Goal: Task Accomplishment & Management: Complete application form

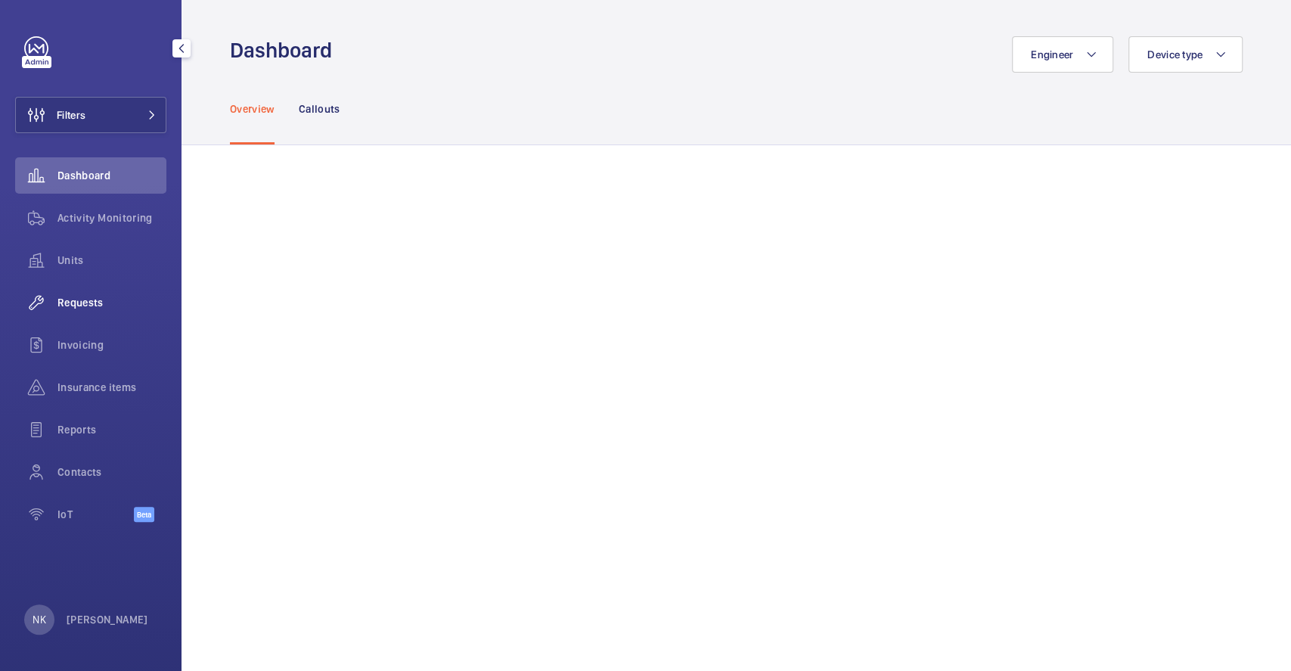
click at [85, 317] on div "Requests" at bounding box center [90, 302] width 151 height 36
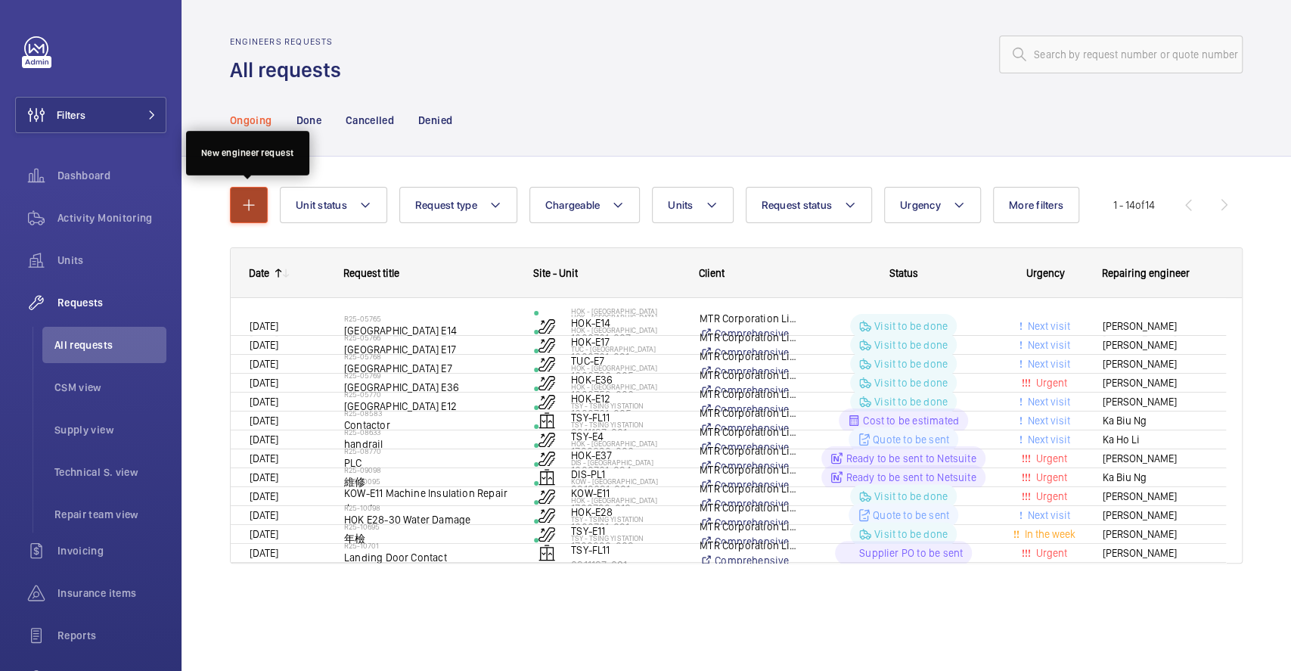
click at [254, 200] on mat-icon "button" at bounding box center [249, 205] width 18 height 18
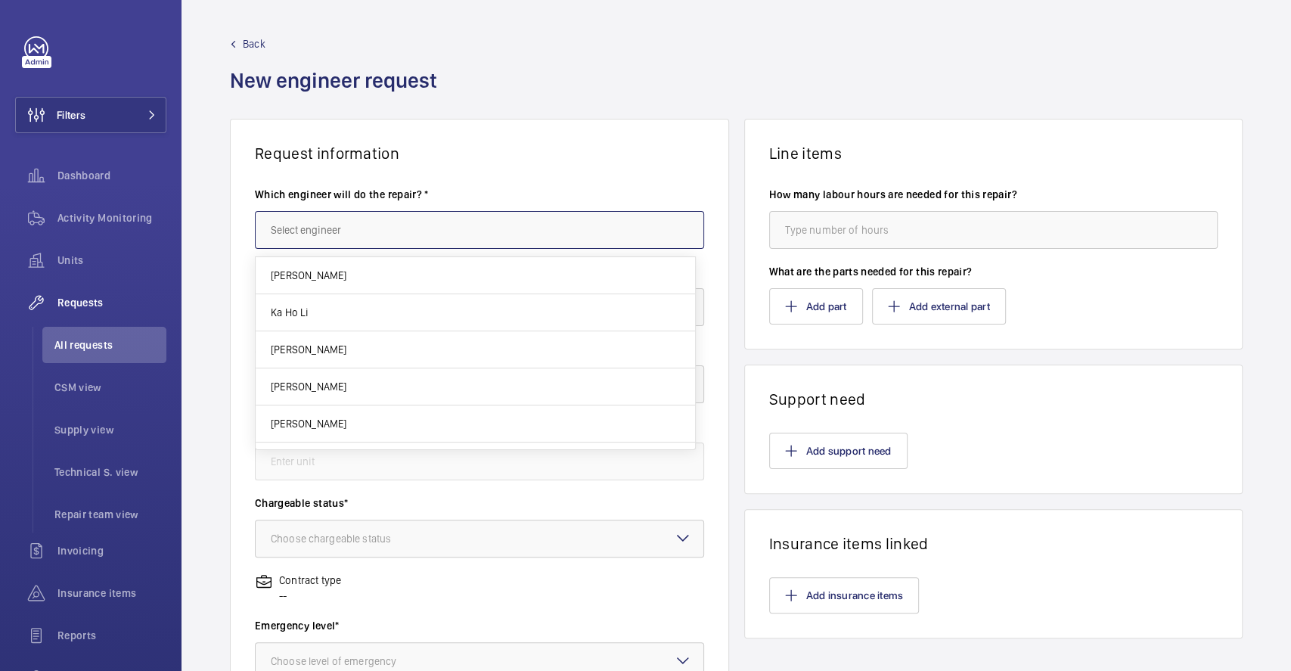
click at [509, 222] on input "text" at bounding box center [479, 230] width 449 height 38
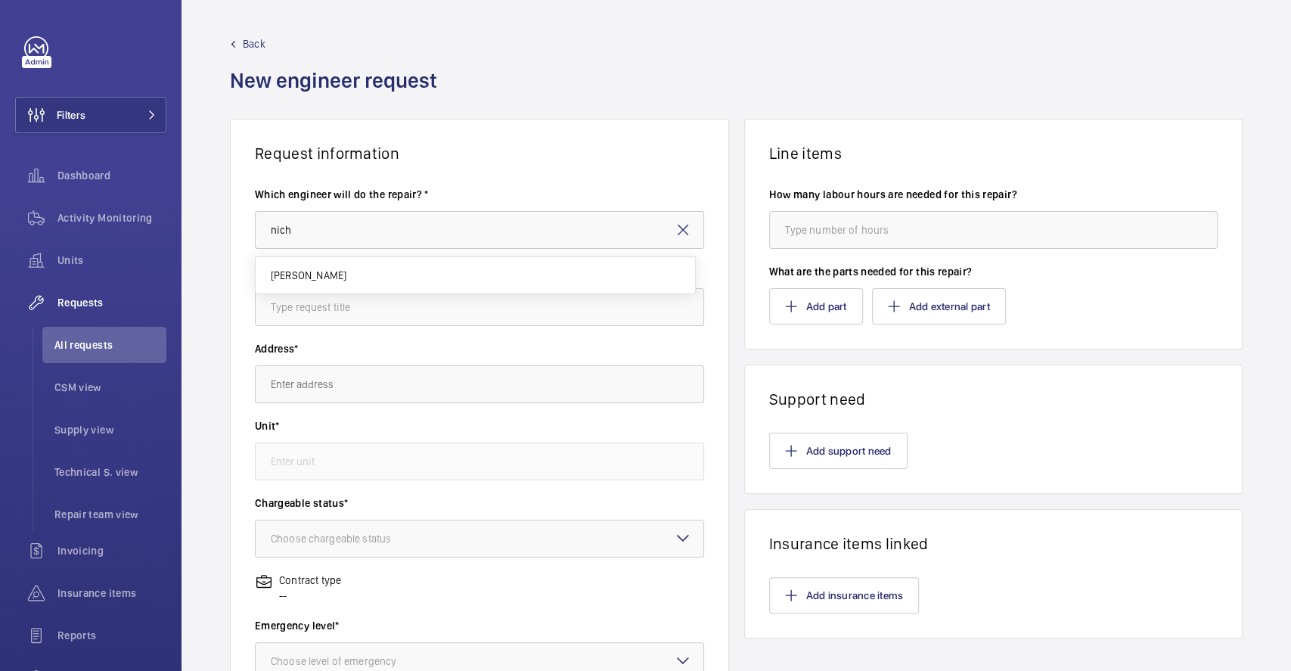
click at [448, 270] on mat-option "[PERSON_NAME]" at bounding box center [475, 275] width 439 height 36
type input "[PERSON_NAME]"
click at [424, 321] on input "text" at bounding box center [479, 307] width 449 height 38
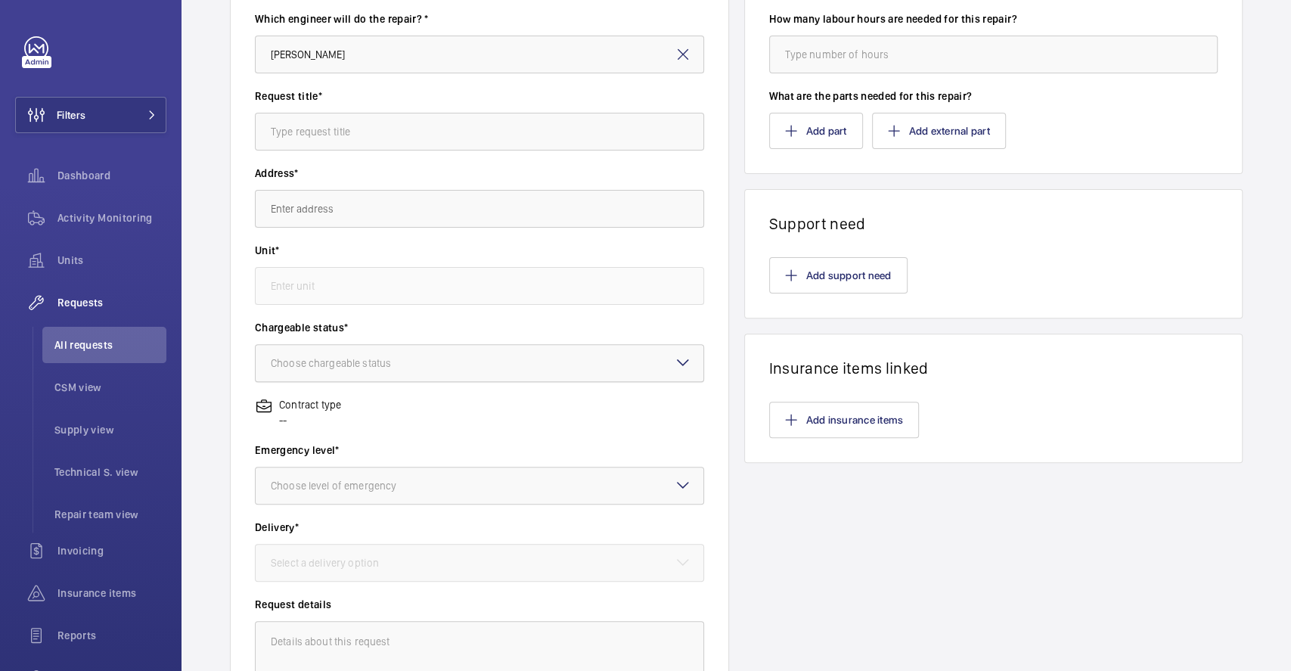
scroll to position [201, 0]
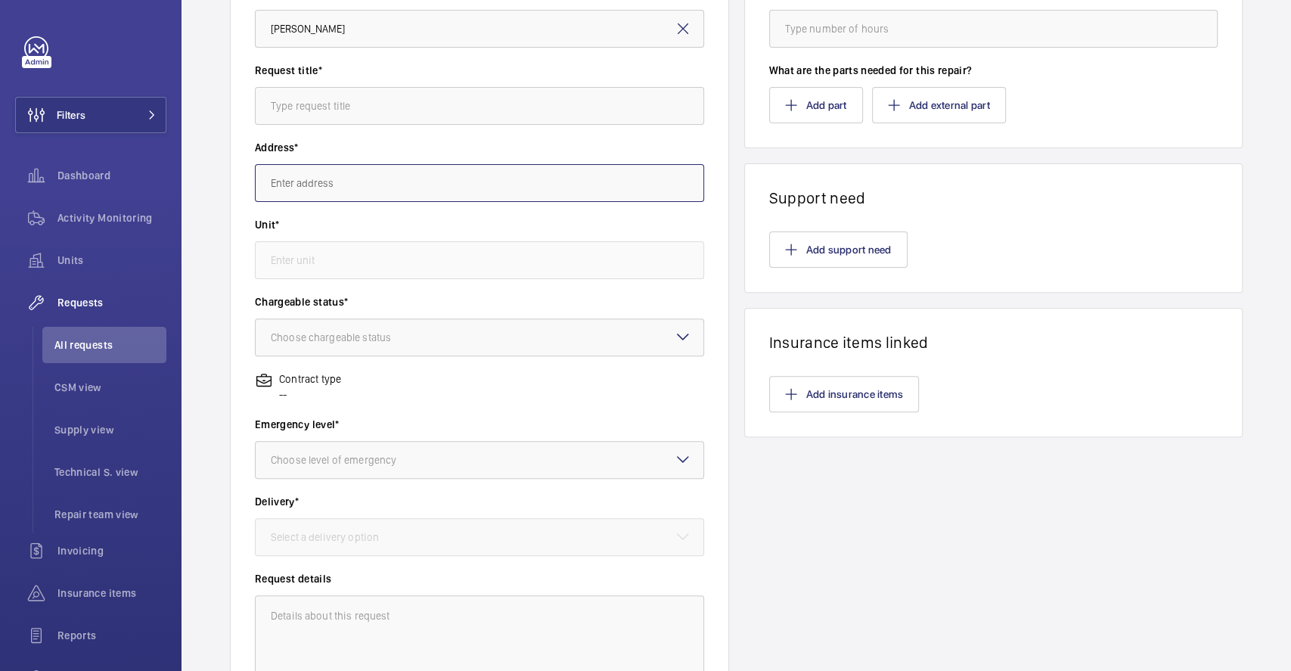
click at [344, 188] on input "text" at bounding box center [479, 183] width 449 height 38
click at [375, 182] on input "text" at bounding box center [479, 183] width 449 height 38
click at [371, 194] on input "text" at bounding box center [479, 183] width 449 height 38
click at [340, 231] on wm-front-autocomplete-dropdown-select "Unit*" at bounding box center [479, 248] width 449 height 62
click at [406, 323] on div at bounding box center [480, 337] width 448 height 36
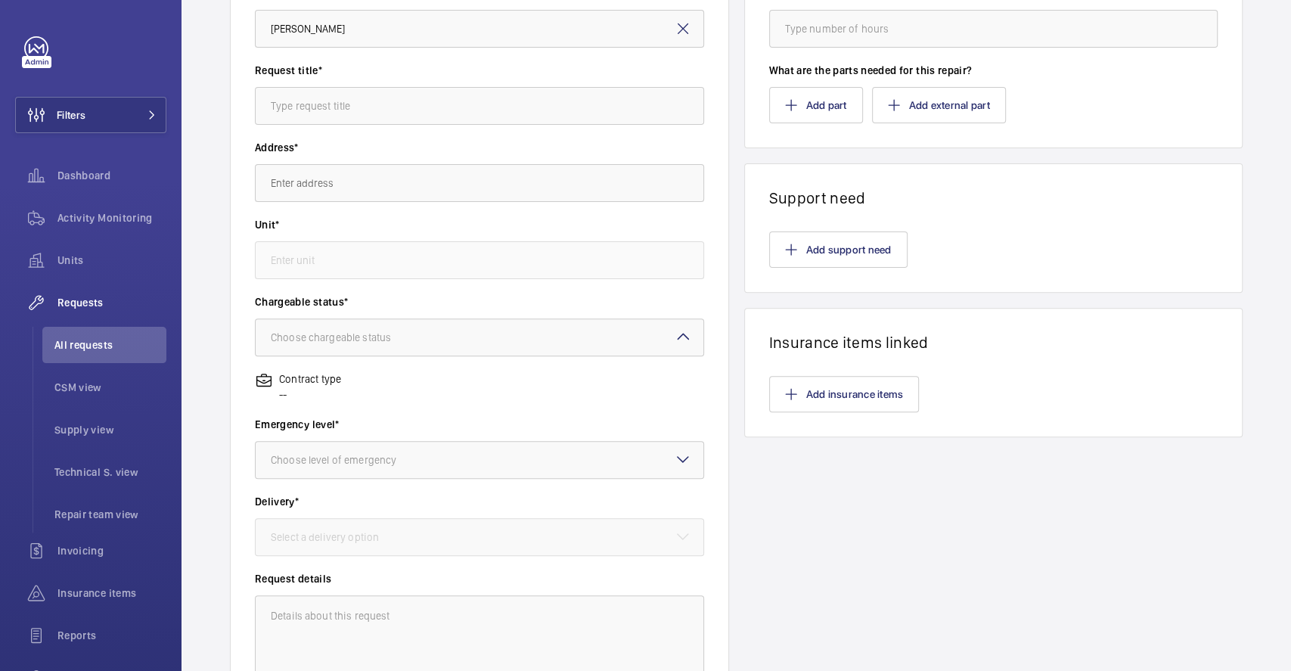
click at [384, 236] on wm-front-autocomplete-dropdown-select "Unit*" at bounding box center [479, 248] width 449 height 62
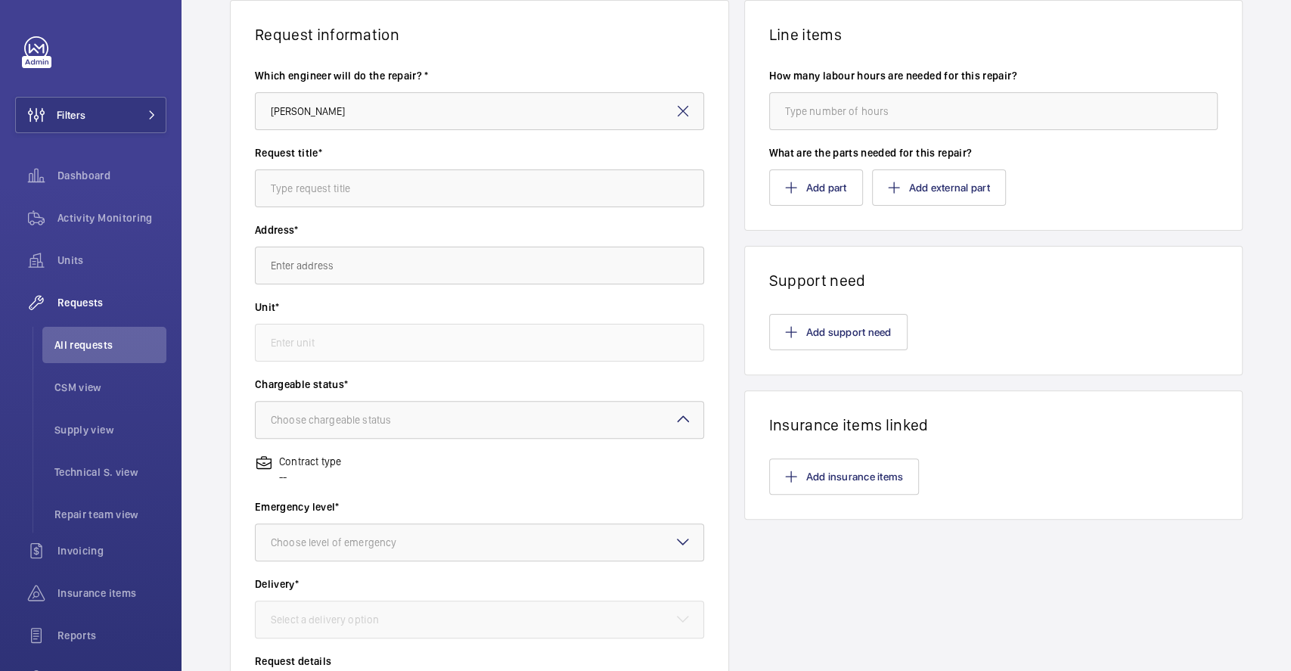
scroll to position [101, 0]
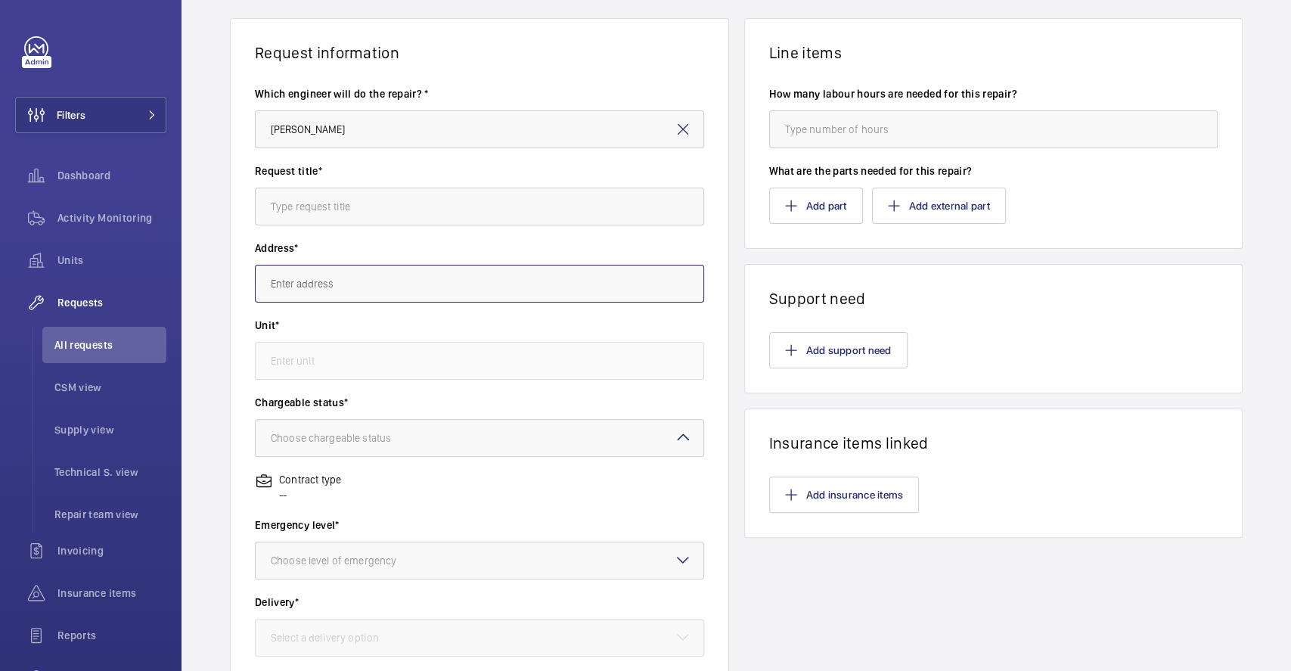
click at [349, 275] on input "text" at bounding box center [479, 284] width 449 height 38
drag, startPoint x: 327, startPoint y: 215, endPoint x: 338, endPoint y: 217, distance: 11.6
click at [327, 216] on input "text" at bounding box center [479, 207] width 449 height 38
type input "g"
type input "土十中尸"
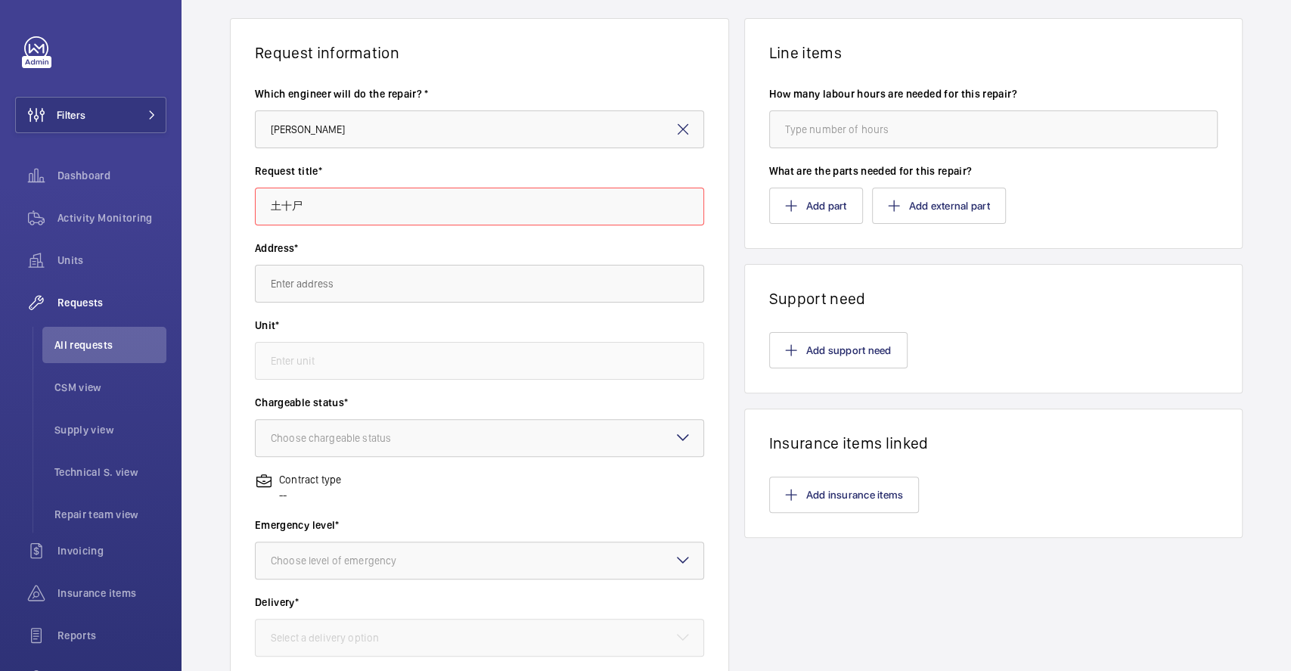
type input "土十尸中"
click at [548, 245] on label "Address*" at bounding box center [479, 248] width 449 height 15
click at [400, 197] on input "報價" at bounding box center [479, 207] width 449 height 38
drag, startPoint x: 457, startPoint y: 216, endPoint x: 0, endPoint y: 178, distance: 458.3
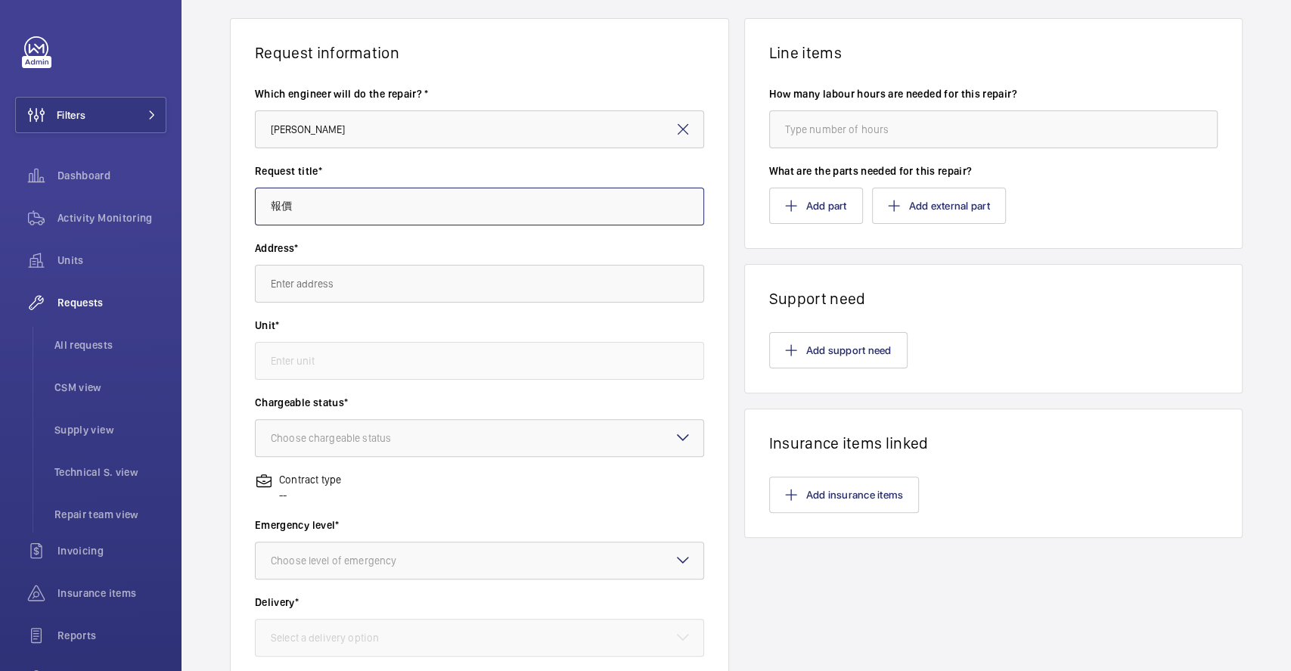
click at [0, 178] on mat-sidenav-content "Filters Dashboard Activity Monitoring Units Requests All requests CSM view Supp…" at bounding box center [645, 335] width 1291 height 671
type input "更"
type input "修剪主纜"
click at [363, 281] on input "text" at bounding box center [479, 284] width 449 height 38
click at [322, 282] on input "text" at bounding box center [479, 284] width 449 height 38
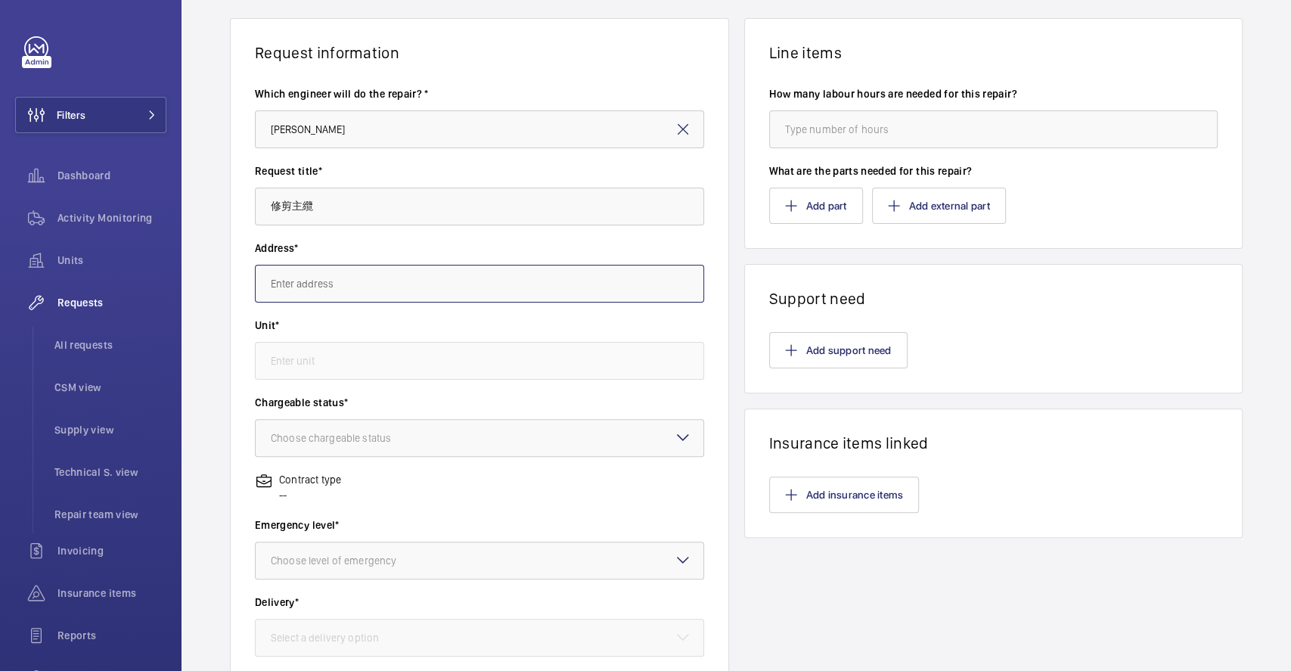
click at [424, 286] on input "text" at bounding box center [479, 284] width 449 height 38
type input "日"
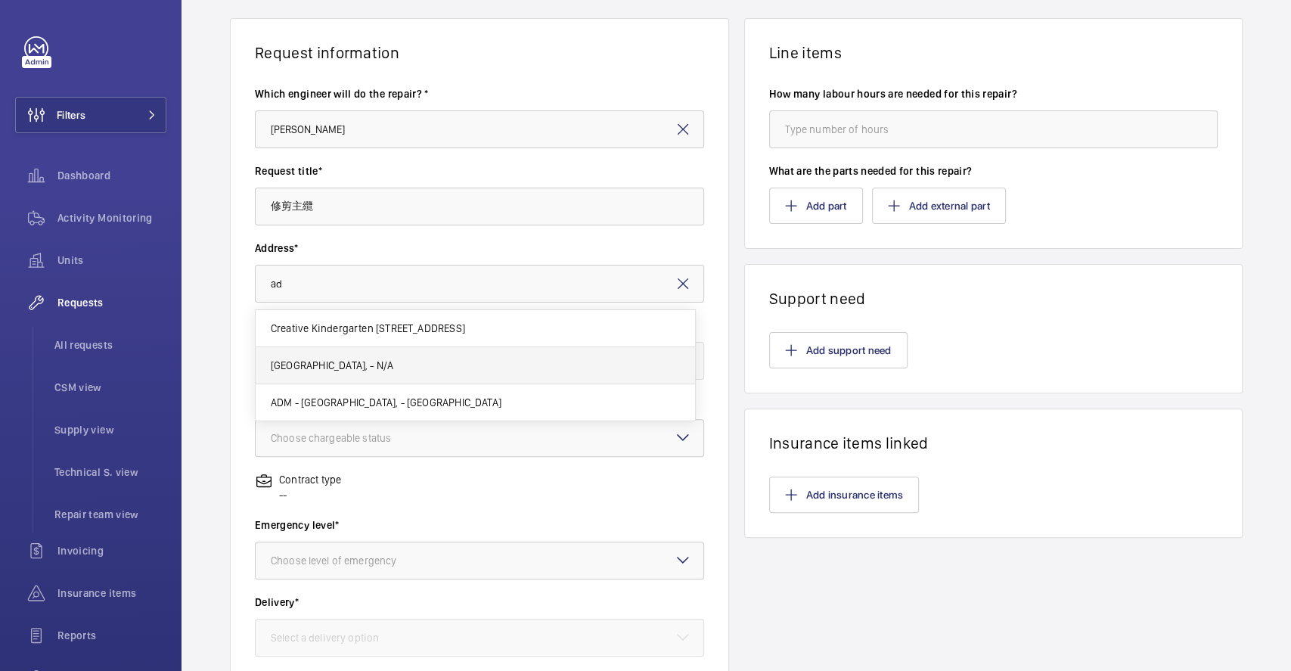
click at [393, 360] on span "Hennessy Road Court Hennessy Road Court, - N/A" at bounding box center [332, 365] width 123 height 15
type input "Hennessy Road Court Hennessy Road Court, - N/A"
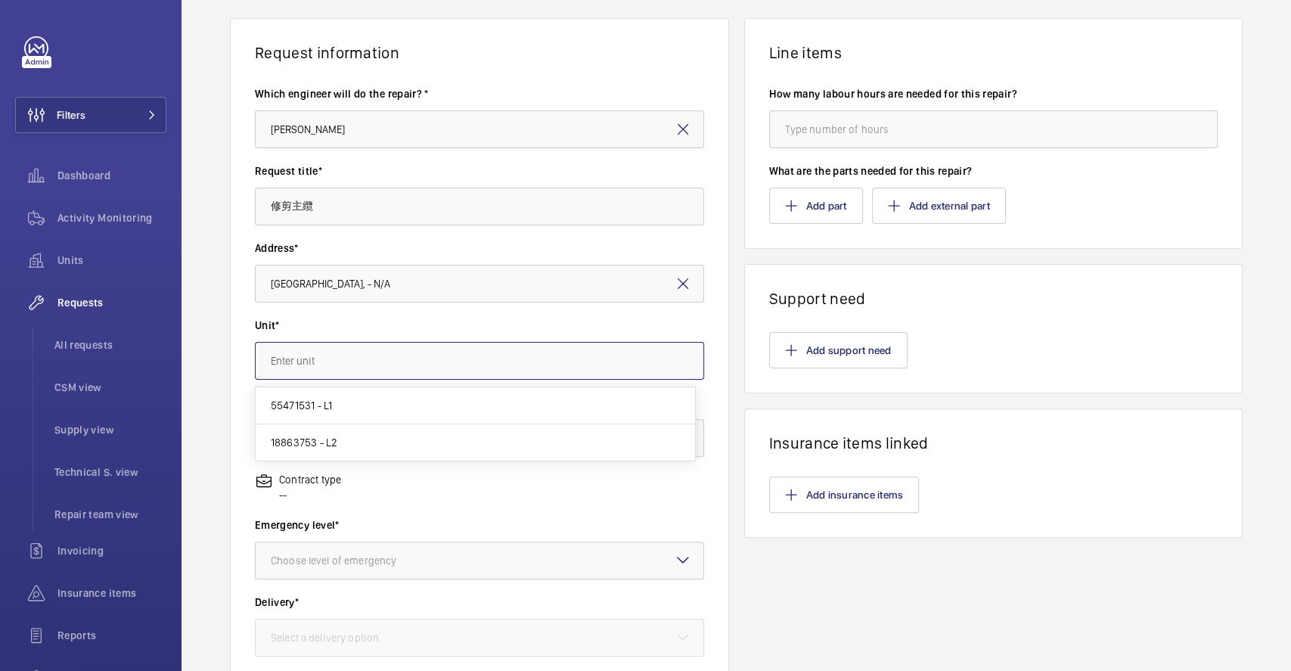
click at [362, 367] on input "text" at bounding box center [479, 361] width 449 height 38
click at [356, 402] on mat-option "55471531 - L1" at bounding box center [475, 405] width 439 height 37
click at [433, 362] on input "55471531 - L1" at bounding box center [479, 361] width 449 height 38
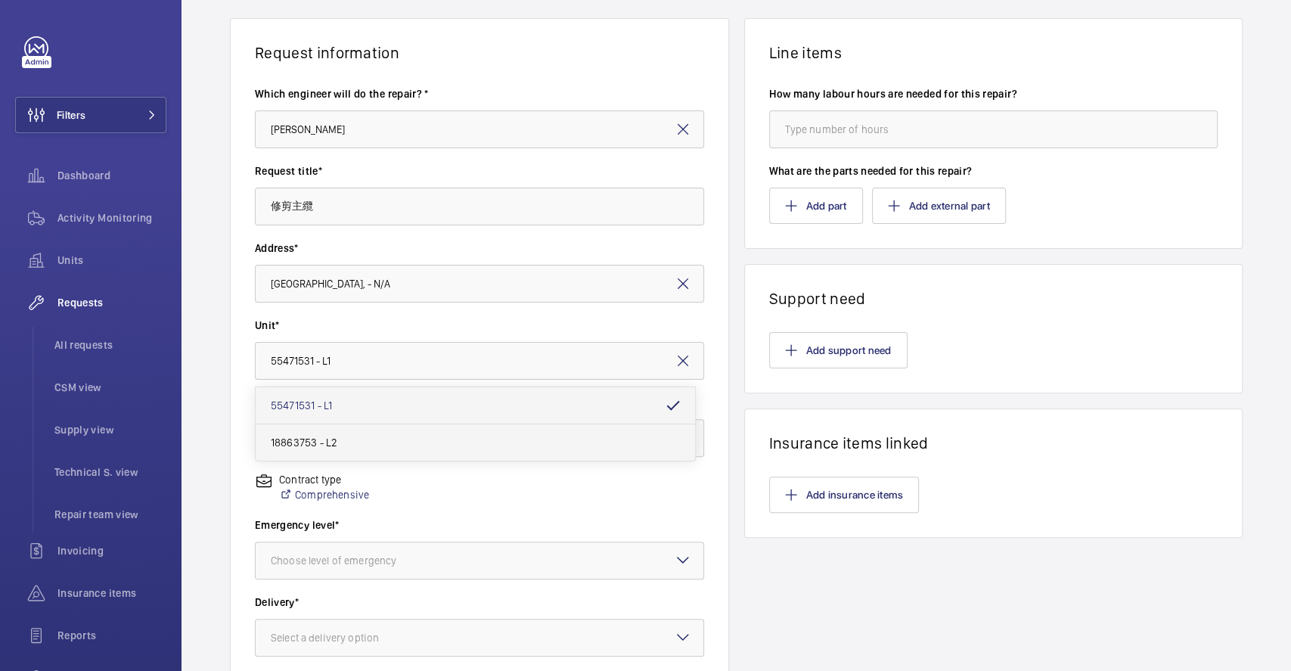
click at [351, 442] on mat-option "18863753 - L2" at bounding box center [475, 442] width 439 height 36
type input "18863753 - L2"
click at [382, 359] on input "18863753 - L2" at bounding box center [479, 361] width 449 height 38
click at [1, 314] on mat-sidenav-content "Filters Dashboard Activity Monitoring Units Requests All requests CSM view Supp…" at bounding box center [645, 335] width 1291 height 671
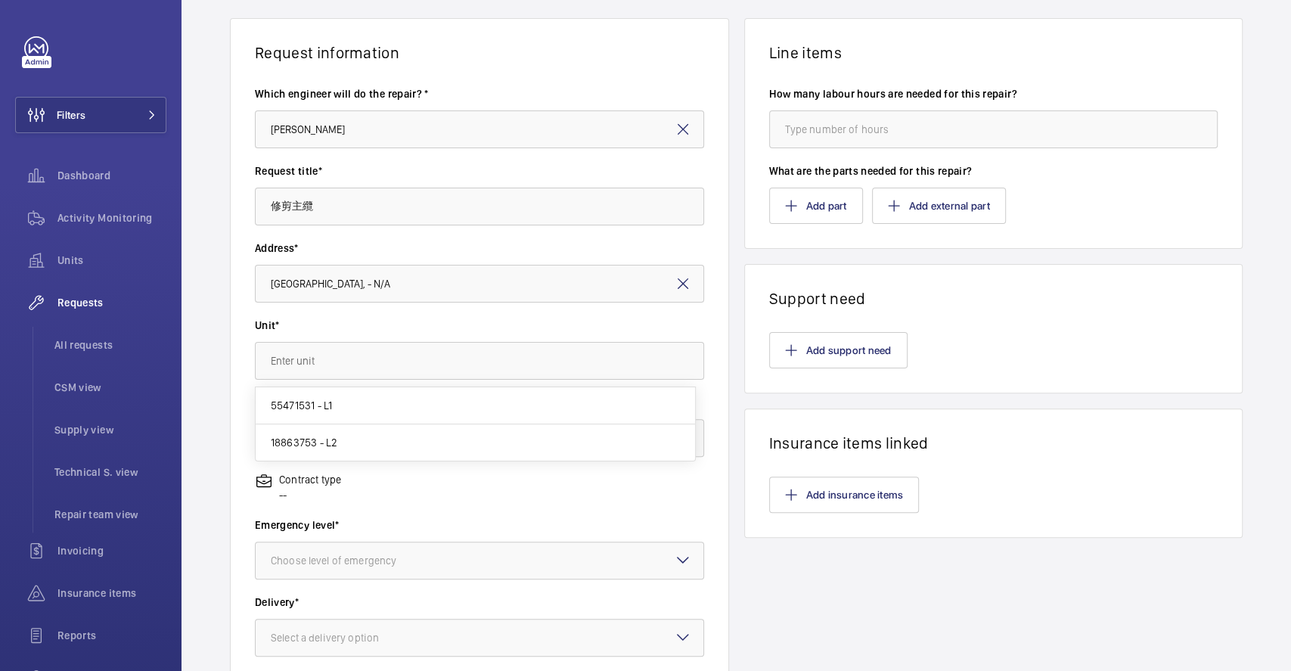
click at [300, 407] on span "55471531 - L1" at bounding box center [301, 405] width 61 height 15
type input "55471531 - L1"
click at [345, 318] on label "Unit*" at bounding box center [479, 325] width 449 height 15
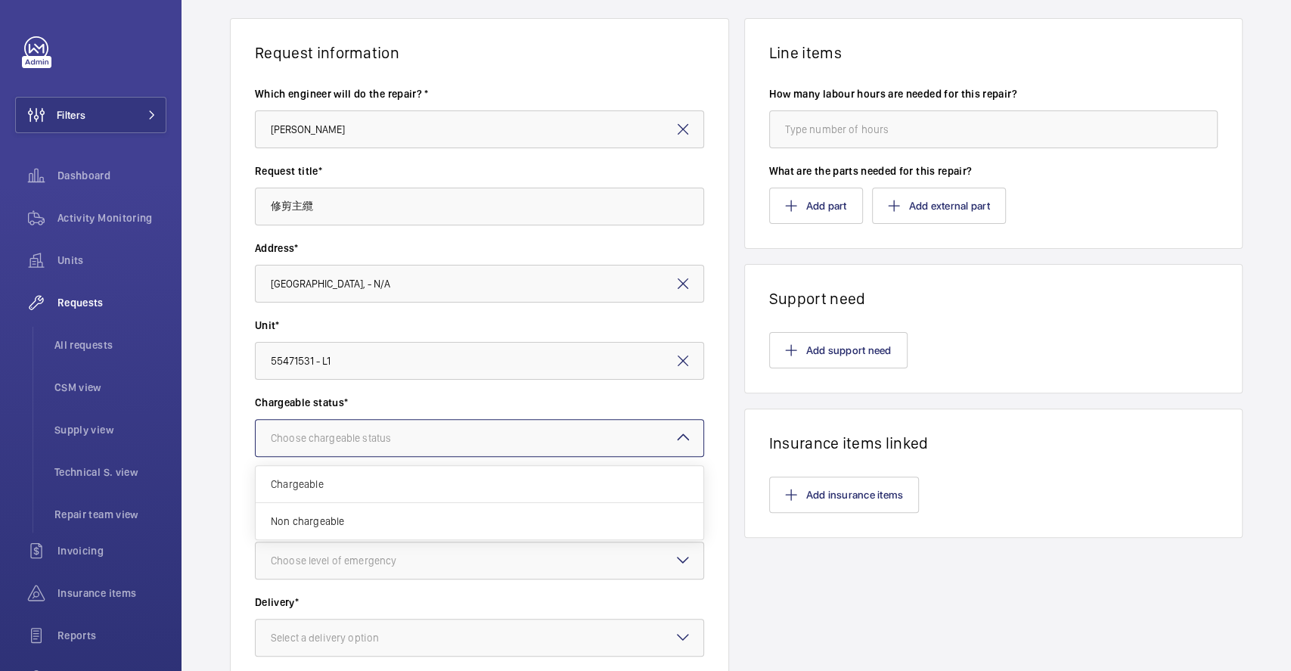
click at [318, 440] on div "Choose chargeable status" at bounding box center [350, 437] width 158 height 15
click at [300, 481] on span "Chargeable" at bounding box center [480, 483] width 418 height 15
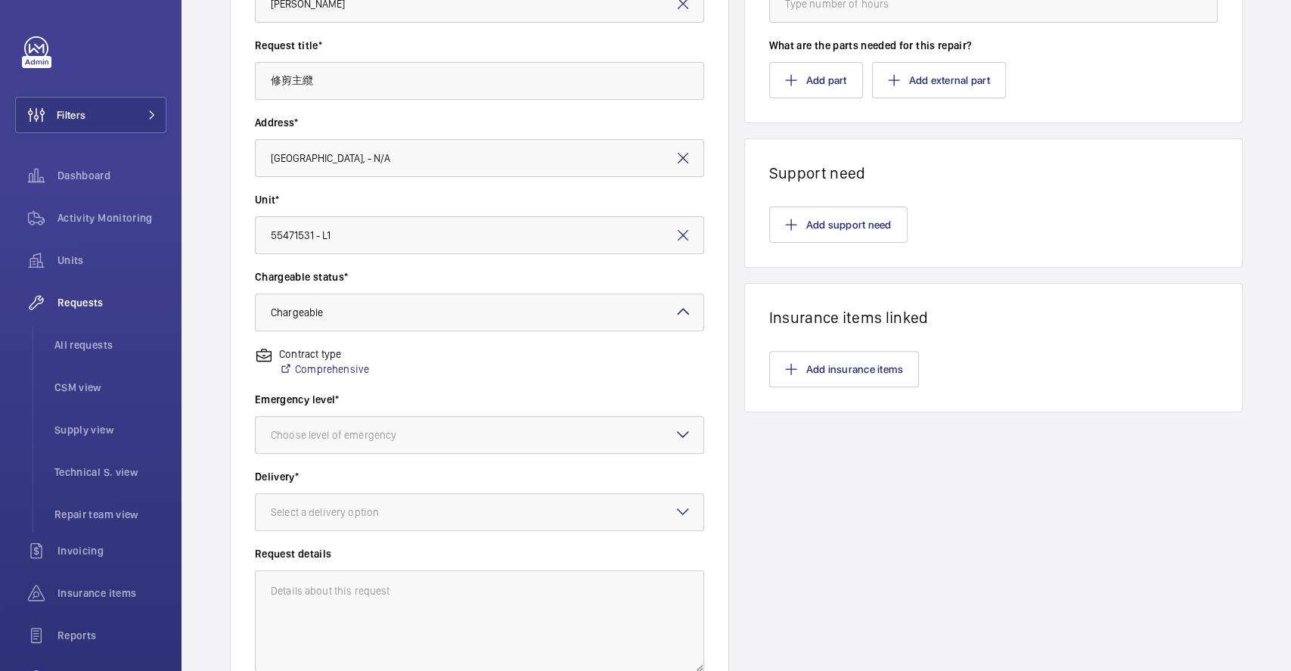
scroll to position [201, 0]
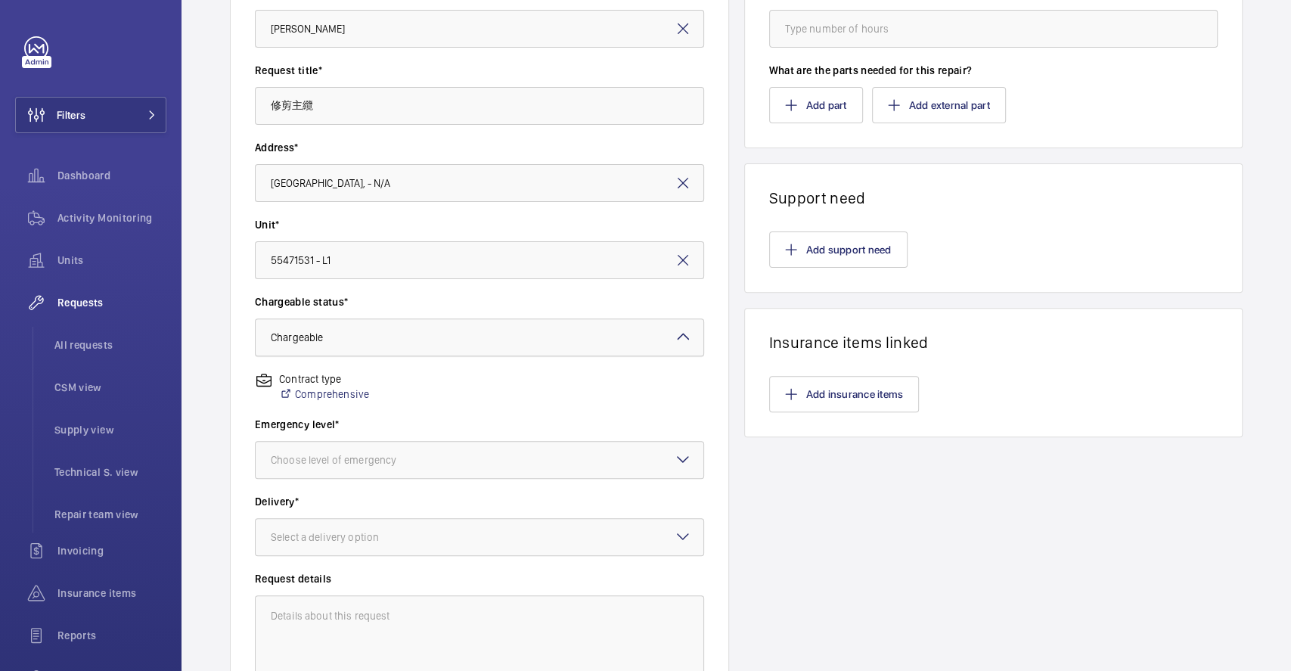
click at [405, 331] on div at bounding box center [480, 337] width 448 height 36
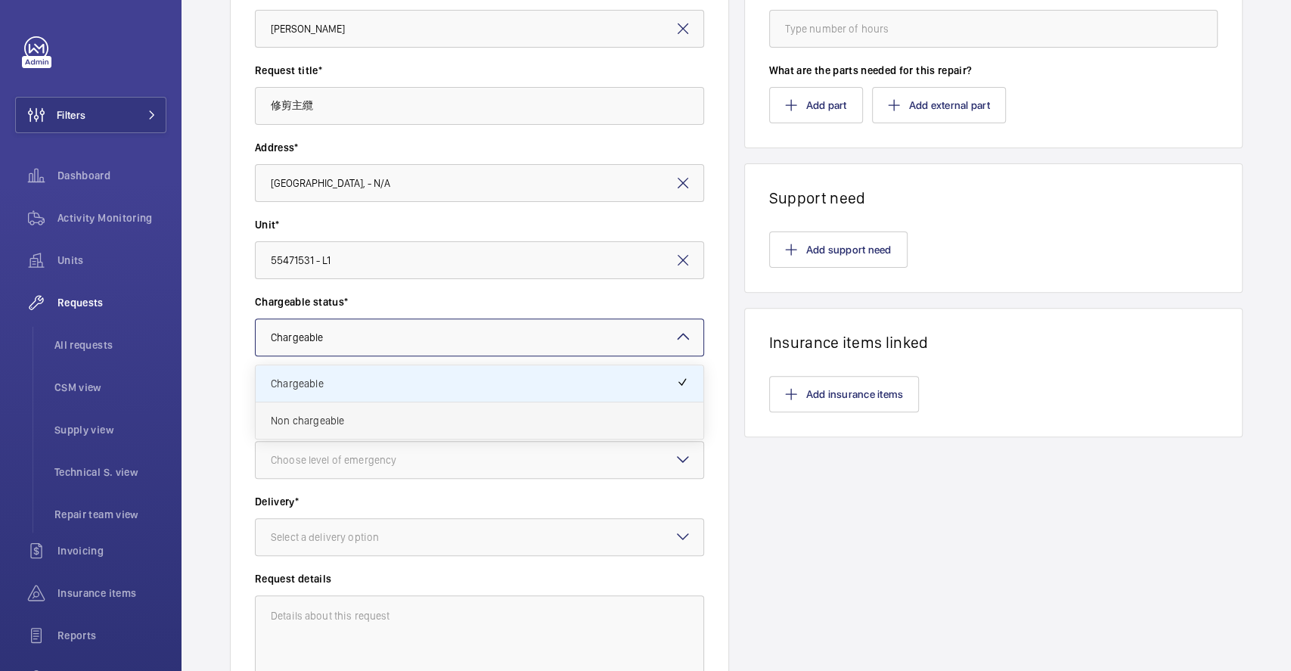
click at [334, 422] on span "Non chargeable" at bounding box center [480, 420] width 418 height 15
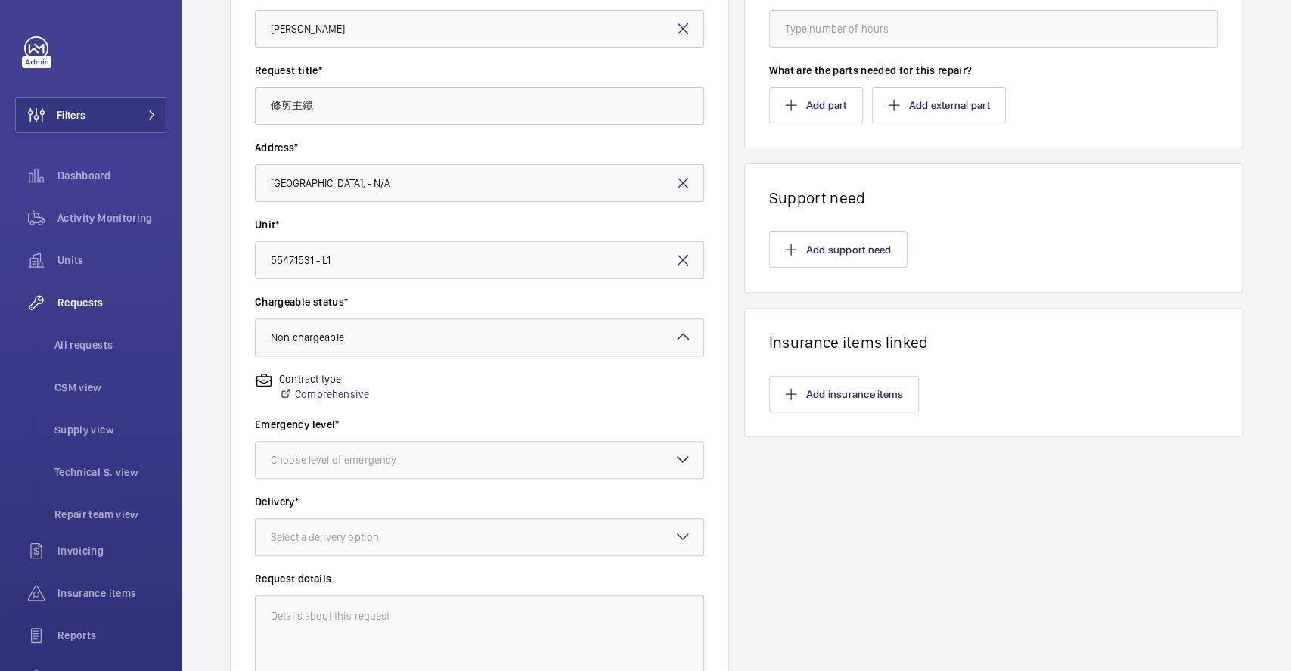
click at [354, 331] on div "× Non chargeable" at bounding box center [326, 337] width 111 height 15
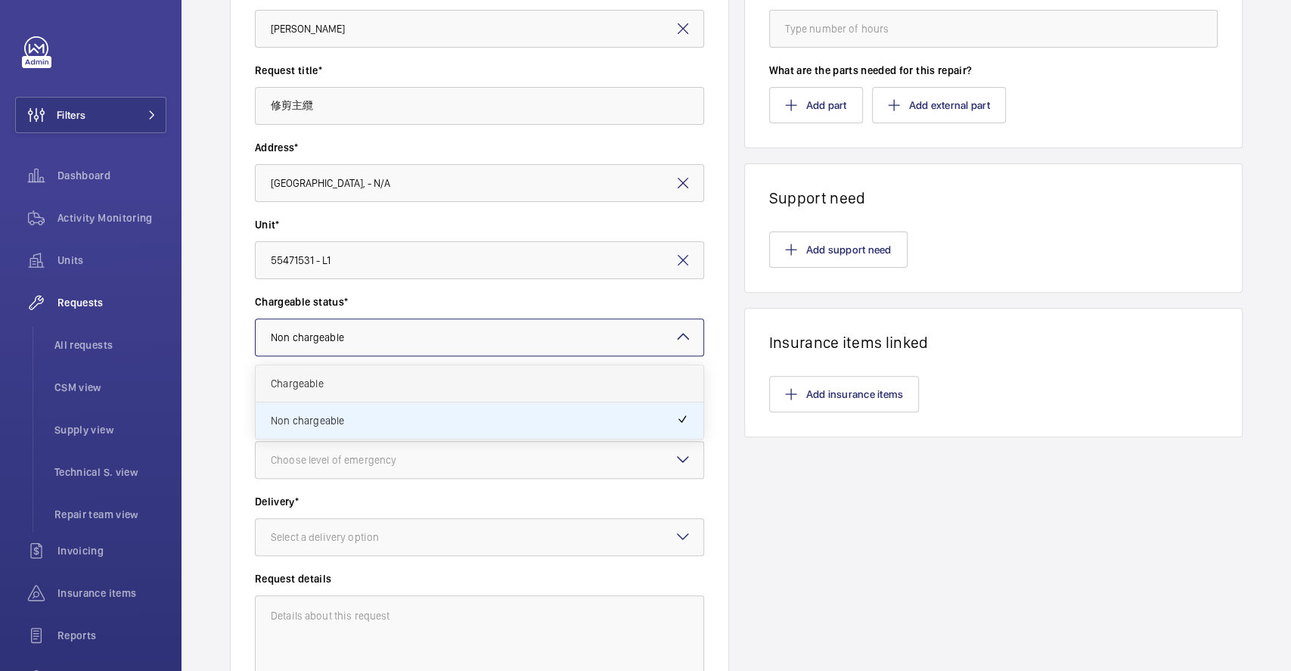
click at [348, 376] on span "Chargeable" at bounding box center [480, 383] width 418 height 15
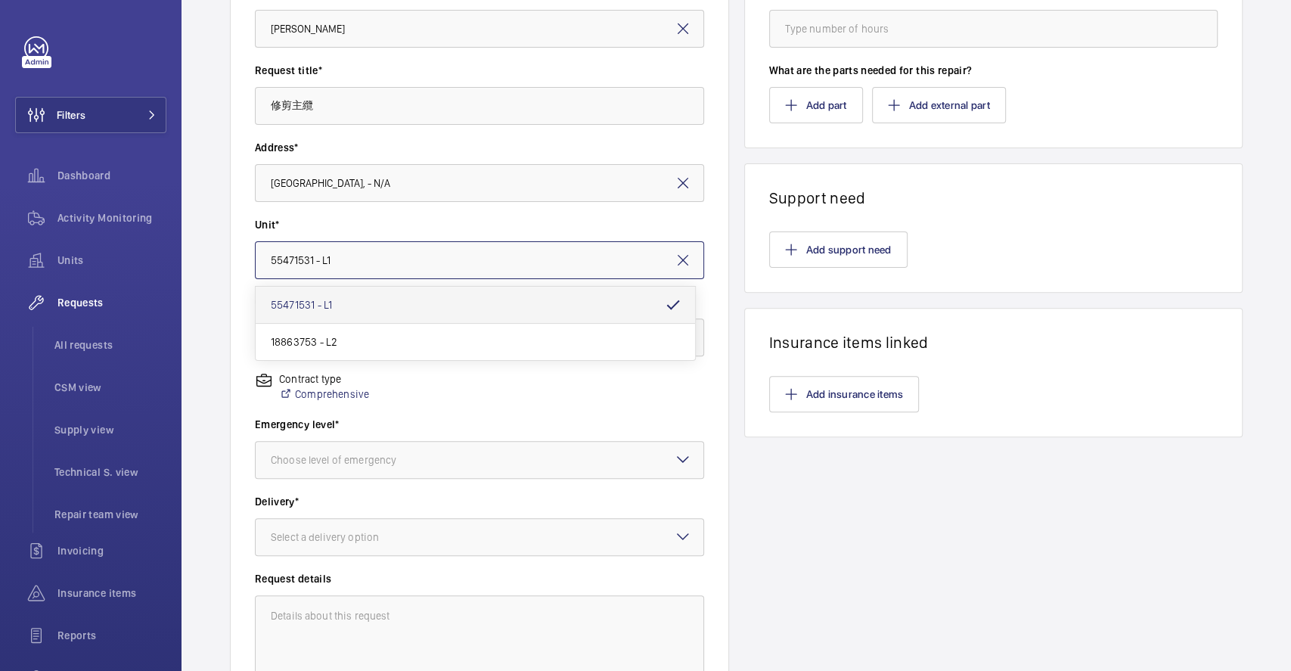
click at [388, 253] on input "55471531 - L1" at bounding box center [479, 260] width 449 height 38
click at [448, 226] on label "Unit*" at bounding box center [479, 224] width 449 height 15
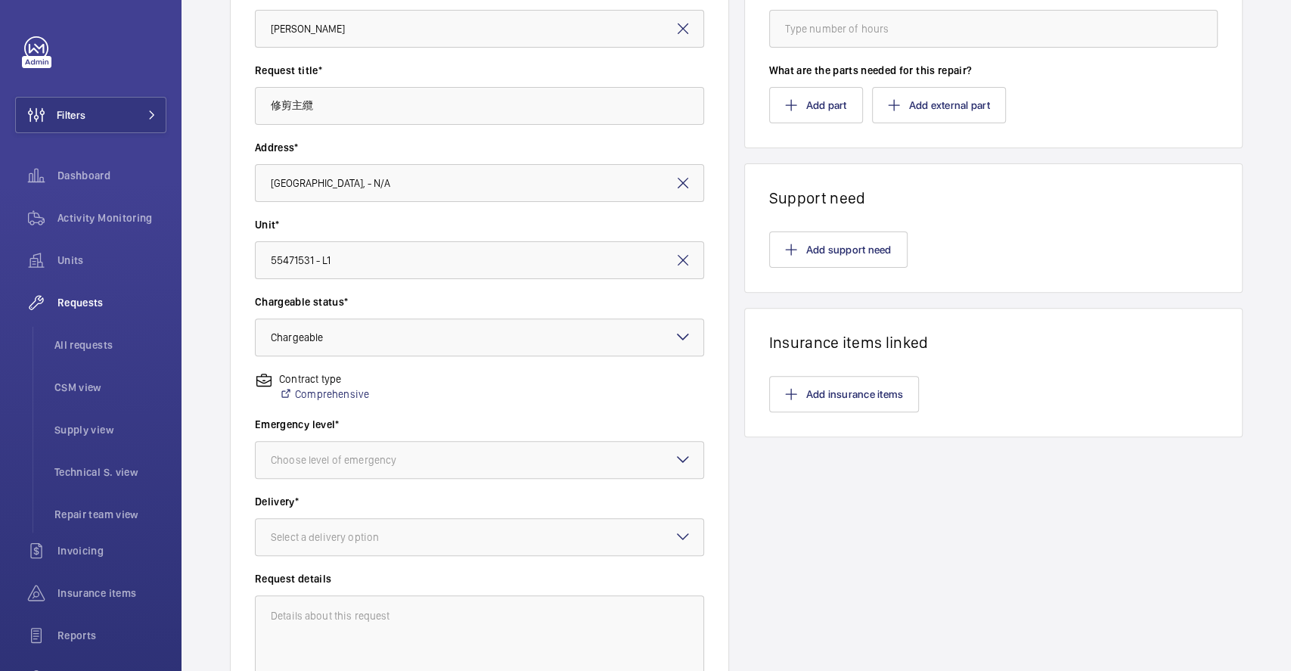
drag, startPoint x: 404, startPoint y: 206, endPoint x: 395, endPoint y: 209, distance: 9.6
click at [405, 215] on div "Address* Hennessy Road Court Hennessy Road Court, - N/A" at bounding box center [479, 178] width 449 height 77
click at [428, 299] on label "Chargeable status*" at bounding box center [479, 301] width 449 height 15
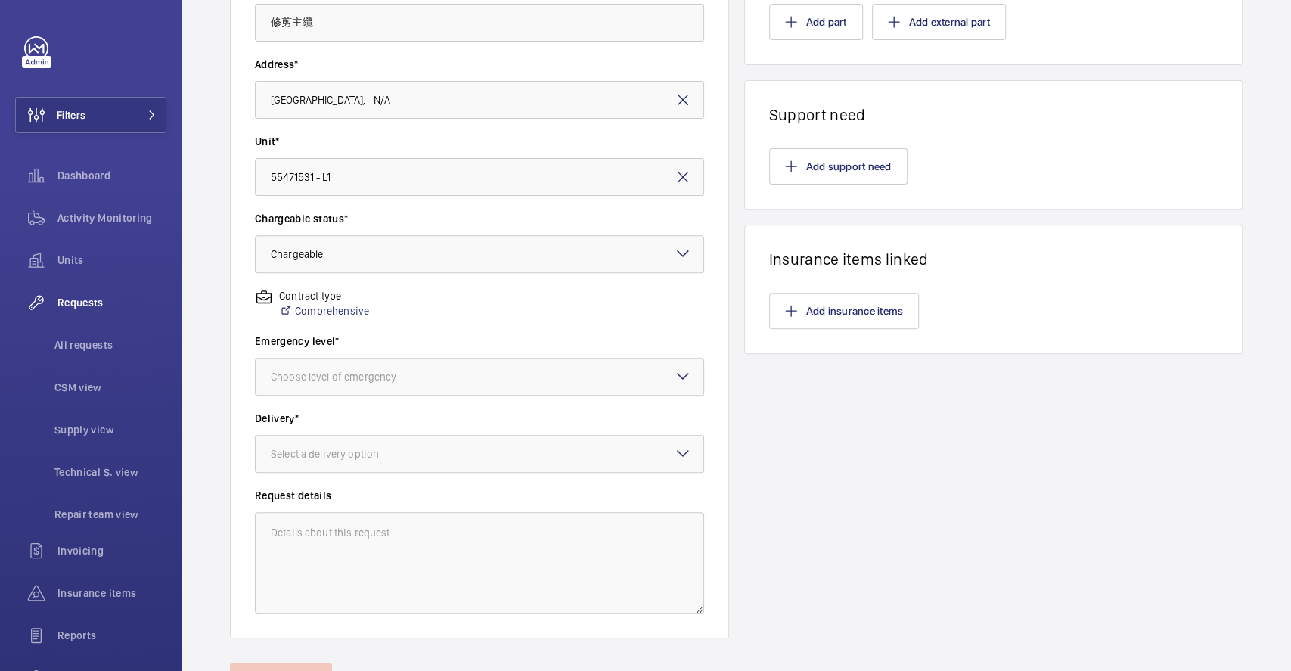
scroll to position [303, 0]
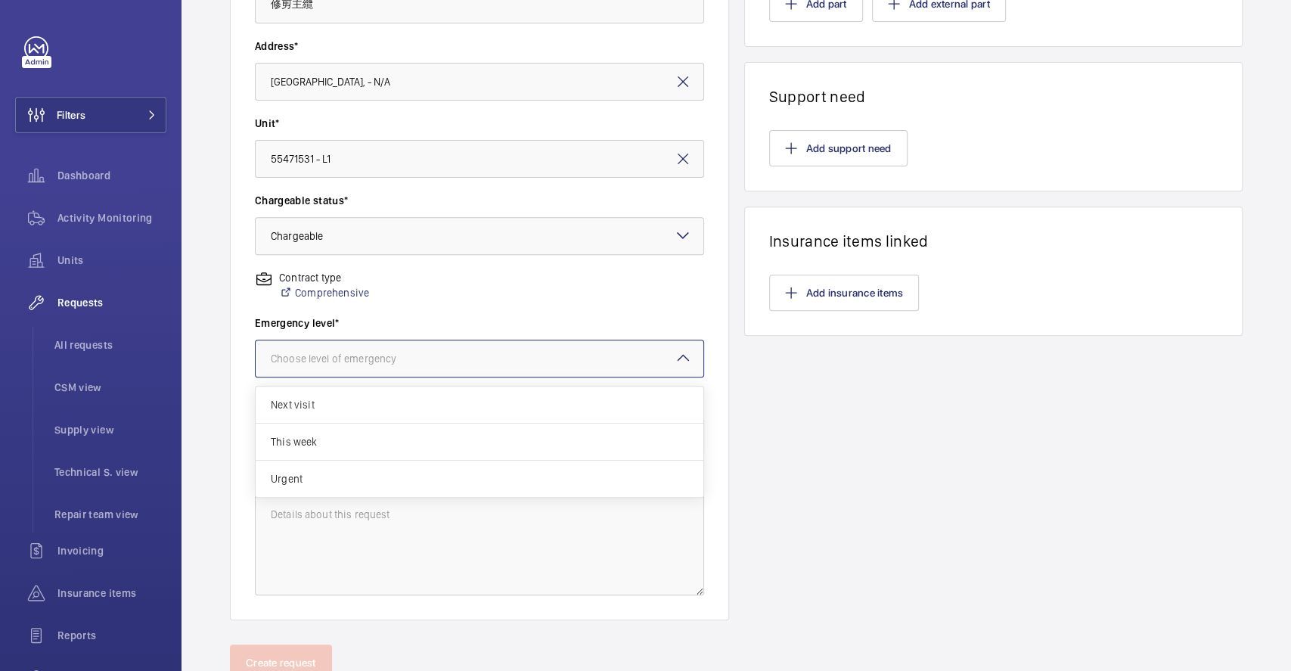
drag, startPoint x: 416, startPoint y: 357, endPoint x: 415, endPoint y: 325, distance: 31.8
click at [414, 357] on div "Choose level of emergency" at bounding box center [352, 358] width 163 height 15
click at [423, 301] on div "Contract type Comprehensive" at bounding box center [479, 292] width 449 height 45
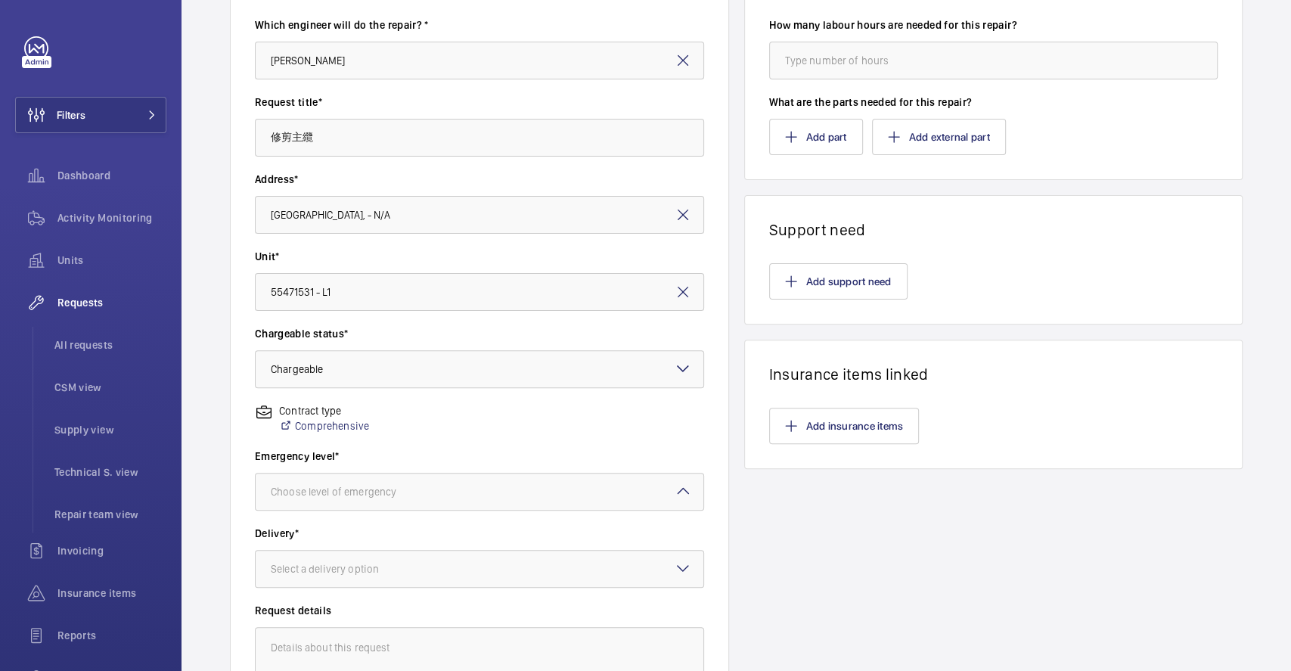
scroll to position [201, 0]
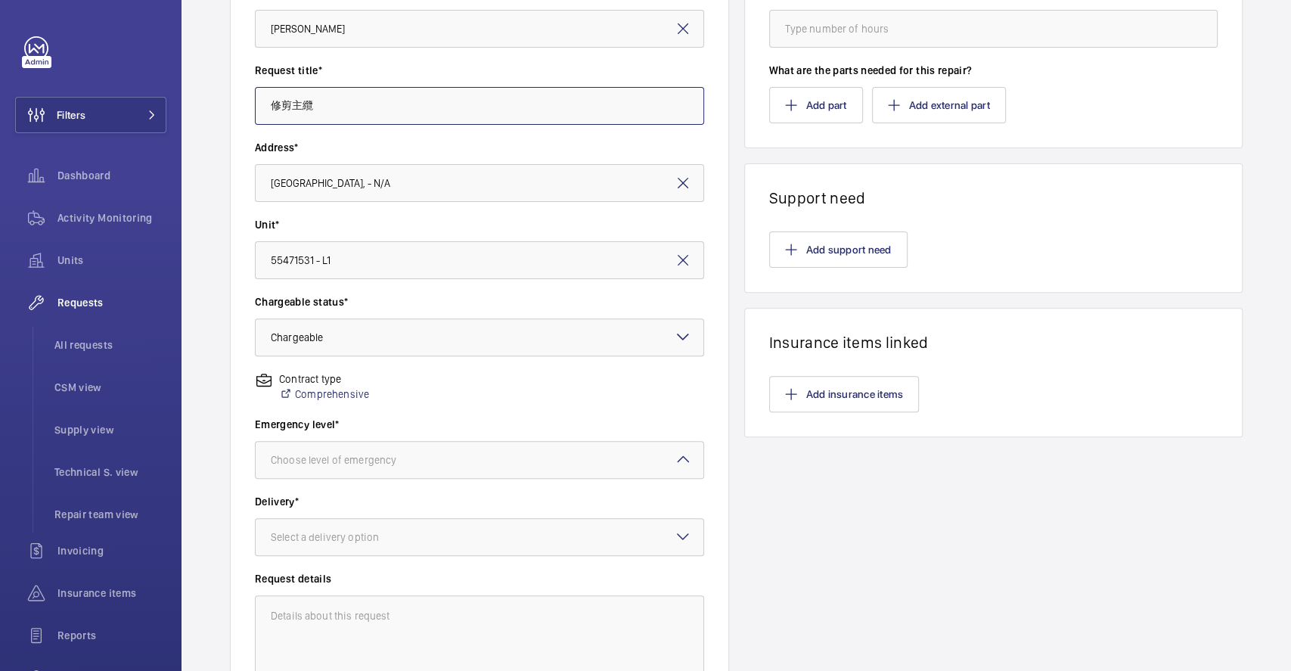
click at [345, 100] on input "修剪主纜" at bounding box center [479, 106] width 449 height 38
drag, startPoint x: 354, startPoint y: 107, endPoint x: 0, endPoint y: 95, distance: 354.2
click at [0, 95] on mat-sidenav-content "Filters Dashboard Activity Monitoring Units Requests All requests CSM view Supp…" at bounding box center [645, 335] width 1291 height 671
type input "e"
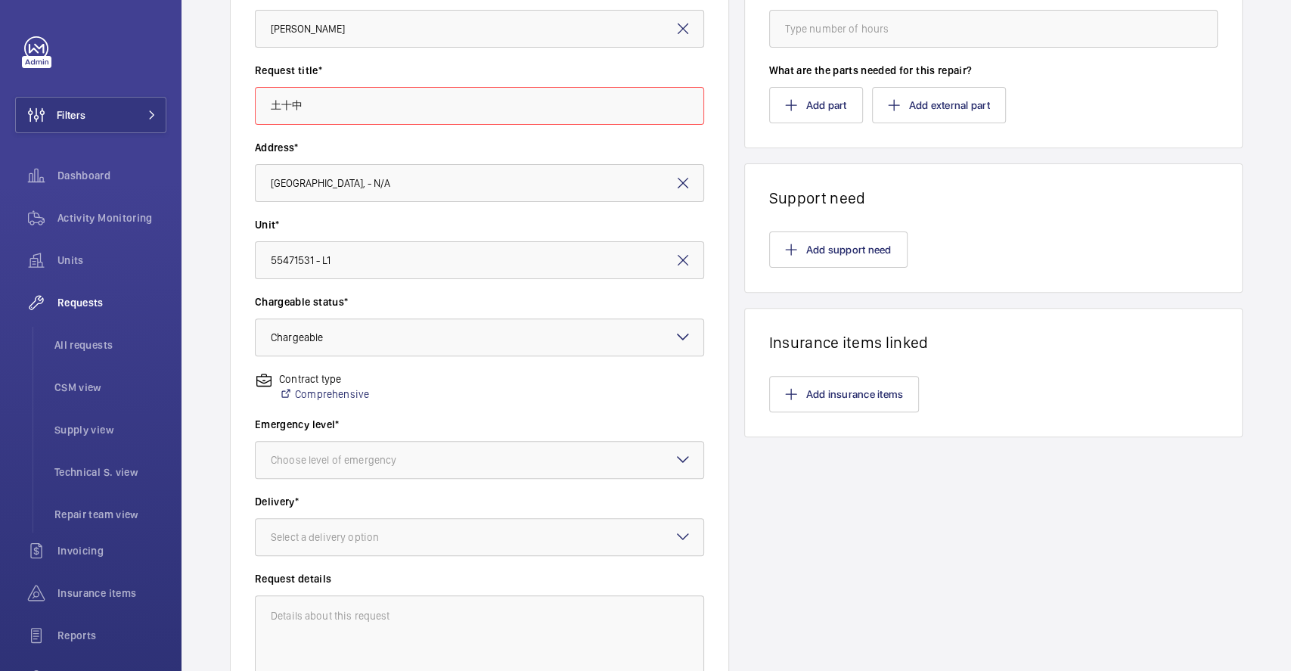
type input "土十中尸"
type input "土十尸中"
click at [372, 480] on div "Emergency level* Choose level of emergency" at bounding box center [479, 455] width 449 height 77
click at [372, 452] on div "Choose level of emergency" at bounding box center [480, 459] width 448 height 15
click at [321, 538] on span "This week" at bounding box center [480, 542] width 418 height 15
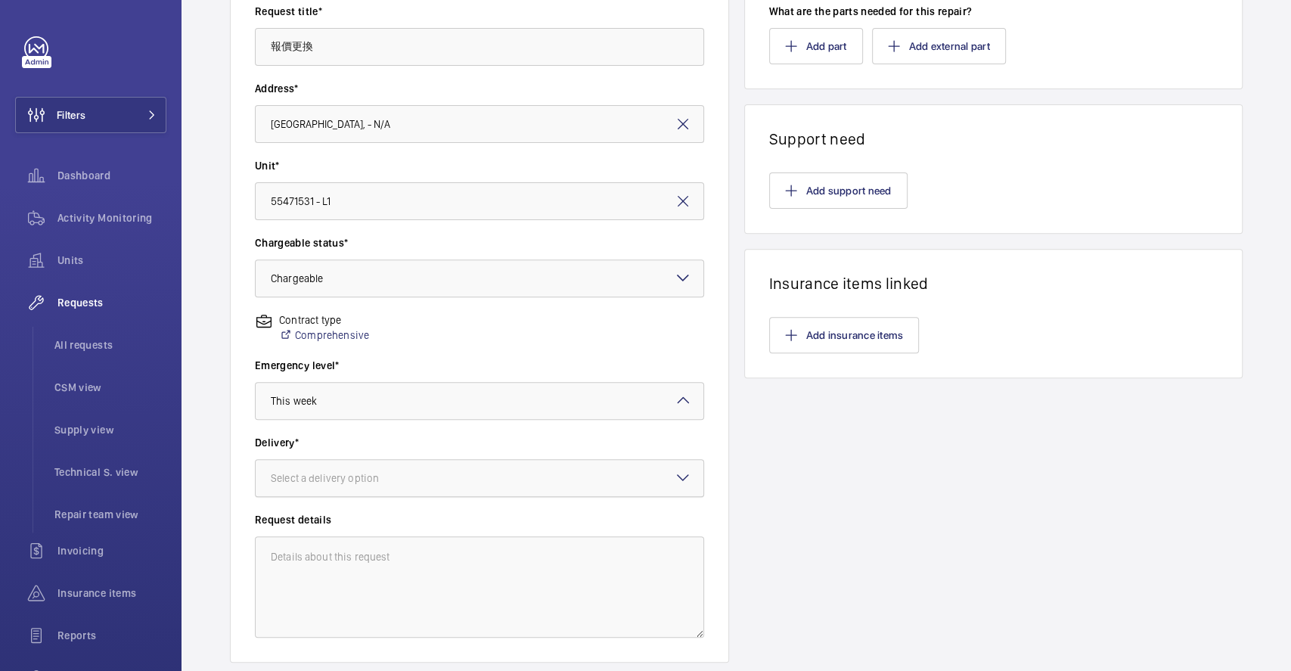
scroll to position [360, 0]
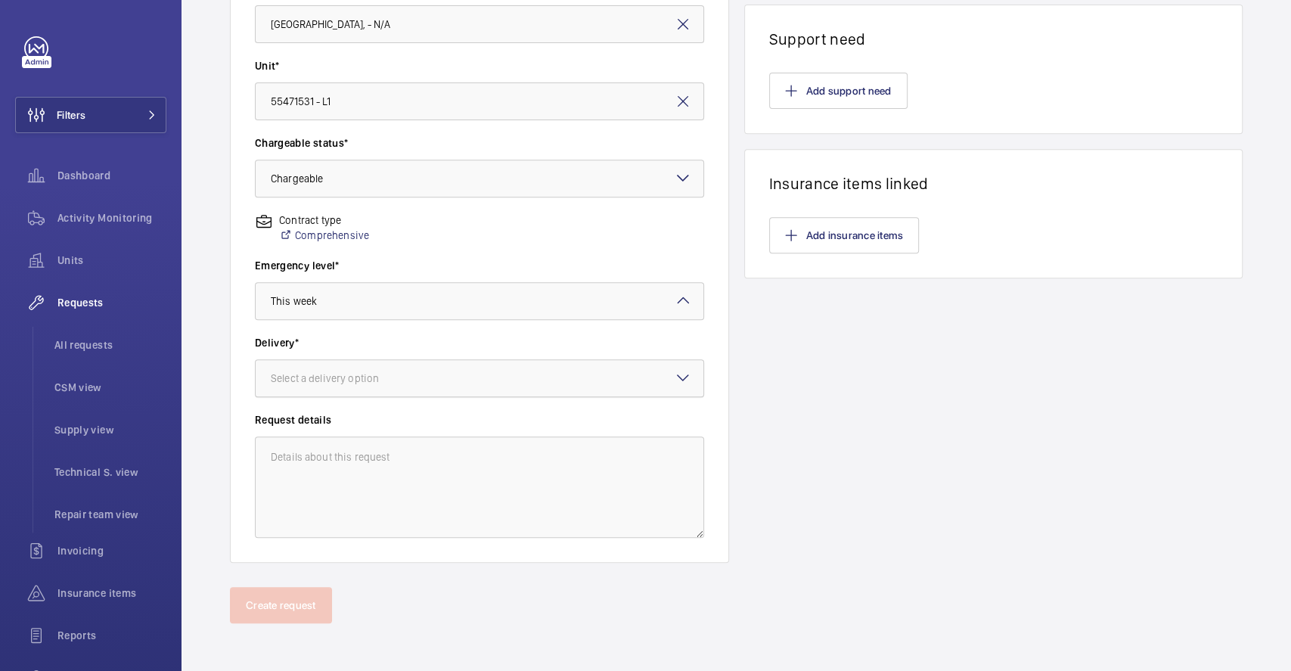
click at [408, 379] on div "Select a delivery option" at bounding box center [344, 378] width 146 height 15
click at [316, 460] on span "发去现场" at bounding box center [480, 461] width 418 height 15
click at [370, 480] on textarea at bounding box center [479, 486] width 449 height 101
click at [328, 373] on div "× 发去现场" at bounding box center [311, 378] width 81 height 15
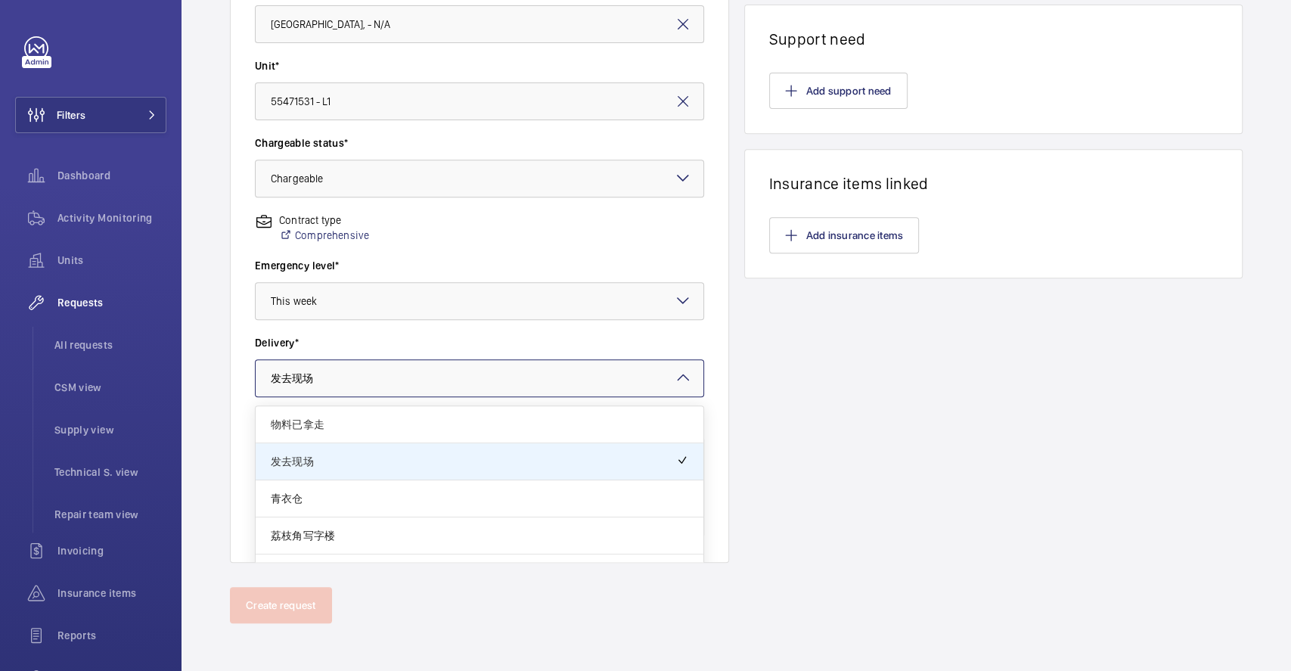
click at [418, 328] on div "Emergency level* Choose level of emergency × This week ×" at bounding box center [479, 296] width 449 height 77
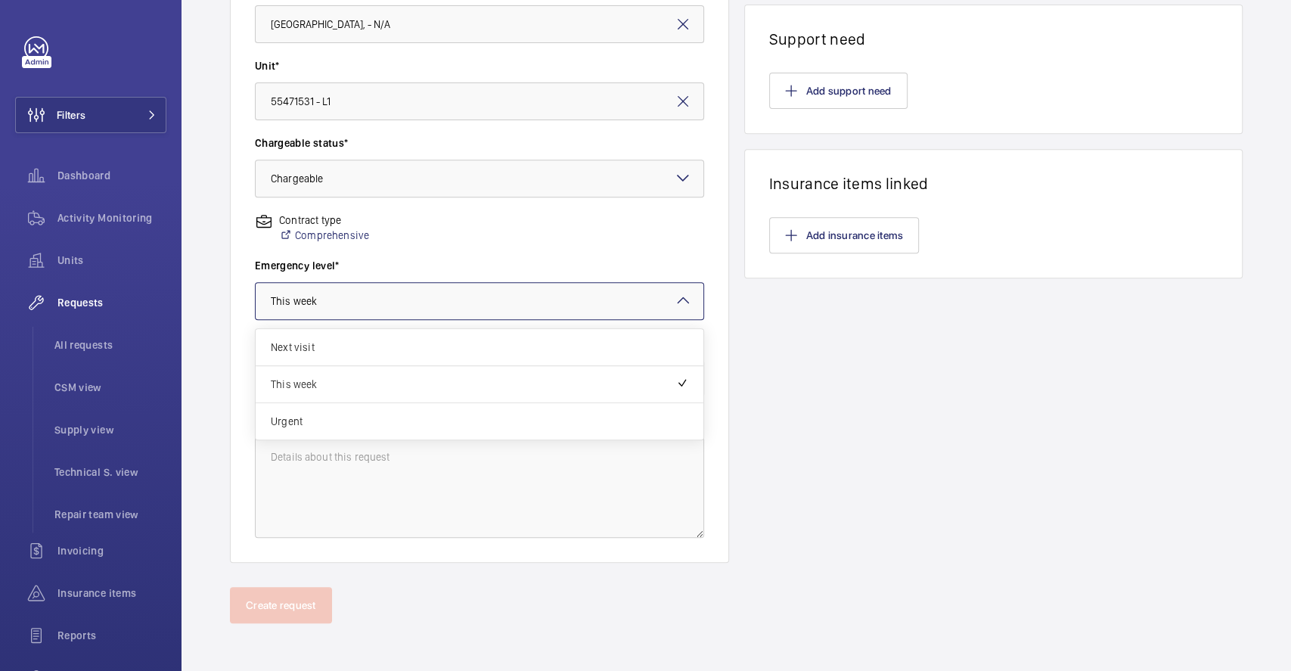
drag, startPoint x: 371, startPoint y: 310, endPoint x: 357, endPoint y: 306, distance: 14.4
click at [369, 308] on div at bounding box center [480, 301] width 448 height 36
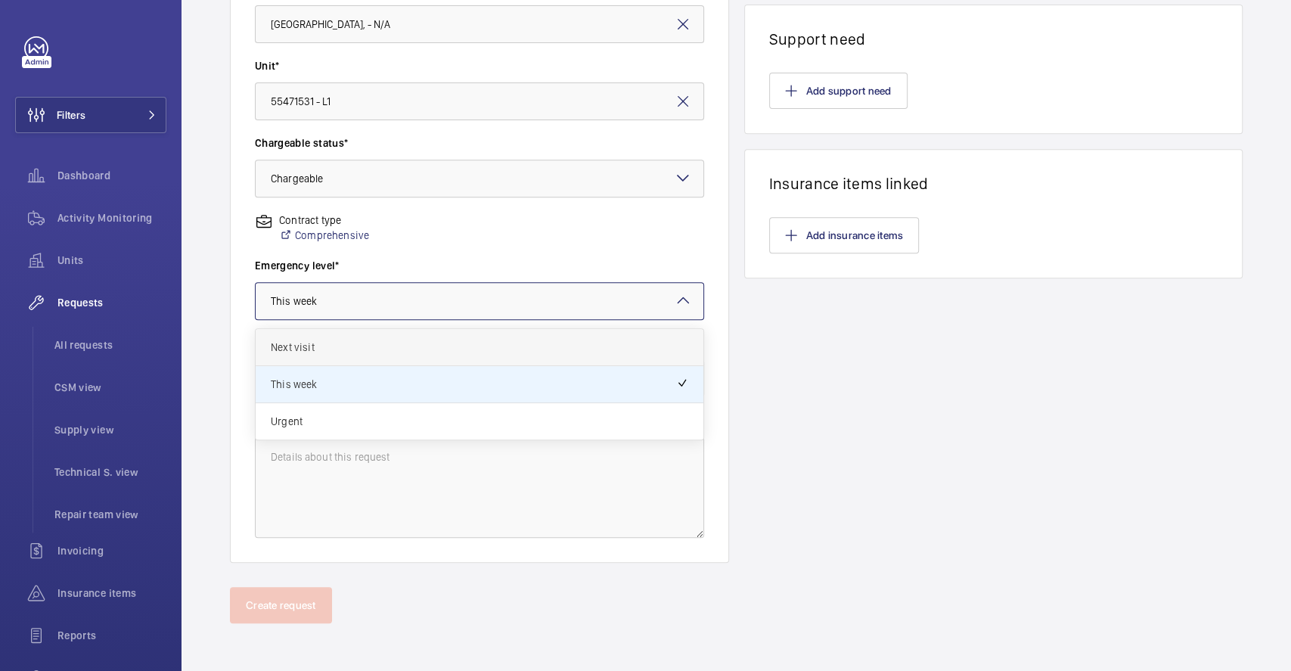
click at [313, 358] on div "Next visit" at bounding box center [480, 347] width 448 height 37
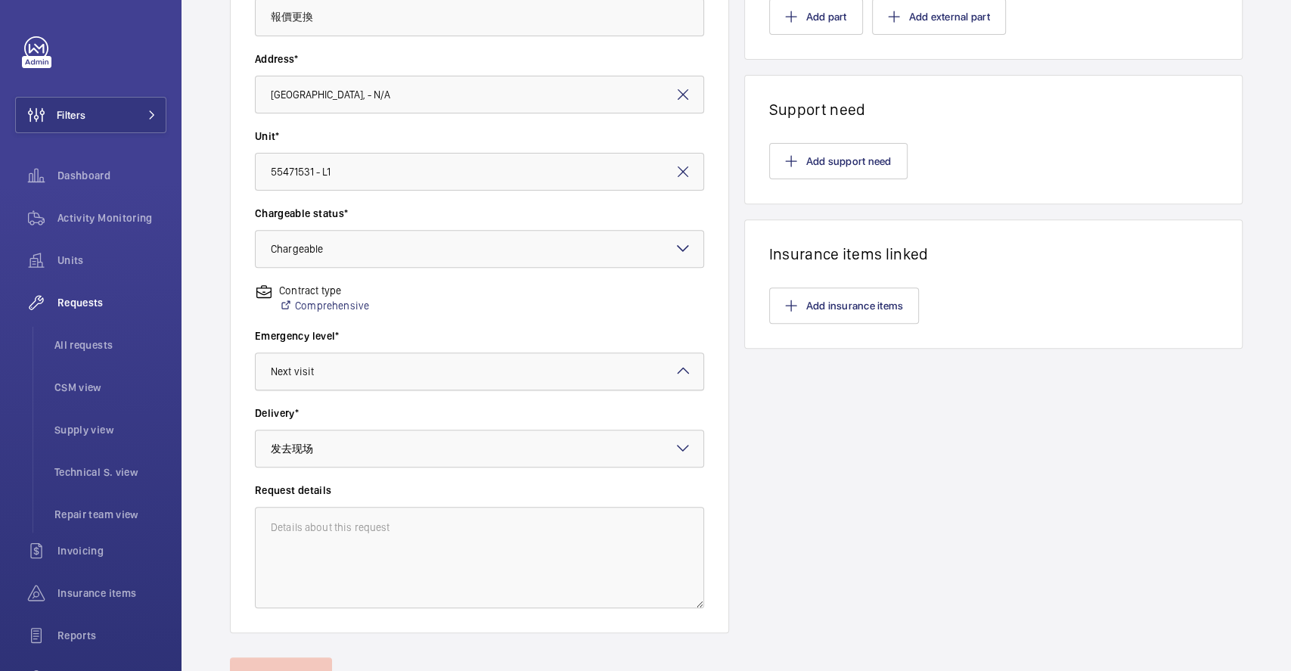
scroll to position [259, 0]
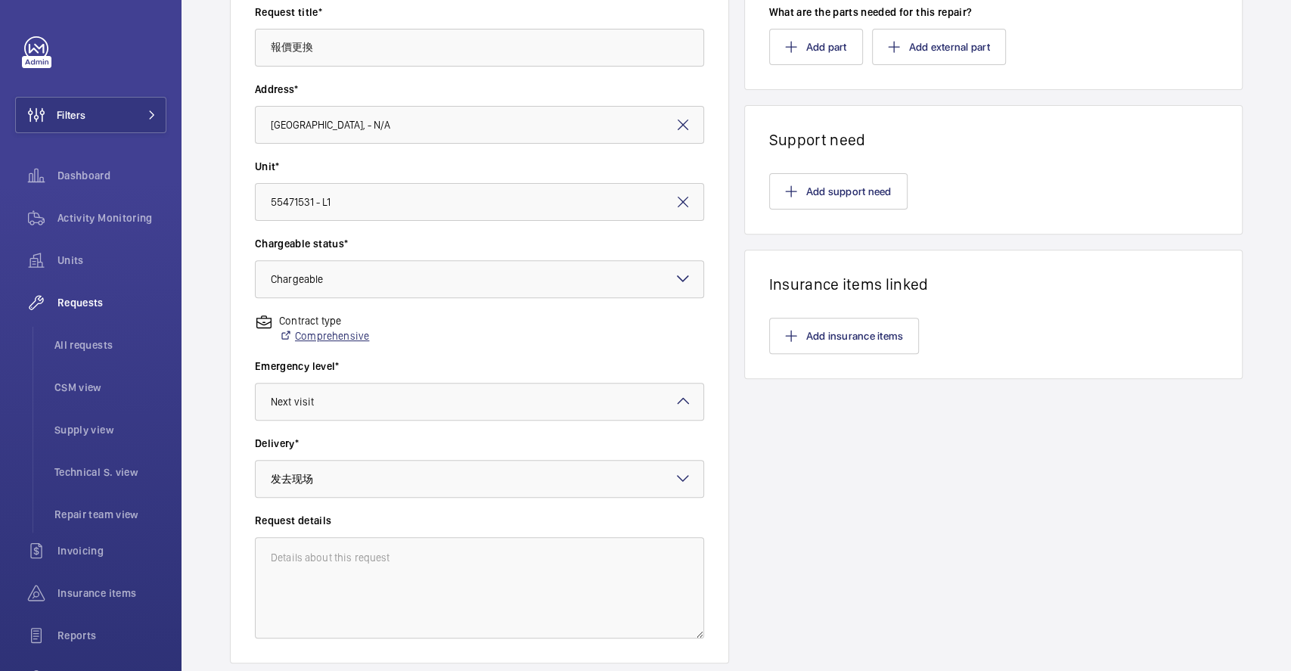
click at [306, 337] on link "Comprehensive" at bounding box center [324, 335] width 90 height 15
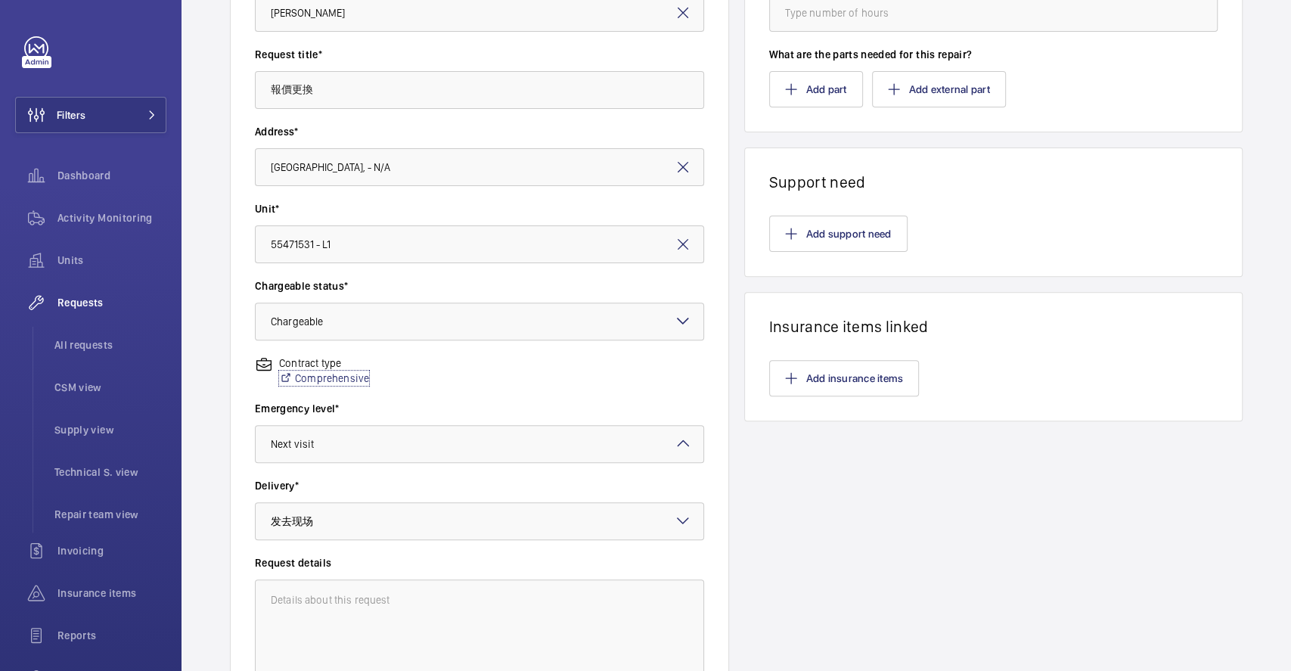
scroll to position [158, 0]
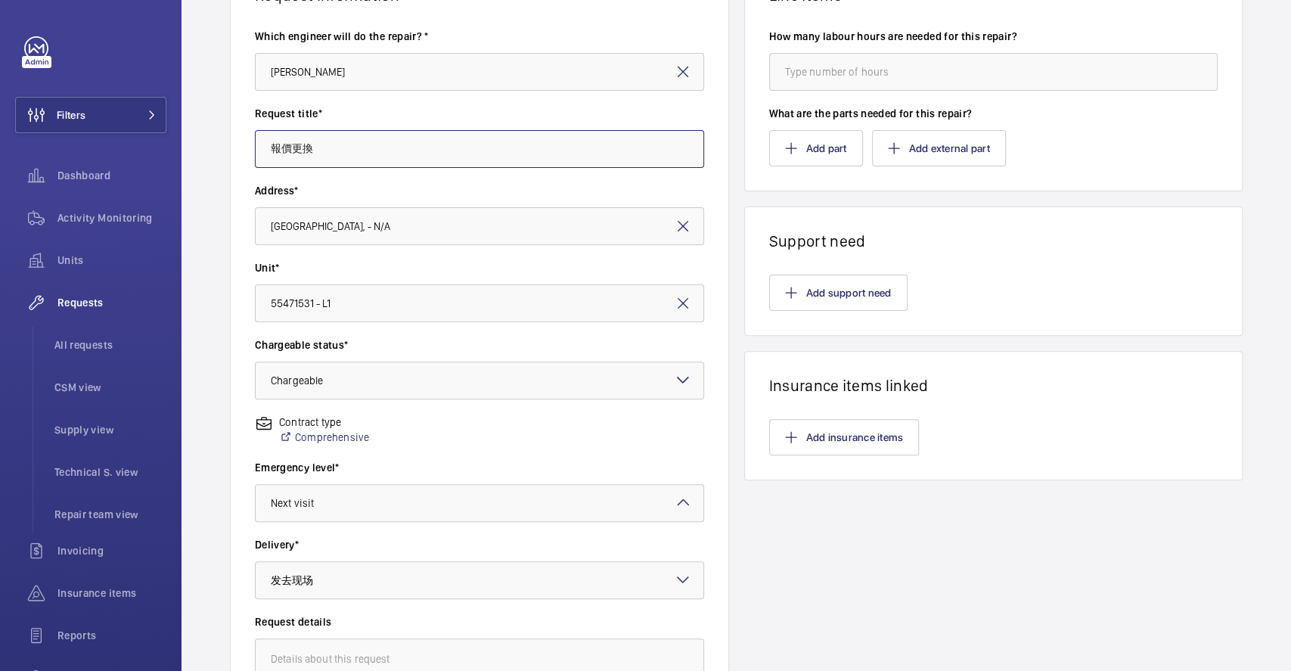
click at [347, 138] on input "報價更換" at bounding box center [479, 149] width 449 height 38
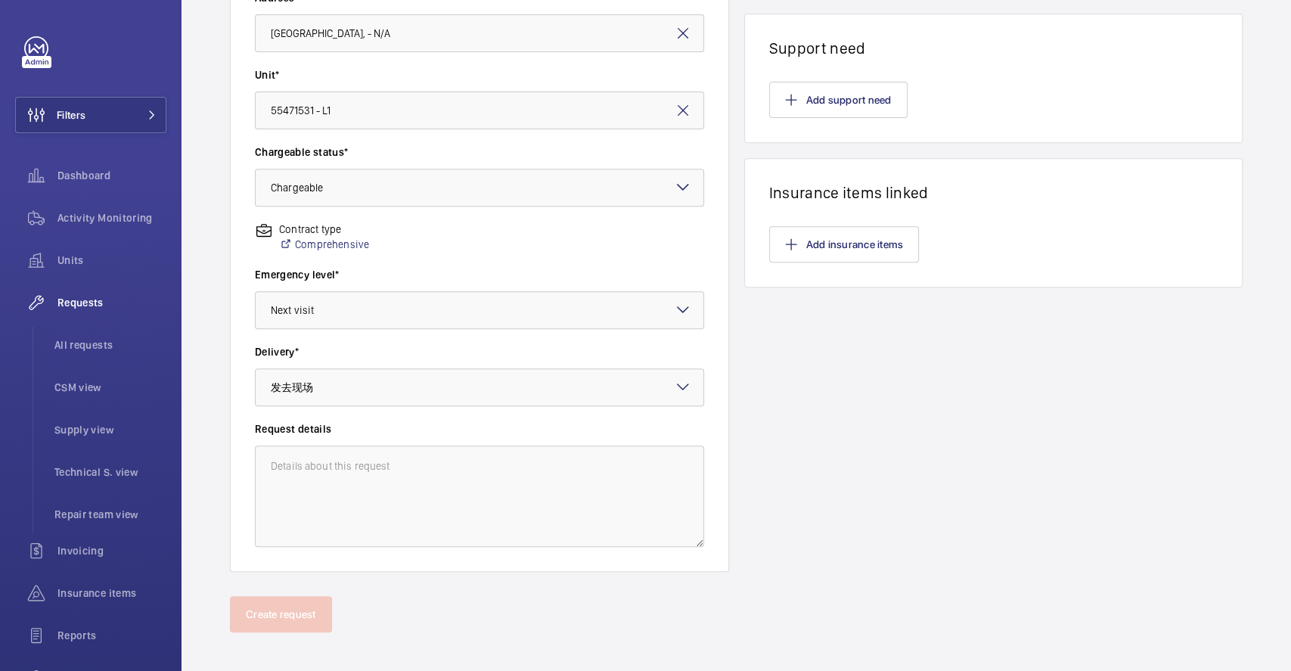
scroll to position [360, 0]
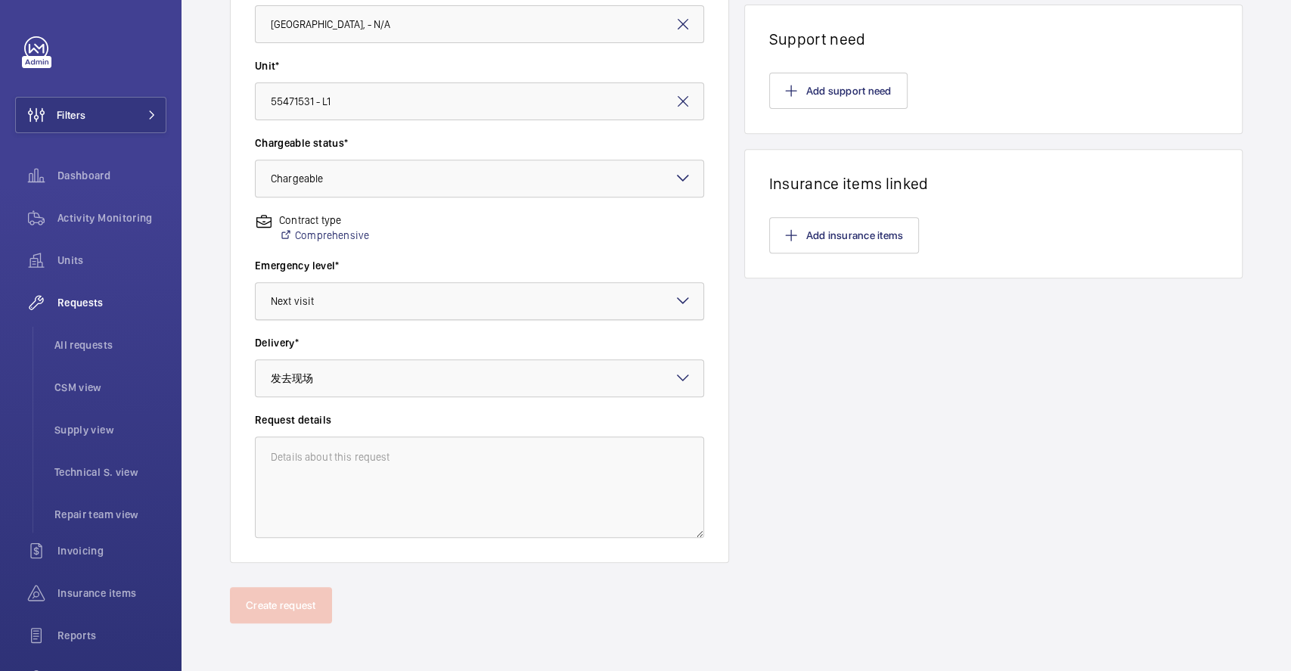
click at [343, 294] on div "× Next visit" at bounding box center [311, 300] width 81 height 15
type input "報價更換外顯示"
click at [747, 368] on div "Line items How many labour hours are needed for this repair? What are the parts…" at bounding box center [993, 161] width 499 height 804
click at [678, 303] on mat-icon at bounding box center [683, 300] width 18 height 18
click at [837, 381] on div "Line items How many labour hours are needed for this repair? What are the parts…" at bounding box center [993, 161] width 499 height 804
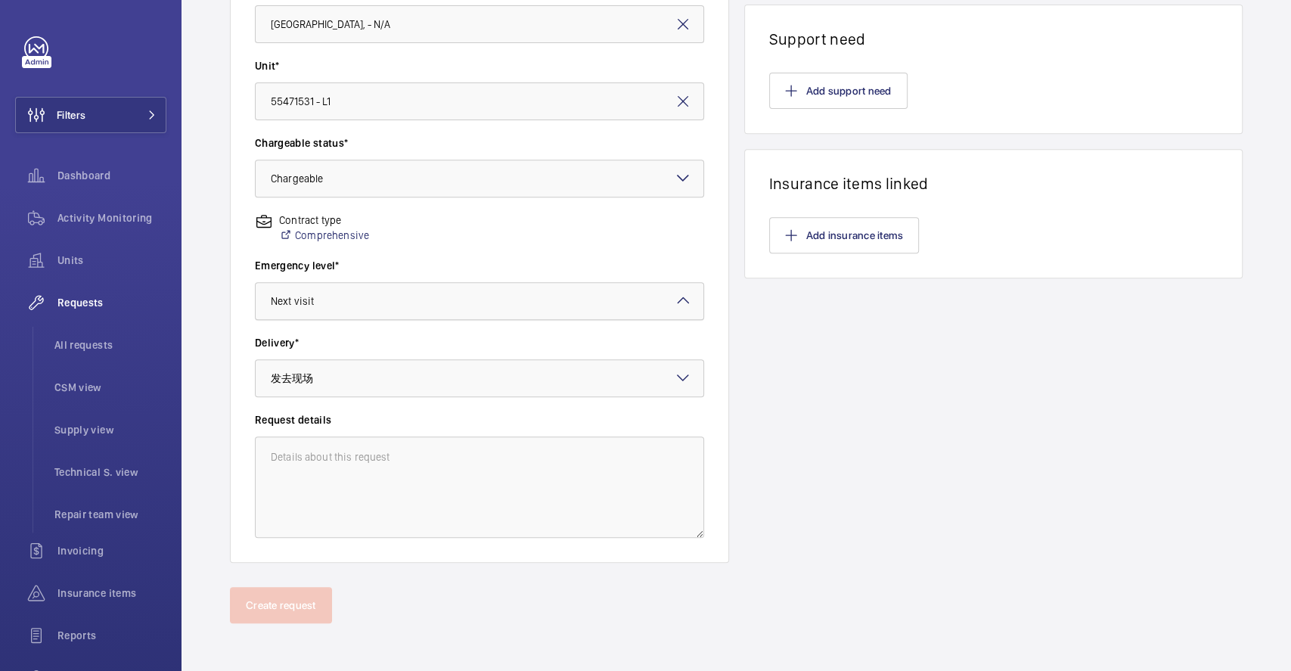
click at [687, 303] on div at bounding box center [480, 301] width 448 height 36
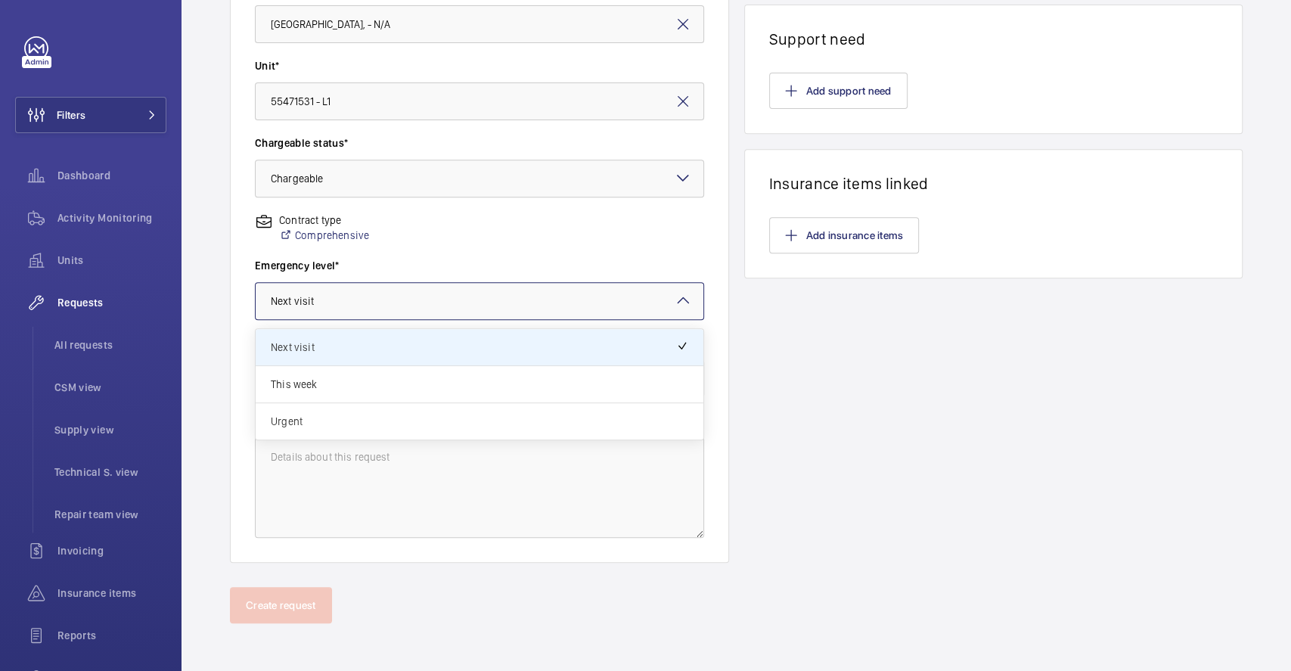
drag, startPoint x: 498, startPoint y: 418, endPoint x: 528, endPoint y: 376, distance: 52.1
click at [498, 420] on span "Urgent" at bounding box center [480, 421] width 418 height 15
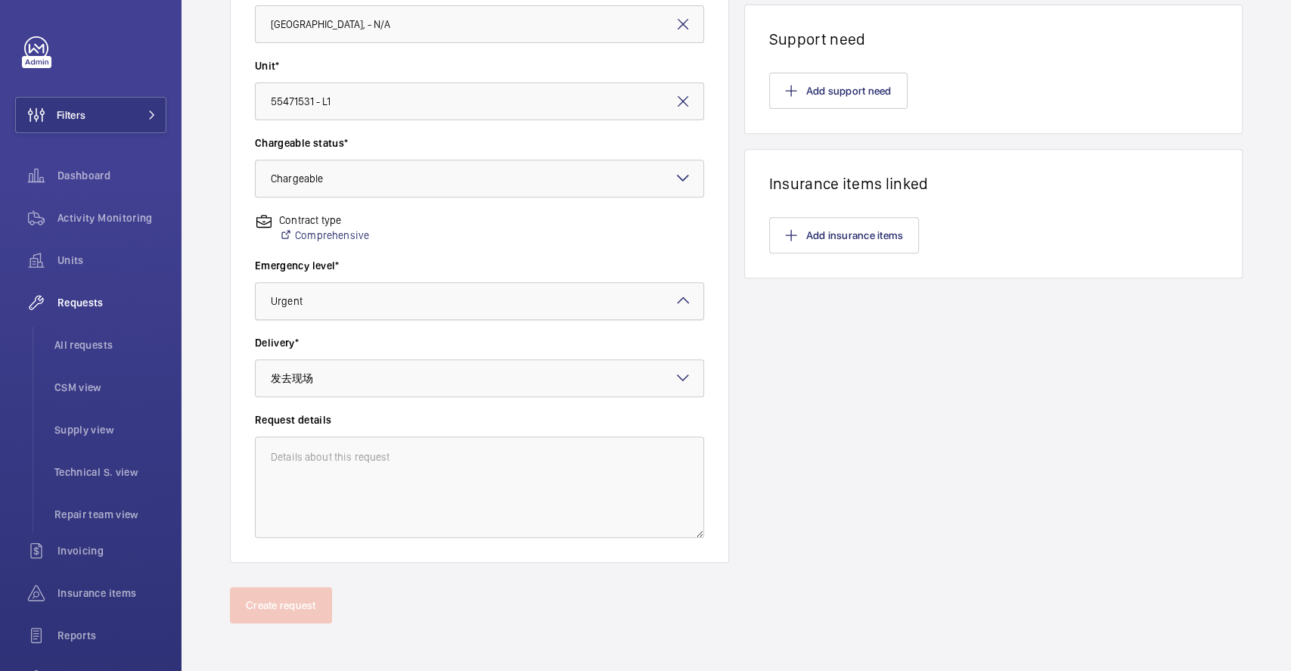
click at [661, 296] on div at bounding box center [480, 301] width 448 height 36
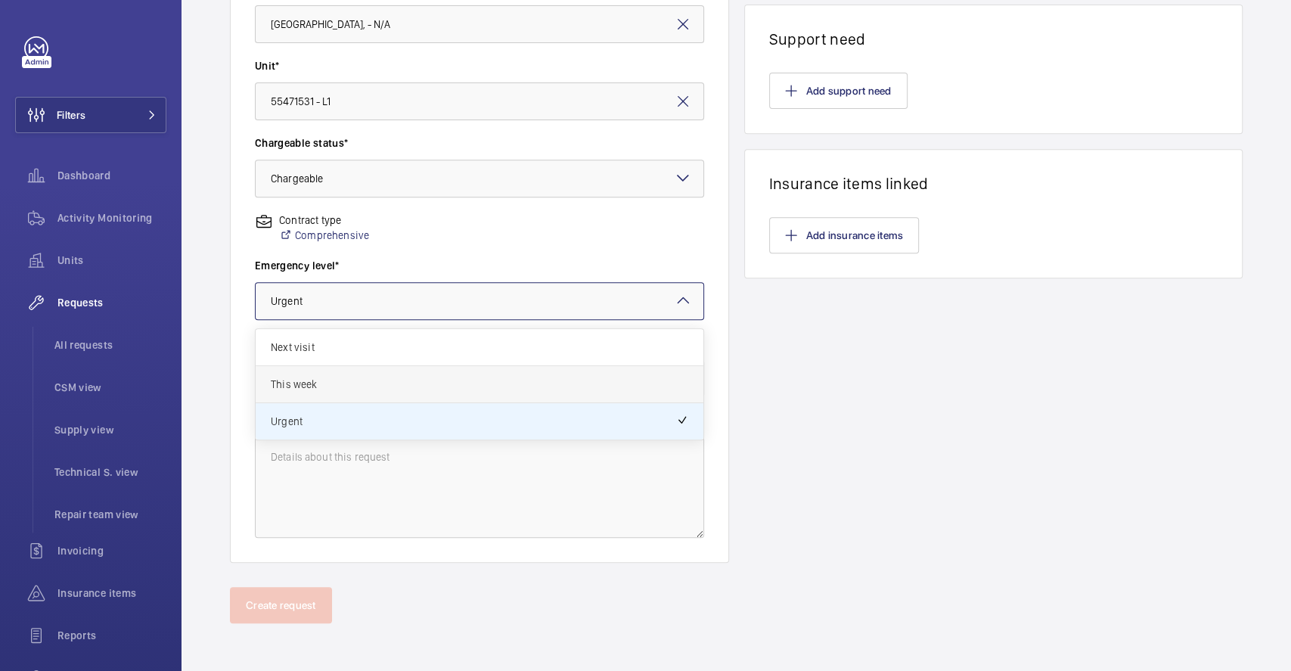
click at [467, 378] on span "This week" at bounding box center [480, 384] width 418 height 15
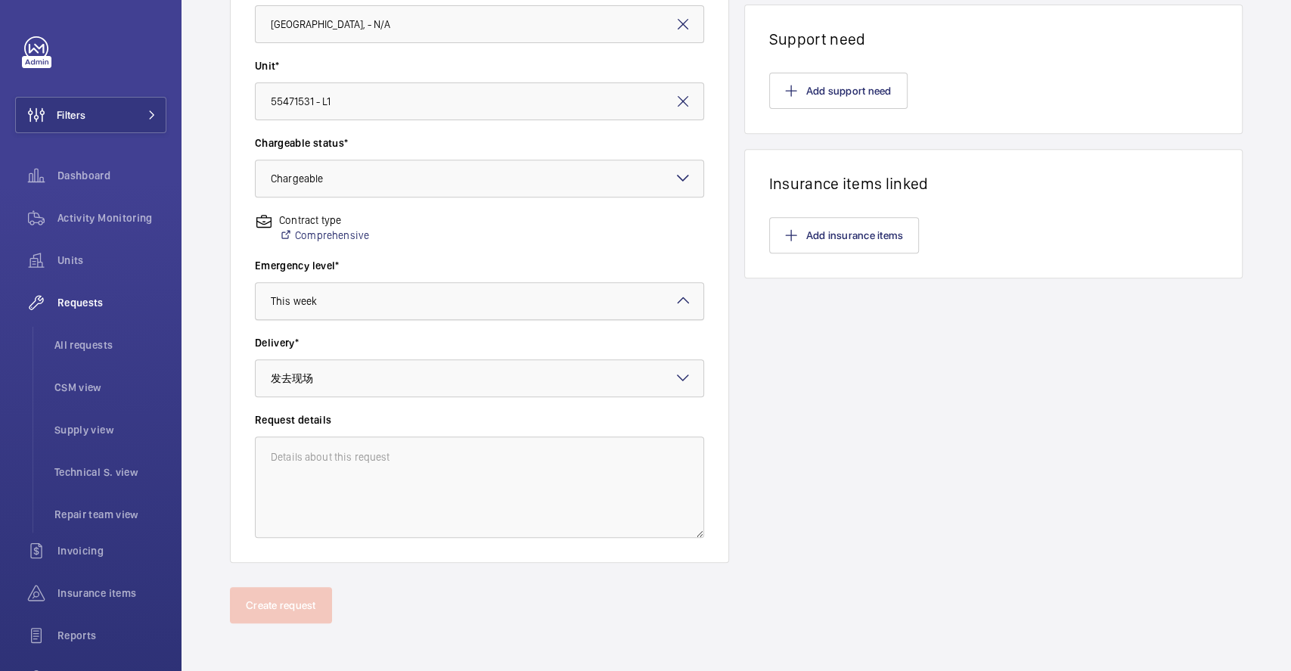
click at [490, 293] on div at bounding box center [480, 301] width 448 height 36
click at [442, 379] on span "This week" at bounding box center [473, 384] width 405 height 15
click at [638, 293] on div at bounding box center [480, 301] width 448 height 36
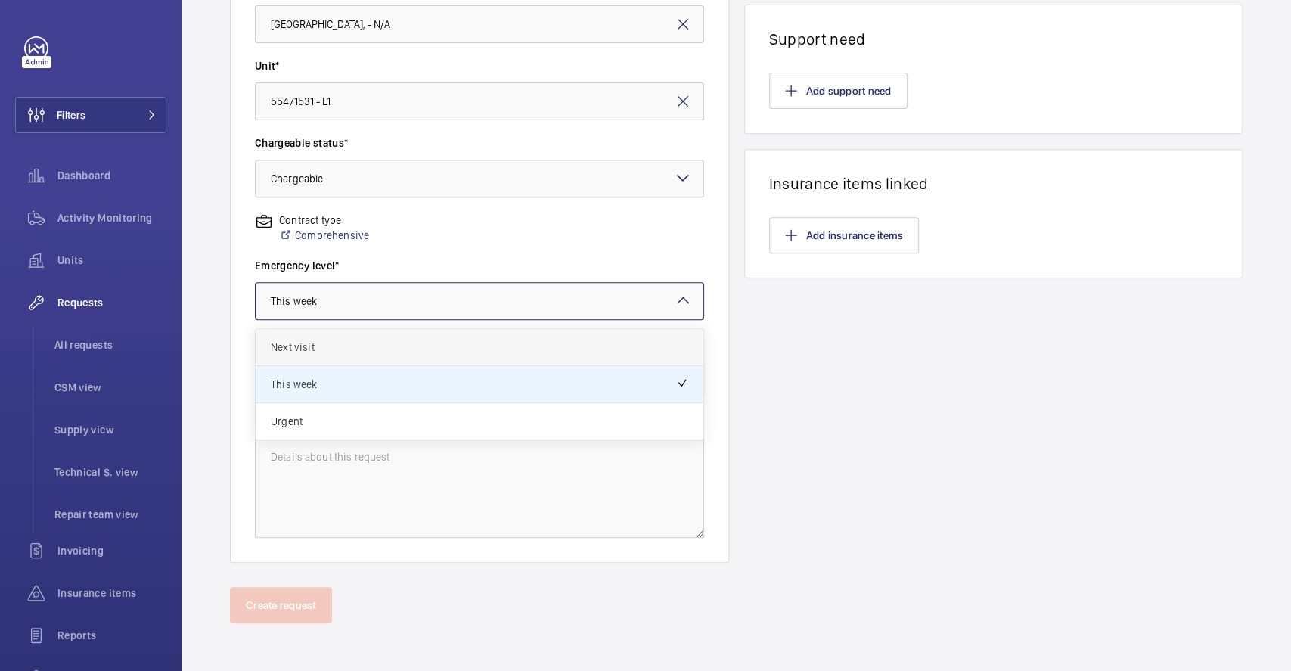
click at [499, 345] on span "Next visit" at bounding box center [480, 347] width 418 height 15
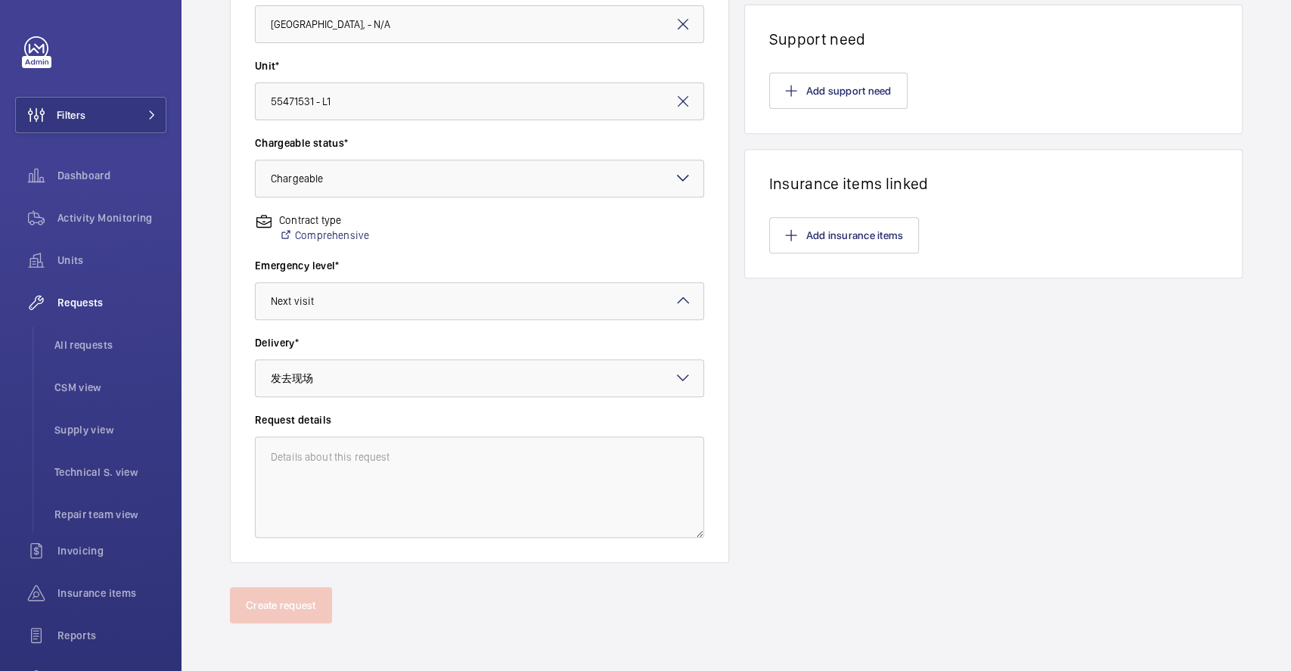
drag, startPoint x: 508, startPoint y: 255, endPoint x: 509, endPoint y: 242, distance: 12.9
click at [508, 254] on div "Contract type Comprehensive" at bounding box center [479, 235] width 449 height 45
click at [442, 289] on div at bounding box center [480, 301] width 448 height 36
click at [451, 239] on div "Contract type Comprehensive" at bounding box center [479, 235] width 449 height 45
drag, startPoint x: 367, startPoint y: 291, endPoint x: 374, endPoint y: 290, distance: 7.7
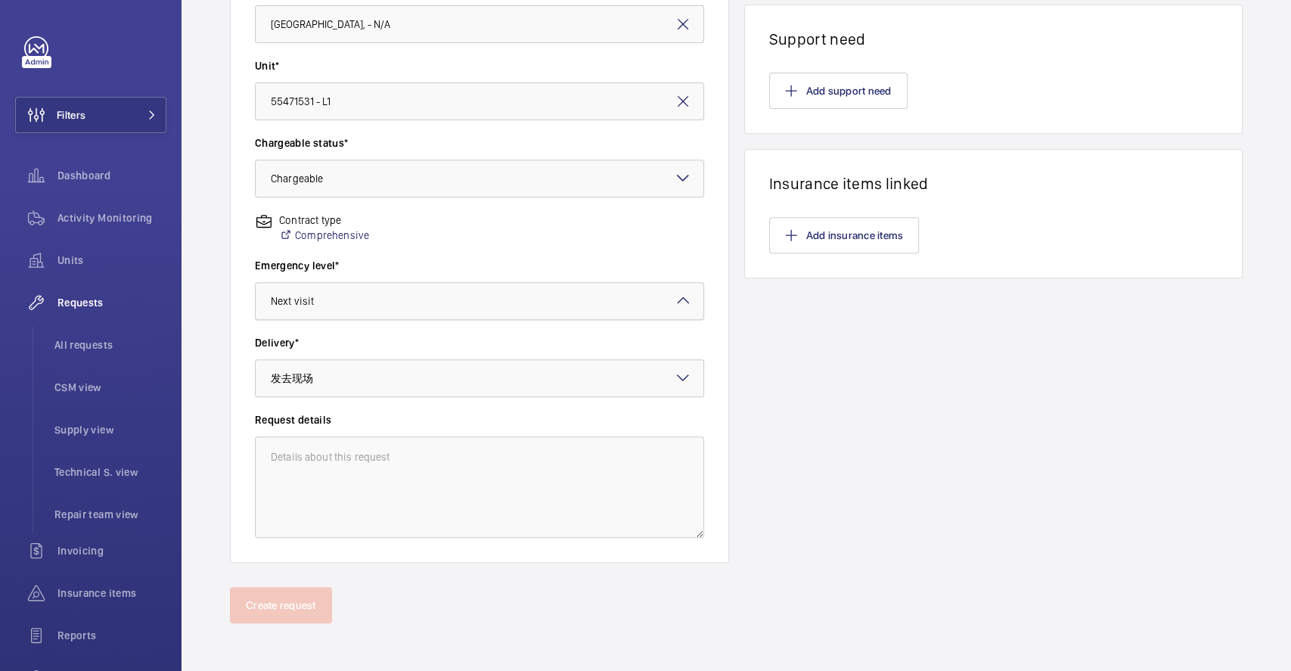
click at [369, 296] on div at bounding box center [480, 301] width 448 height 36
click at [416, 243] on div "Contract type Comprehensive" at bounding box center [479, 235] width 449 height 45
click at [661, 293] on div at bounding box center [480, 301] width 448 height 36
click at [581, 262] on label "Emergency level*" at bounding box center [479, 265] width 449 height 15
click at [417, 317] on div at bounding box center [480, 301] width 448 height 36
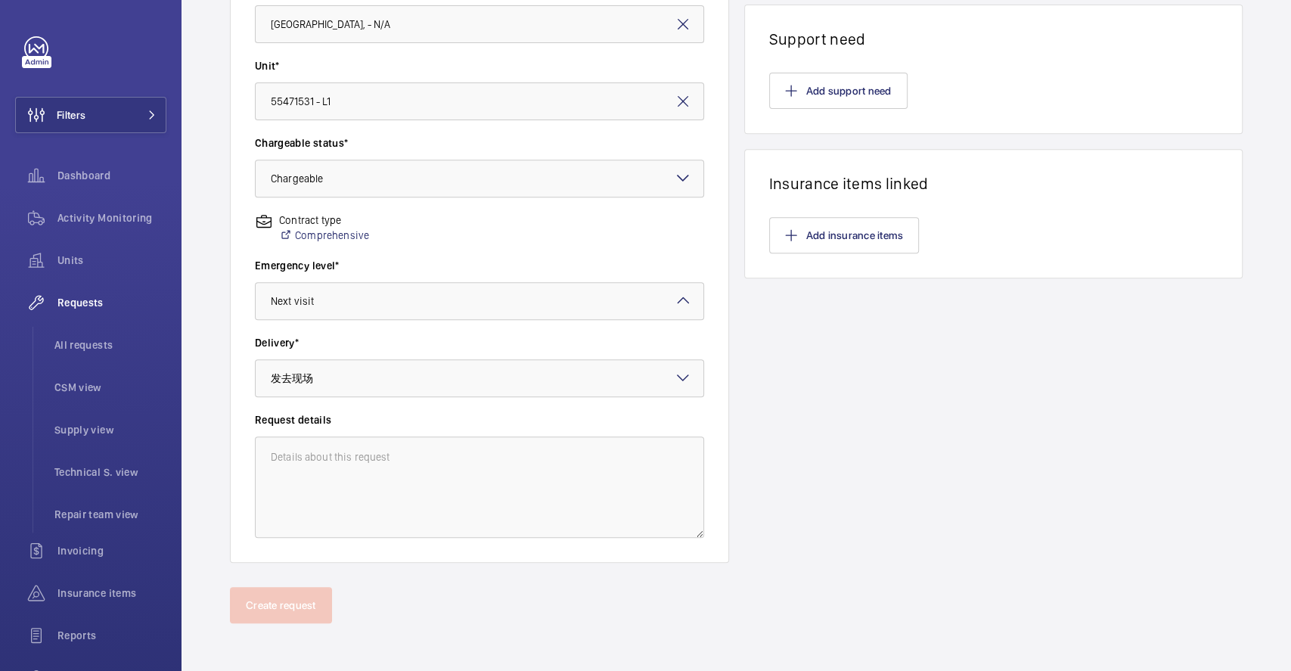
click at [454, 262] on label "Emergency level*" at bounding box center [479, 265] width 449 height 15
click at [417, 306] on div at bounding box center [480, 301] width 448 height 36
click at [455, 237] on div "Contract type Comprehensive" at bounding box center [479, 235] width 449 height 45
click at [379, 293] on div at bounding box center [480, 301] width 448 height 36
click at [427, 244] on div "Contract type Comprehensive" at bounding box center [479, 235] width 449 height 45
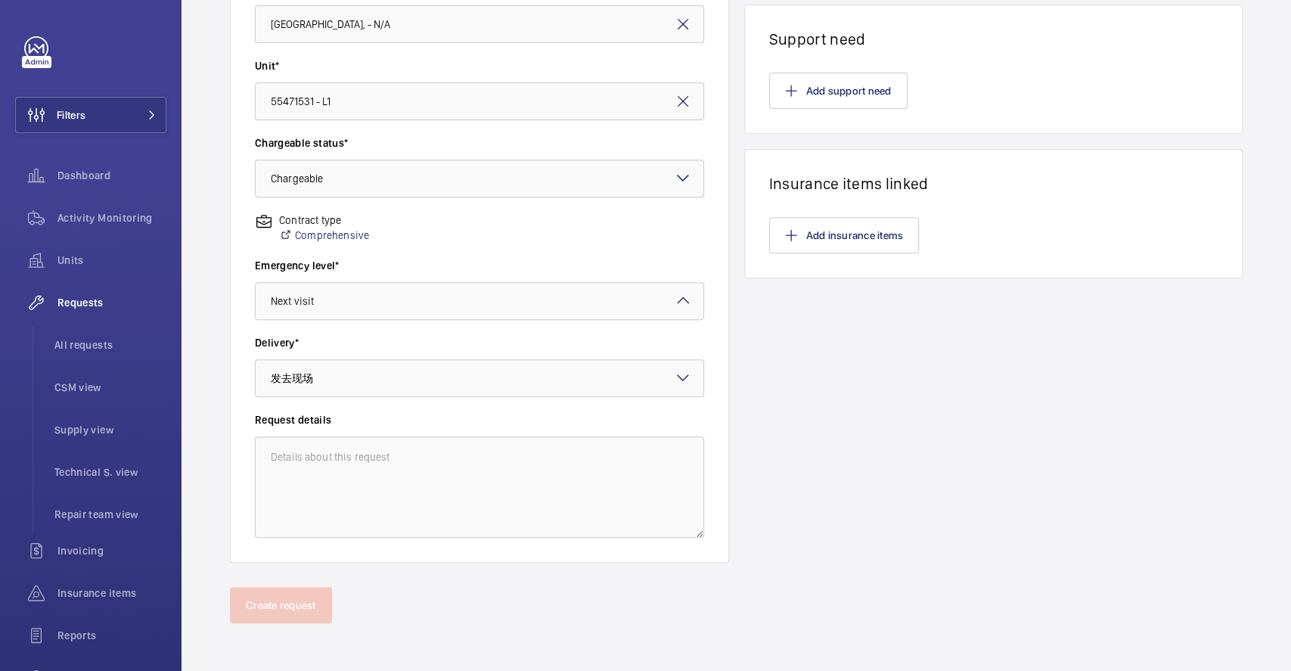
click at [435, 253] on div "Contract type Comprehensive" at bounding box center [479, 235] width 449 height 45
drag, startPoint x: 426, startPoint y: 271, endPoint x: 432, endPoint y: 284, distance: 14.9
click at [430, 284] on wm-front-input-dropdown "Emergency level* Choose level of emergency × Next visit ×" at bounding box center [479, 289] width 449 height 62
click at [437, 285] on div at bounding box center [480, 301] width 448 height 36
click at [472, 258] on label "Emergency level*" at bounding box center [479, 265] width 449 height 15
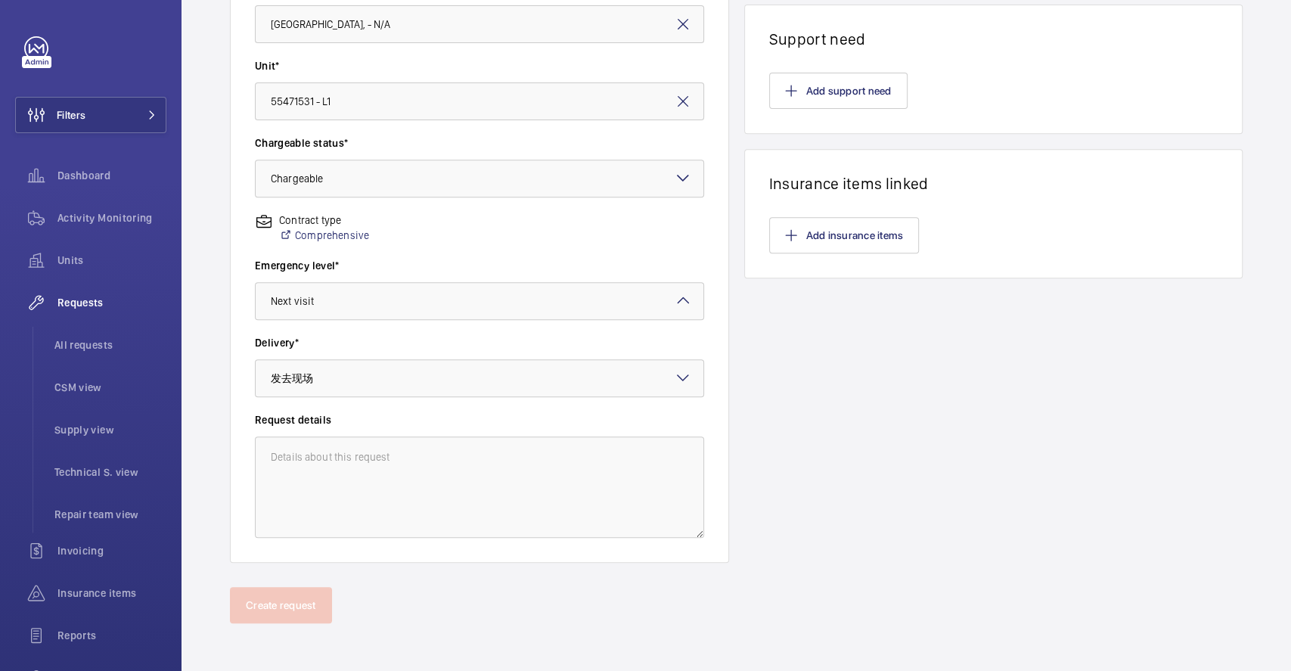
click at [416, 324] on div "Emergency level* Choose level of emergency × Next visit ×" at bounding box center [479, 296] width 449 height 77
click at [406, 237] on div "Contract type Comprehensive" at bounding box center [479, 235] width 449 height 45
click at [450, 239] on div "Contract type Comprehensive" at bounding box center [479, 235] width 449 height 45
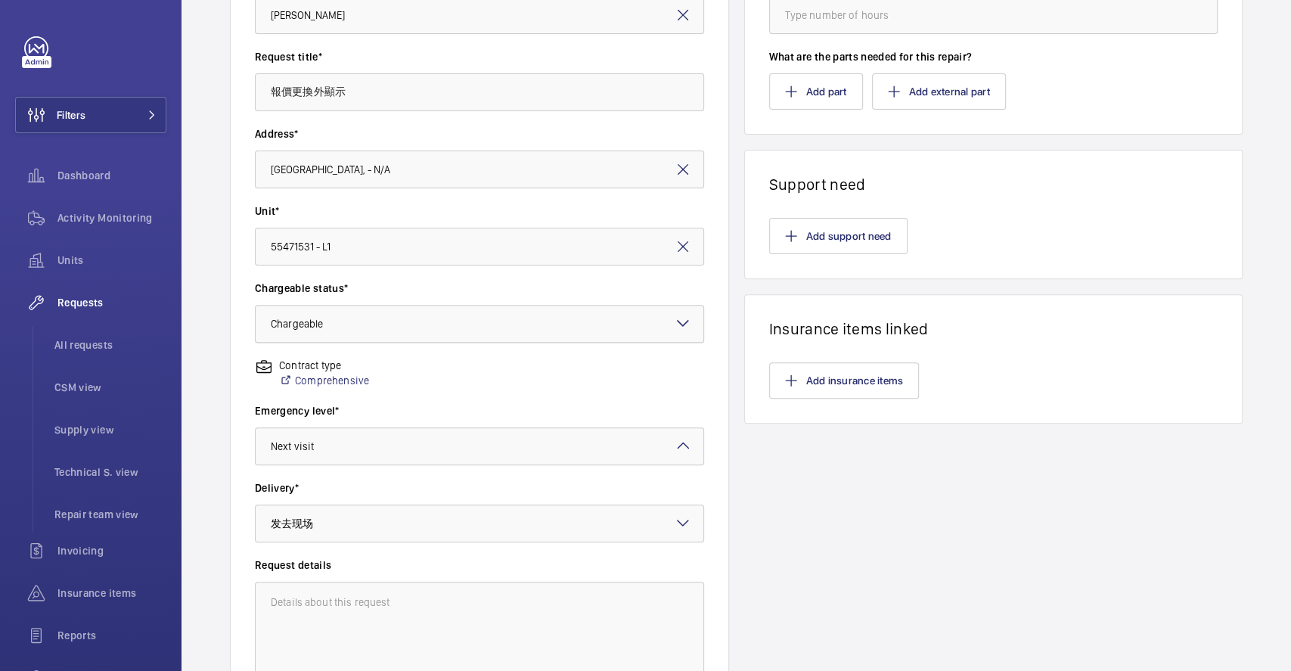
scroll to position [259, 0]
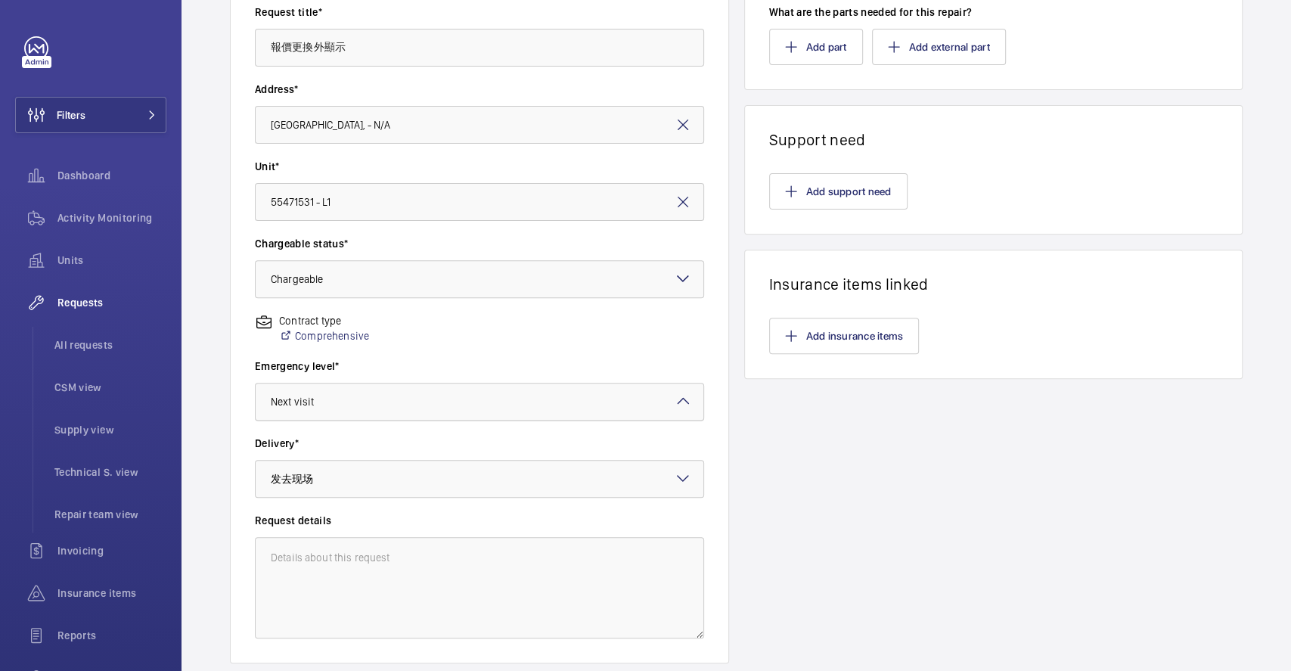
click at [387, 398] on div at bounding box center [480, 401] width 448 height 36
click at [485, 333] on div "Contract type Comprehensive" at bounding box center [479, 335] width 449 height 45
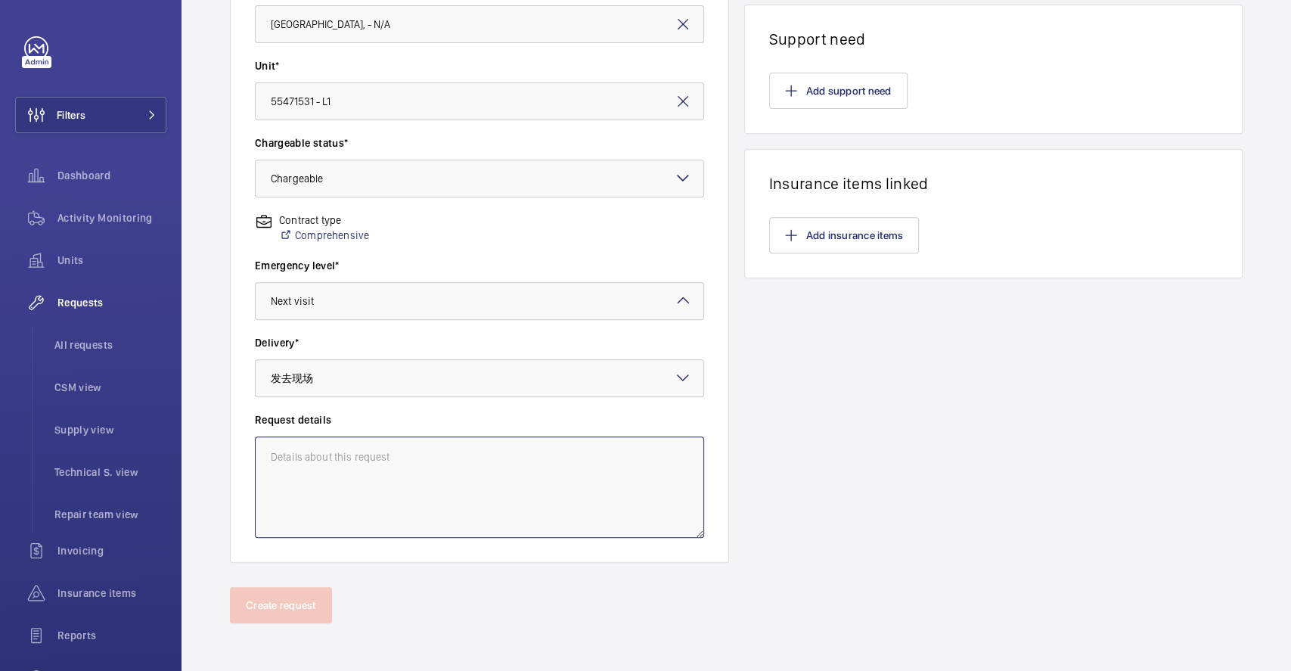
click at [377, 447] on textarea at bounding box center [479, 486] width 449 height 101
click at [374, 306] on div at bounding box center [480, 301] width 448 height 36
drag, startPoint x: 458, startPoint y: 253, endPoint x: 456, endPoint y: 243, distance: 10.7
click at [457, 243] on div "Contract type Comprehensive" at bounding box center [479, 235] width 449 height 45
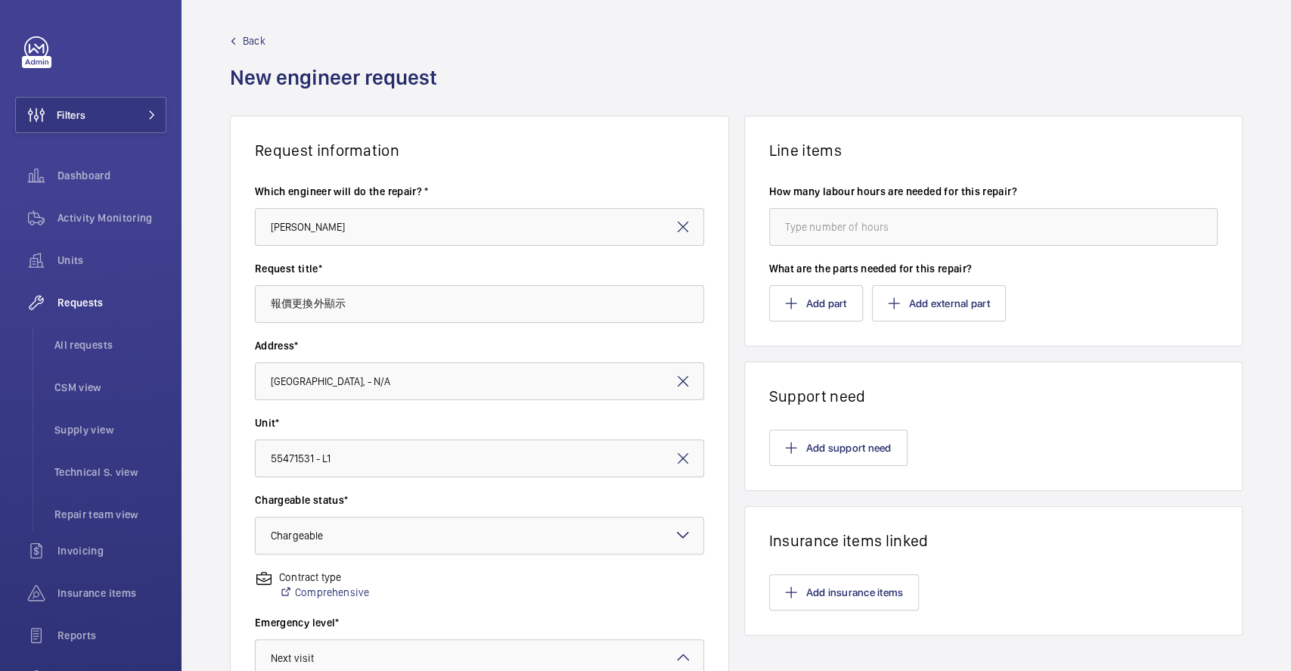
scroll to position [0, 0]
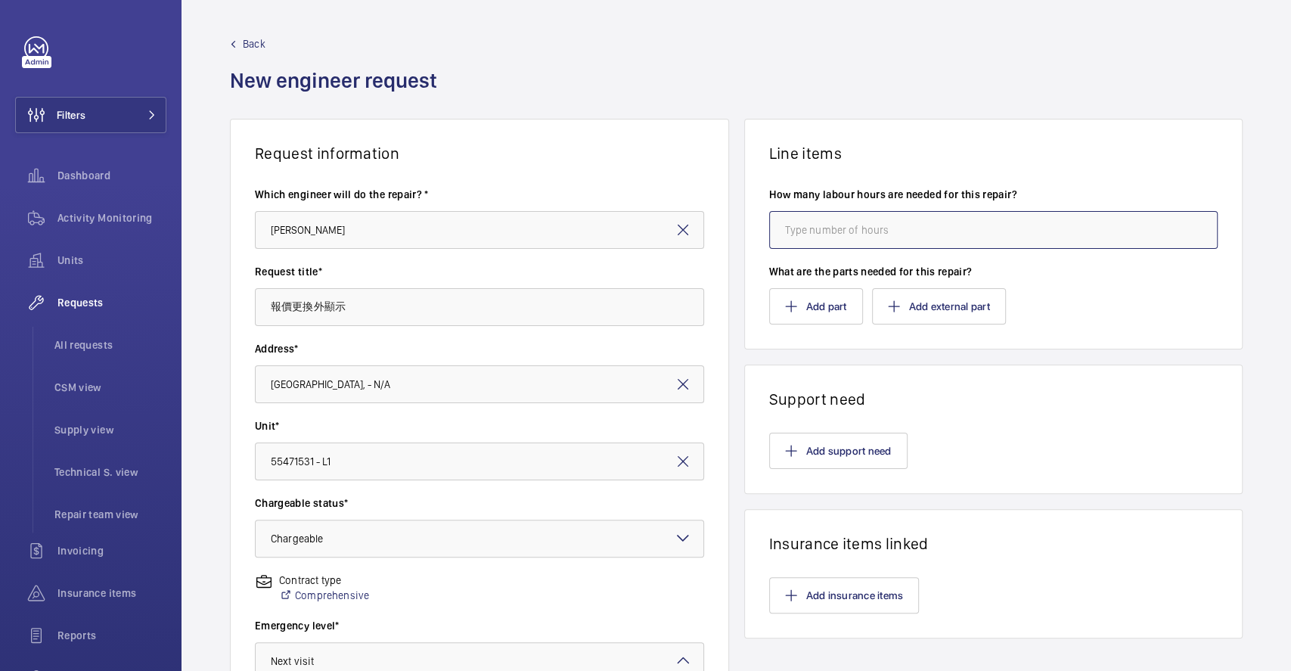
click at [854, 233] on input "number" at bounding box center [993, 230] width 449 height 38
drag, startPoint x: 767, startPoint y: 175, endPoint x: 986, endPoint y: 188, distance: 219.7
click at [986, 188] on wm-front-card-body "How many labour hours are needed for this repair? What are the parts needed for…" at bounding box center [994, 256] width 498 height 186
click at [986, 189] on label "How many labour hours are needed for this repair?" at bounding box center [993, 194] width 449 height 15
drag, startPoint x: 902, startPoint y: 148, endPoint x: 829, endPoint y: 137, distance: 73.5
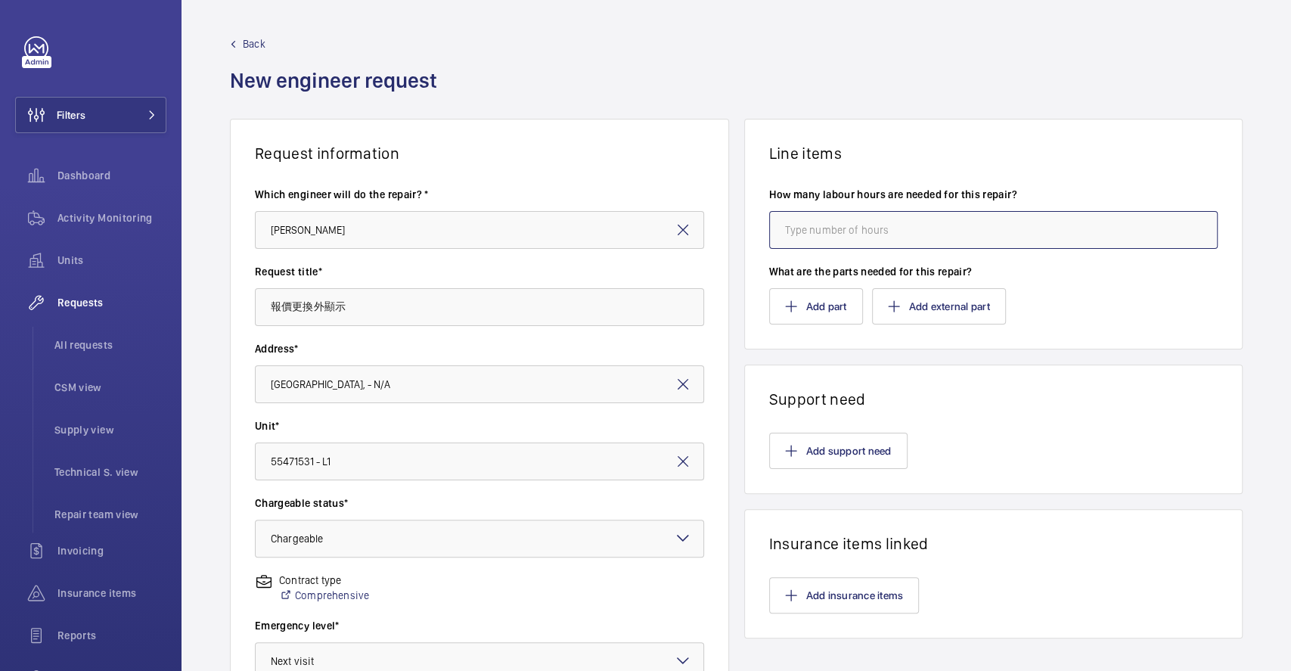
click at [829, 137] on wm-front-card "Line items How many labour hours are needed for this repair? What are the parts…" at bounding box center [993, 234] width 499 height 231
click at [902, 151] on h1 "Line items" at bounding box center [993, 153] width 449 height 19
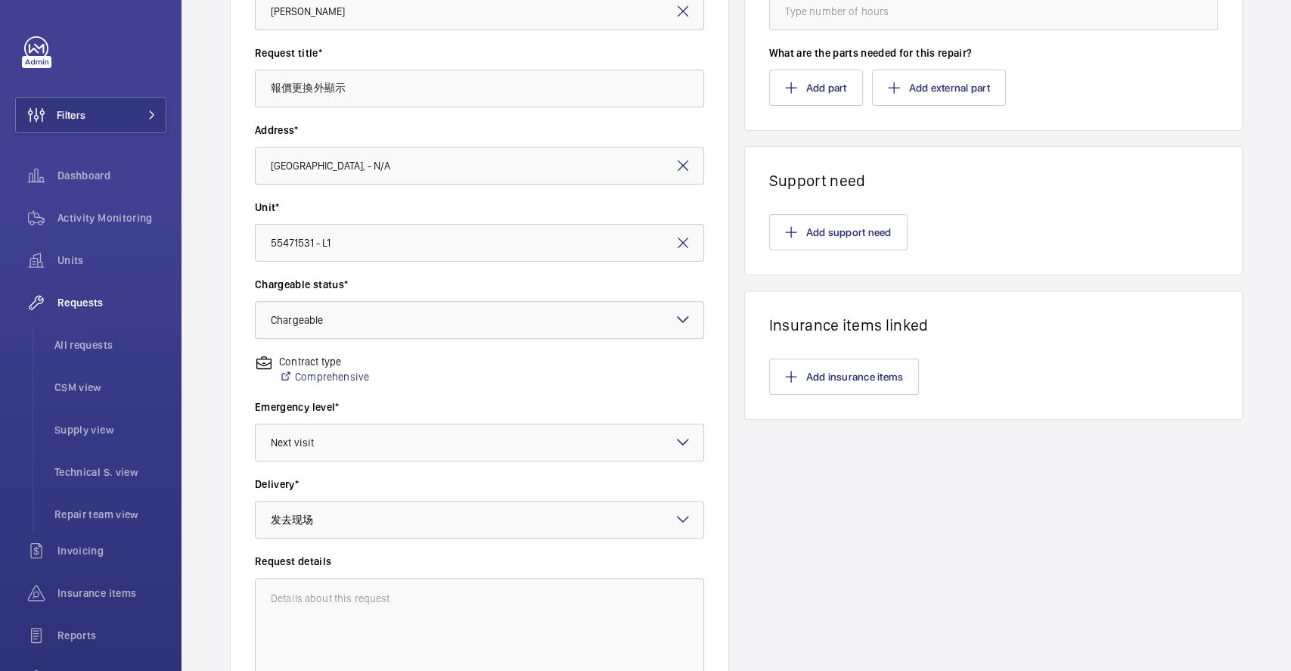
scroll to position [303, 0]
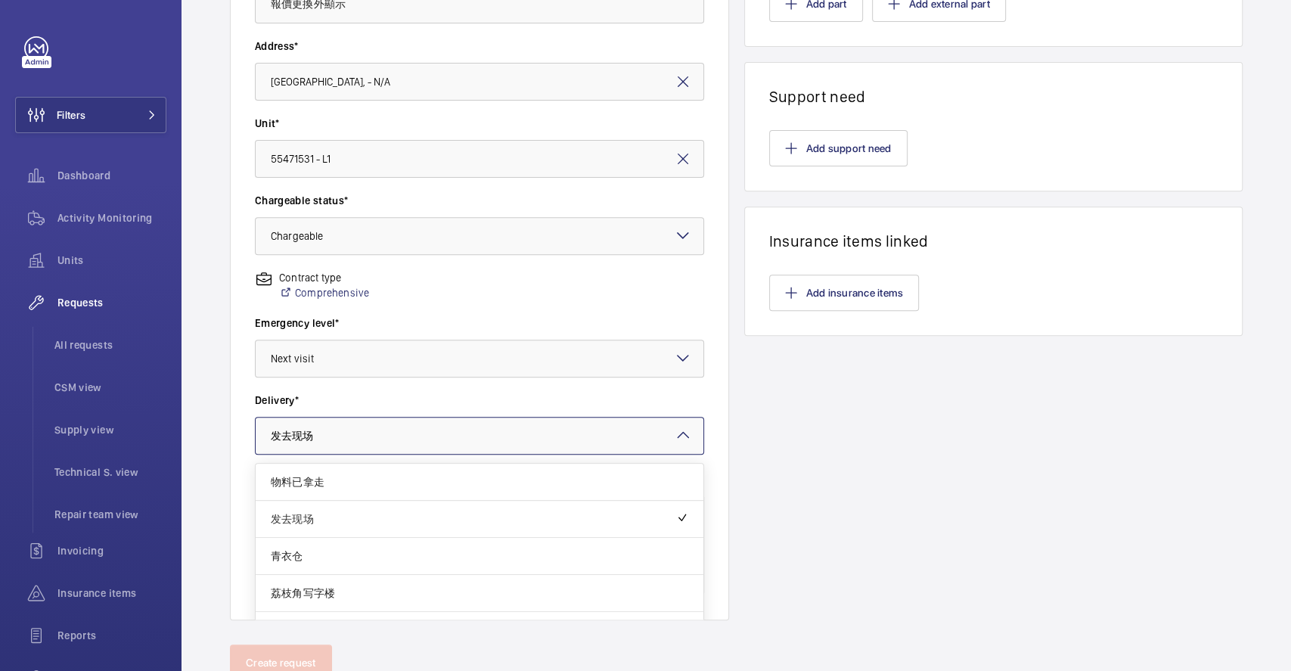
drag, startPoint x: 405, startPoint y: 436, endPoint x: 408, endPoint y: 414, distance: 21.4
click at [405, 433] on div at bounding box center [480, 436] width 448 height 36
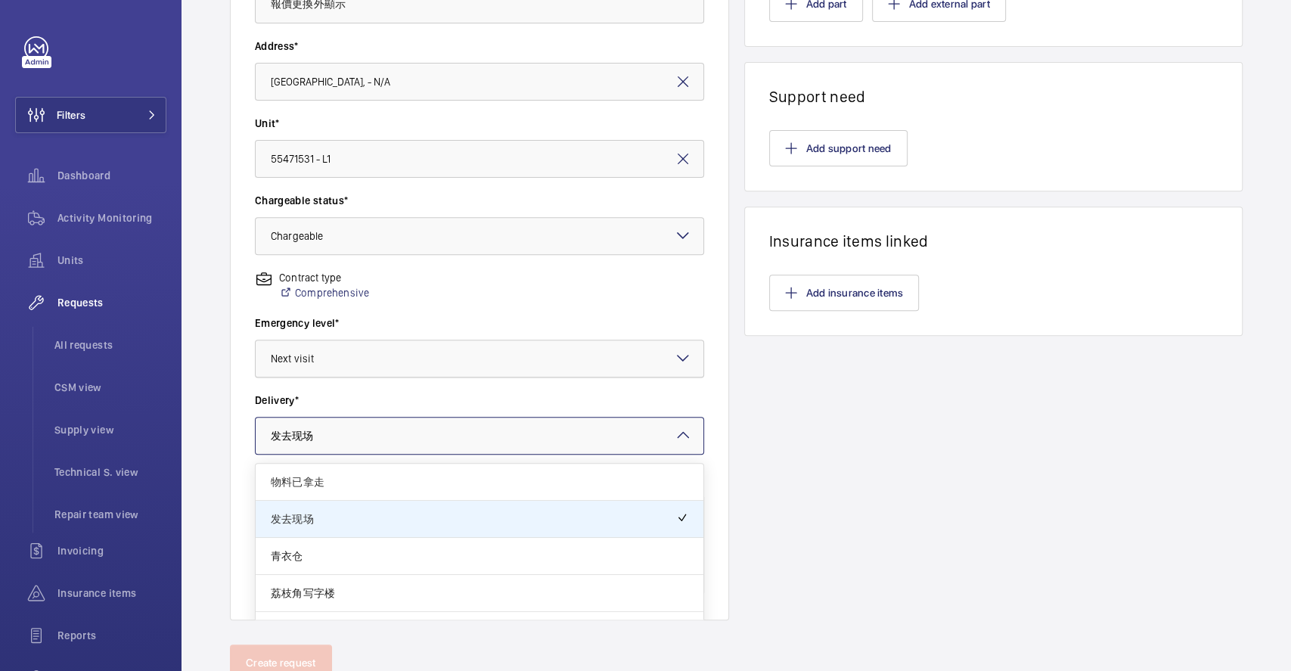
click at [403, 368] on div at bounding box center [480, 358] width 448 height 36
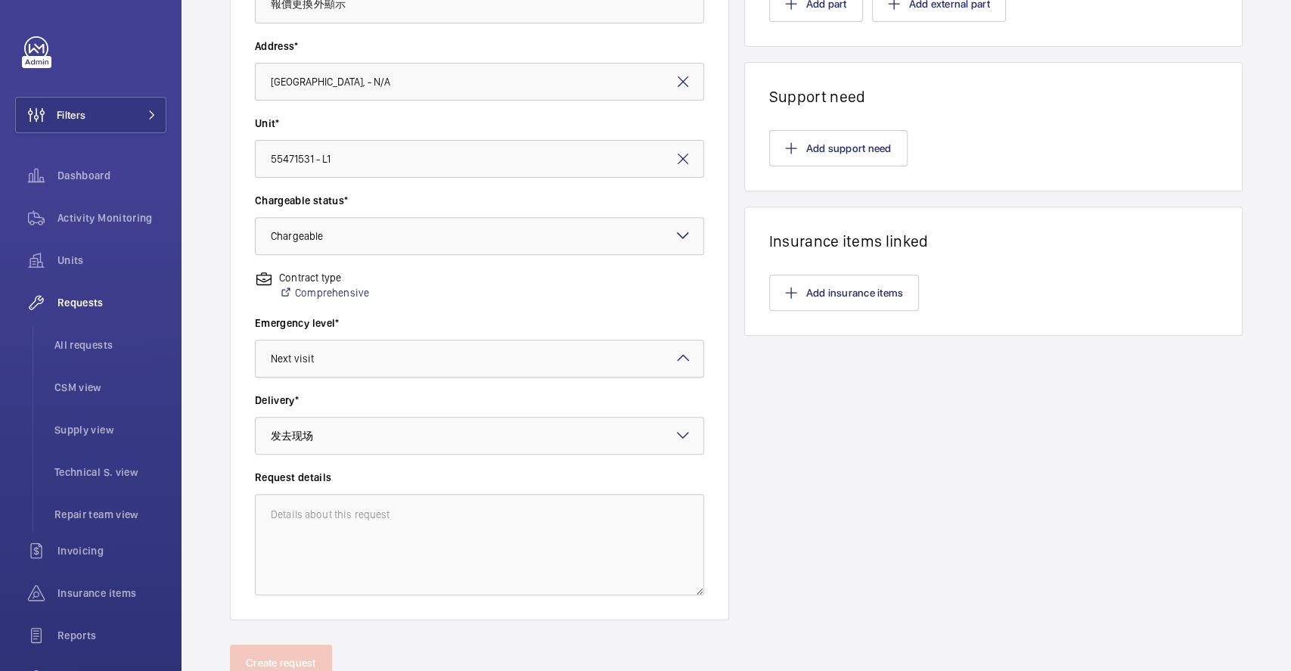
click at [411, 343] on div at bounding box center [480, 358] width 448 height 36
click at [420, 308] on div "Contract type Comprehensive" at bounding box center [479, 292] width 449 height 45
drag, startPoint x: 484, startPoint y: 361, endPoint x: 497, endPoint y: 349, distance: 17.7
click at [486, 361] on div at bounding box center [480, 358] width 448 height 36
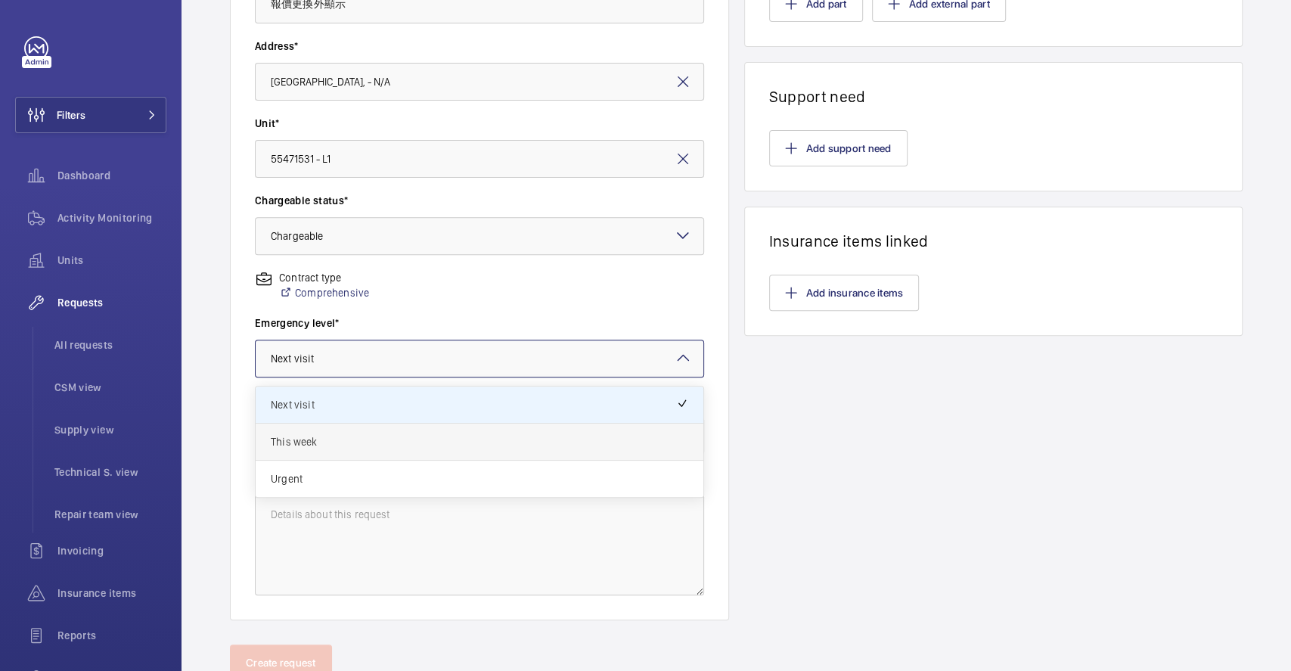
click at [423, 439] on span "This week" at bounding box center [480, 441] width 418 height 15
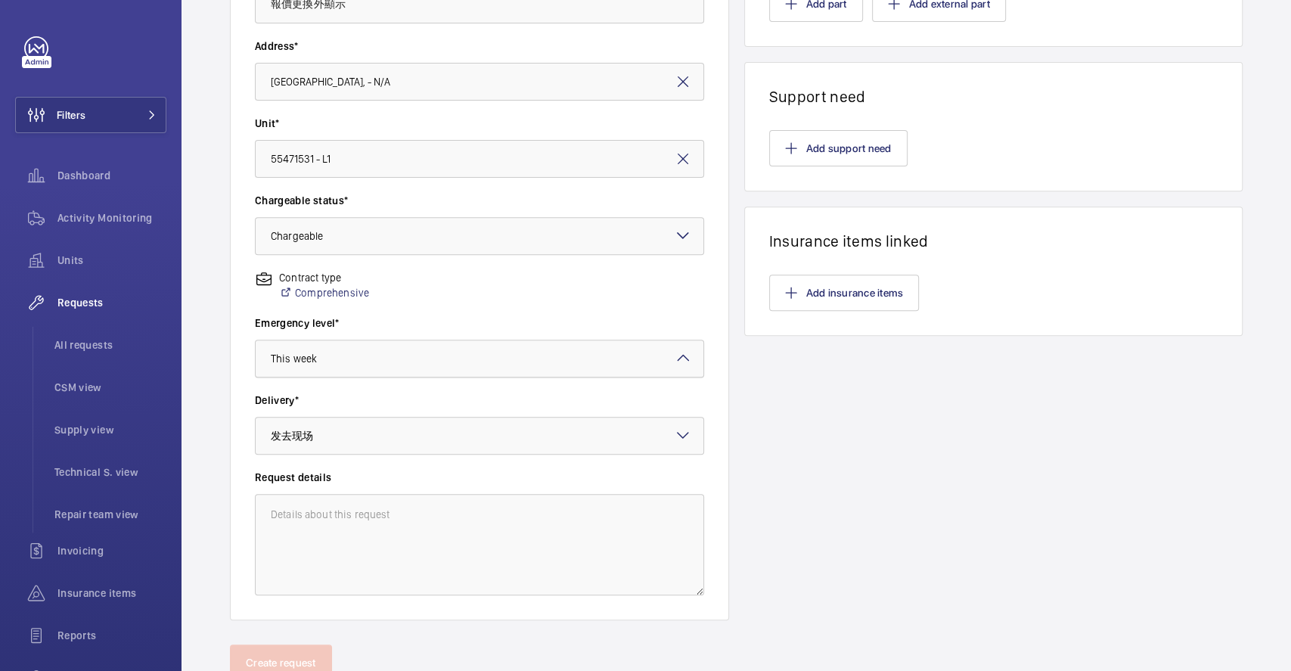
click at [399, 344] on div at bounding box center [480, 358] width 448 height 36
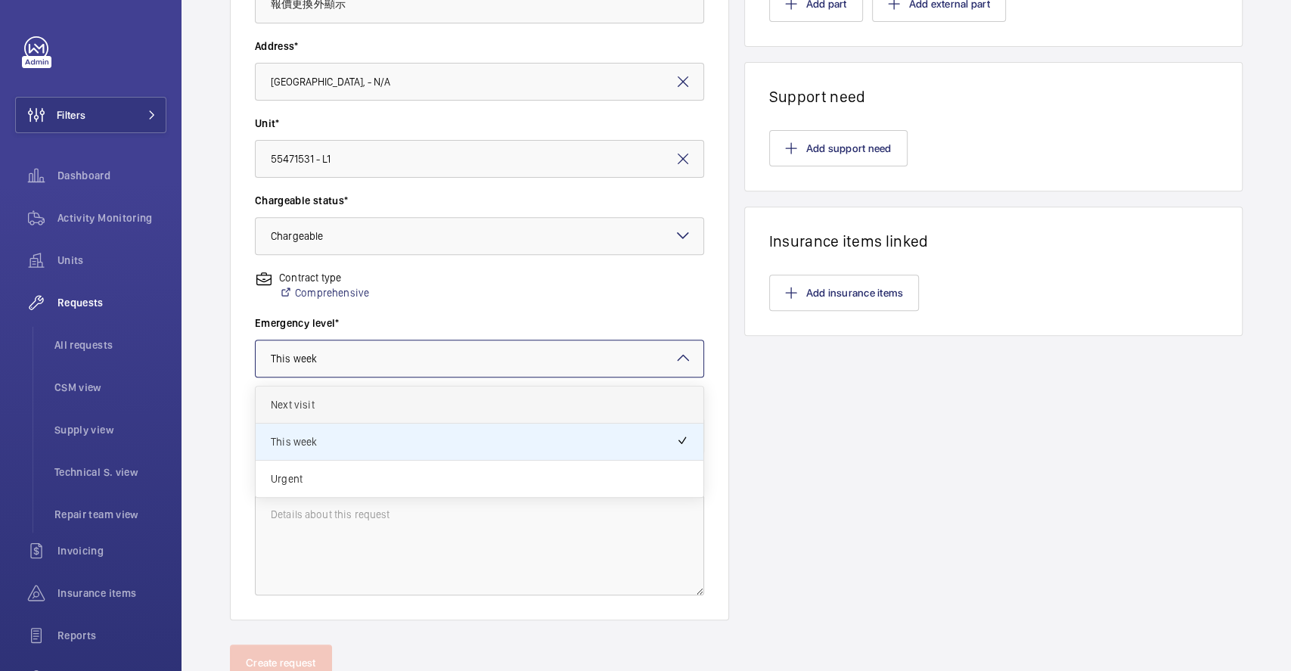
click at [381, 403] on span "Next visit" at bounding box center [480, 404] width 418 height 15
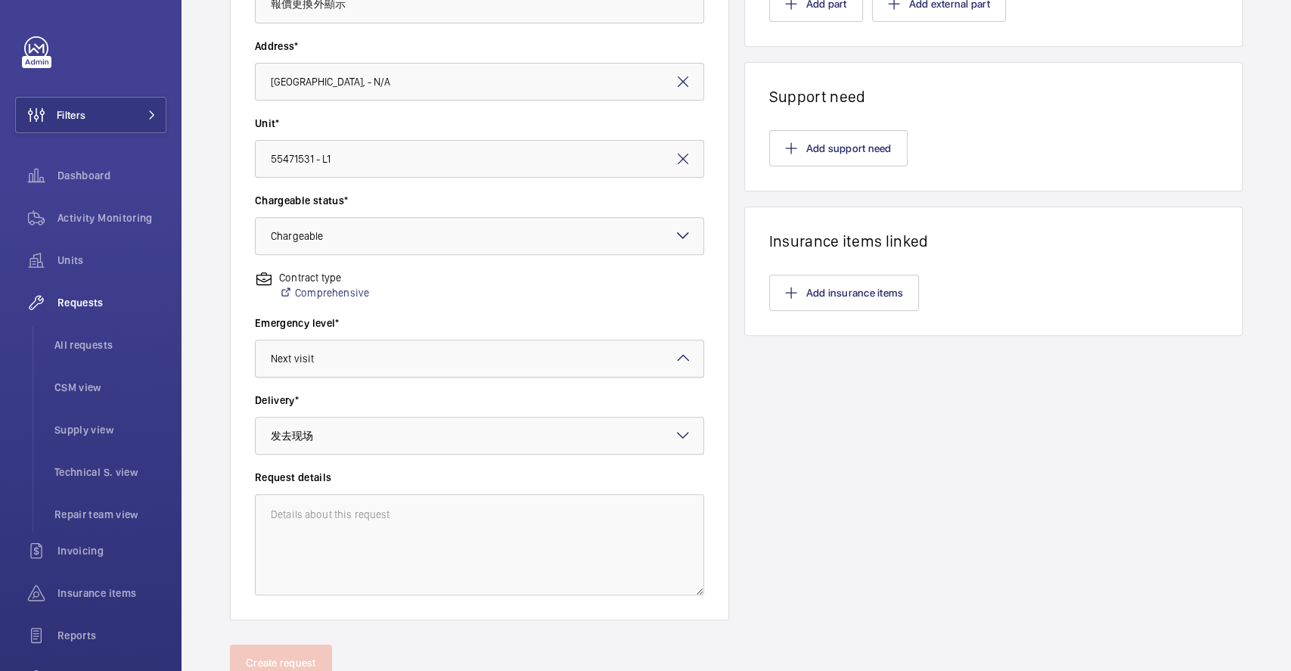
click at [382, 359] on div at bounding box center [480, 358] width 448 height 36
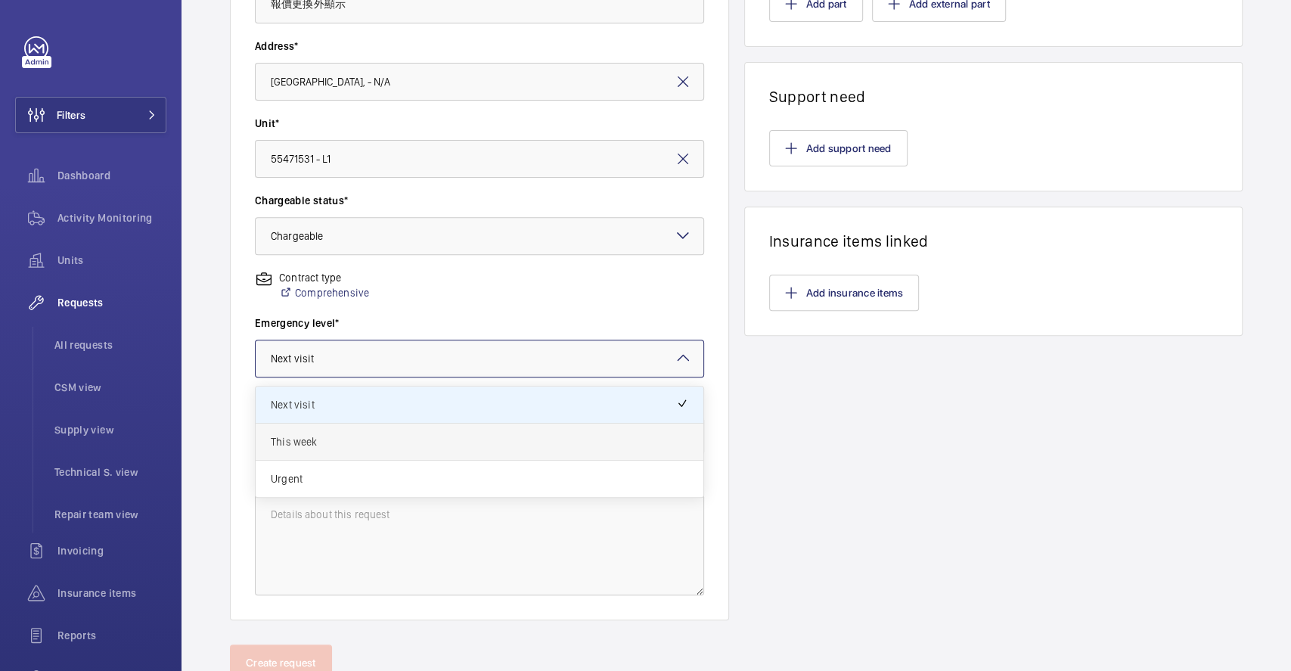
click at [401, 452] on div "This week" at bounding box center [480, 442] width 448 height 37
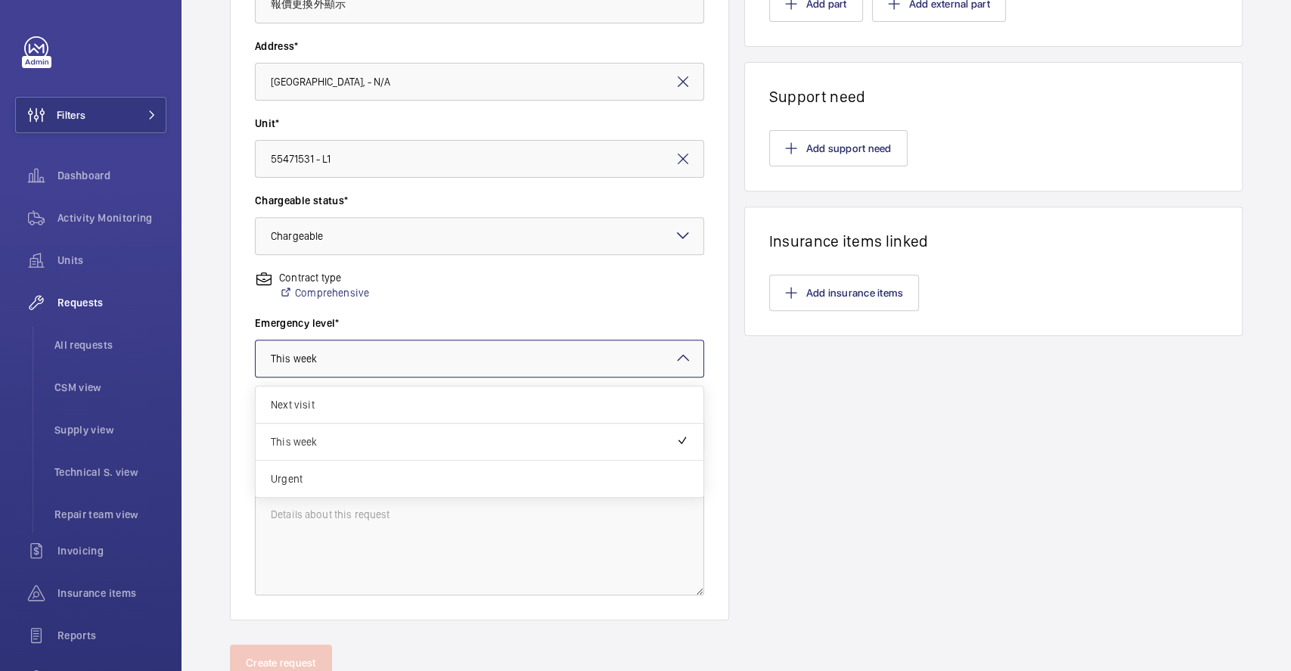
click at [375, 349] on div at bounding box center [480, 358] width 448 height 36
click at [393, 439] on span "This week" at bounding box center [473, 441] width 405 height 15
click at [386, 344] on div at bounding box center [480, 358] width 448 height 36
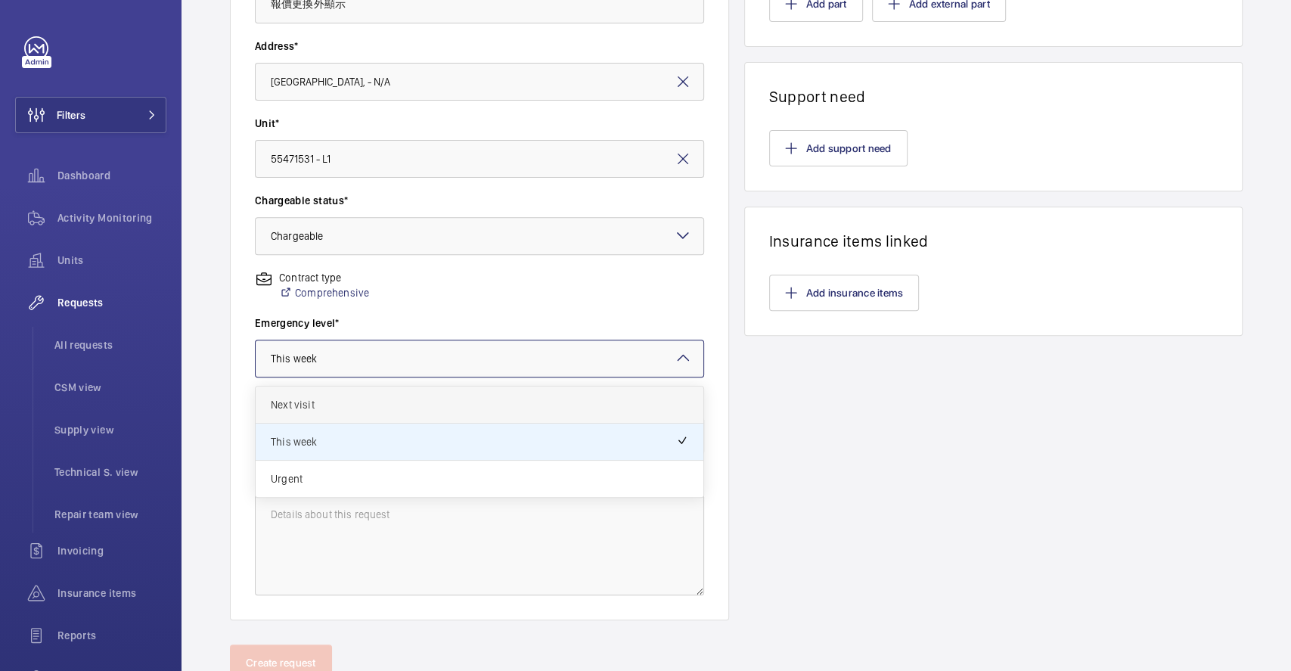
click at [385, 408] on span "Next visit" at bounding box center [480, 404] width 418 height 15
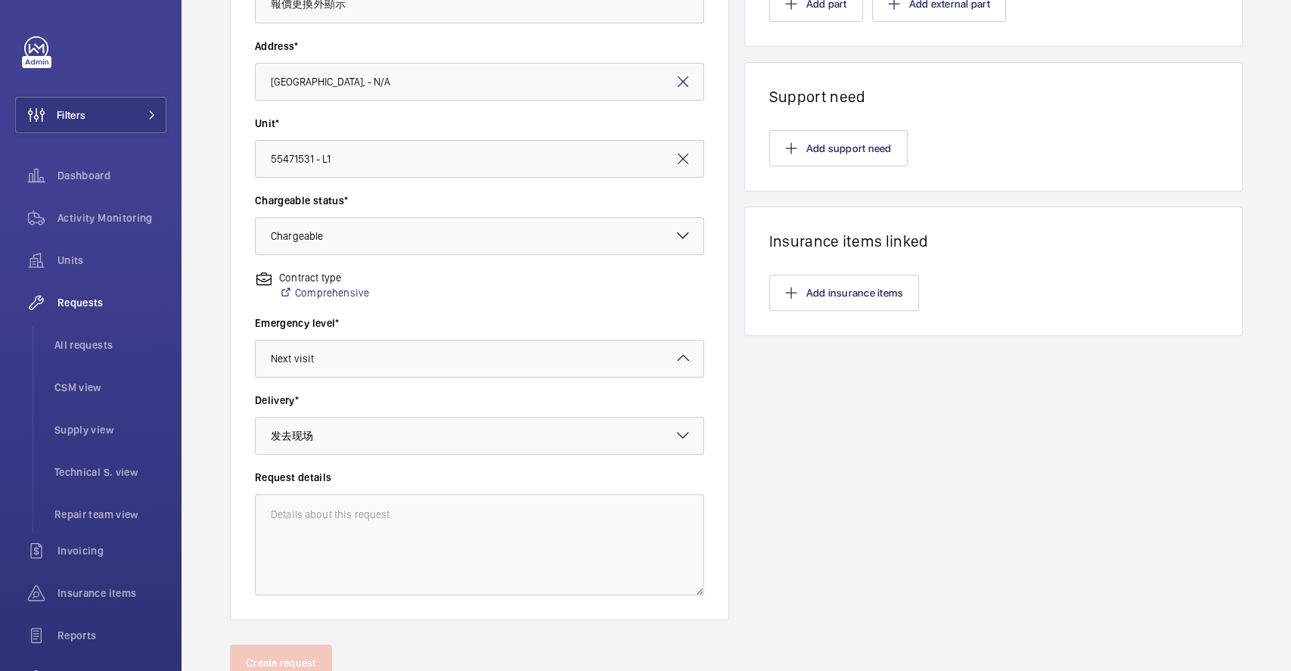
click at [387, 362] on div at bounding box center [480, 358] width 448 height 36
click at [383, 417] on div "Next visit" at bounding box center [480, 404] width 448 height 37
drag, startPoint x: 375, startPoint y: 360, endPoint x: 375, endPoint y: 372, distance: 12.1
click at [375, 369] on div at bounding box center [480, 358] width 448 height 36
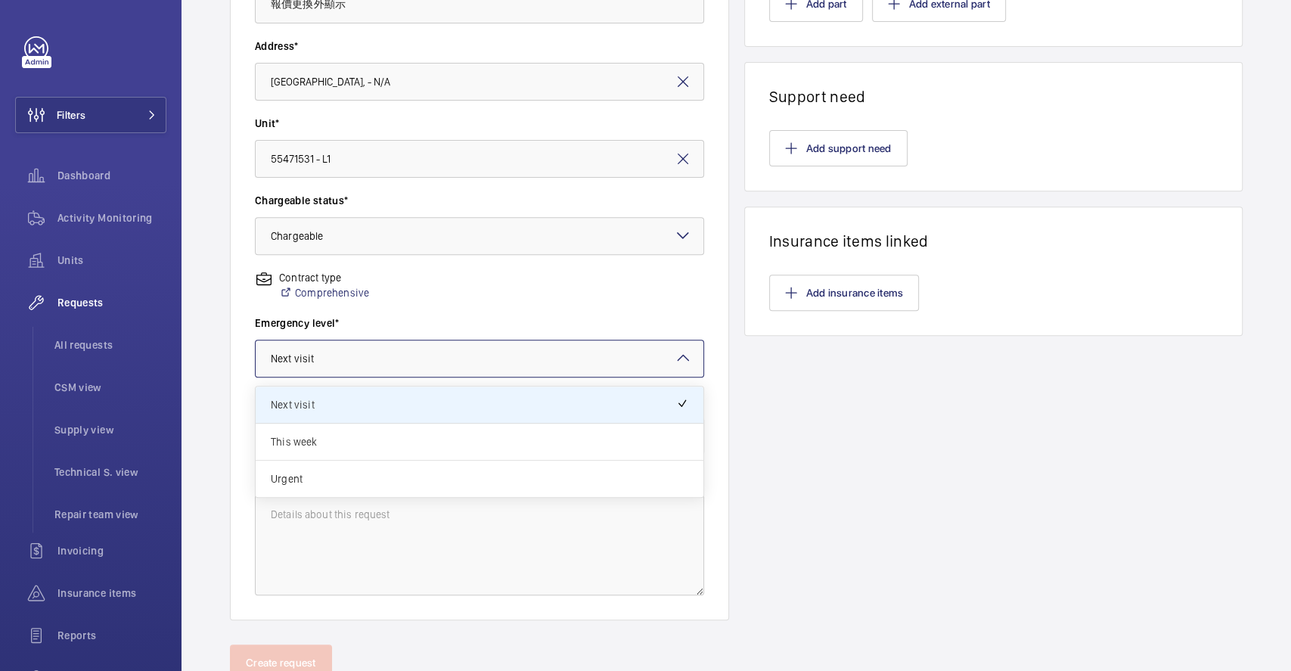
click at [362, 424] on div "This week" at bounding box center [480, 442] width 448 height 37
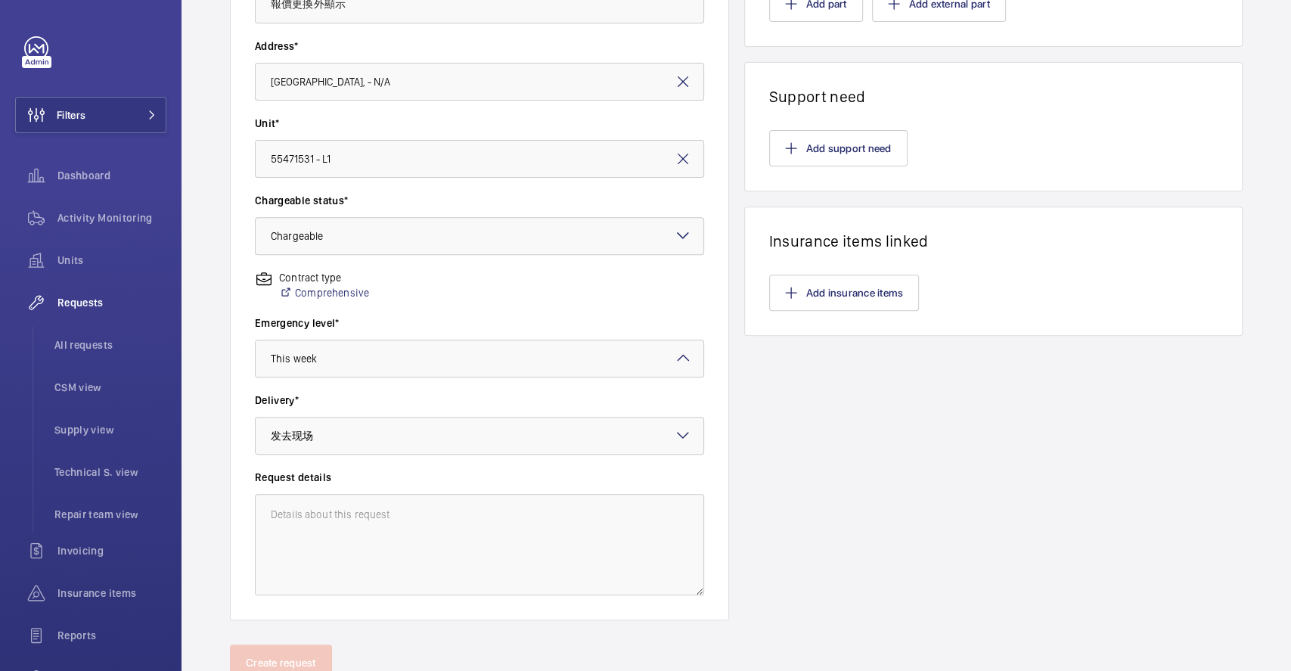
click at [375, 336] on wm-front-input-dropdown "Emergency level* Choose level of emergency × This week ×" at bounding box center [479, 346] width 449 height 62
click at [379, 362] on div at bounding box center [480, 358] width 448 height 36
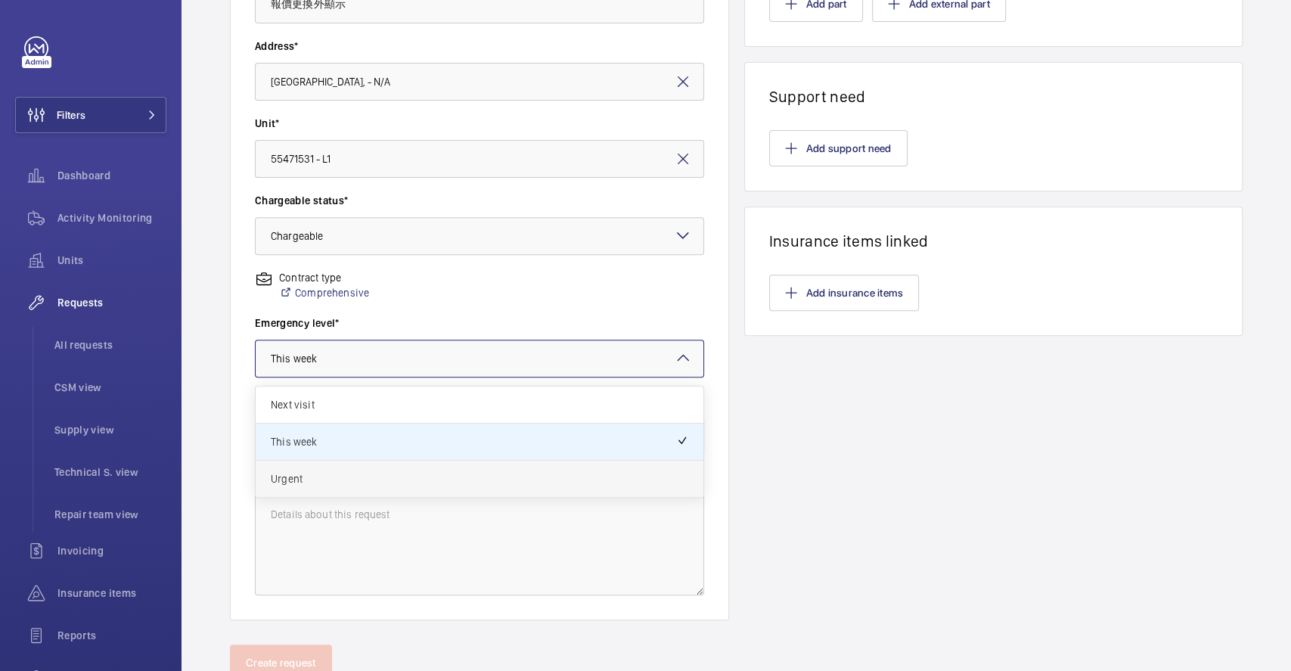
click at [333, 471] on span "Urgent" at bounding box center [480, 478] width 418 height 15
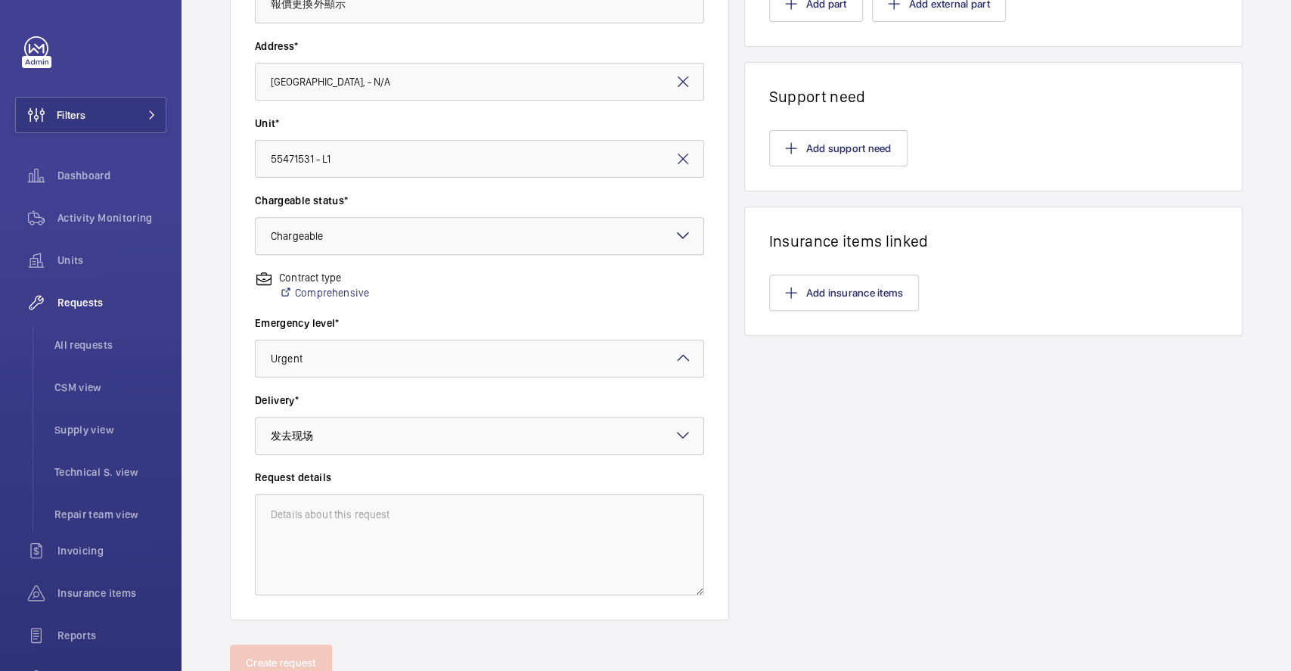
drag, startPoint x: 331, startPoint y: 346, endPoint x: 339, endPoint y: 384, distance: 38.7
click at [331, 346] on div at bounding box center [480, 358] width 448 height 36
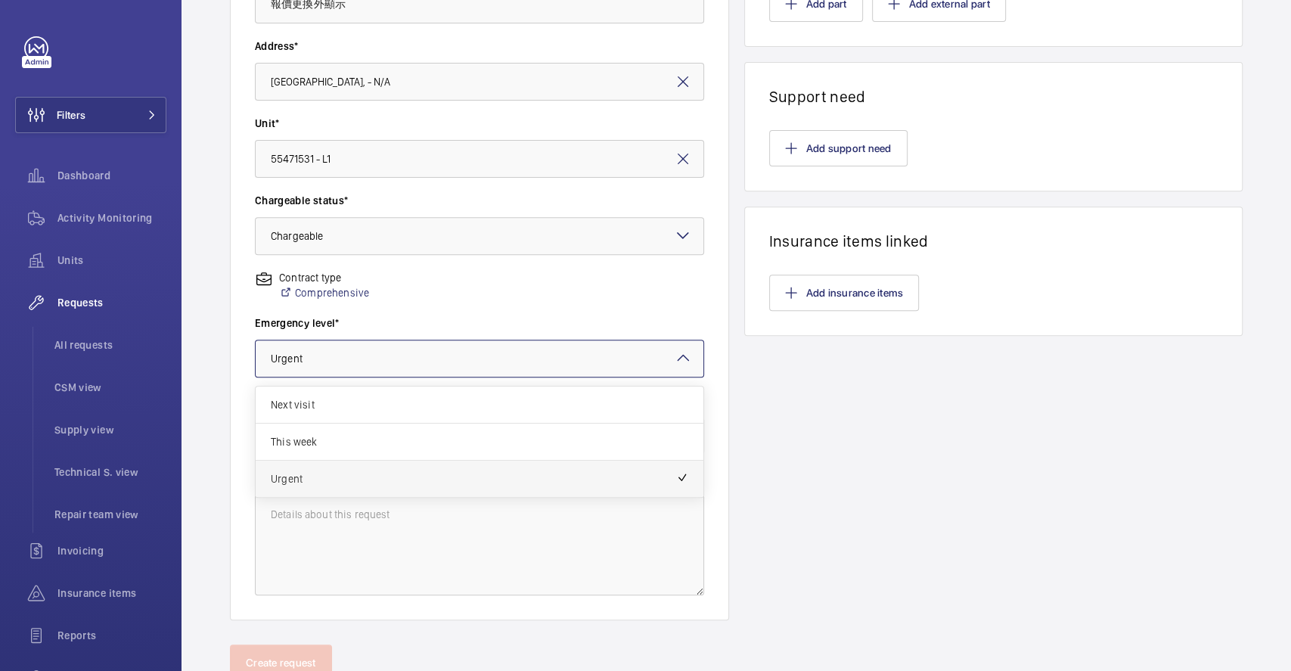
click at [352, 469] on div "Urgent" at bounding box center [480, 479] width 448 height 36
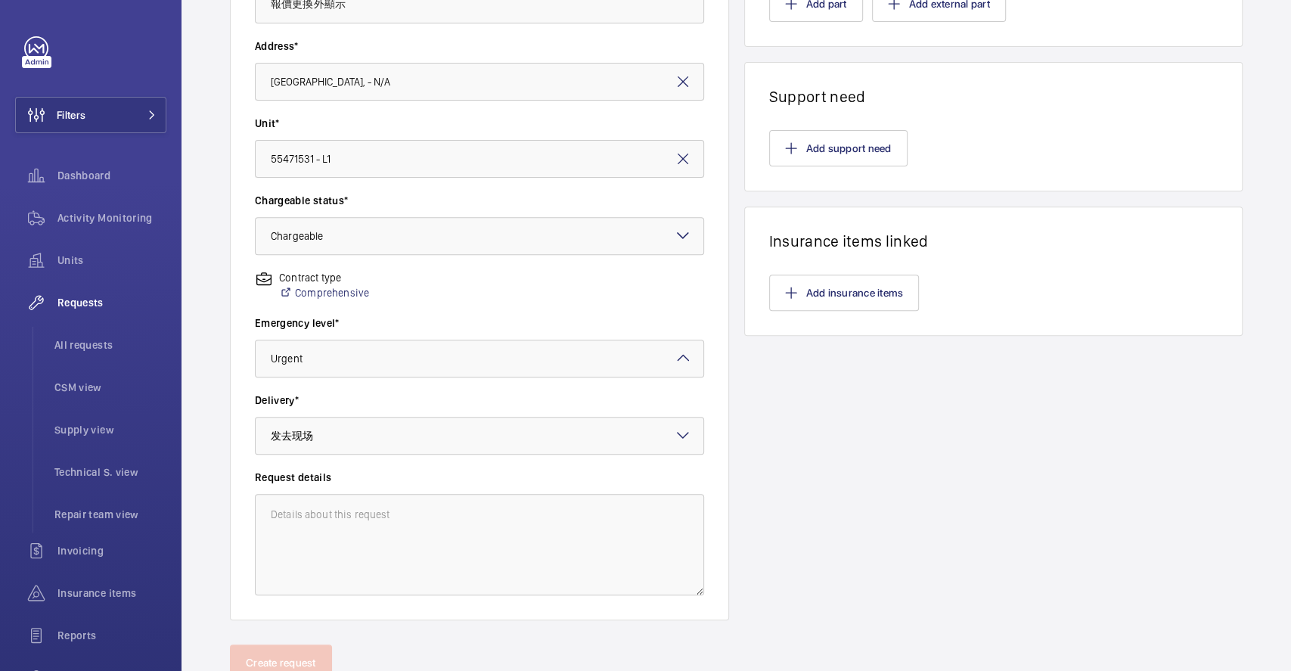
click at [424, 405] on label "Delivery*" at bounding box center [479, 400] width 449 height 15
click at [429, 350] on div at bounding box center [480, 358] width 448 height 36
click at [439, 290] on div "Contract type Comprehensive" at bounding box center [479, 292] width 449 height 45
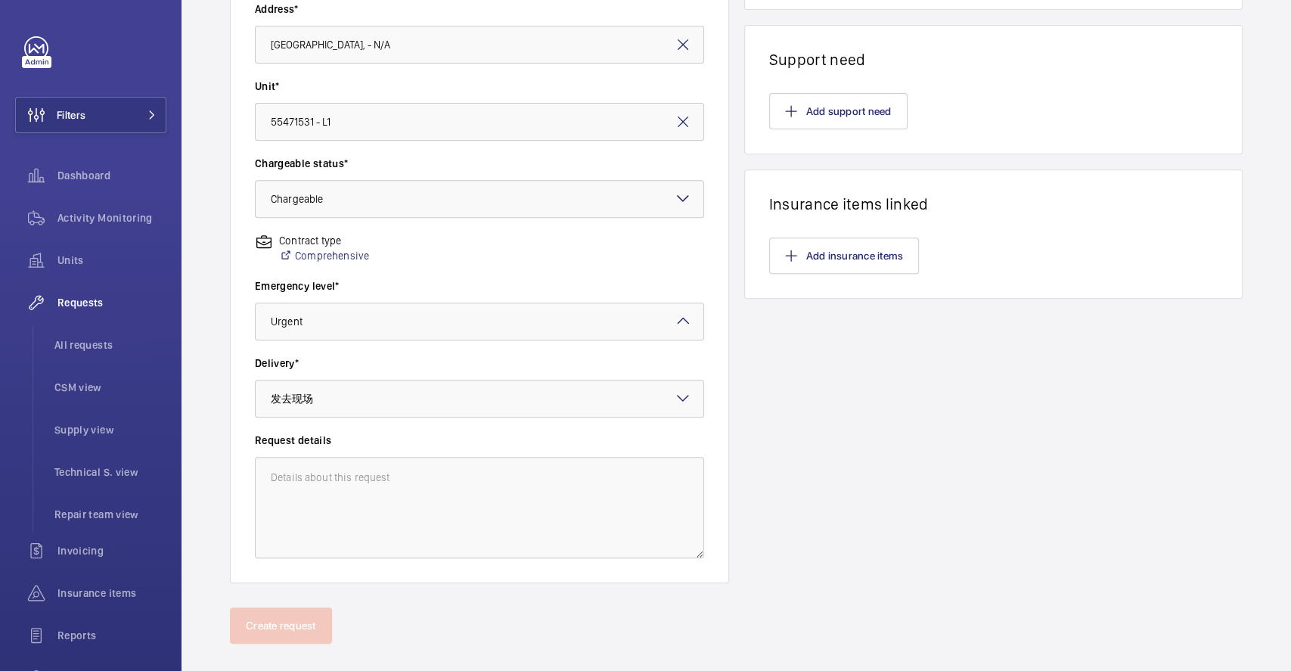
scroll to position [360, 0]
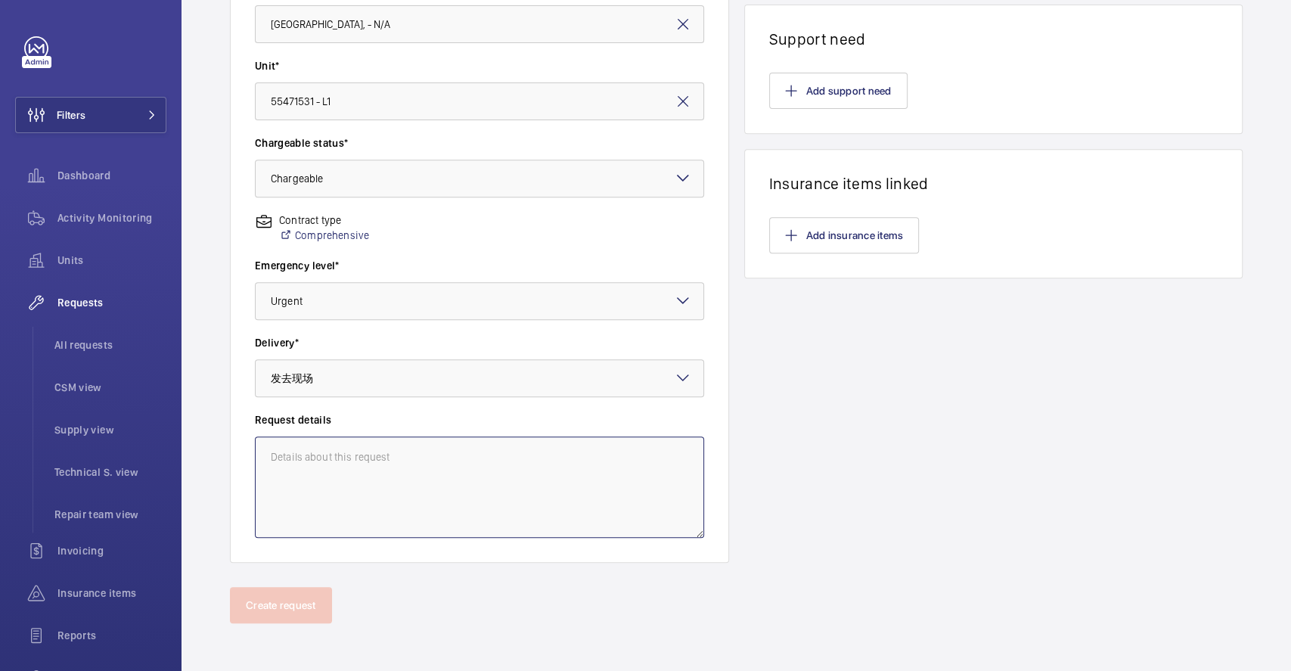
drag, startPoint x: 452, startPoint y: 463, endPoint x: 452, endPoint y: 453, distance: 9.8
click at [452, 461] on textarea at bounding box center [479, 486] width 449 height 101
click at [328, 484] on textarea at bounding box center [479, 486] width 449 height 101
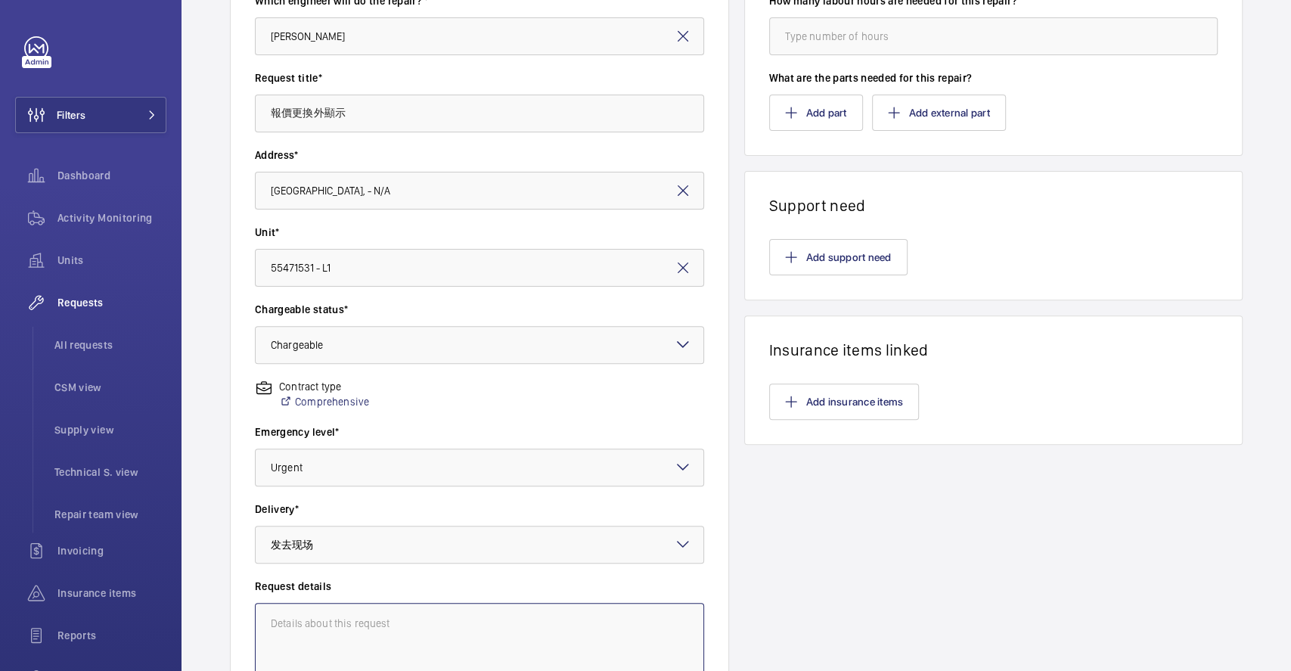
scroll to position [0, 0]
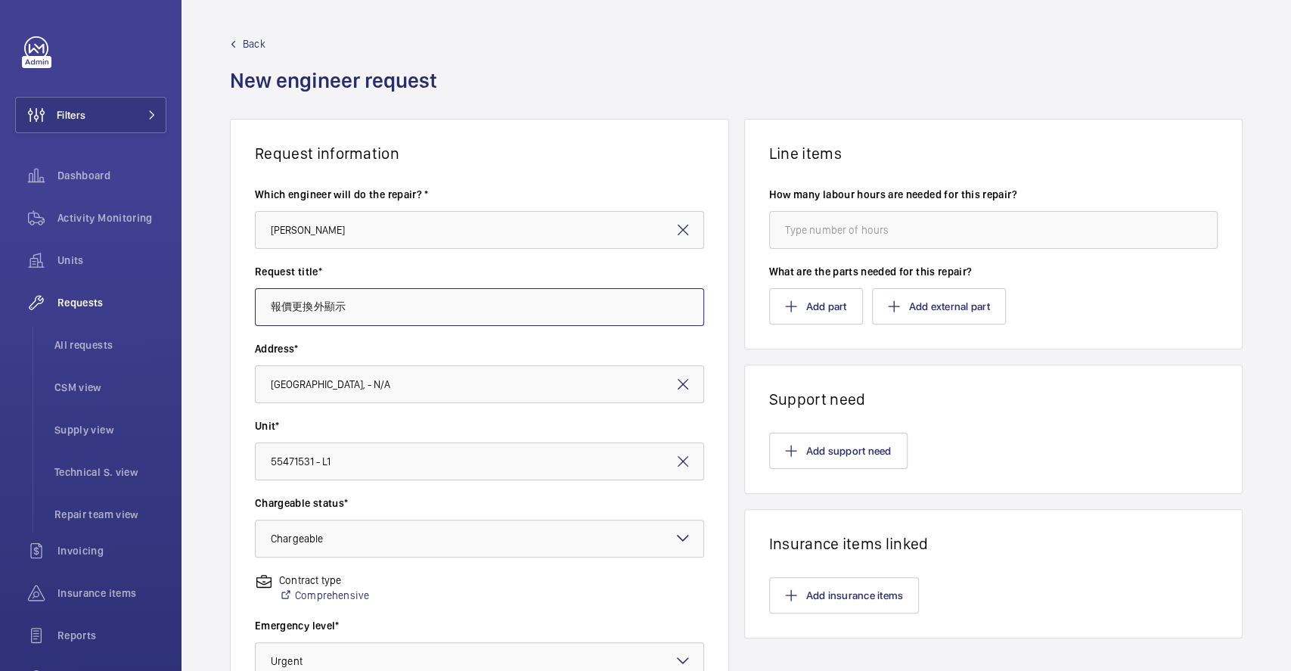
drag, startPoint x: 296, startPoint y: 303, endPoint x: 541, endPoint y: 320, distance: 245.6
click at [533, 320] on input "報價更換外顯示" at bounding box center [479, 307] width 449 height 38
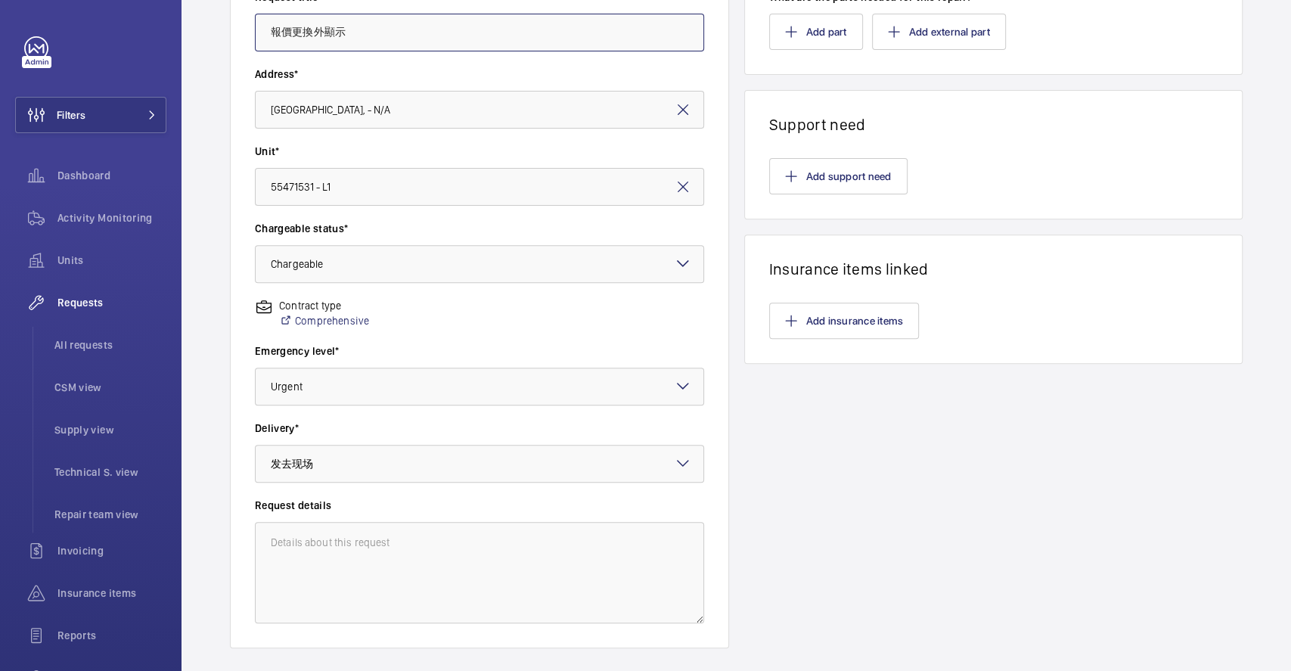
scroll to position [360, 0]
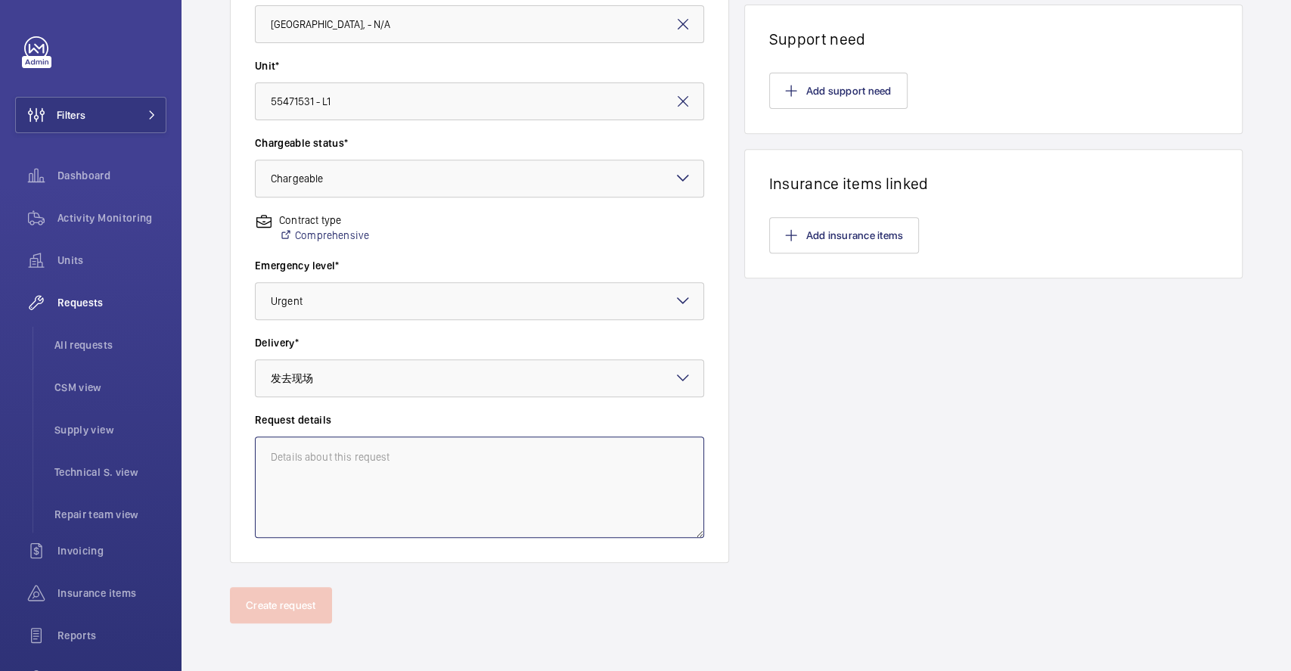
click at [369, 474] on textarea at bounding box center [479, 486] width 449 height 101
paste textarea "更換外顯示"
click at [370, 480] on textarea "更換2樓外顯示" at bounding box center [479, 486] width 449 height 101
drag, startPoint x: 307, startPoint y: 452, endPoint x: 395, endPoint y: 469, distance: 89.3
click at [395, 469] on textarea "更換2樓外顯示" at bounding box center [479, 486] width 449 height 101
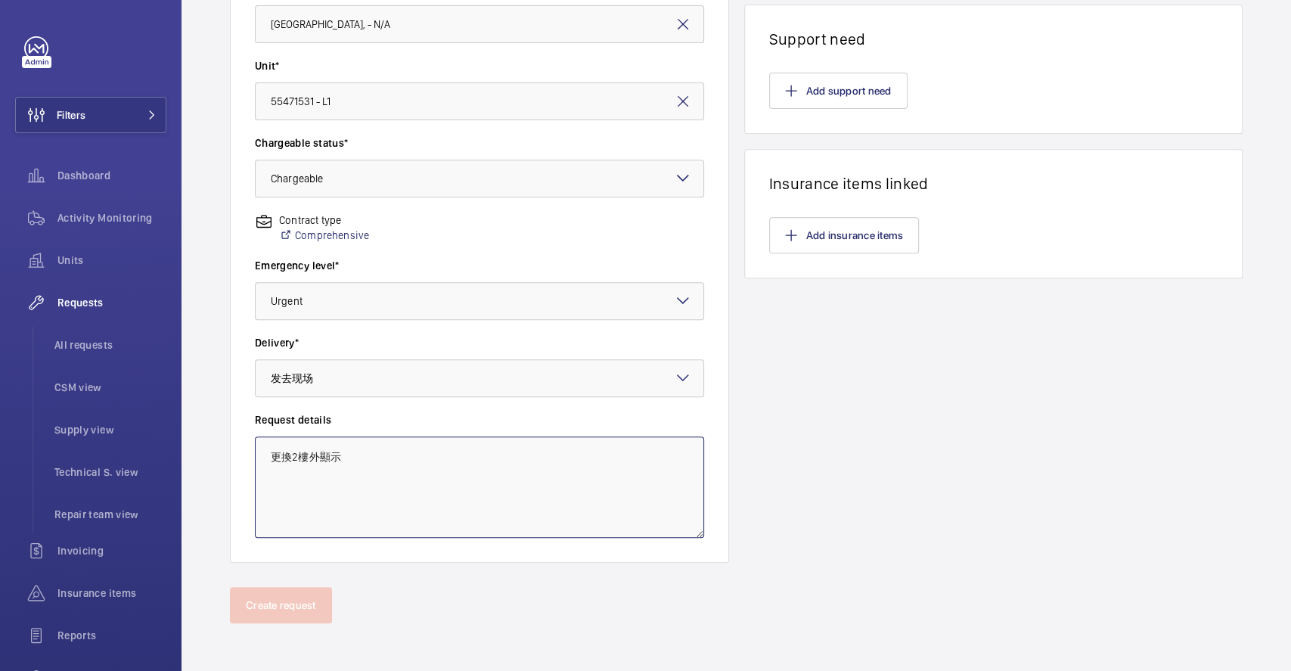
click at [395, 469] on textarea "更換2樓外顯示" at bounding box center [479, 486] width 449 height 101
drag, startPoint x: 349, startPoint y: 455, endPoint x: 206, endPoint y: 377, distance: 163.8
click at [206, 377] on div "Request information Which engineer will do the repair? * Nicholas Kwok Request …" at bounding box center [737, 173] width 1110 height 828
click at [349, 487] on textarea "更換2樓外顯示" at bounding box center [479, 486] width 449 height 101
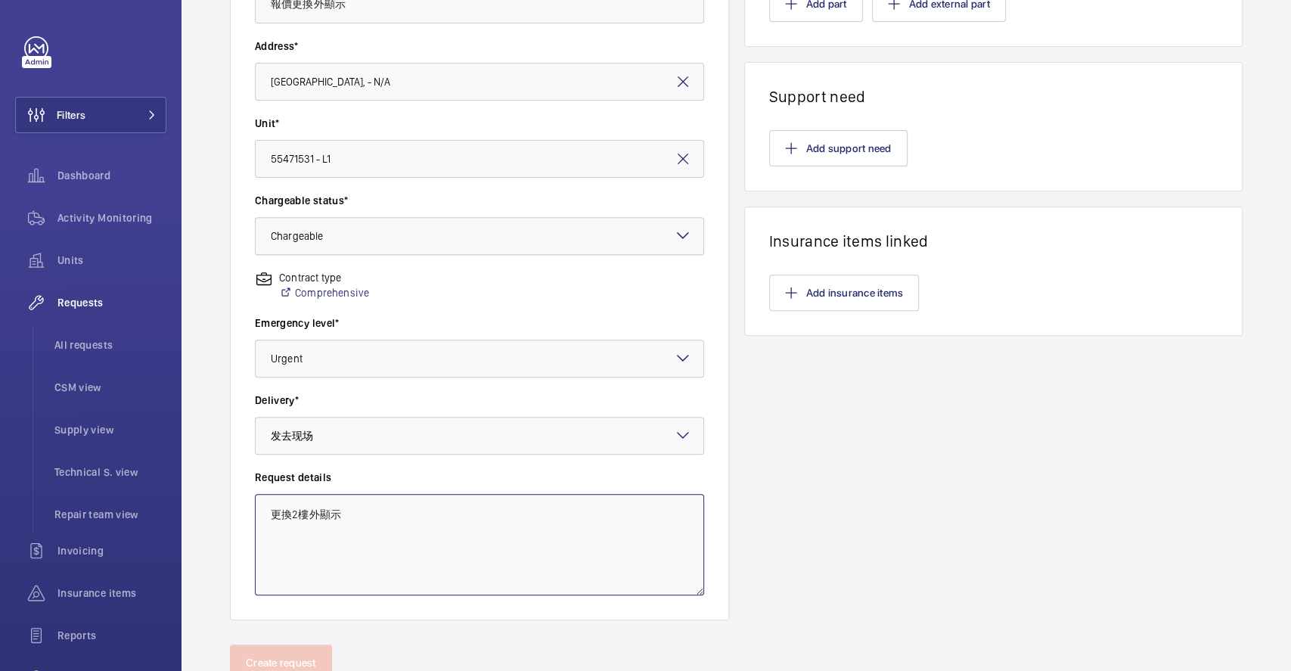
scroll to position [303, 0]
click at [365, 546] on textarea "更換2樓外顯示" at bounding box center [479, 543] width 449 height 101
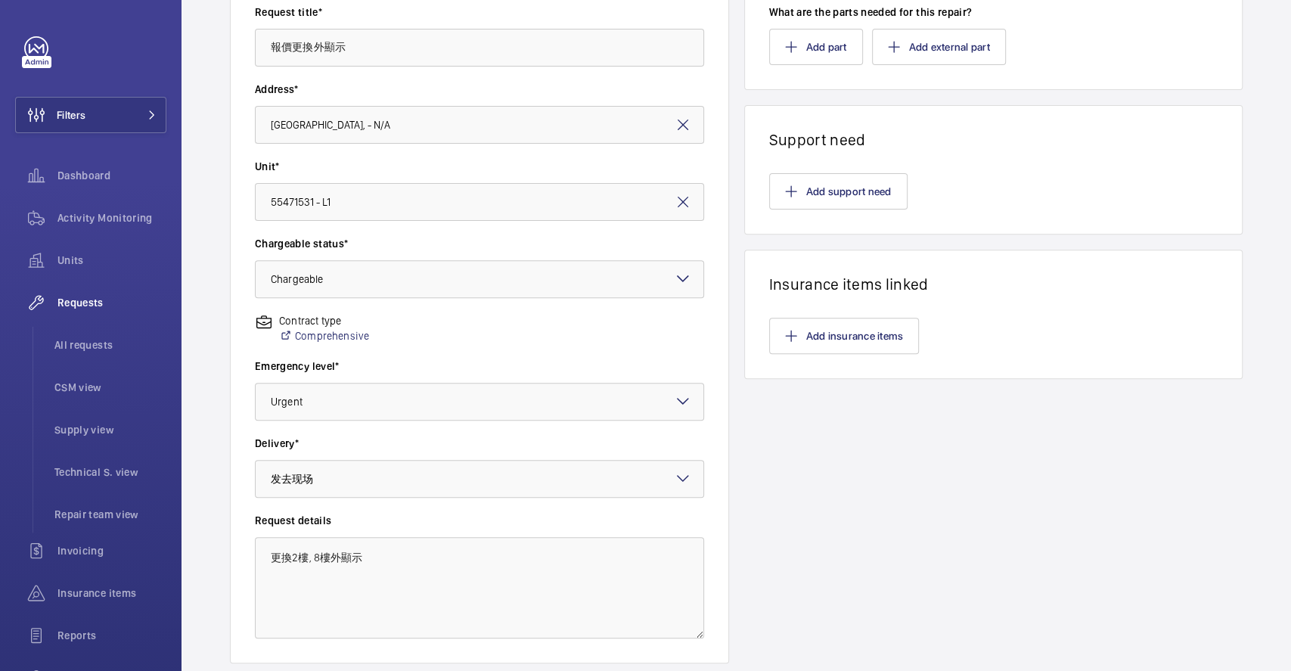
click at [337, 150] on div "Address* Hennessy Road Court Hennessy Road Court, - N/A" at bounding box center [479, 120] width 449 height 77
click at [403, 343] on div "Contract type Comprehensive" at bounding box center [479, 335] width 449 height 45
click at [429, 337] on div "Contract type Comprehensive" at bounding box center [479, 335] width 449 height 45
drag, startPoint x: 293, startPoint y: 554, endPoint x: 380, endPoint y: 576, distance: 89.7
click at [332, 554] on textarea "更換2樓, 8樓外顯示" at bounding box center [479, 587] width 449 height 101
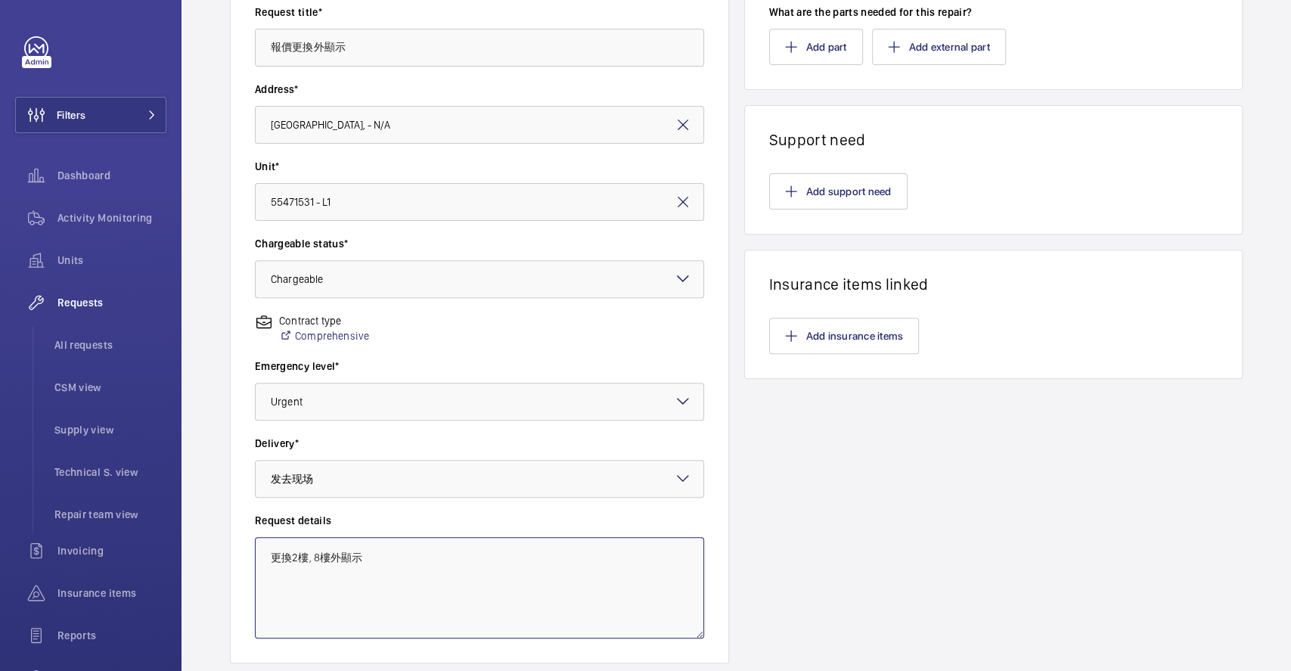
click at [437, 579] on textarea "更換2樓, 8樓外顯示" at bounding box center [479, 587] width 449 height 101
drag, startPoint x: 408, startPoint y: 559, endPoint x: 159, endPoint y: 547, distance: 249.1
click at [115, 524] on mat-sidenav-content "Filters Dashboard Activity Monitoring Units Requests All requests CSM view Supp…" at bounding box center [645, 335] width 1291 height 671
click at [397, 575] on textarea "更換2樓, 8樓外顯示" at bounding box center [479, 587] width 449 height 101
drag, startPoint x: 461, startPoint y: 582, endPoint x: 14, endPoint y: 492, distance: 456.0
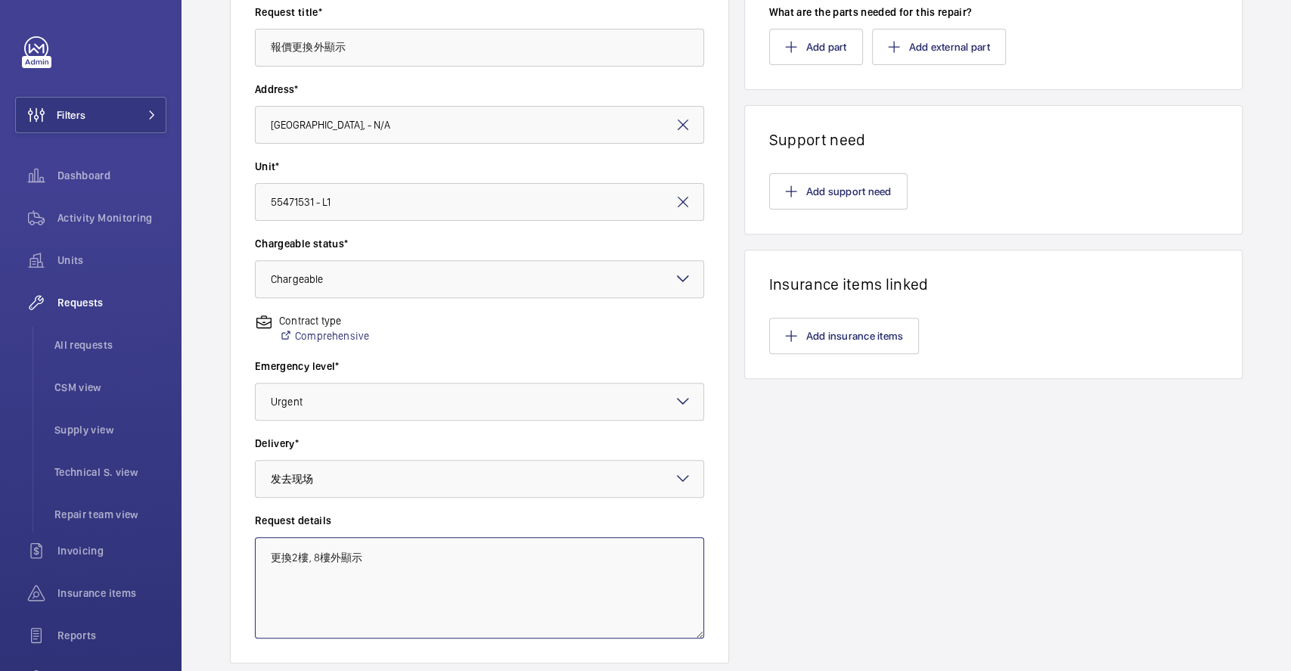
click at [0, 484] on mat-sidenav-content "Filters Dashboard Activity Monitoring Units Requests All requests CSM view Supp…" at bounding box center [645, 335] width 1291 height 671
click at [427, 580] on textarea "更換2樓, 8樓外顯示" at bounding box center [479, 587] width 449 height 101
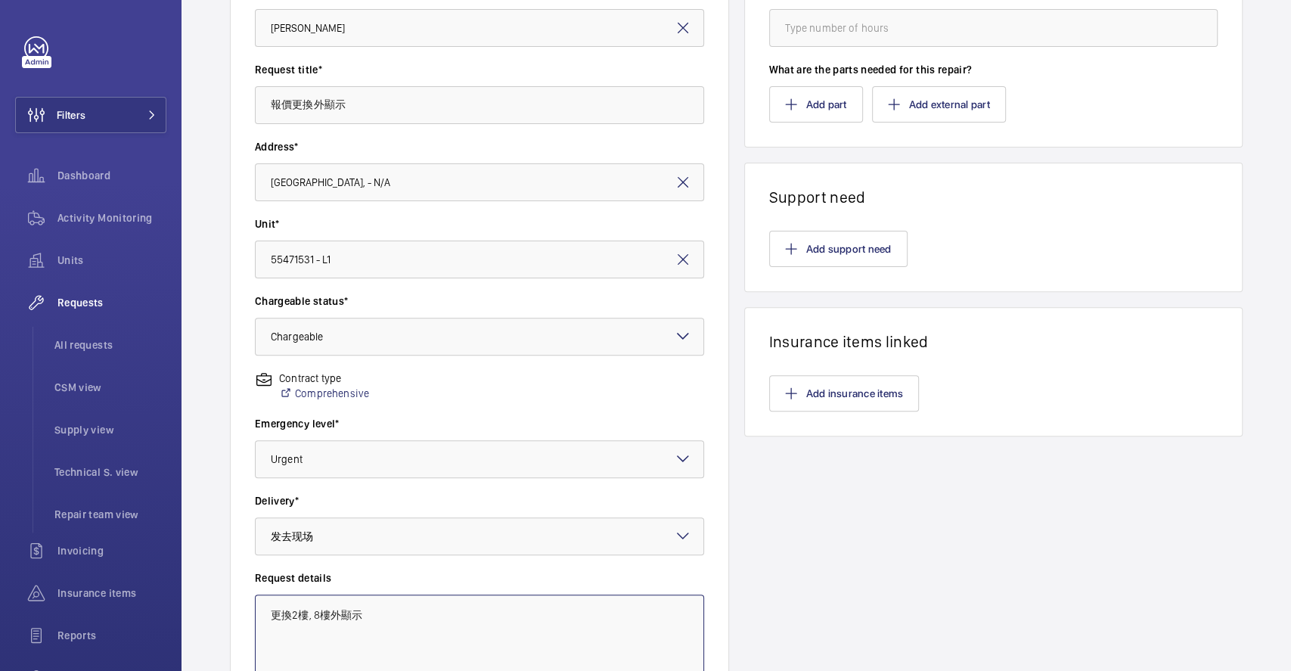
scroll to position [0, 0]
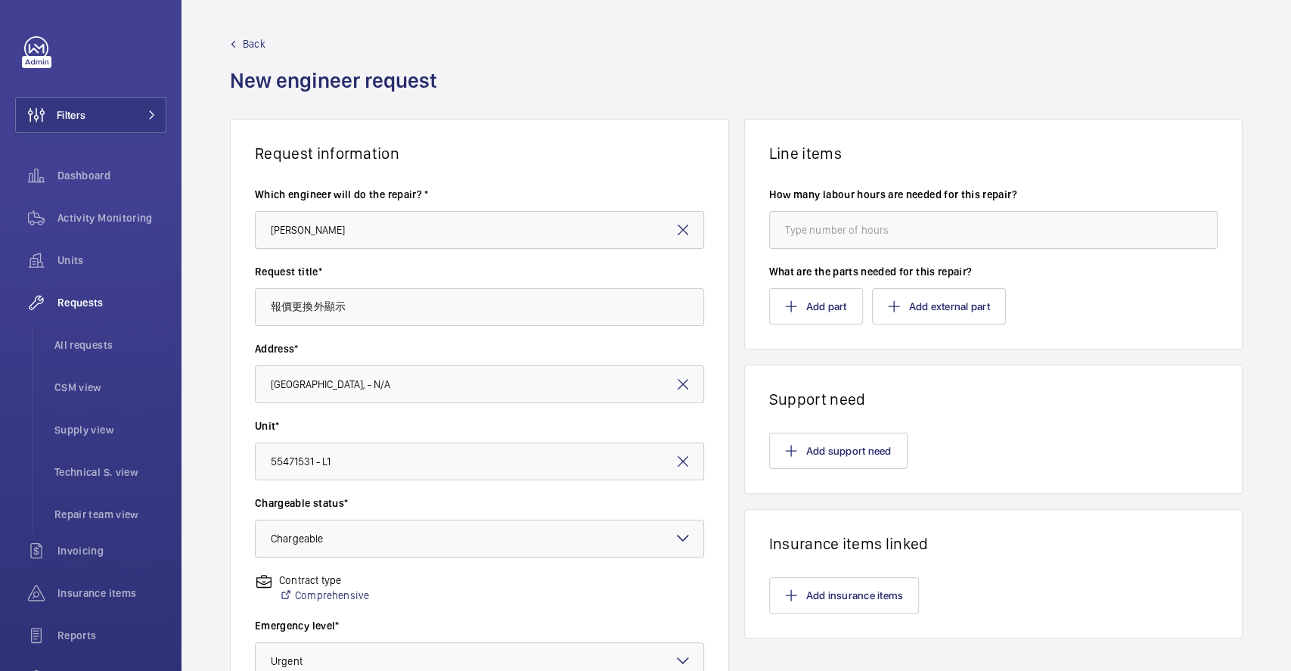
type textarea "更換2樓, 8樓外顯示"
click at [867, 227] on input "number" at bounding box center [993, 230] width 449 height 38
click at [790, 312] on button "Add part" at bounding box center [816, 306] width 94 height 36
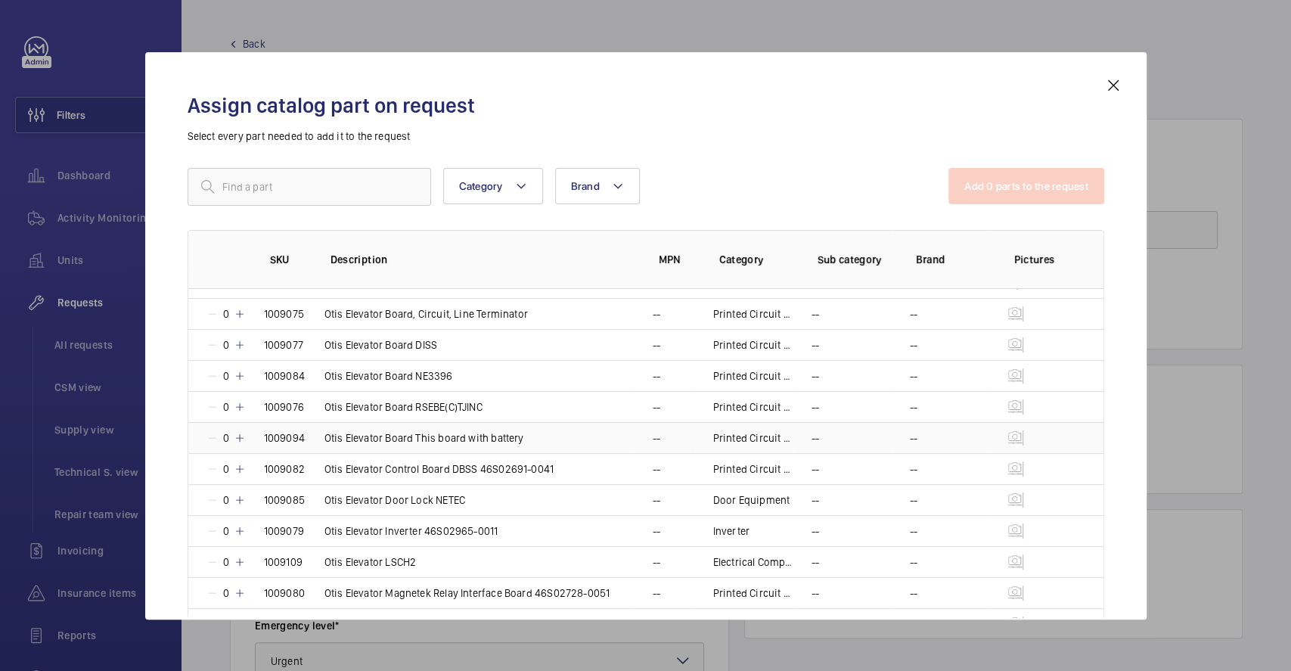
scroll to position [201, 0]
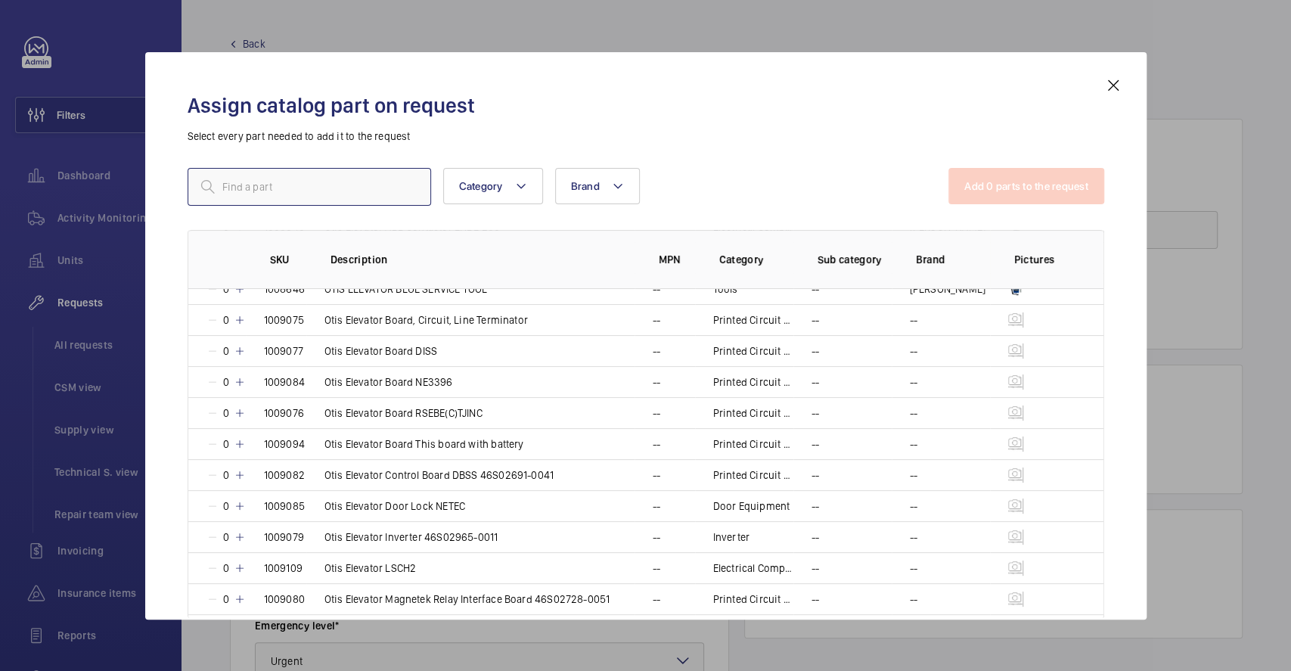
click at [321, 185] on input "text" at bounding box center [310, 187] width 244 height 38
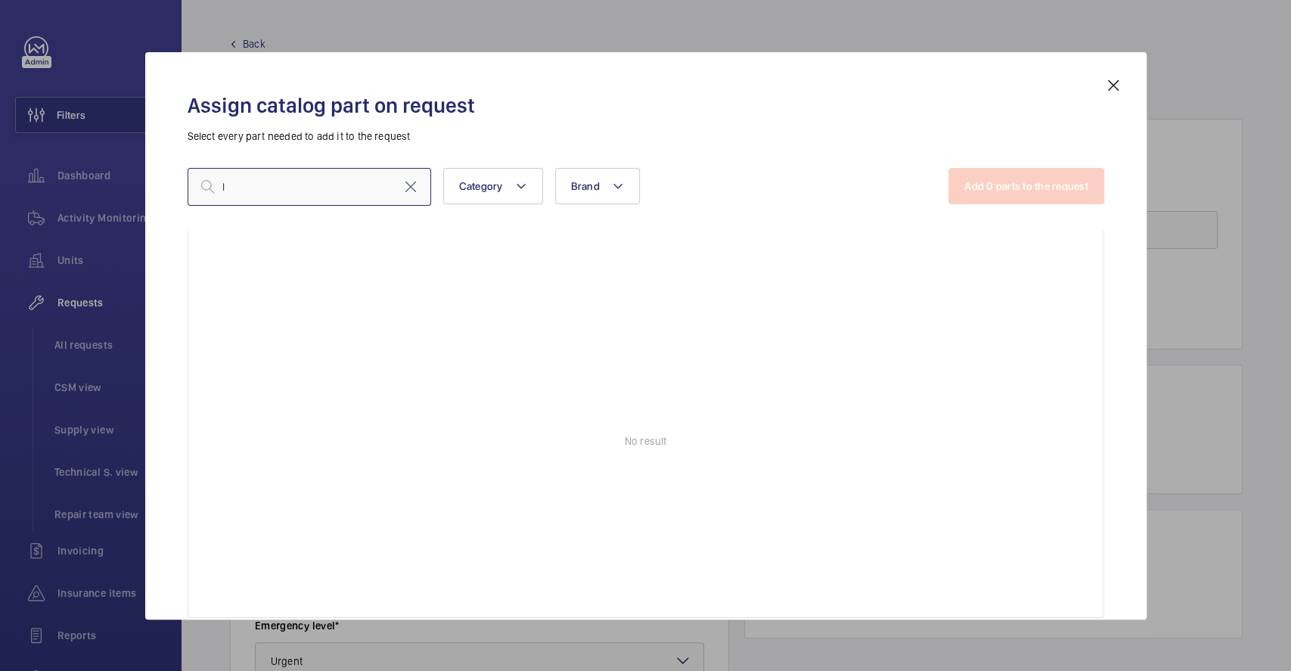
scroll to position [95, 0]
type input "l"
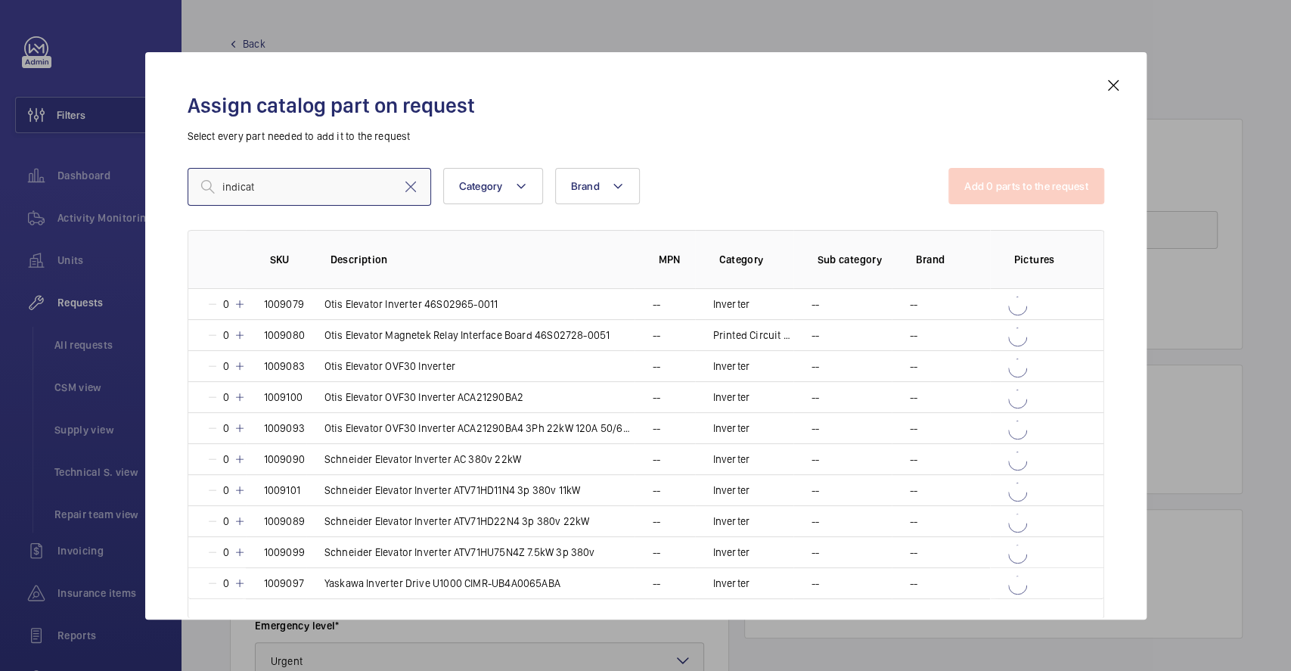
scroll to position [0, 0]
type input "i"
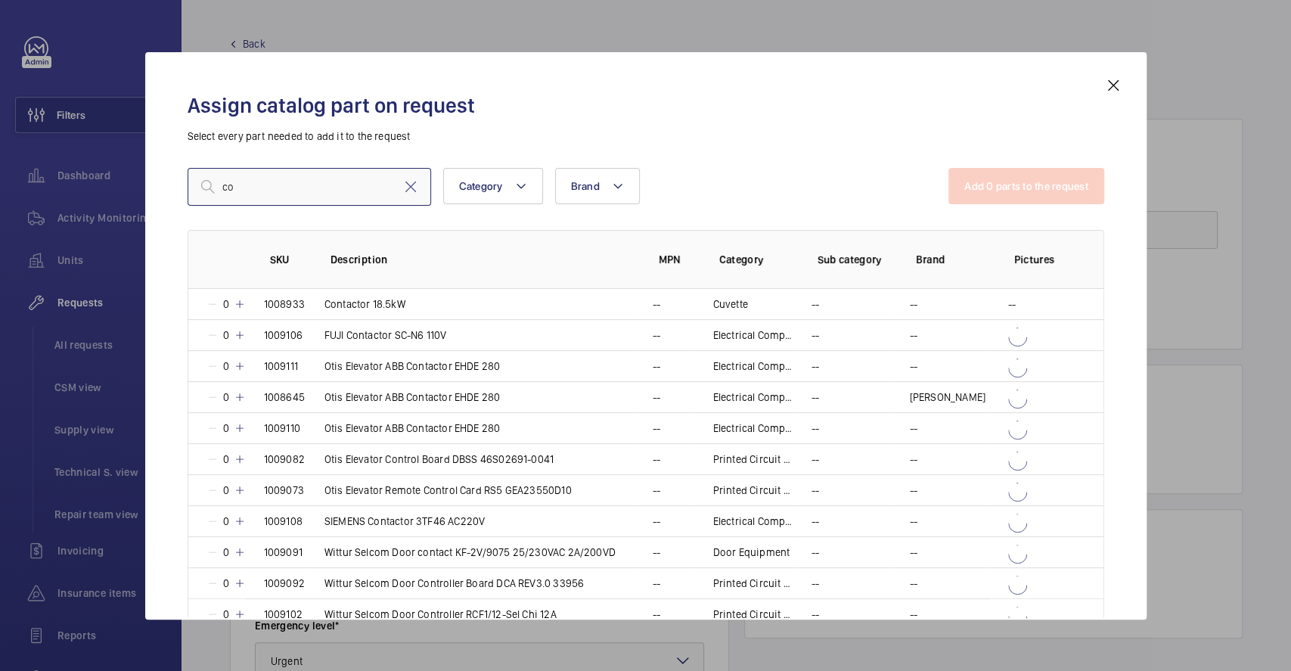
type input "c"
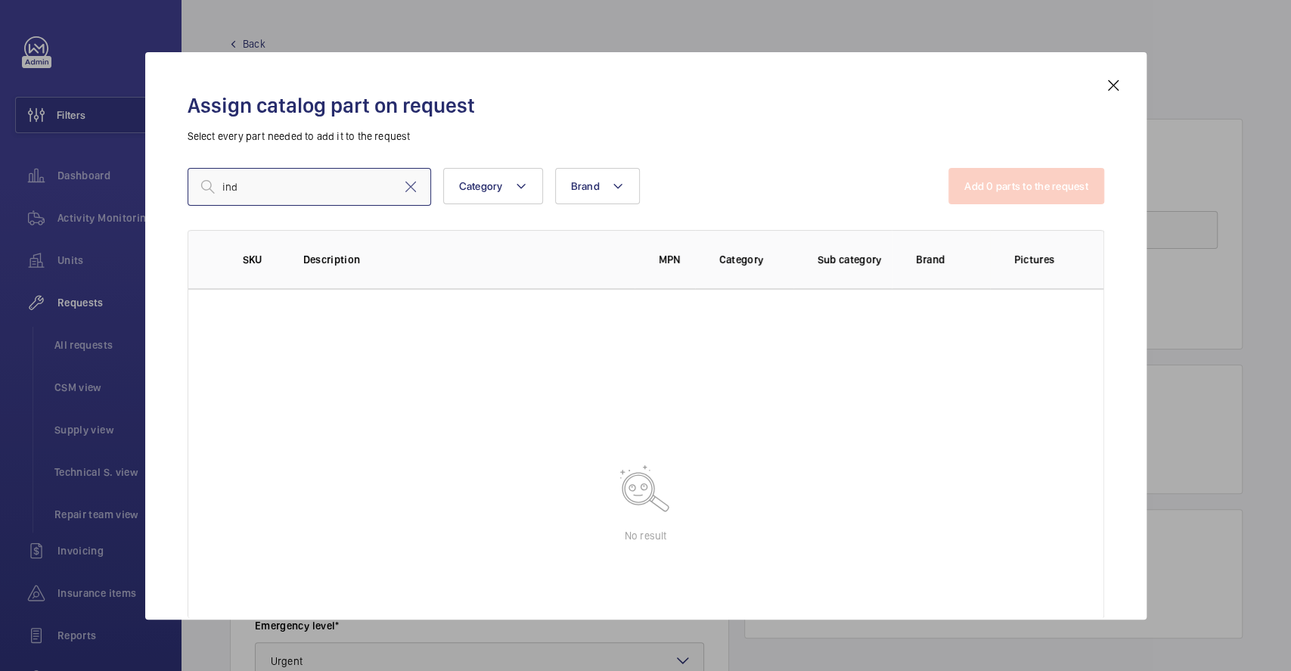
type input "in"
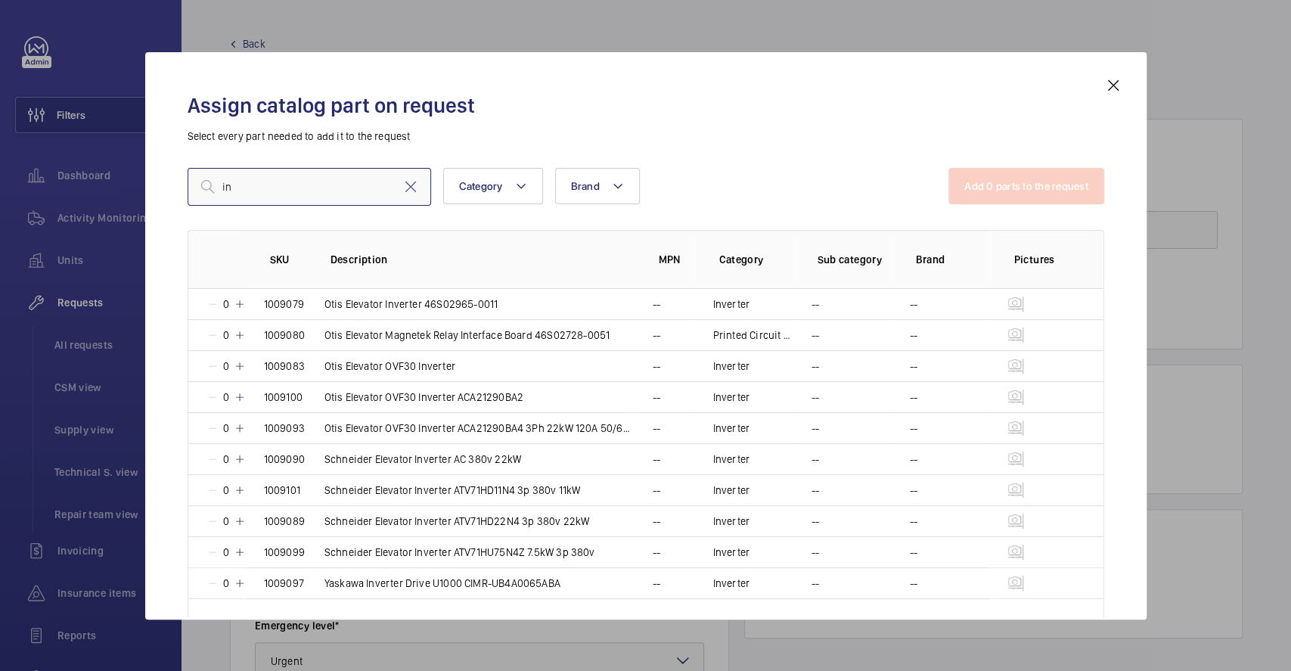
drag, startPoint x: 231, startPoint y: 188, endPoint x: 123, endPoint y: 175, distance: 108.8
click at [123, 174] on div "Assign catalog part on request Select every part needed to add it to the reques…" at bounding box center [645, 335] width 1291 height 671
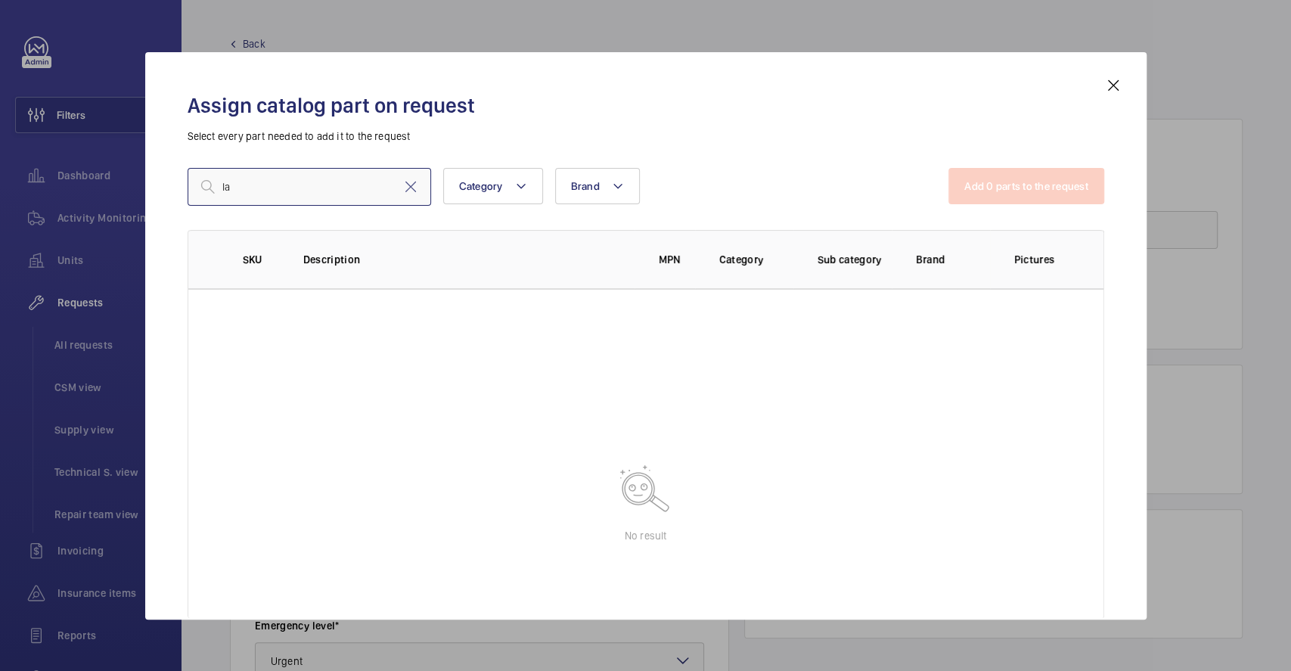
type input "l"
type input "d"
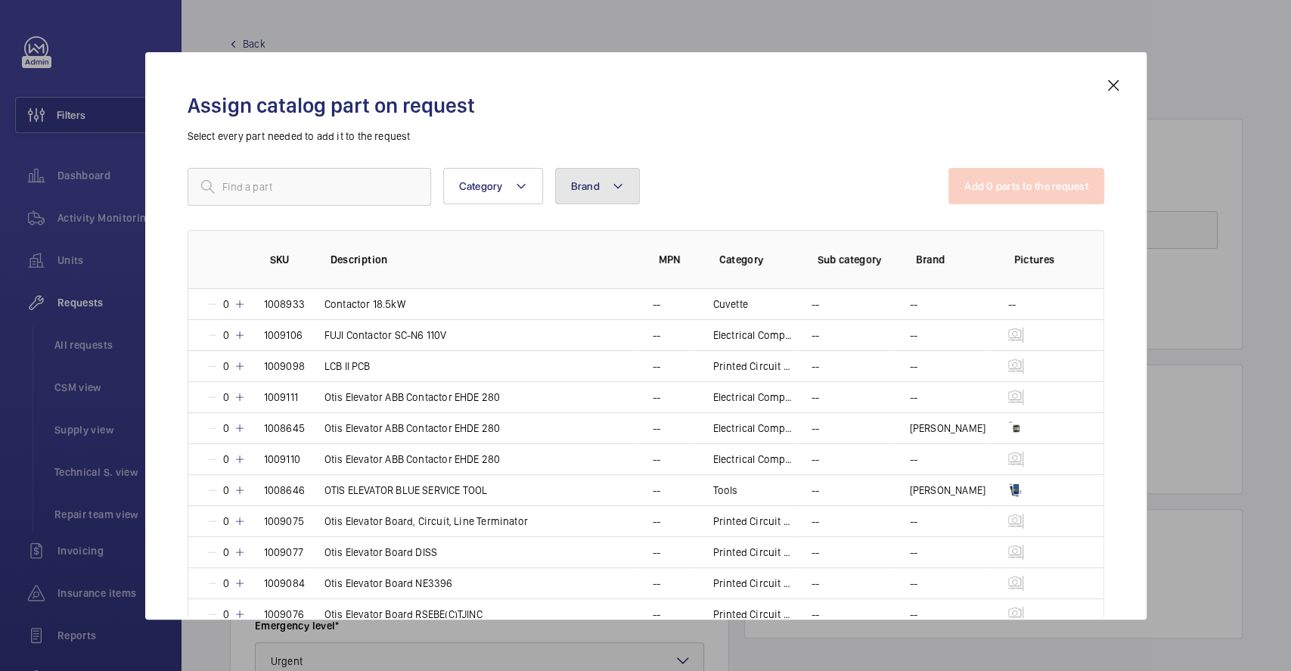
click at [631, 188] on button "Brand" at bounding box center [597, 186] width 85 height 36
click at [661, 138] on p "Select every part needed to add it to the request" at bounding box center [646, 136] width 917 height 15
click at [472, 180] on span "Category" at bounding box center [481, 186] width 44 height 12
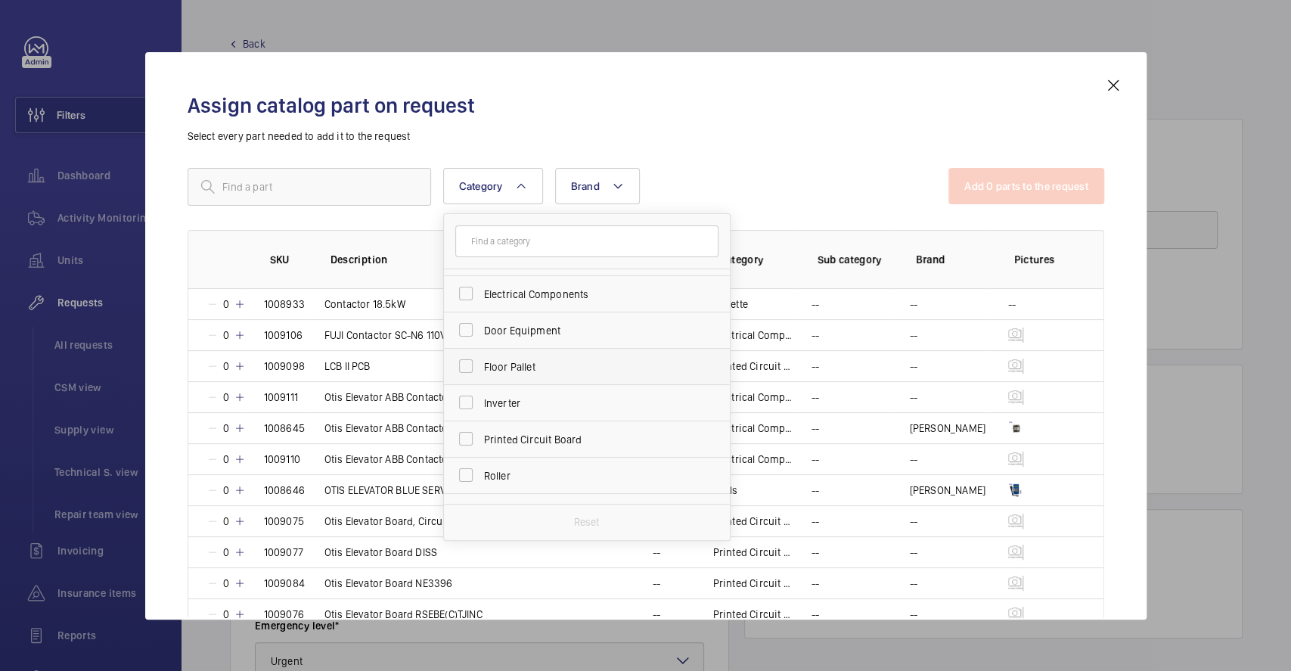
scroll to position [55, 0]
click at [644, 198] on div "Category Cuvette Electrical Components Door Equipment Floor Pallet Inverter Pri…" at bounding box center [569, 187] width 762 height 38
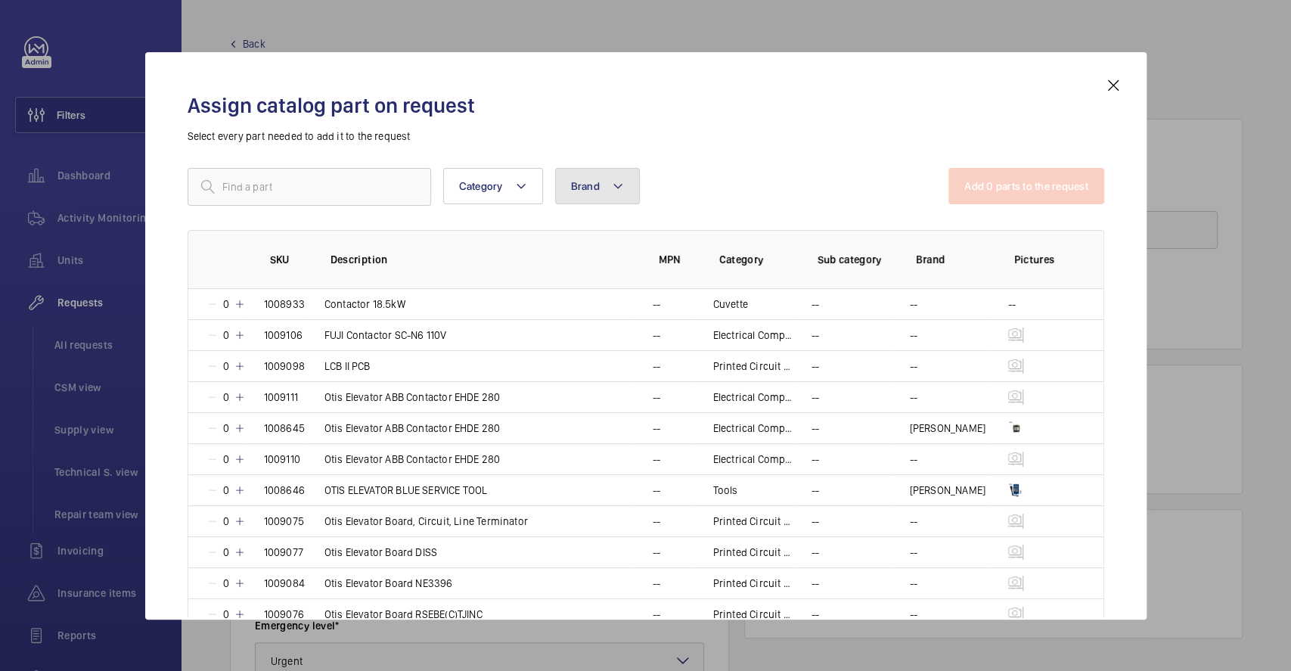
click at [584, 187] on span "Brand" at bounding box center [585, 186] width 29 height 12
click at [709, 182] on div "Category Brand otis Reset More filters Reset all filters" at bounding box center [569, 187] width 762 height 38
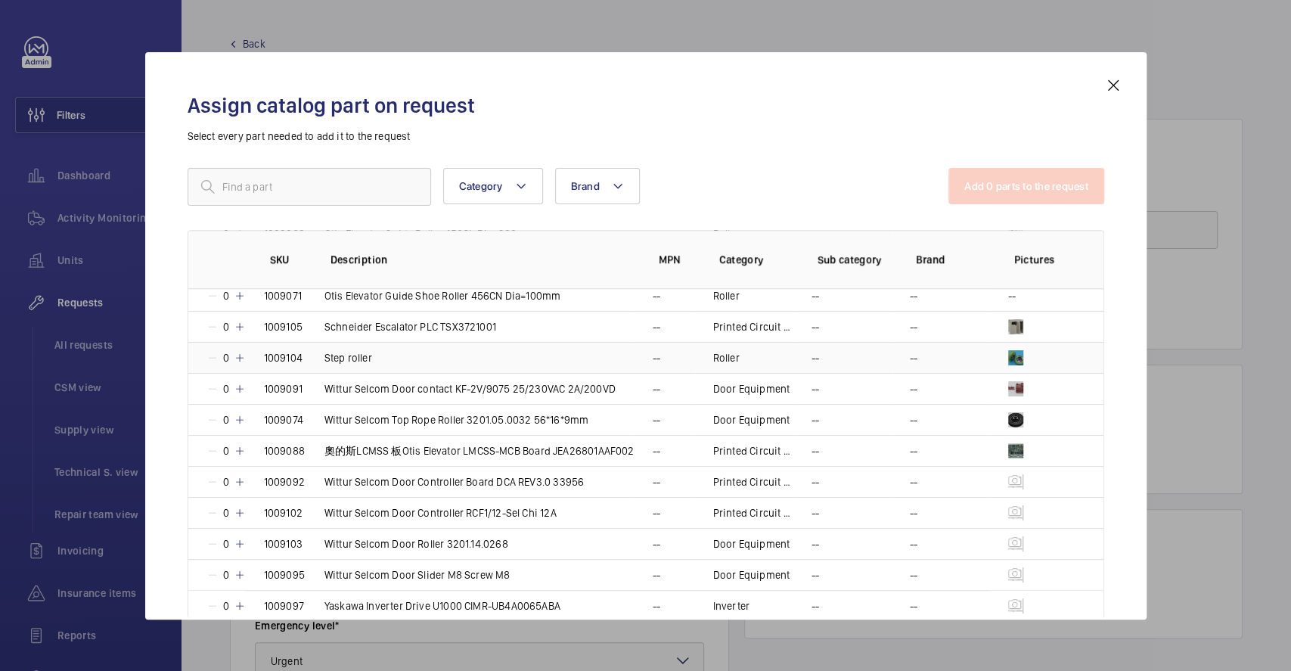
scroll to position [1124, 0]
click at [456, 508] on p "Wittur Selcom Door Controller RCF1/12-Sel Chi 12A" at bounding box center [440, 513] width 232 height 15
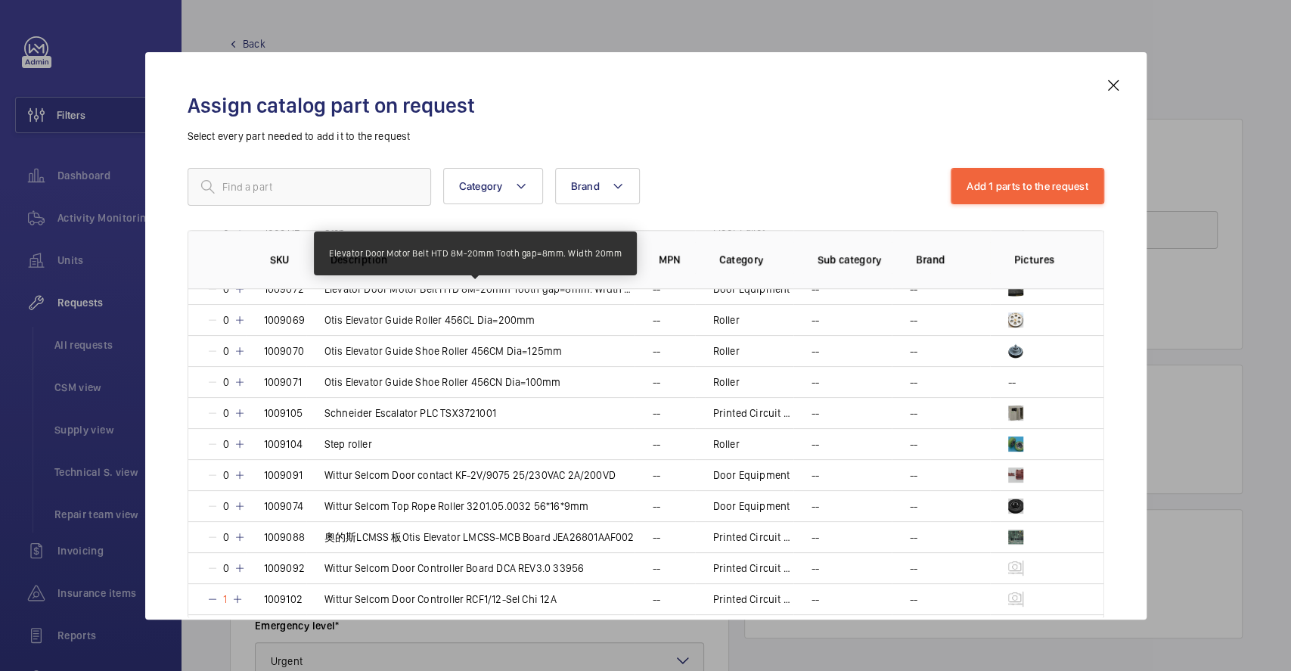
scroll to position [1023, 0]
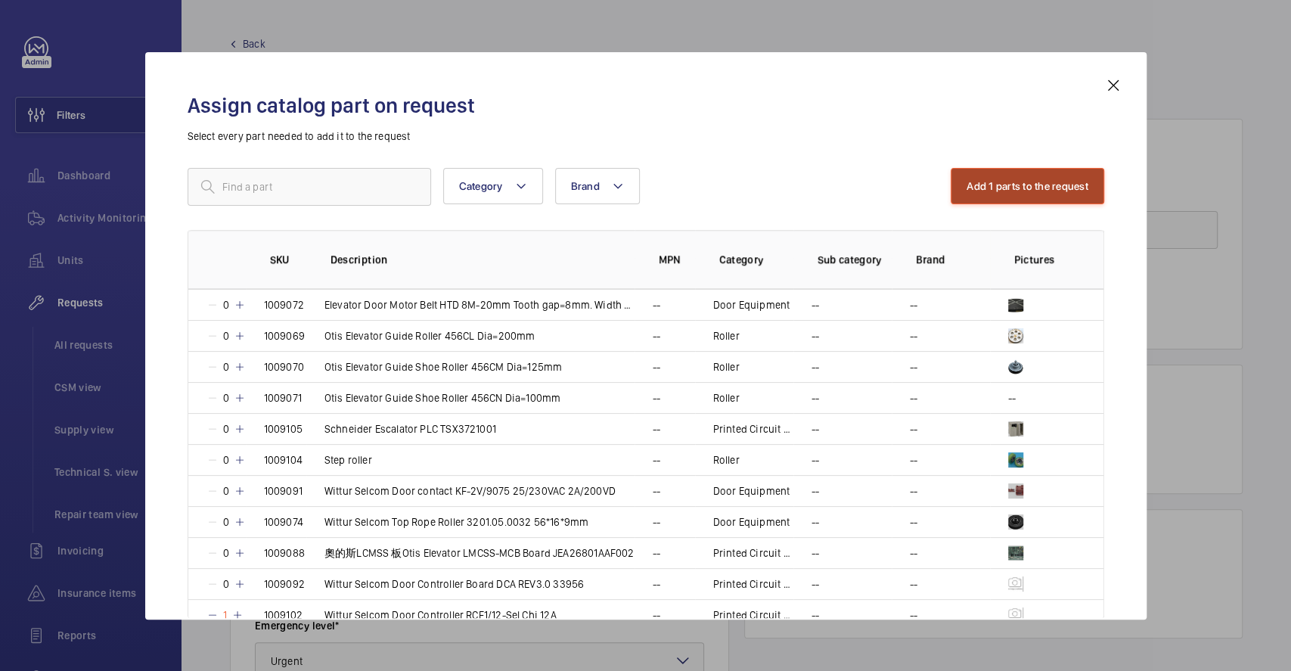
click at [1083, 184] on button "Add 1 parts to the request" at bounding box center [1028, 186] width 154 height 36
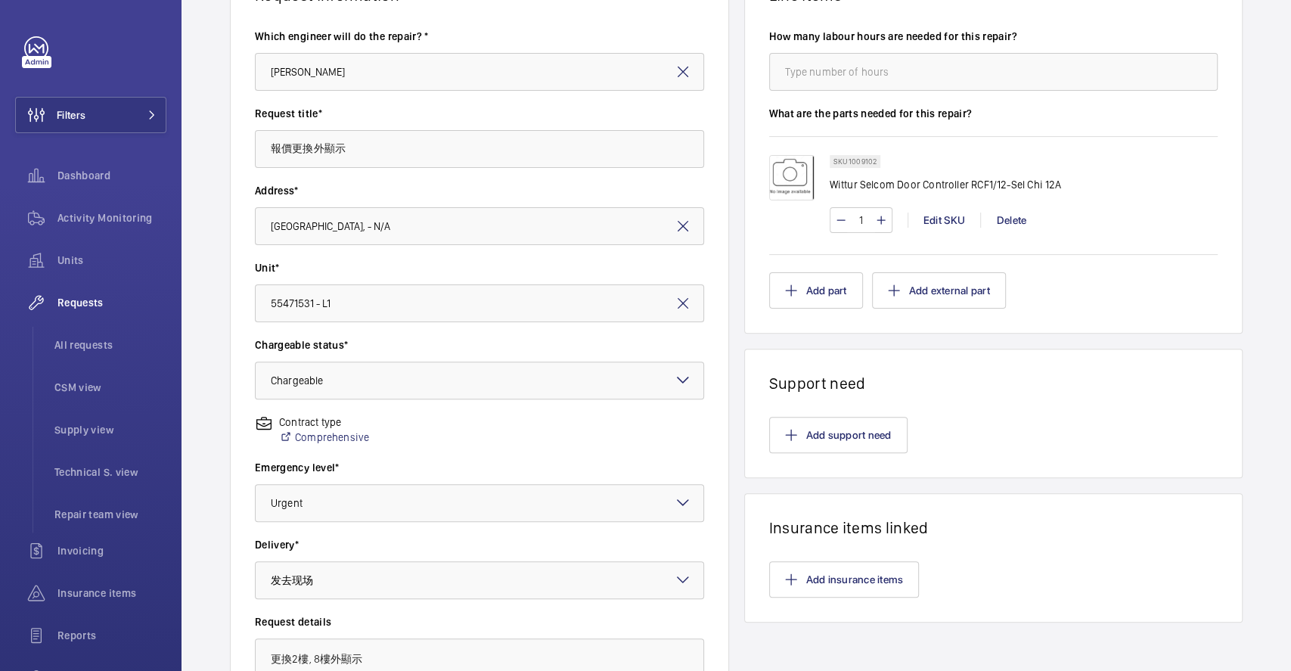
scroll to position [57, 0]
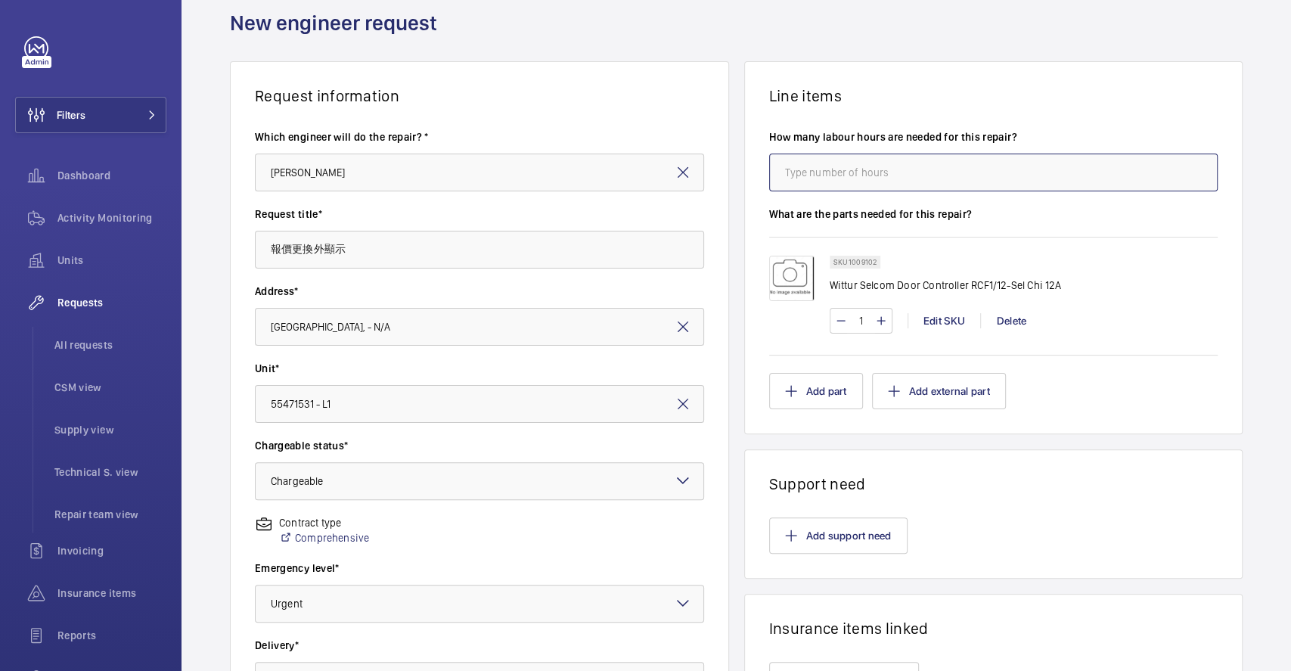
click at [842, 178] on input "number" at bounding box center [993, 173] width 449 height 38
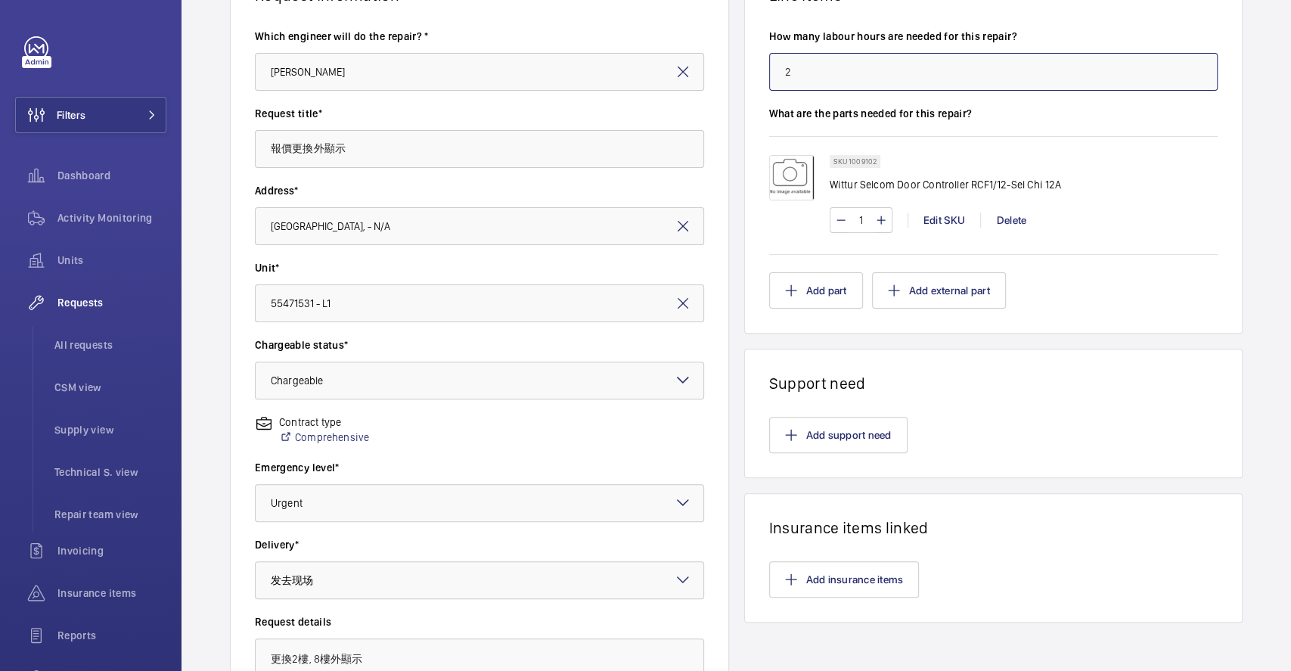
type input "2"
click at [965, 421] on wm-front-card-body "Add support need" at bounding box center [994, 435] width 498 height 85
click at [878, 427] on button "Add support need" at bounding box center [838, 435] width 138 height 36
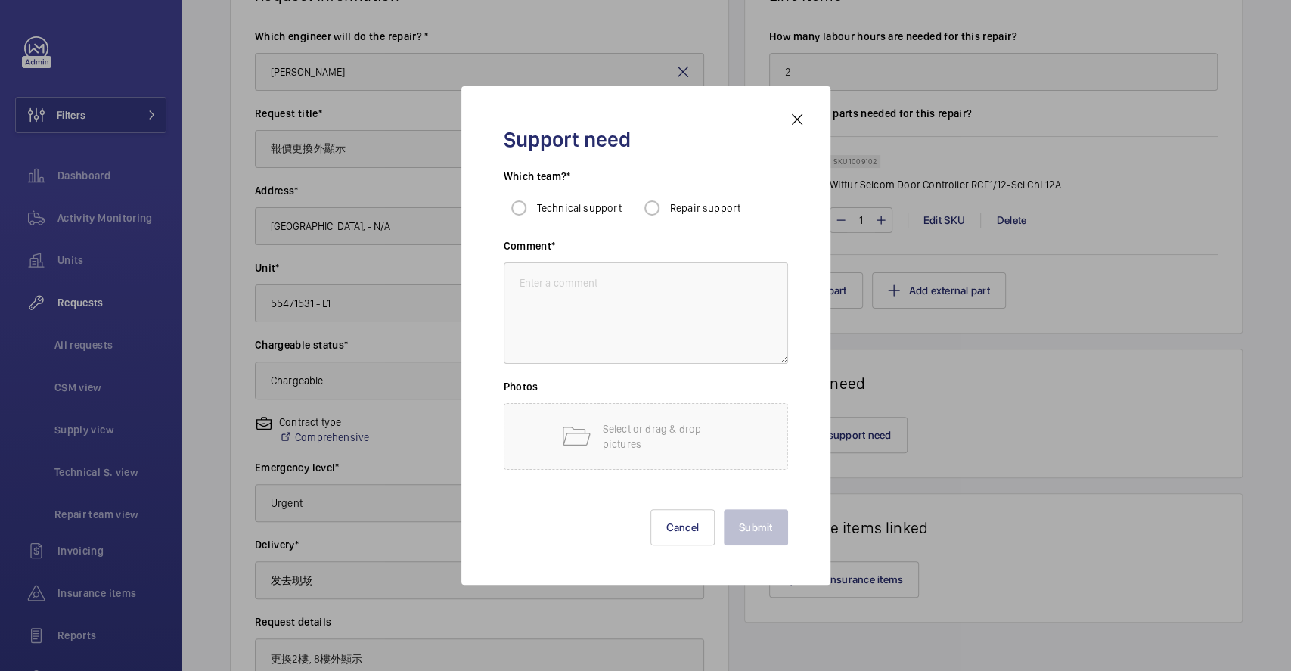
click at [797, 119] on mat-icon at bounding box center [797, 119] width 18 height 18
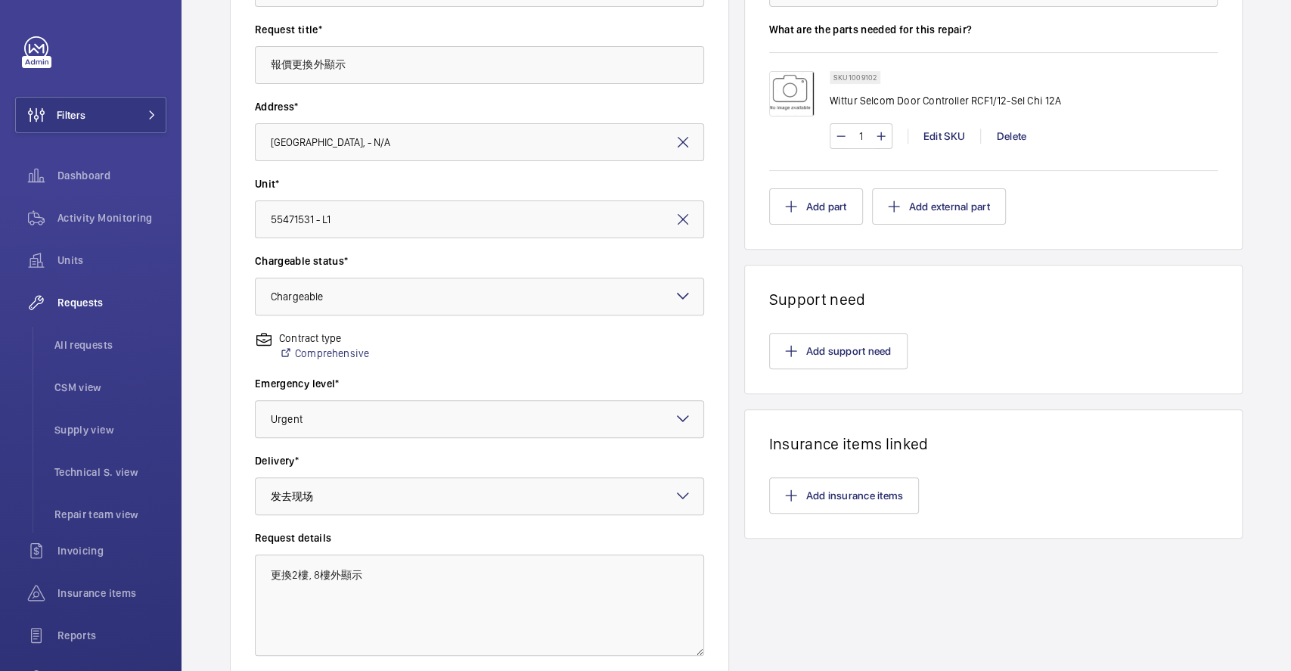
scroll to position [360, 0]
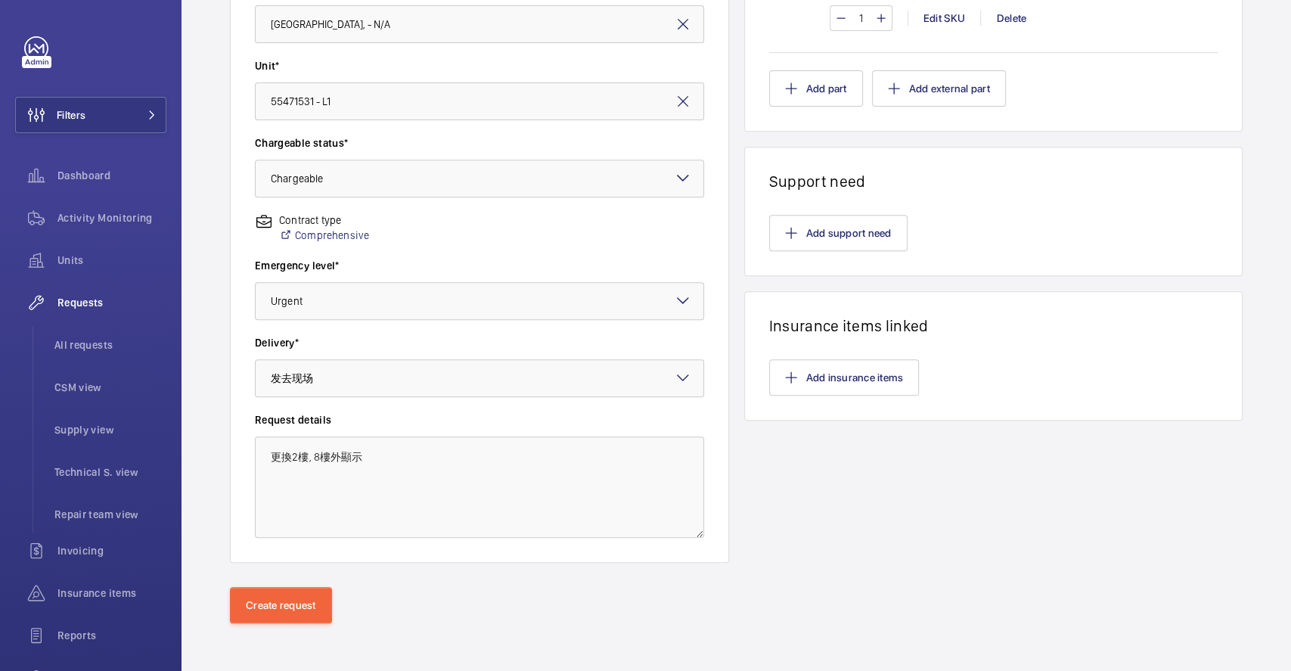
click at [940, 227] on div "Add support need" at bounding box center [993, 233] width 449 height 36
click at [284, 596] on button "Create request" at bounding box center [281, 605] width 102 height 36
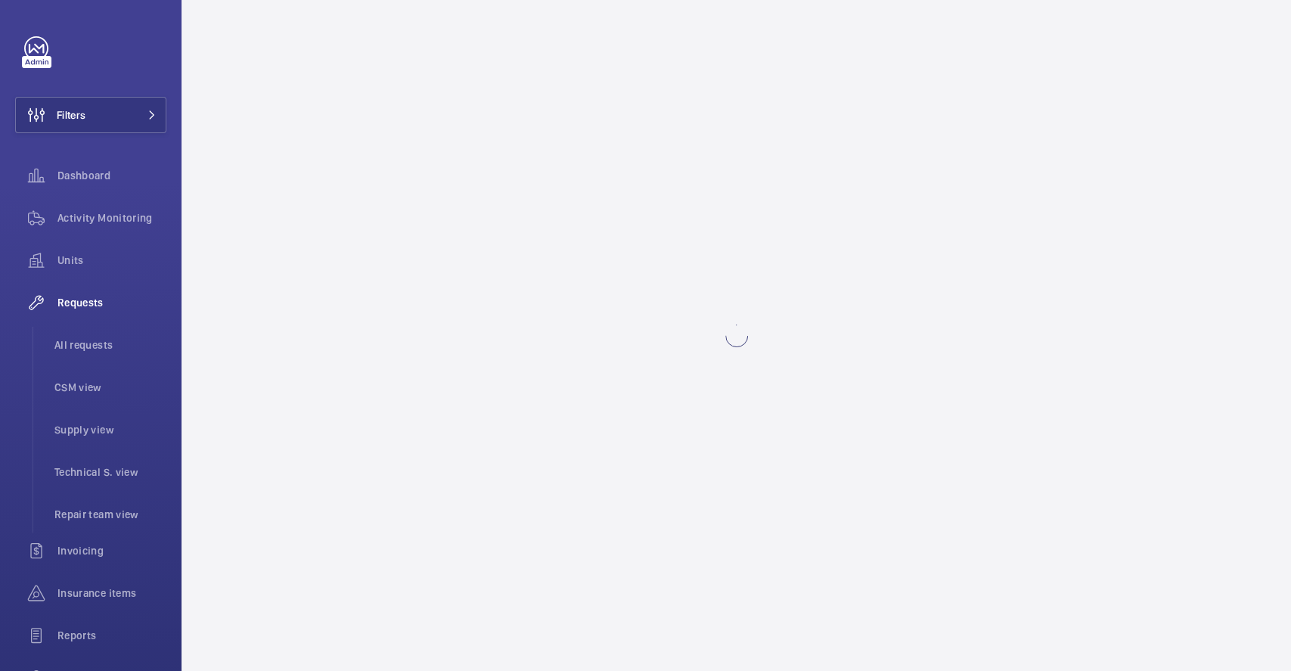
scroll to position [0, 0]
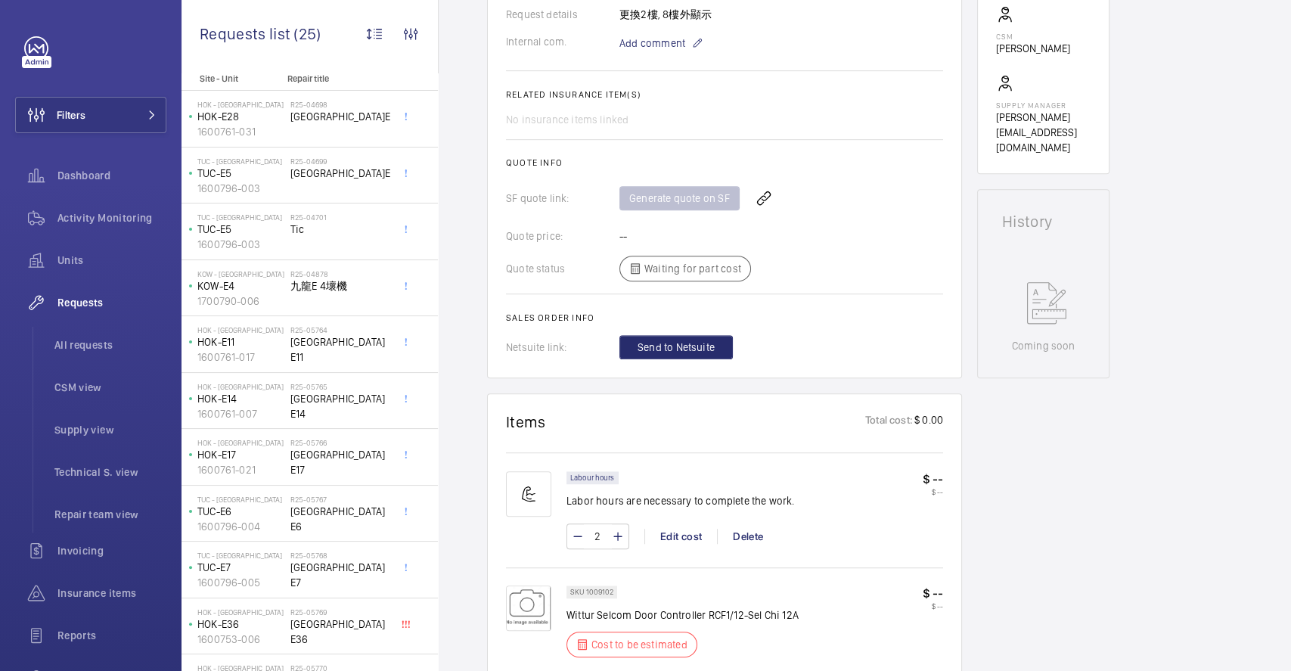
scroll to position [504, 0]
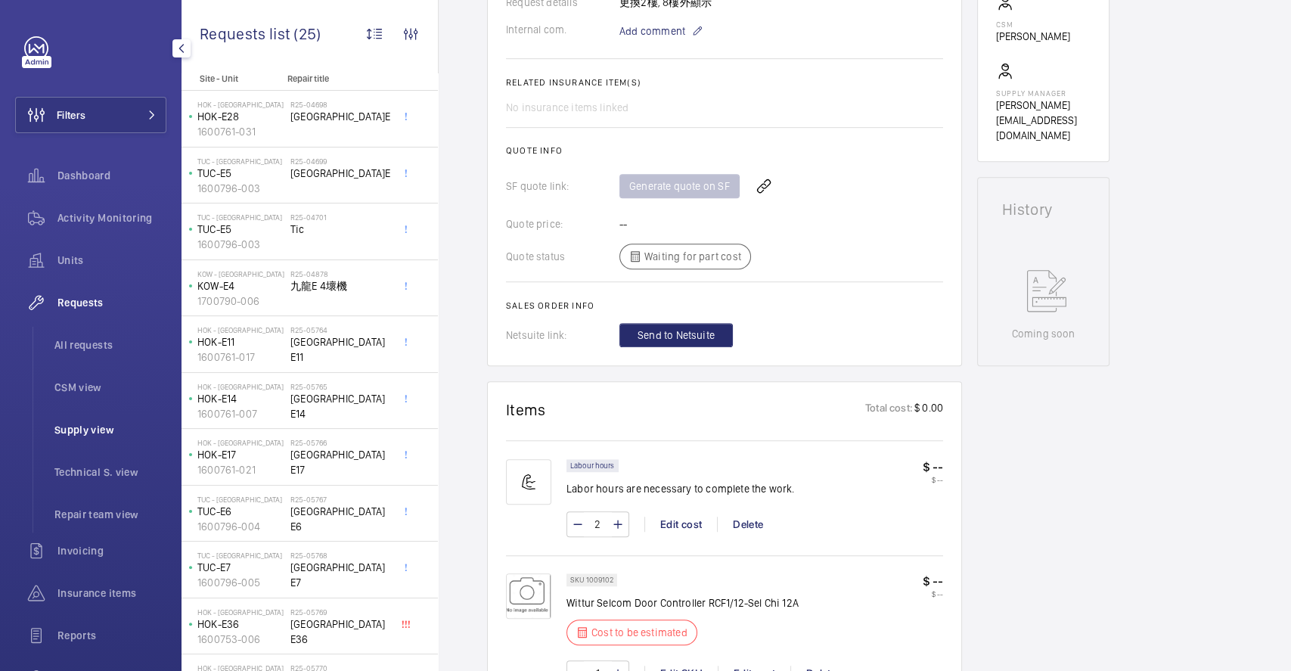
click at [98, 430] on span "Supply view" at bounding box center [110, 429] width 112 height 15
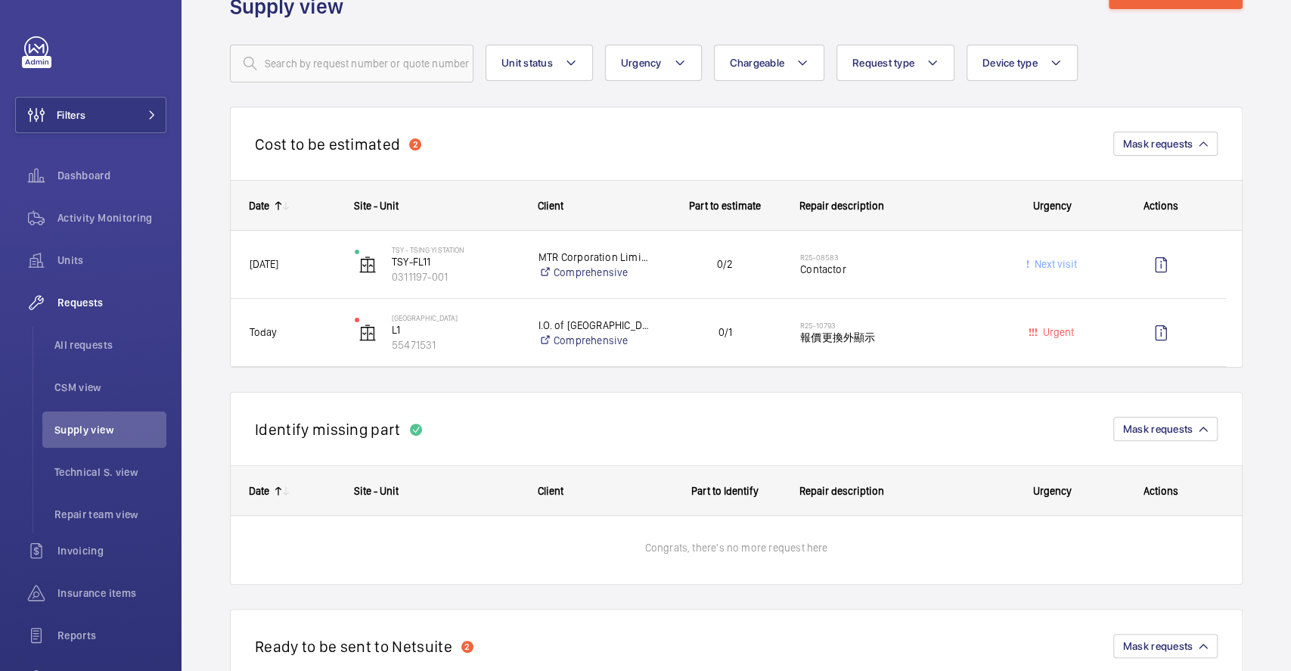
scroll to position [101, 0]
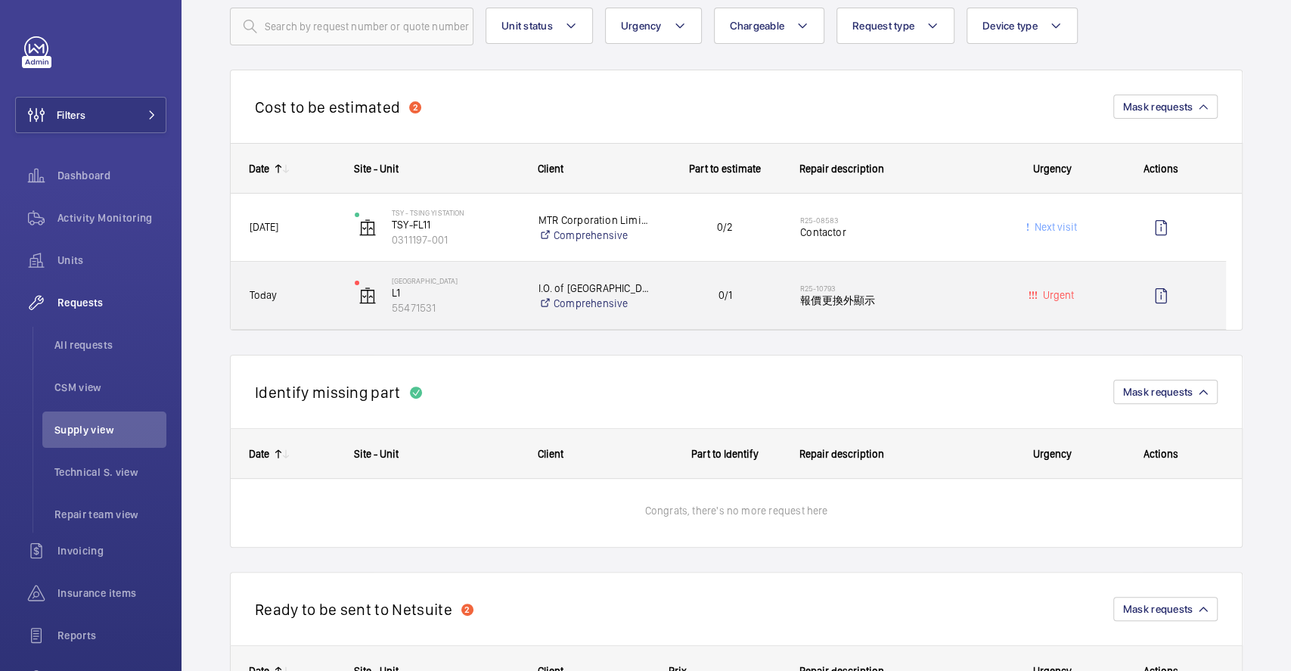
click at [343, 293] on div "Hennessy Road Court L1 55471531" at bounding box center [428, 296] width 182 height 62
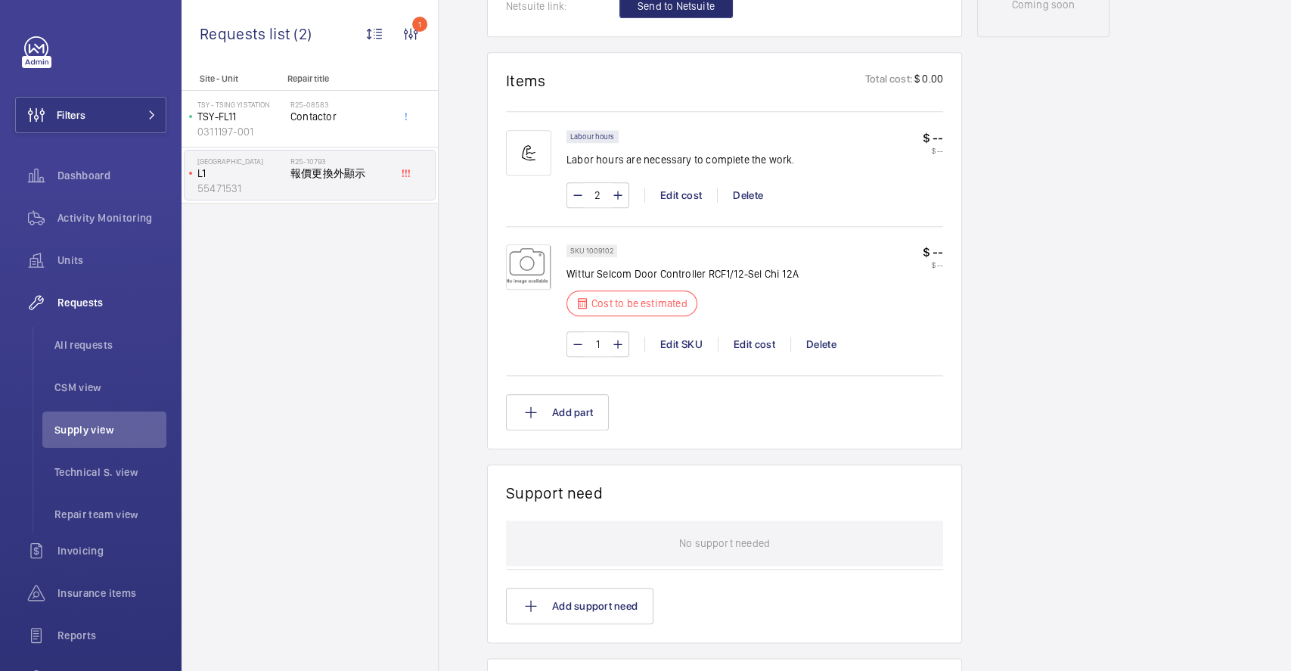
scroll to position [806, 0]
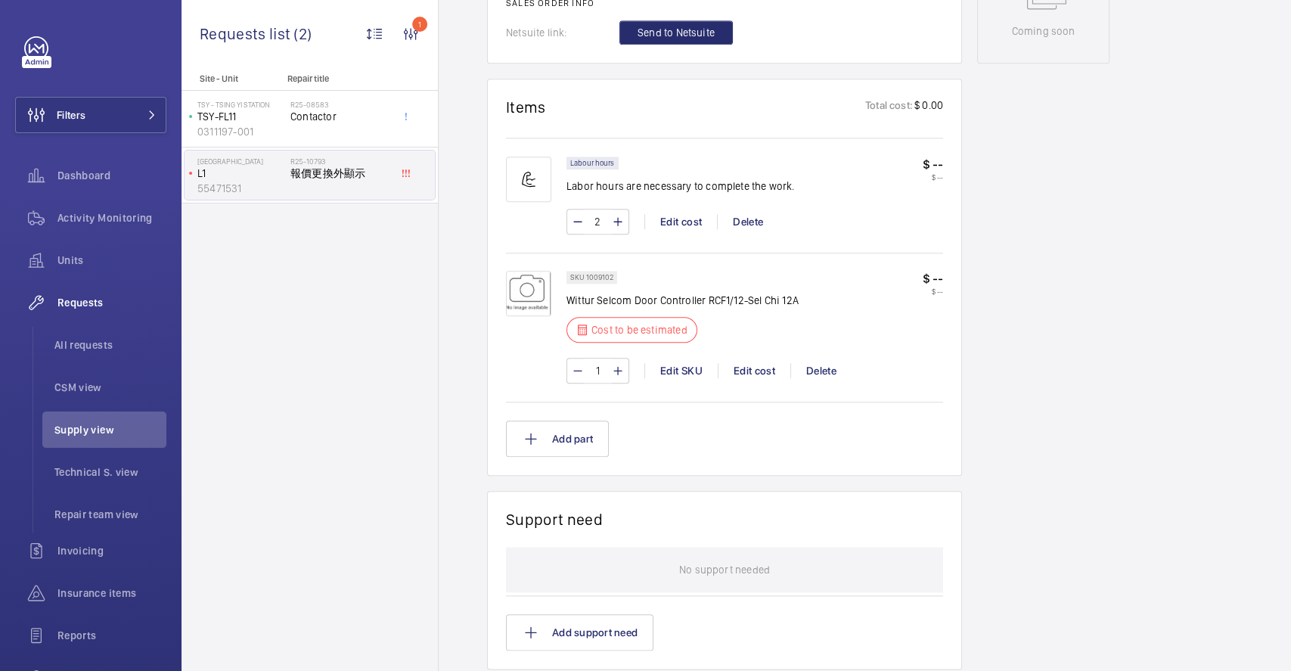
click at [932, 160] on p "$ --" at bounding box center [933, 165] width 20 height 16
drag, startPoint x: 937, startPoint y: 161, endPoint x: 976, endPoint y: 182, distance: 44.3
click at [975, 182] on div "Engineers requests R25-10793 A repair request was created on 2025-08-12 for rep…" at bounding box center [865, 213] width 852 height 1744
click at [902, 202] on div "Labour hours Labor hours are necessary to complete the work. $ -- $ -- 2 Edit c…" at bounding box center [755, 203] width 377 height 93
drag, startPoint x: 734, startPoint y: 301, endPoint x: 844, endPoint y: 309, distance: 110.0
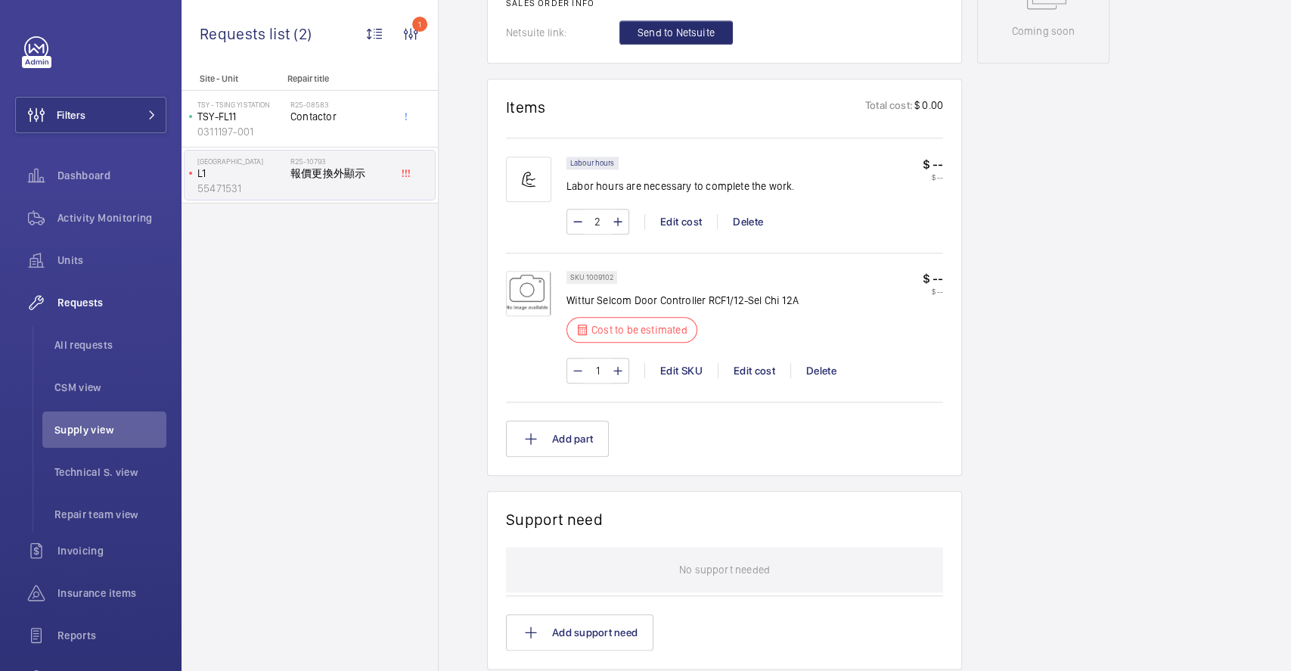
click at [840, 311] on div "SKU 1009102 Wittur Selcom Door Controller RCF1/12-Sel Chi 12A Cost to be estima…" at bounding box center [755, 311] width 377 height 81
click at [844, 309] on div "SKU 1009102 Wittur Selcom Door Controller RCF1/12-Sel Chi 12A Cost to be estima…" at bounding box center [755, 311] width 377 height 81
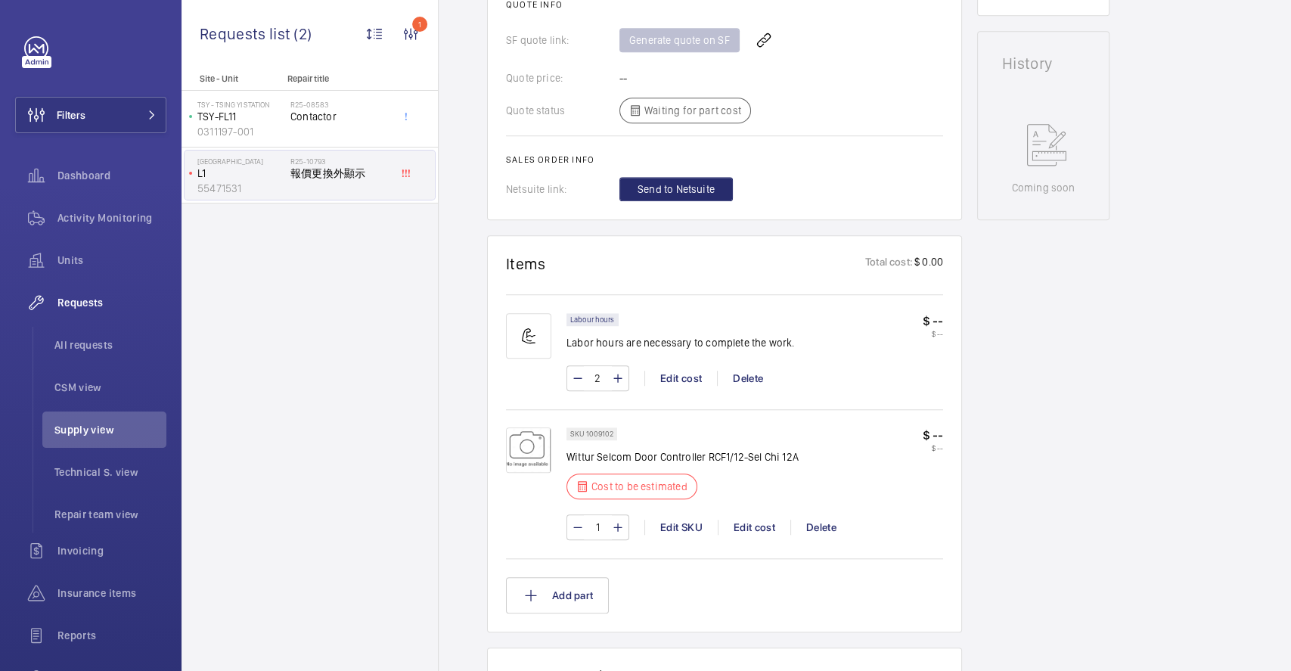
scroll to position [504, 0]
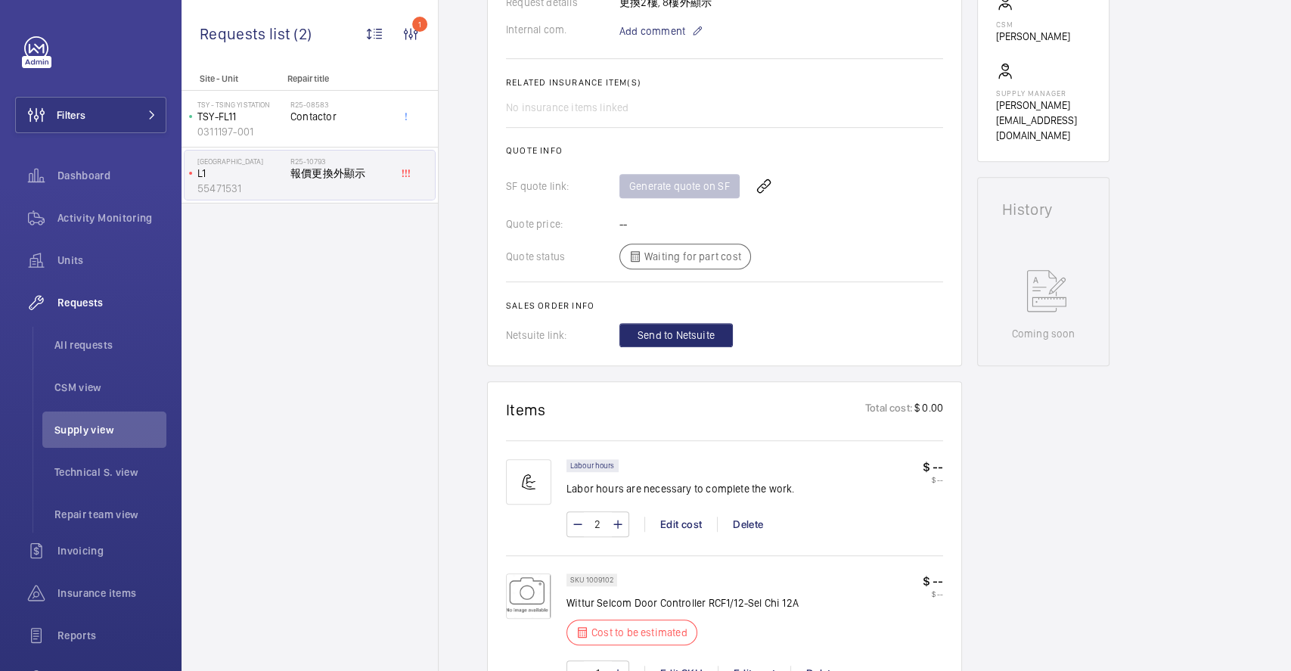
drag, startPoint x: 502, startPoint y: 301, endPoint x: 583, endPoint y: 333, distance: 86.9
click at [583, 333] on wm-front-card "Engineers requests R25-10793 A repair request was created on 2025-08-12 for rep…" at bounding box center [724, 5] width 475 height 722
click at [583, 325] on div "Netsuite link: Send to Netsuite" at bounding box center [724, 335] width 437 height 24
click at [685, 336] on span "Send to Netsuite" at bounding box center [676, 334] width 77 height 15
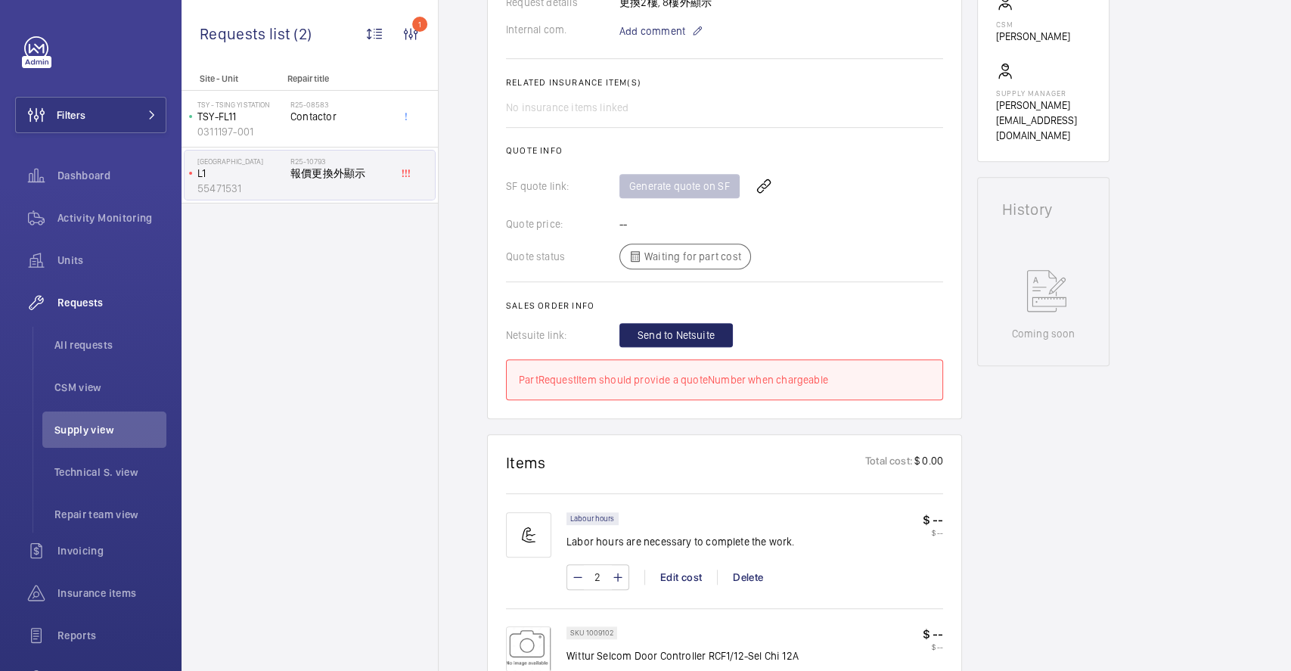
drag, startPoint x: 602, startPoint y: 376, endPoint x: 771, endPoint y: 405, distance: 172.0
click at [771, 405] on wm-front-card "Engineers requests R25-10793 A repair request was created on 2025-08-12 for rep…" at bounding box center [724, 31] width 475 height 775
click at [772, 404] on wm-front-card "Engineers requests R25-10793 A repair request was created on 2025-08-12 for rep…" at bounding box center [724, 31] width 475 height 775
drag, startPoint x: 781, startPoint y: 407, endPoint x: 847, endPoint y: 408, distance: 66.6
click at [847, 408] on wm-front-card "Engineers requests R25-10793 A repair request was created on 2025-08-12 for rep…" at bounding box center [724, 31] width 475 height 775
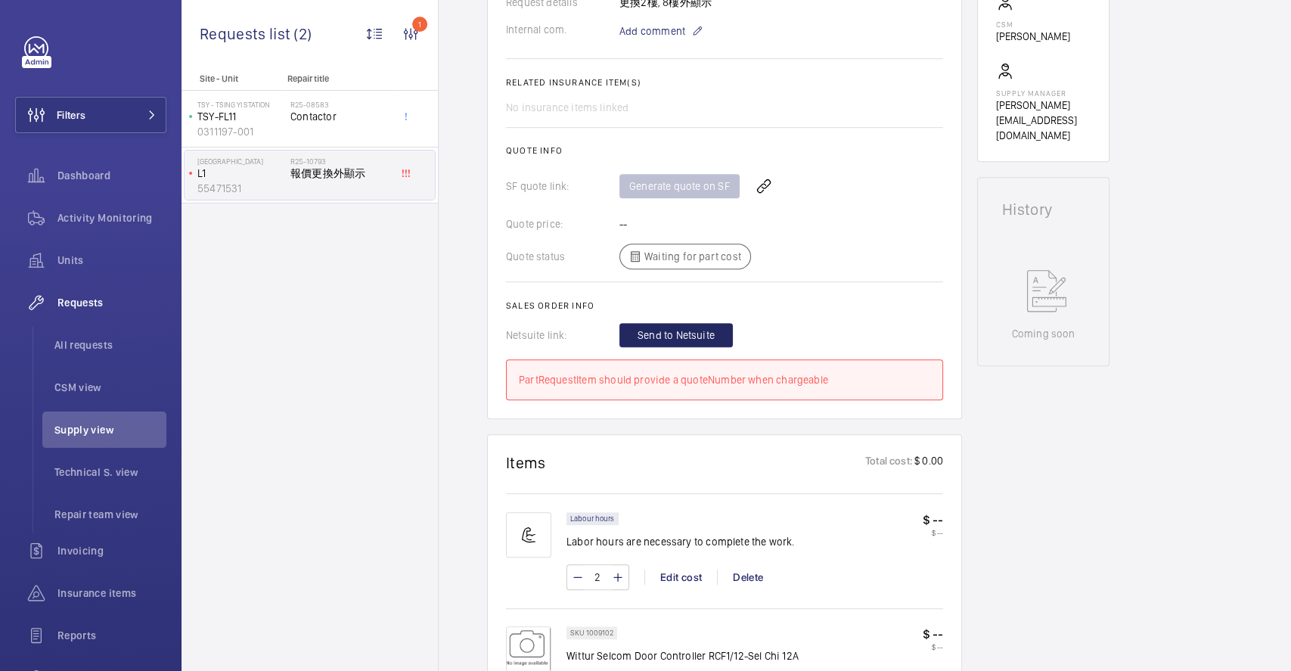
click at [848, 408] on wm-front-card "Engineers requests R25-10793 A repair request was created on 2025-08-12 for rep…" at bounding box center [724, 31] width 475 height 775
drag, startPoint x: 517, startPoint y: 378, endPoint x: 741, endPoint y: 414, distance: 226.8
click at [740, 414] on wm-front-card "Engineers requests R25-10793 A repair request was created on 2025-08-12 for rep…" at bounding box center [724, 31] width 475 height 775
click at [743, 414] on wm-front-card "Engineers requests R25-10793 A repair request was created on 2025-08-12 for rep…" at bounding box center [724, 31] width 475 height 775
drag, startPoint x: 660, startPoint y: 185, endPoint x: 771, endPoint y: 187, distance: 112.0
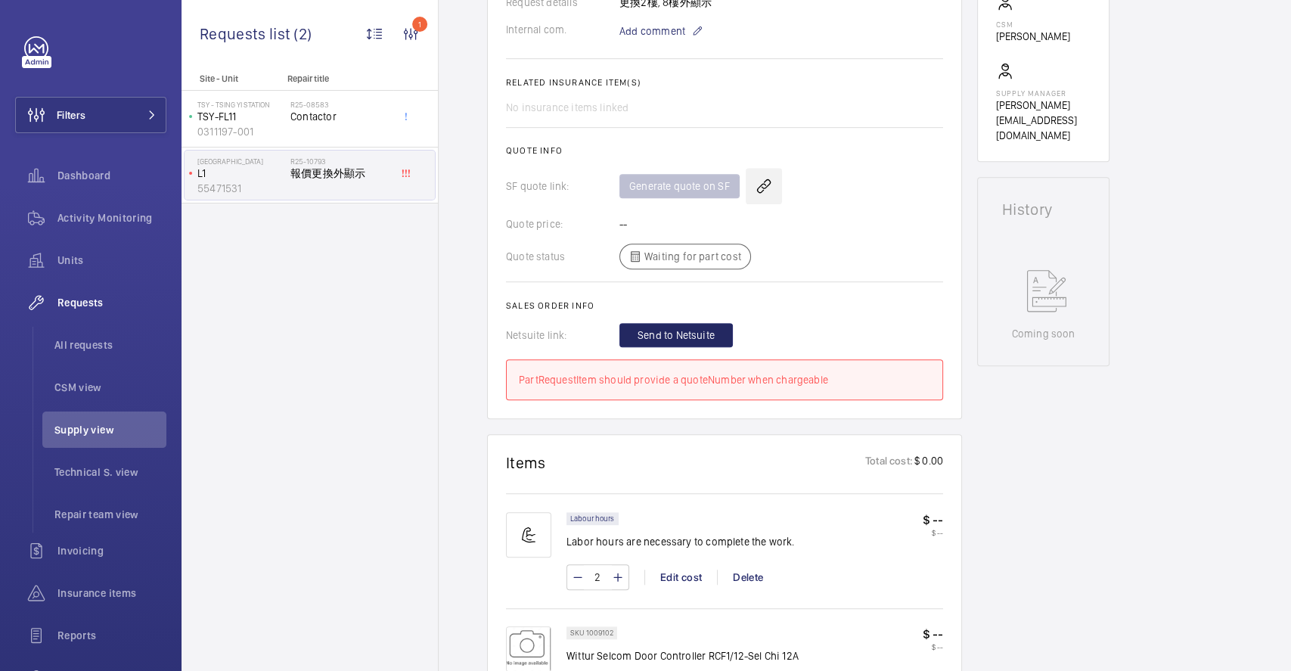
click at [771, 187] on div "Generate quote on SF" at bounding box center [781, 186] width 324 height 36
click at [771, 187] on wm-front-icon-button at bounding box center [764, 186] width 36 height 36
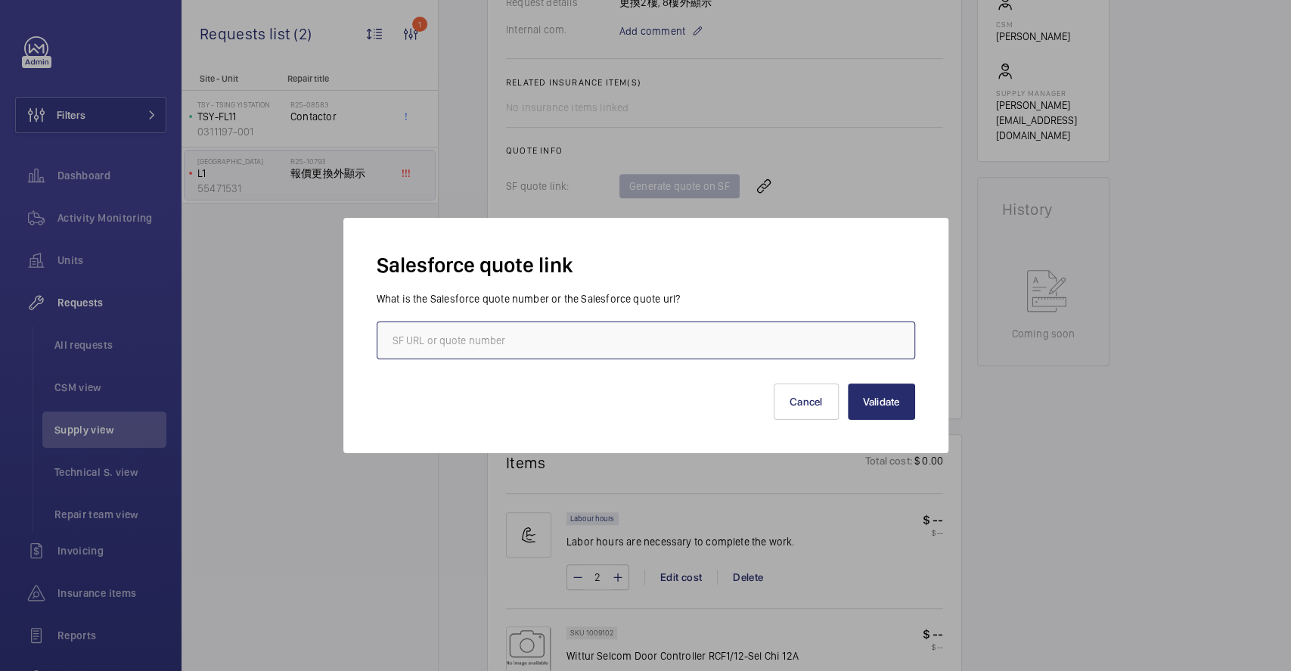
click at [427, 332] on input "text" at bounding box center [646, 340] width 539 height 38
click at [796, 391] on button "Cancel" at bounding box center [806, 401] width 65 height 36
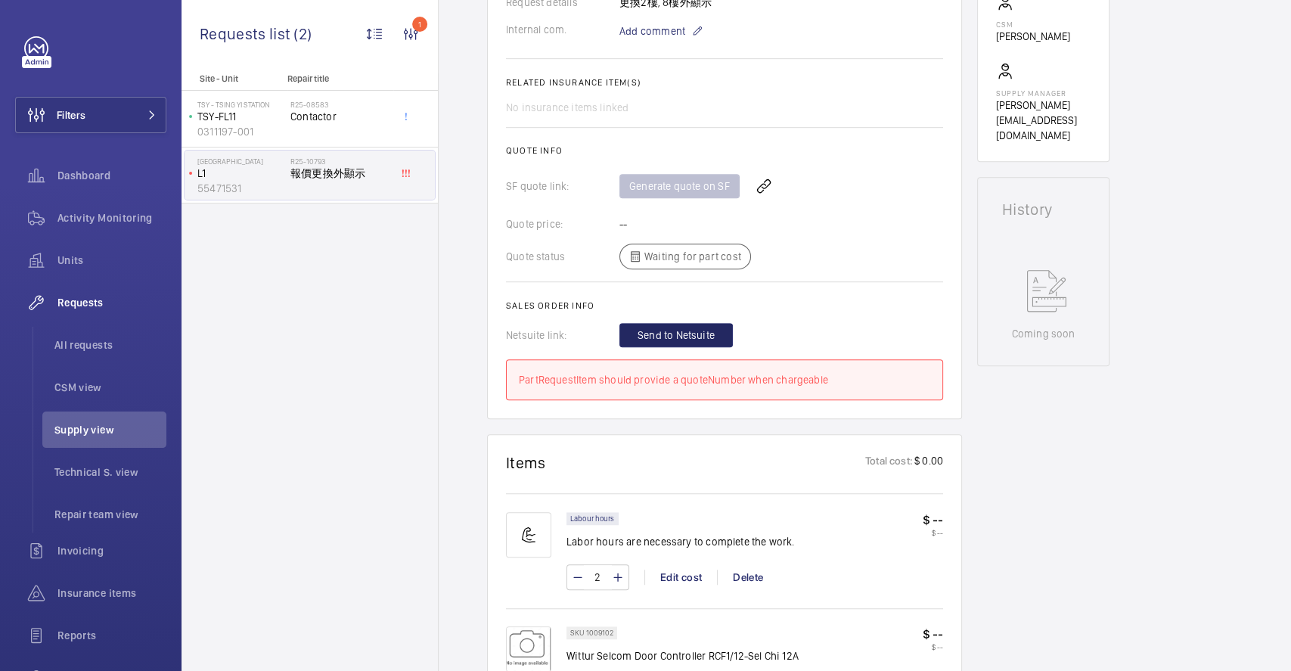
click at [799, 309] on h2 "Sales order info" at bounding box center [724, 305] width 437 height 11
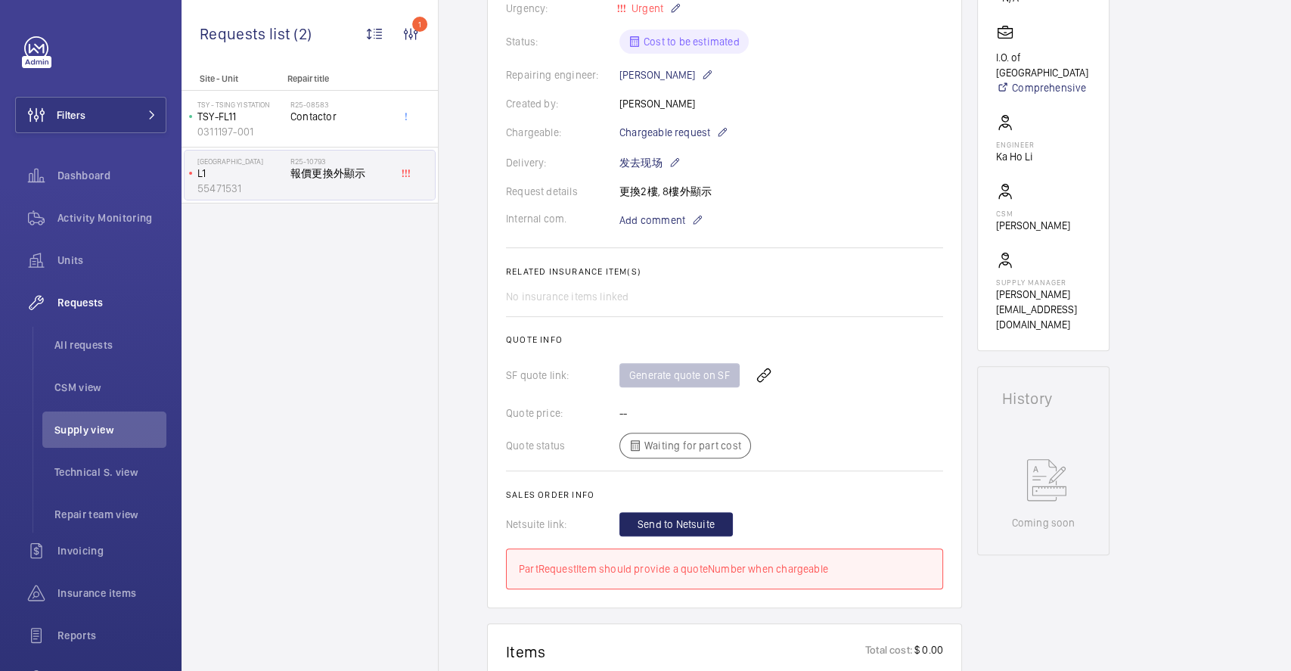
scroll to position [321, 0]
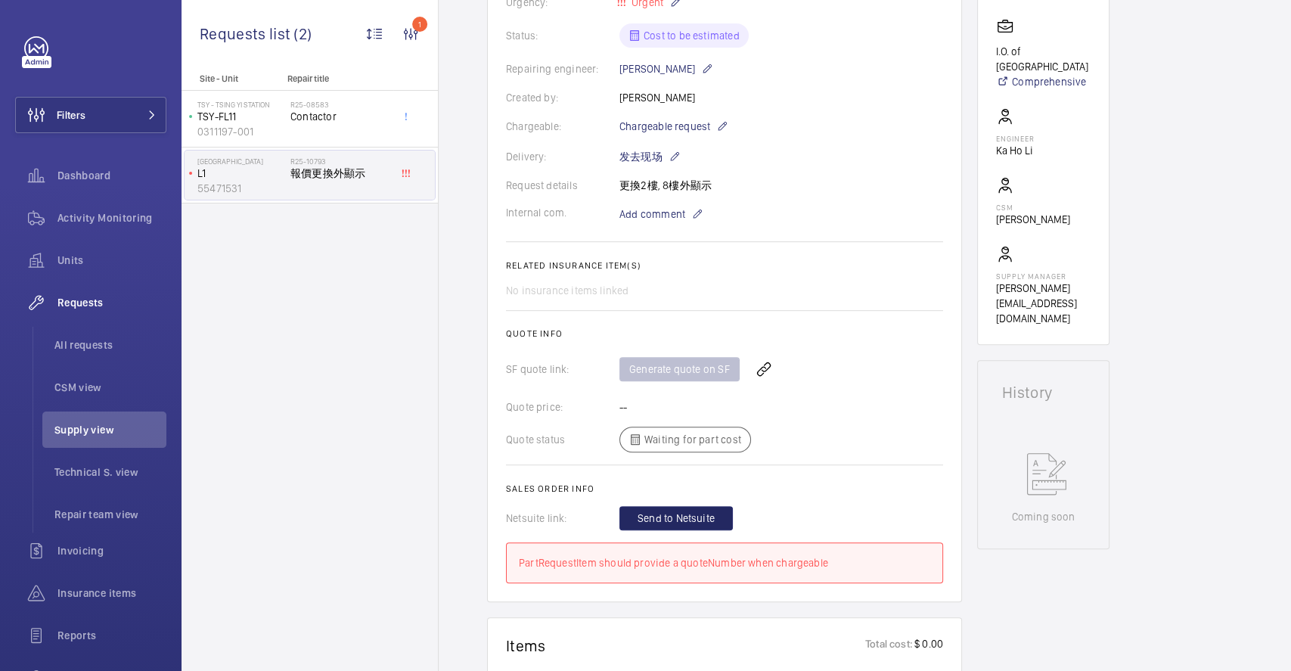
click at [642, 441] on div "Quote status Waiting for part cost" at bounding box center [724, 440] width 437 height 26
click at [768, 278] on wm-front-card-body "A repair request was created on 2025-08-12 for replacing displays on the 2nd an…" at bounding box center [724, 233] width 437 height 700
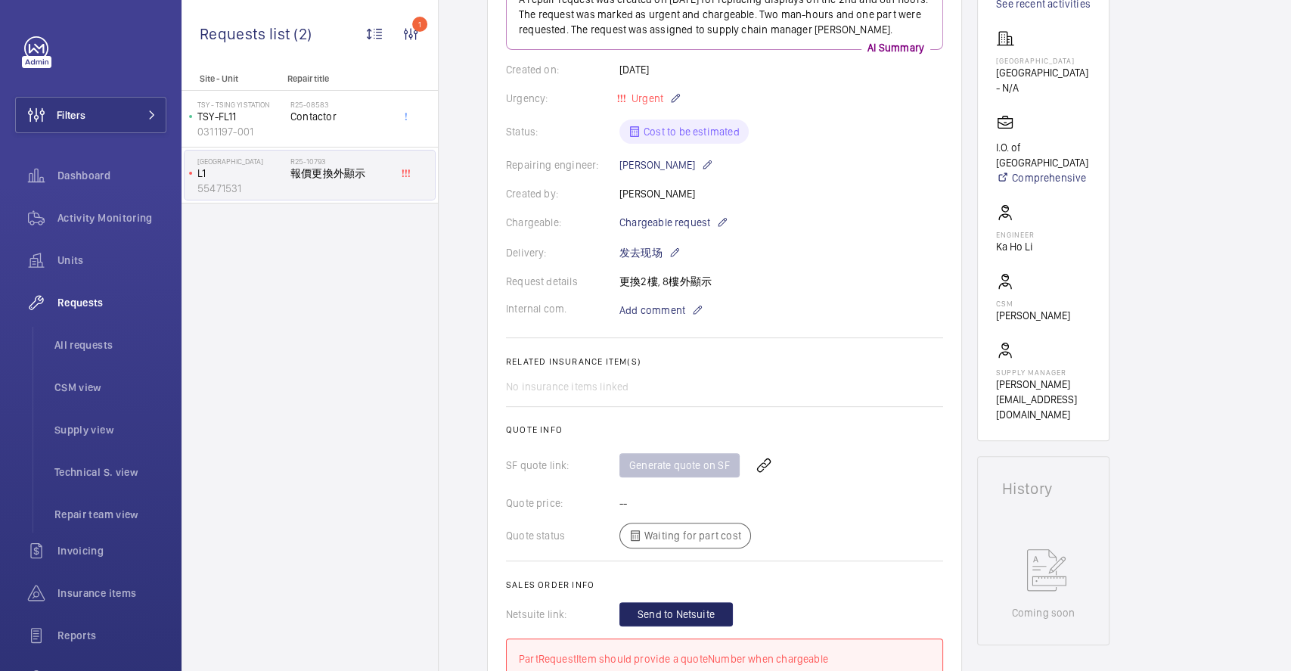
scroll to position [219, 0]
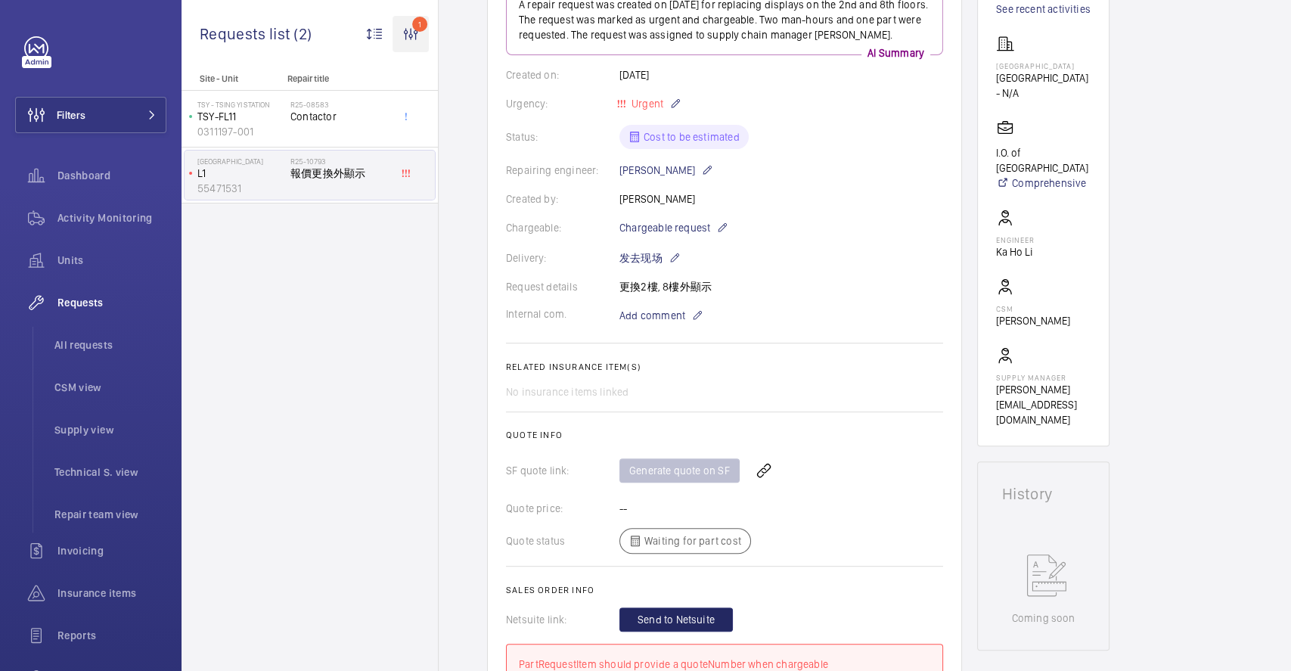
click at [418, 27] on wm-front-icon-button "1" at bounding box center [411, 34] width 36 height 36
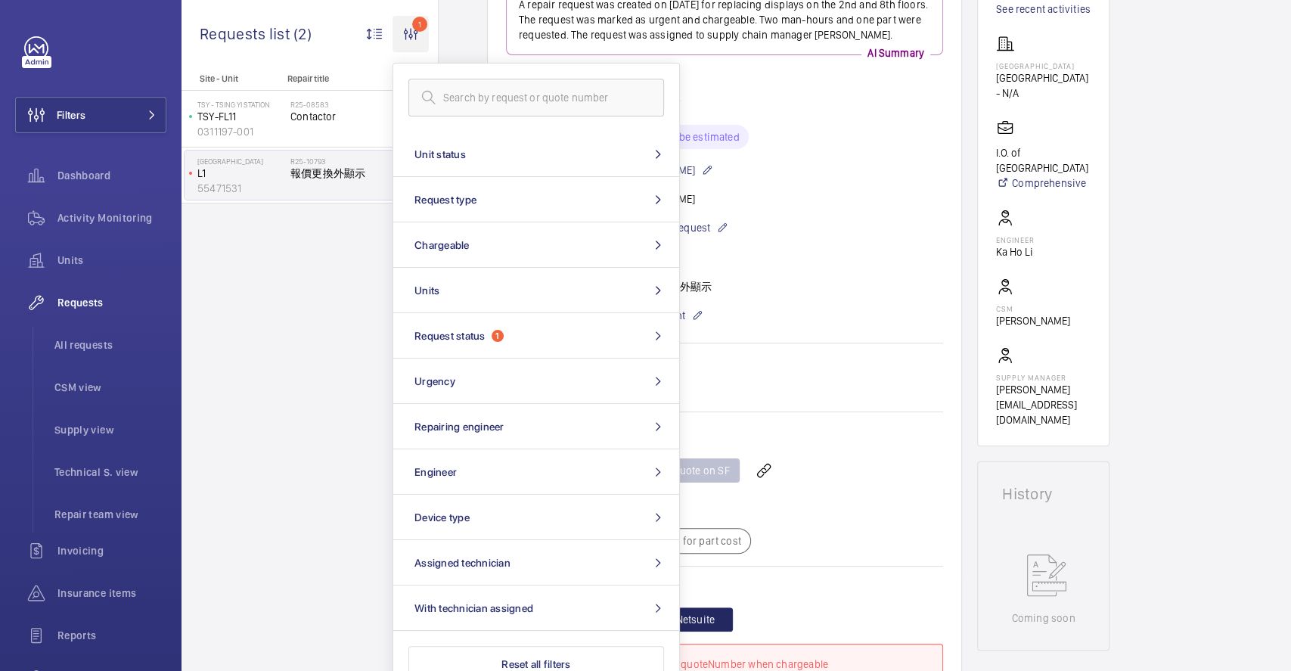
click at [427, 31] on wm-front-icon-button "1" at bounding box center [411, 34] width 36 height 36
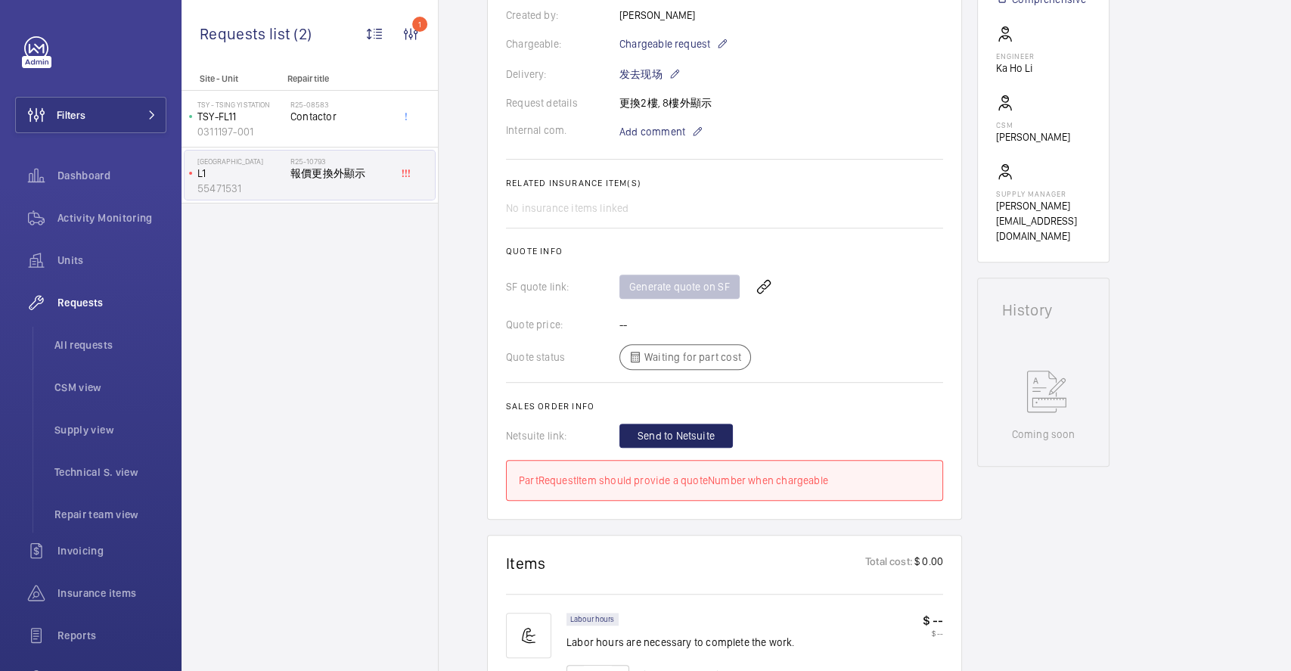
scroll to position [303, 0]
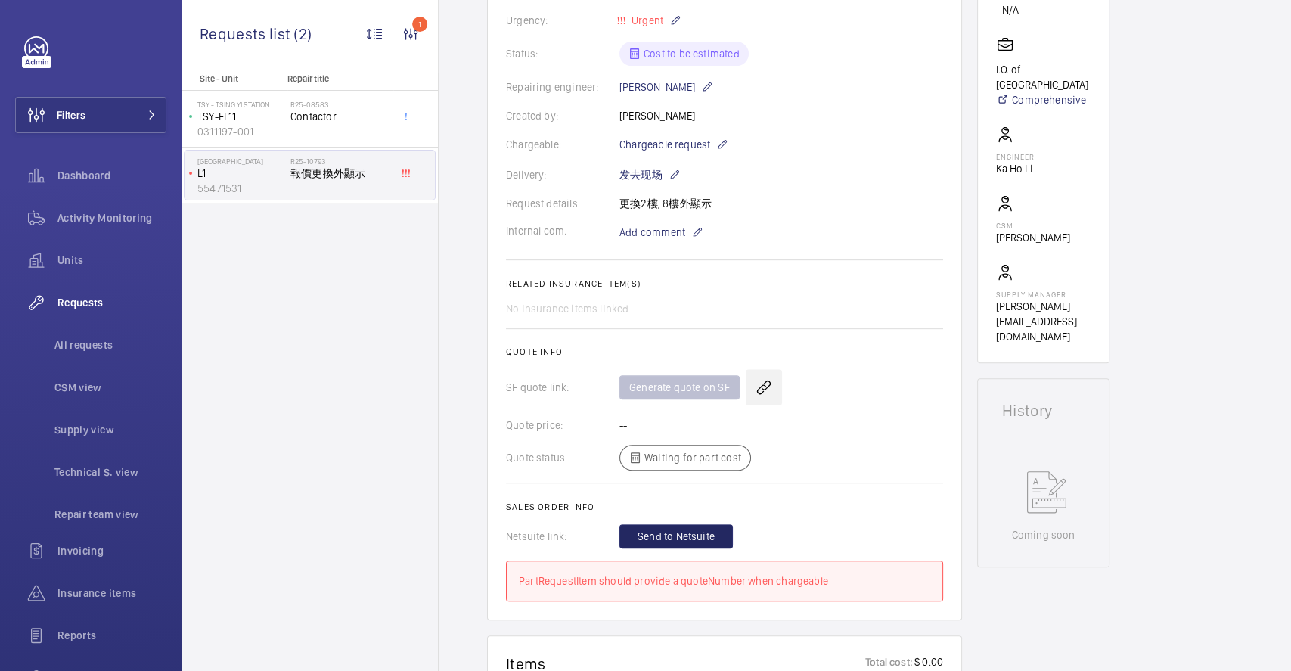
click at [766, 383] on wm-front-icon-button at bounding box center [764, 387] width 36 height 36
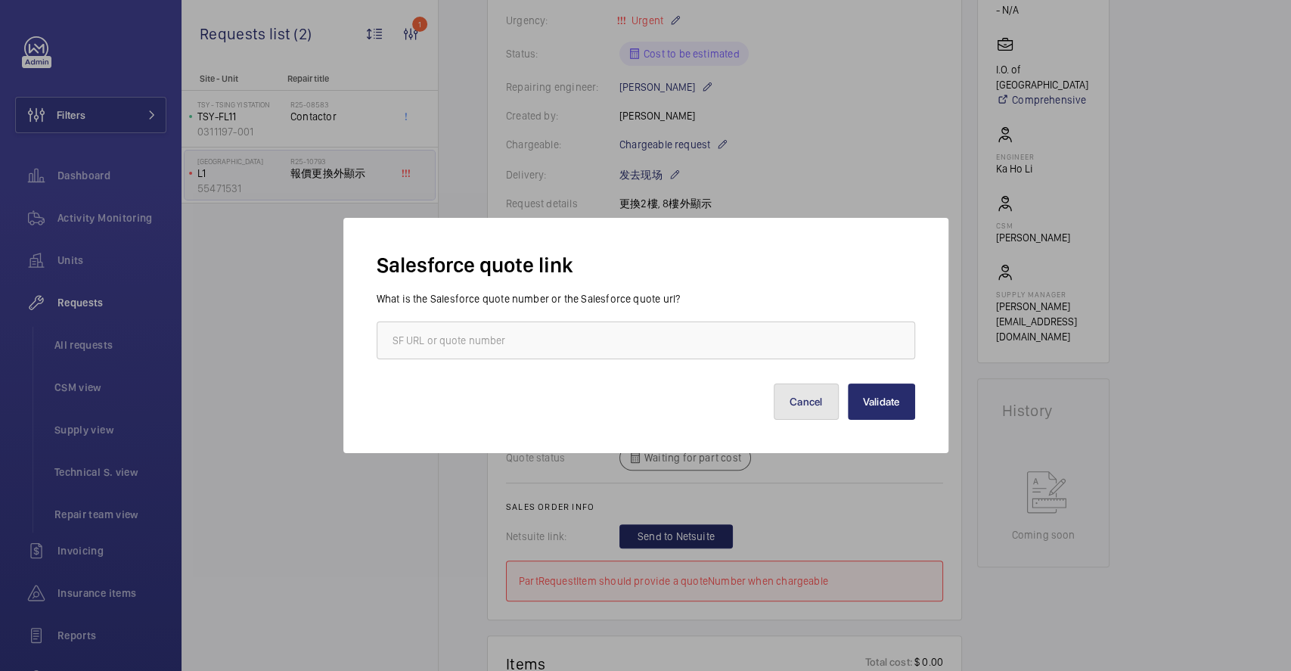
click at [787, 395] on button "Cancel" at bounding box center [806, 401] width 65 height 36
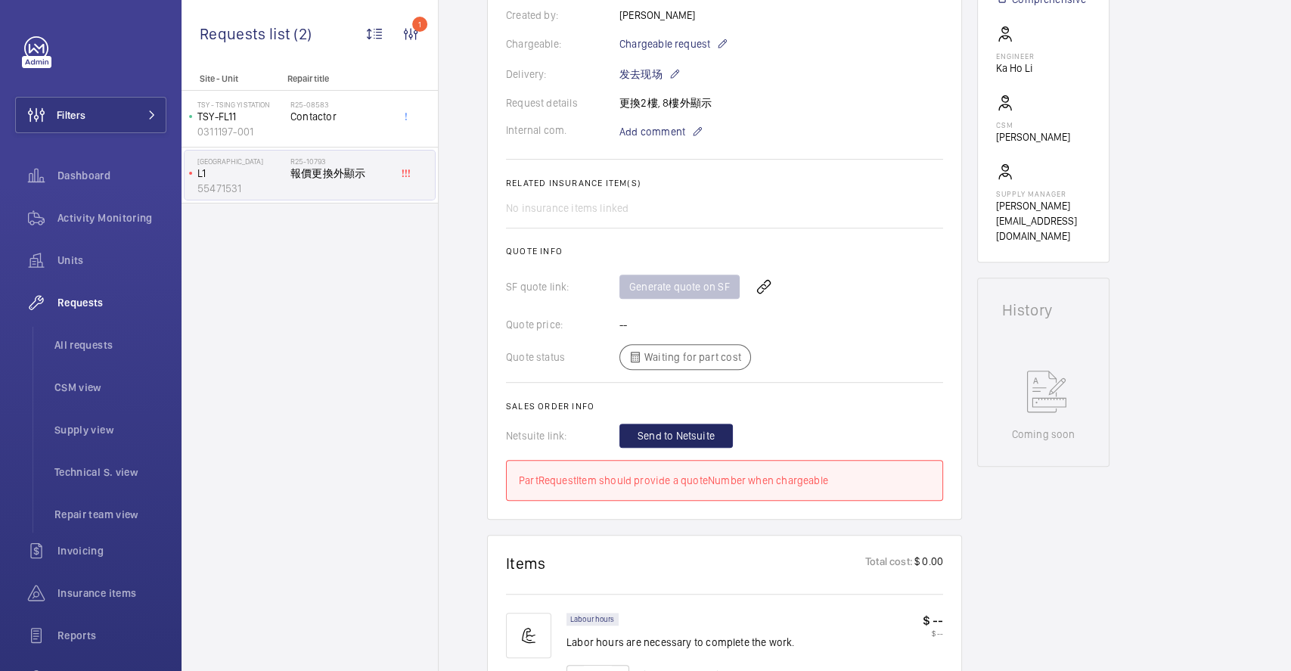
scroll to position [0, 0]
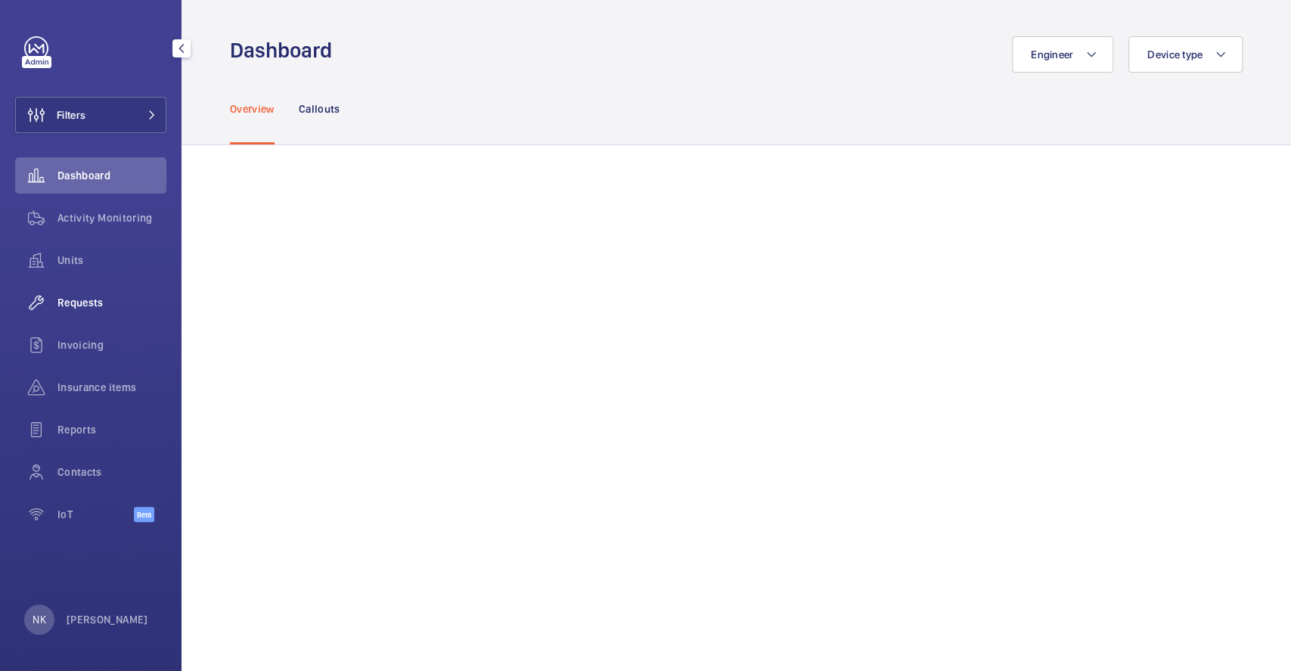
click at [70, 300] on span "Requests" at bounding box center [111, 302] width 109 height 15
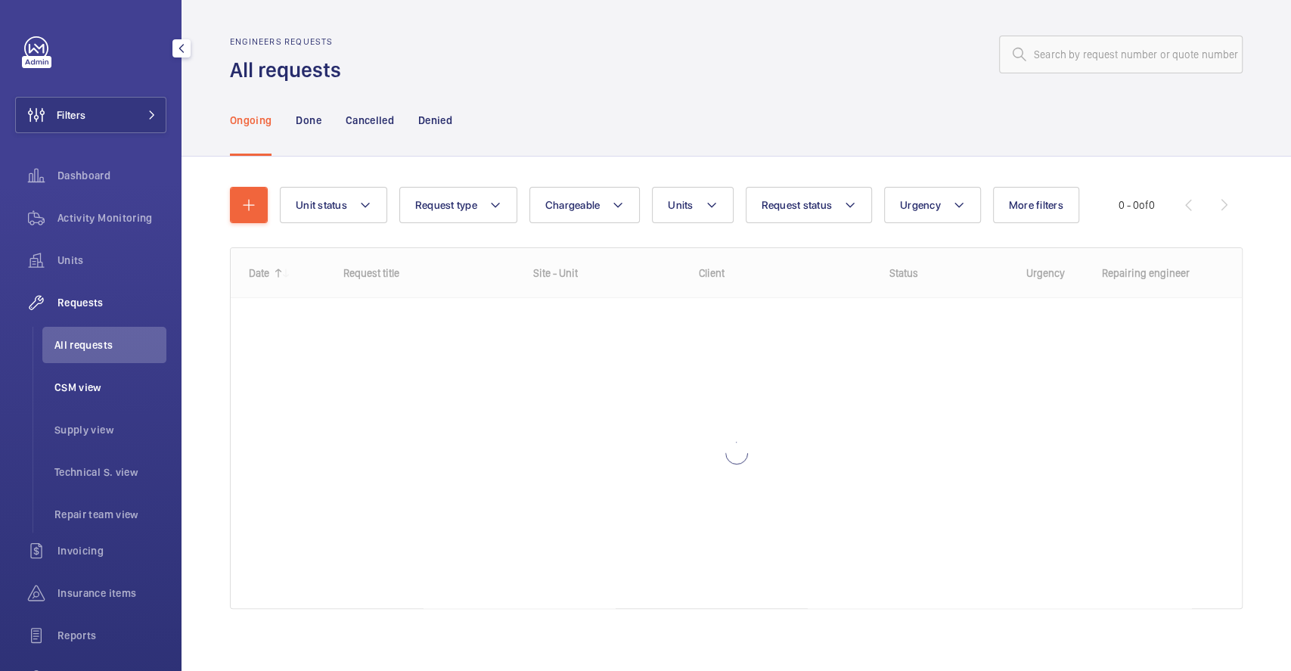
click at [79, 380] on span "CSM view" at bounding box center [110, 387] width 112 height 15
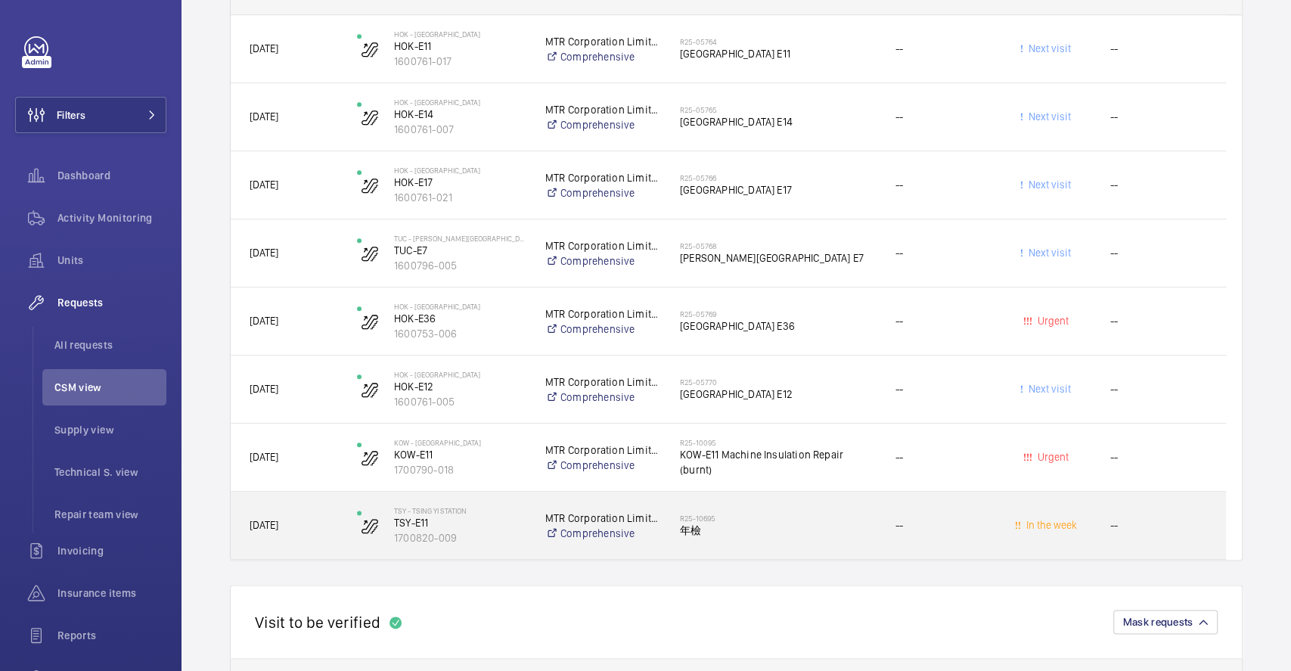
scroll to position [1141, 0]
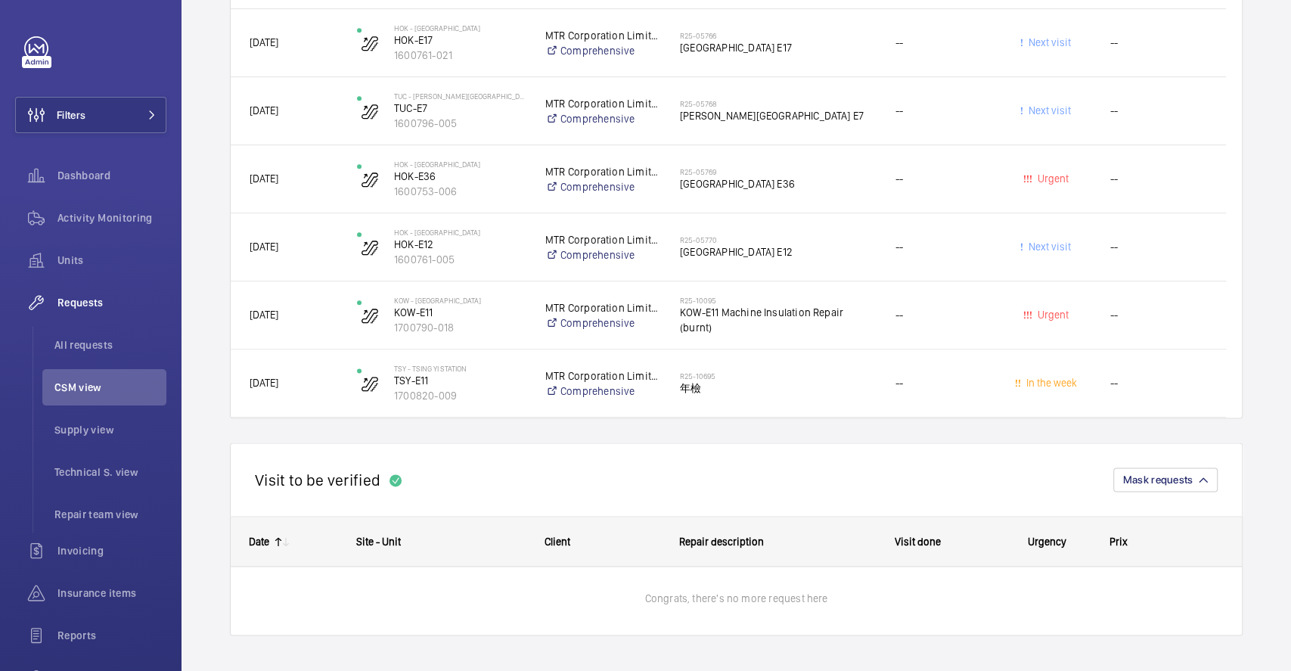
click at [607, 472] on div "Visit to be verified Mask requests" at bounding box center [736, 478] width 1013 height 73
click at [1141, 475] on span "Mask requests" at bounding box center [1158, 479] width 70 height 12
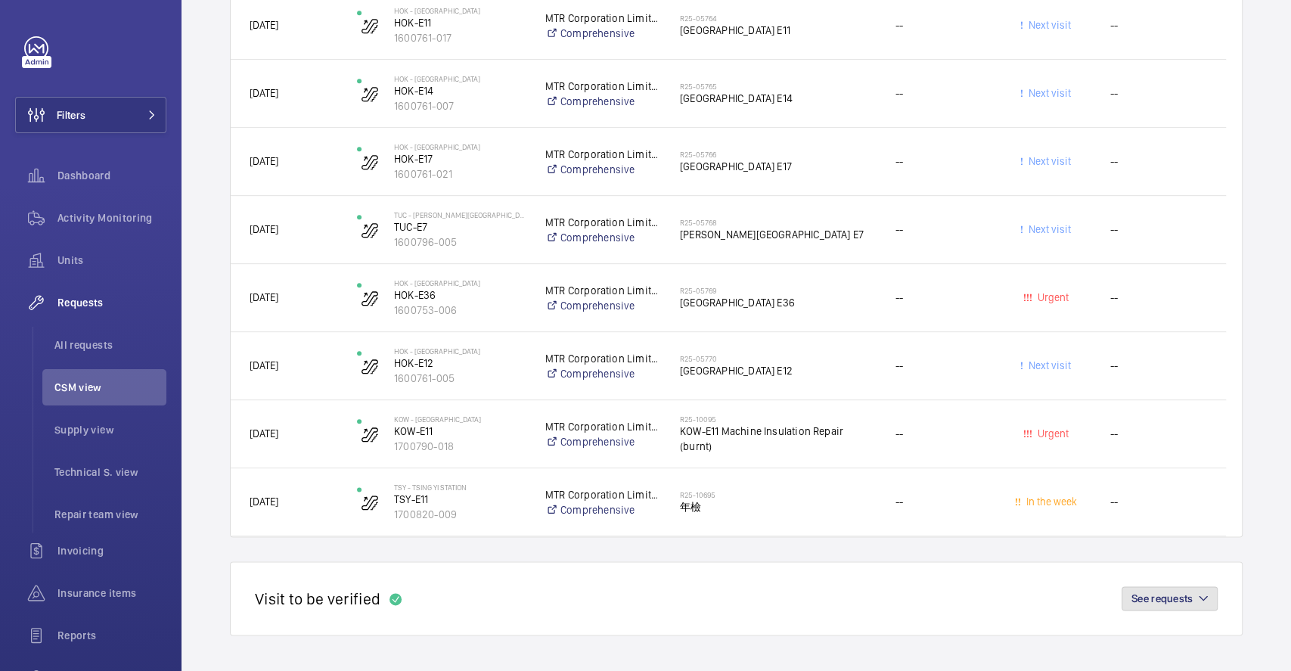
drag, startPoint x: 1157, startPoint y: 592, endPoint x: 1162, endPoint y: 600, distance: 8.8
click at [1158, 613] on div "Visit to be verified See requests" at bounding box center [736, 598] width 1013 height 74
click at [1165, 597] on span "See requests" at bounding box center [1161, 598] width 61 height 12
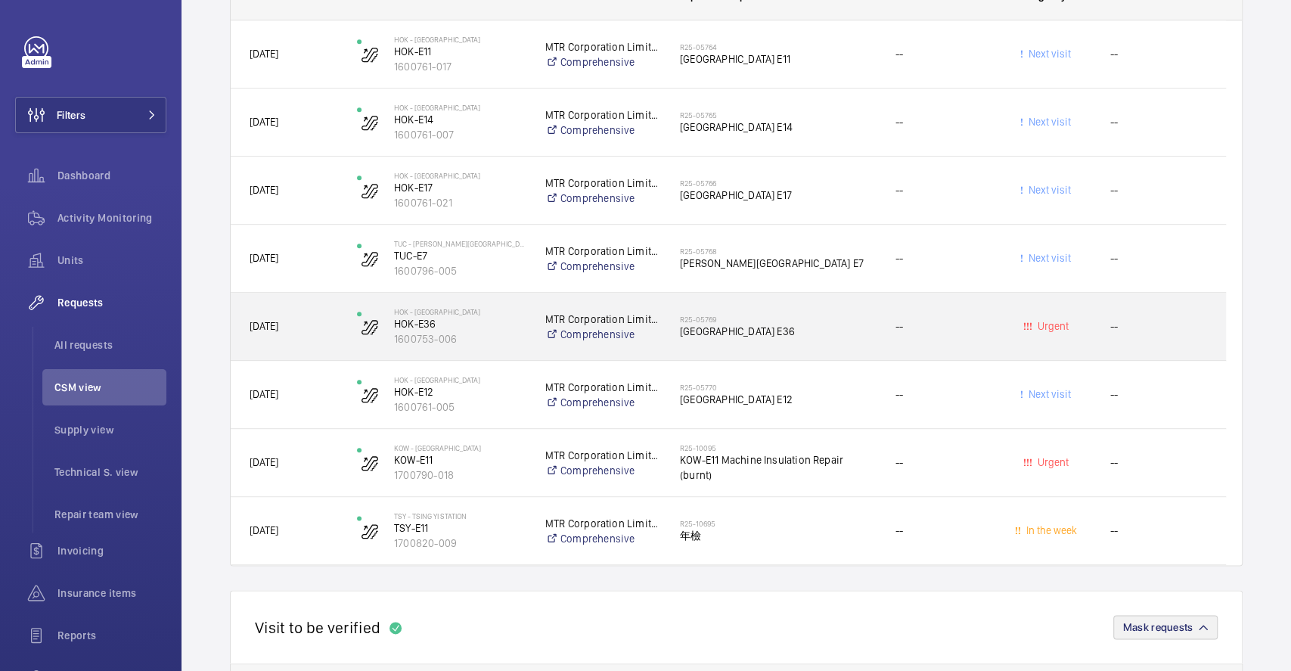
scroll to position [989, 0]
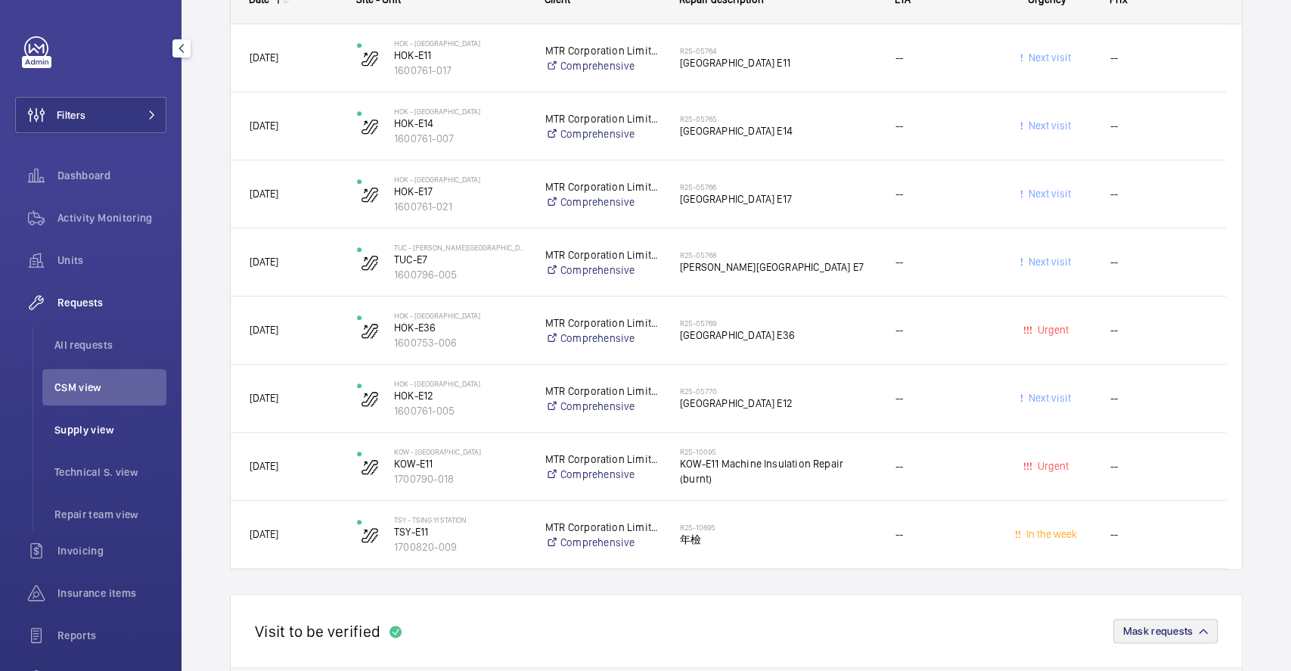
click at [78, 427] on span "Supply view" at bounding box center [110, 429] width 112 height 15
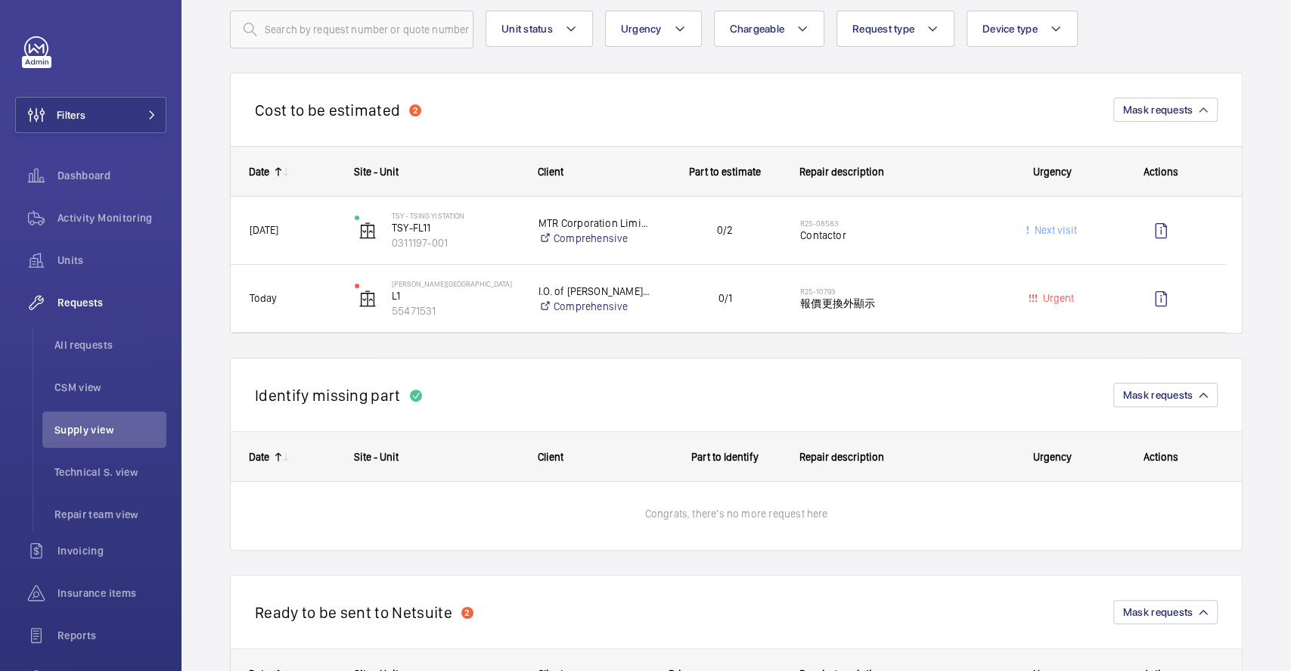
scroll to position [98, 0]
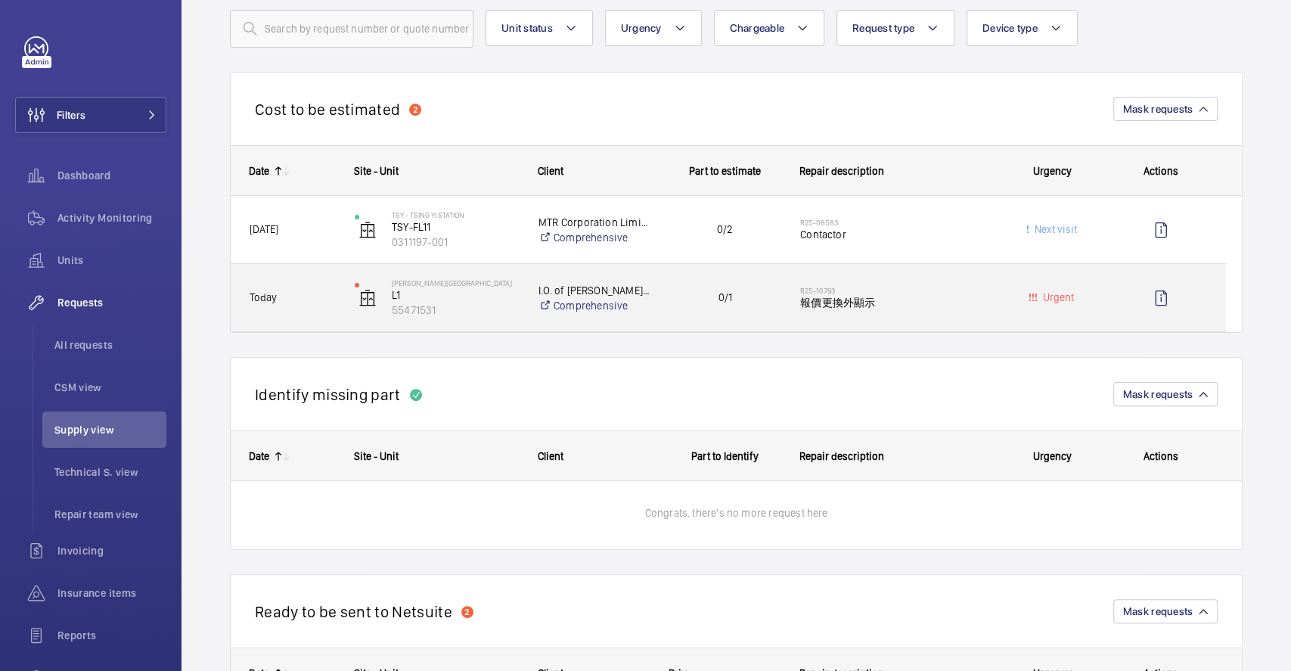
click at [530, 277] on div "I.O. of Hennessy Road Court Comprehensive" at bounding box center [584, 298] width 129 height 61
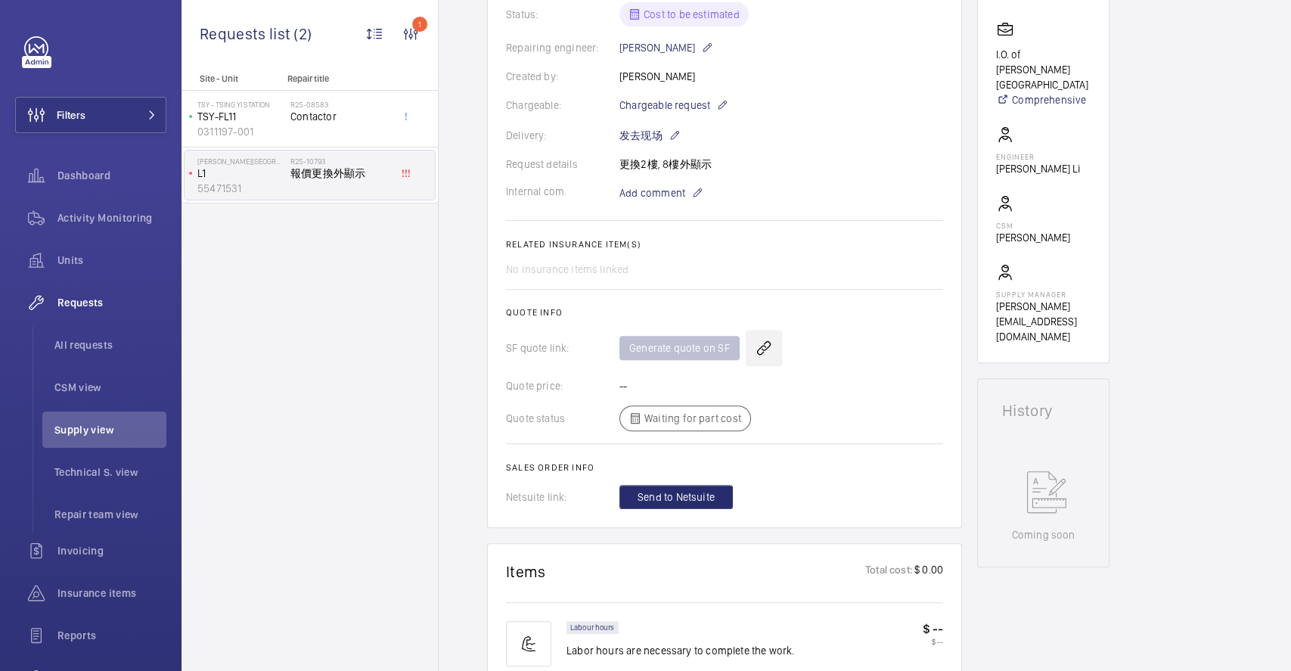
scroll to position [473, 0]
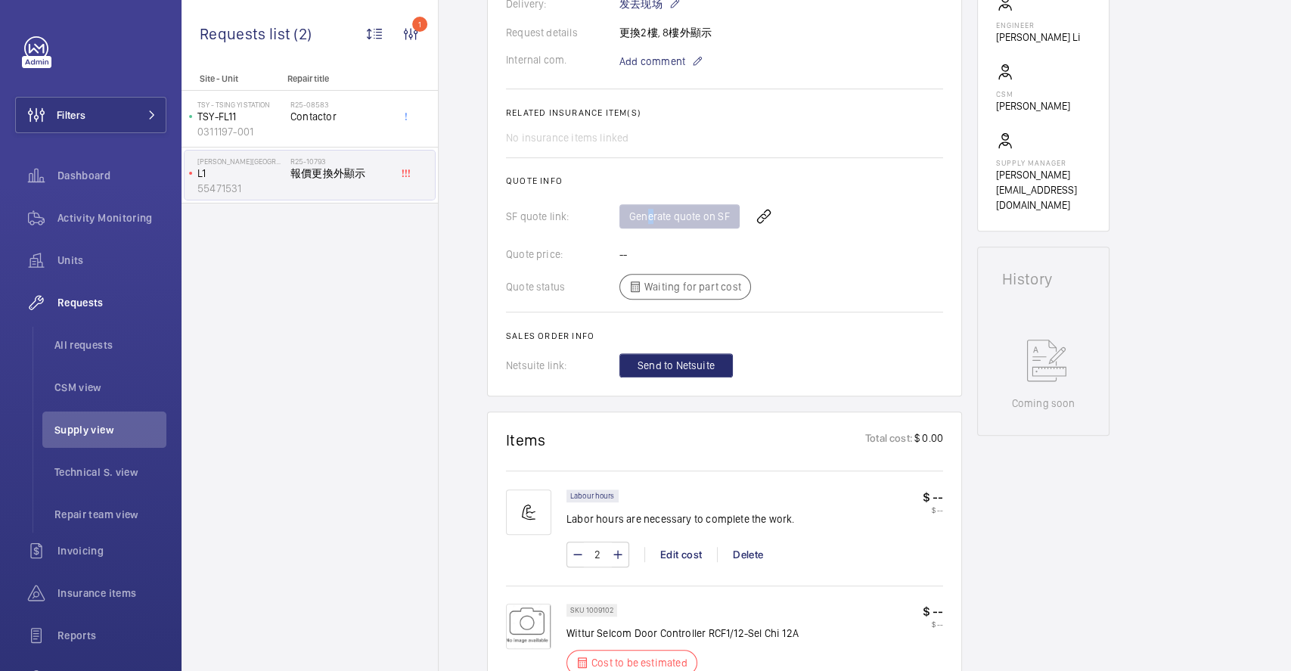
click at [646, 221] on div "Generate quote on SF" at bounding box center [781, 216] width 324 height 36
click at [590, 227] on div "SF quote link: Generate quote on SF" at bounding box center [724, 216] width 437 height 36
drag, startPoint x: 654, startPoint y: 217, endPoint x: 726, endPoint y: 241, distance: 75.8
click at [722, 239] on wm-front-card-body "A repair request was created on 2025-08-12 for replacing displays on the 2nd an…" at bounding box center [724, 53] width 437 height 647
click at [778, 263] on wm-front-card-body "A repair request was created on 2025-08-12 for replacing displays on the 2nd an…" at bounding box center [724, 53] width 437 height 647
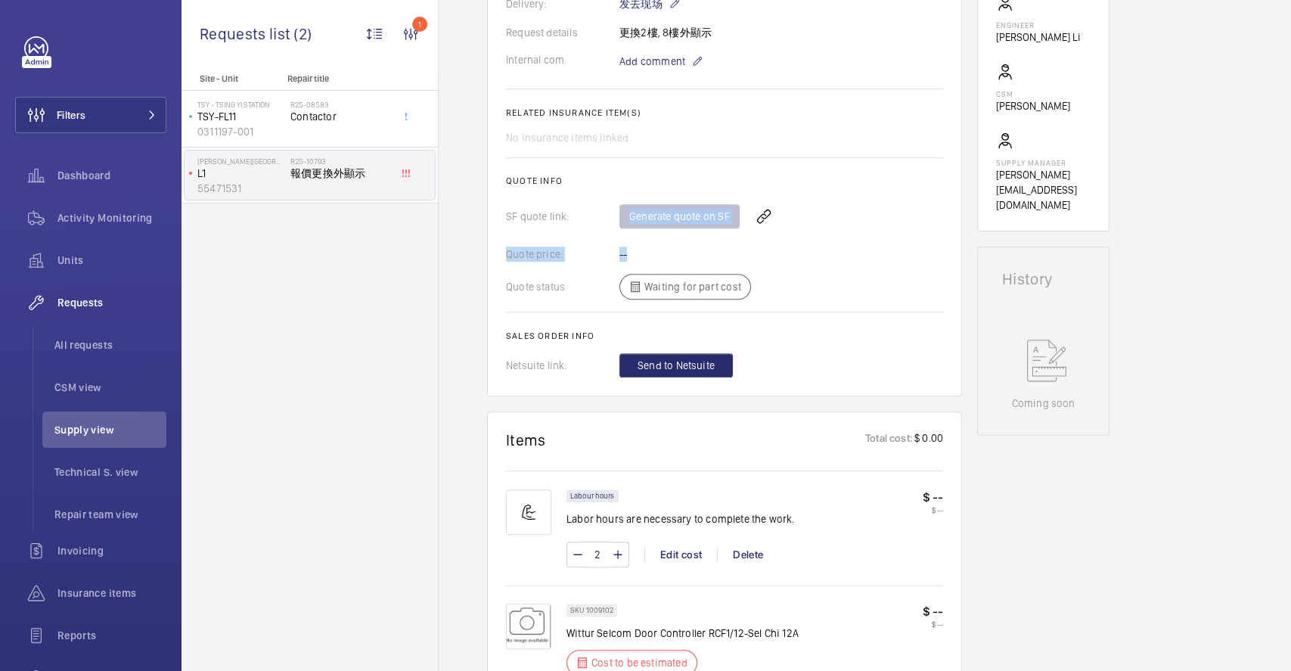
click at [748, 256] on div "Quote price: --" at bounding box center [724, 254] width 437 height 15
click at [722, 225] on div "Generate quote on SF" at bounding box center [781, 216] width 324 height 36
click at [709, 216] on div "Generate quote on SF" at bounding box center [781, 216] width 324 height 36
click at [632, 176] on h2 "Quote info" at bounding box center [724, 180] width 437 height 11
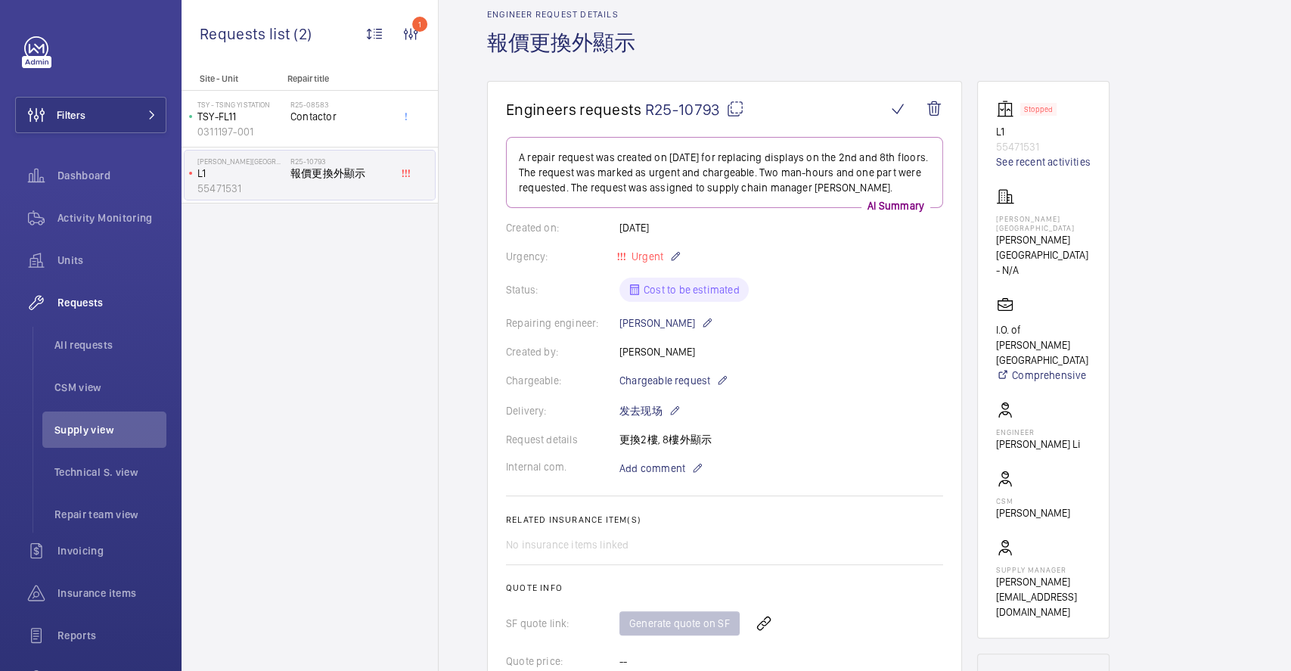
scroll to position [101, 0]
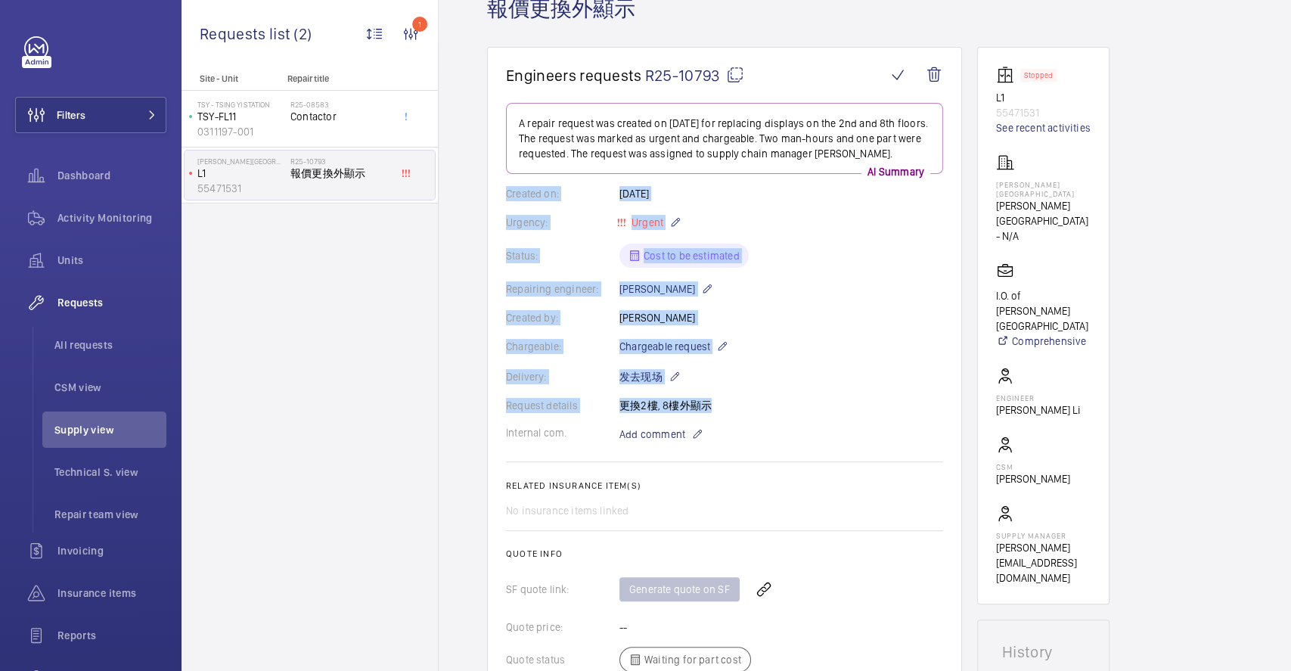
drag, startPoint x: 502, startPoint y: 191, endPoint x: 750, endPoint y: 420, distance: 337.7
click at [750, 427] on wm-front-card "Engineers requests R25-10793 A repair request was created on 2025-08-12 for rep…" at bounding box center [724, 408] width 475 height 722
click at [749, 417] on wm-front-card-body "A repair request was created on 2025-08-12 for replacing displays on the 2nd an…" at bounding box center [724, 426] width 437 height 647
click at [767, 426] on div "Internal com. Add comment" at bounding box center [724, 434] width 437 height 18
click at [797, 433] on div "Internal com. Add comment" at bounding box center [724, 434] width 437 height 18
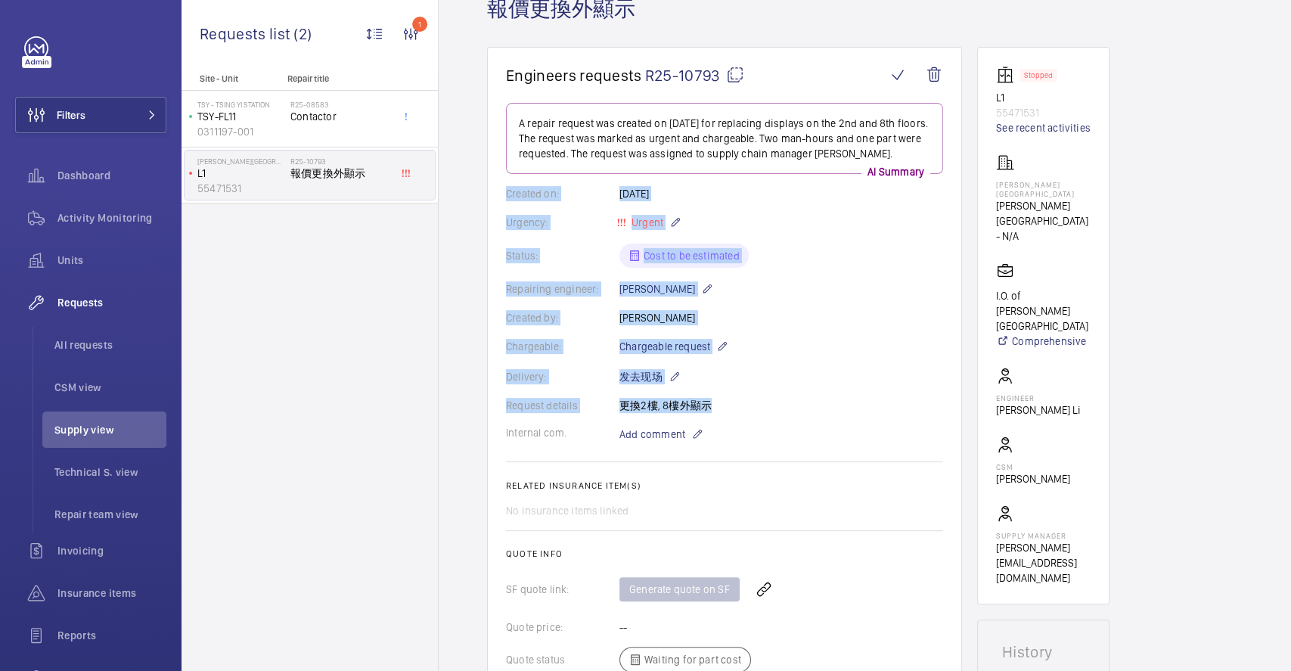
click at [840, 414] on wm-front-card-body "A repair request was created on 2025-08-12 for replacing displays on the 2nd an…" at bounding box center [724, 426] width 437 height 647
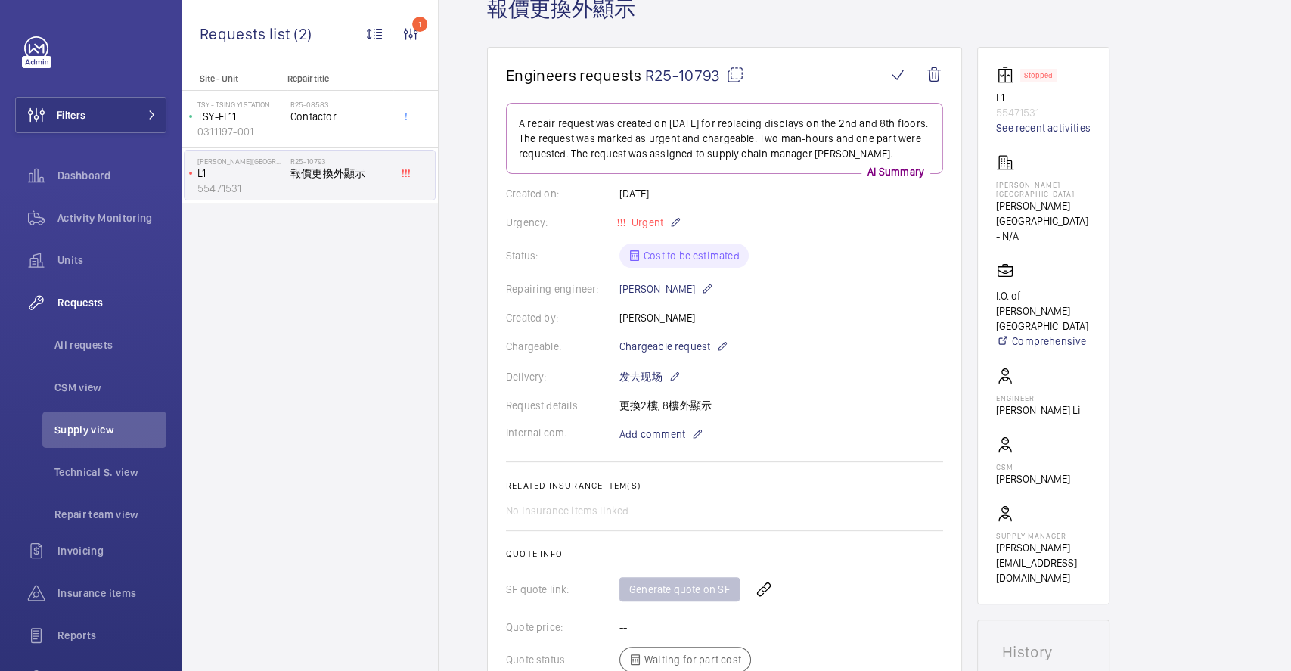
click at [818, 449] on wm-front-card-body "A repair request was created on 2025-08-12 for replacing displays on the 2nd an…" at bounding box center [724, 426] width 437 height 647
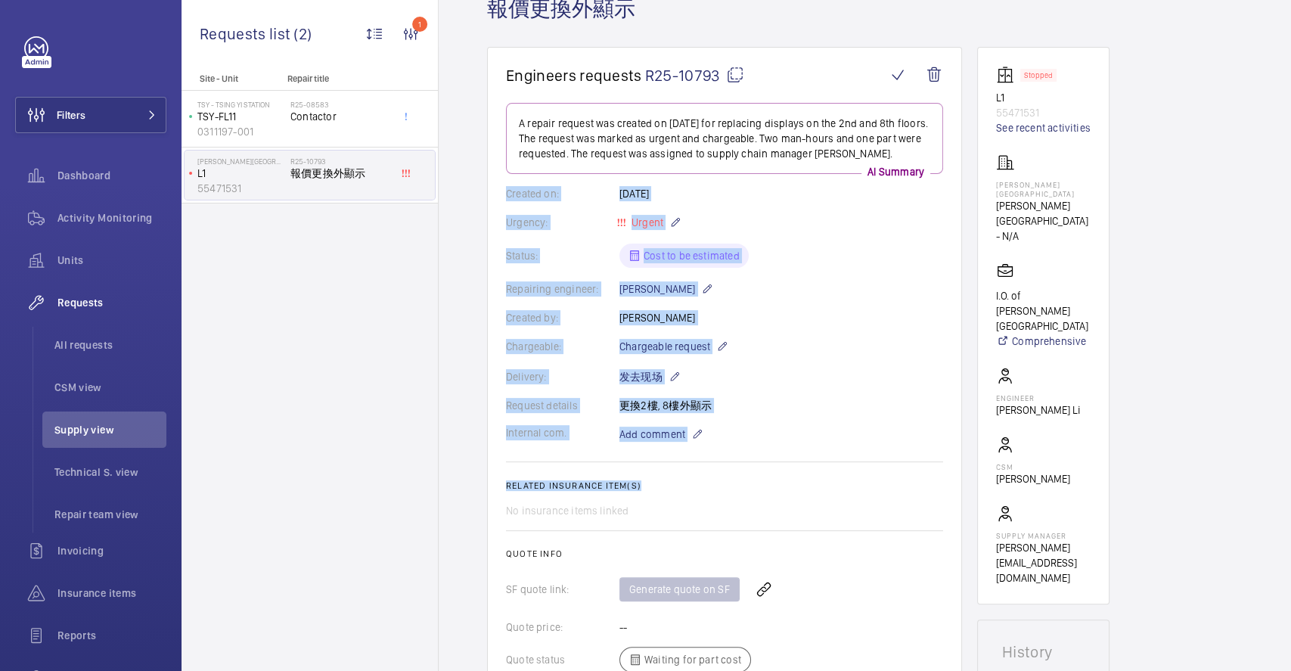
drag, startPoint x: 688, startPoint y: 467, endPoint x: 503, endPoint y: 186, distance: 336.9
click at [503, 186] on wm-front-card "Engineers requests R25-10793 A repair request was created on 2025-08-12 for rep…" at bounding box center [724, 408] width 475 height 722
click at [502, 185] on wm-front-card "Engineers requests R25-10793 A repair request was created on 2025-08-12 for rep…" at bounding box center [724, 408] width 475 height 722
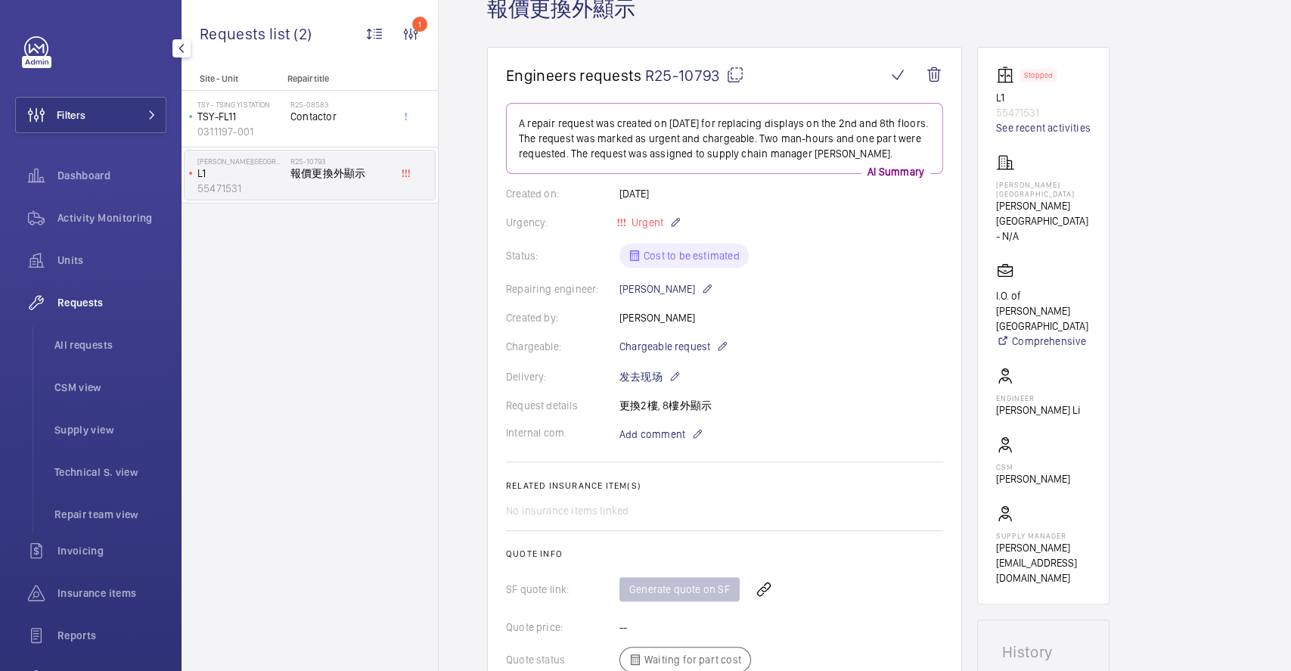
click at [42, 50] on link at bounding box center [36, 48] width 24 height 24
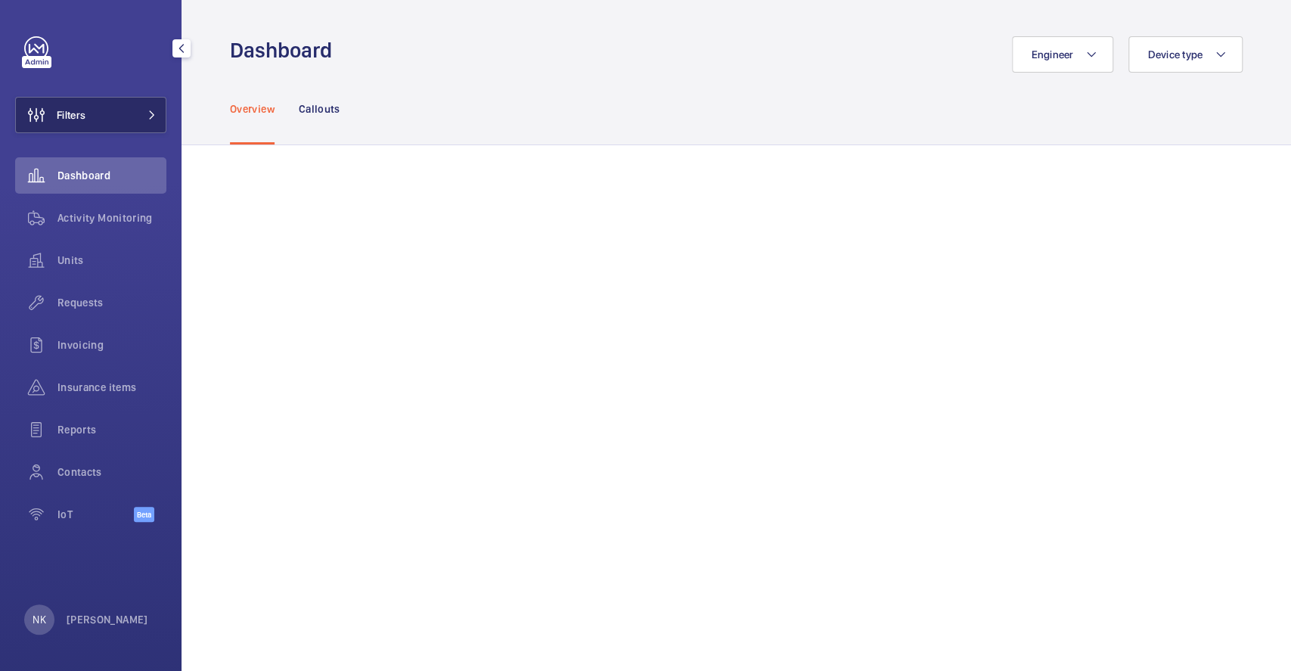
click at [73, 116] on span "Filters" at bounding box center [71, 114] width 29 height 15
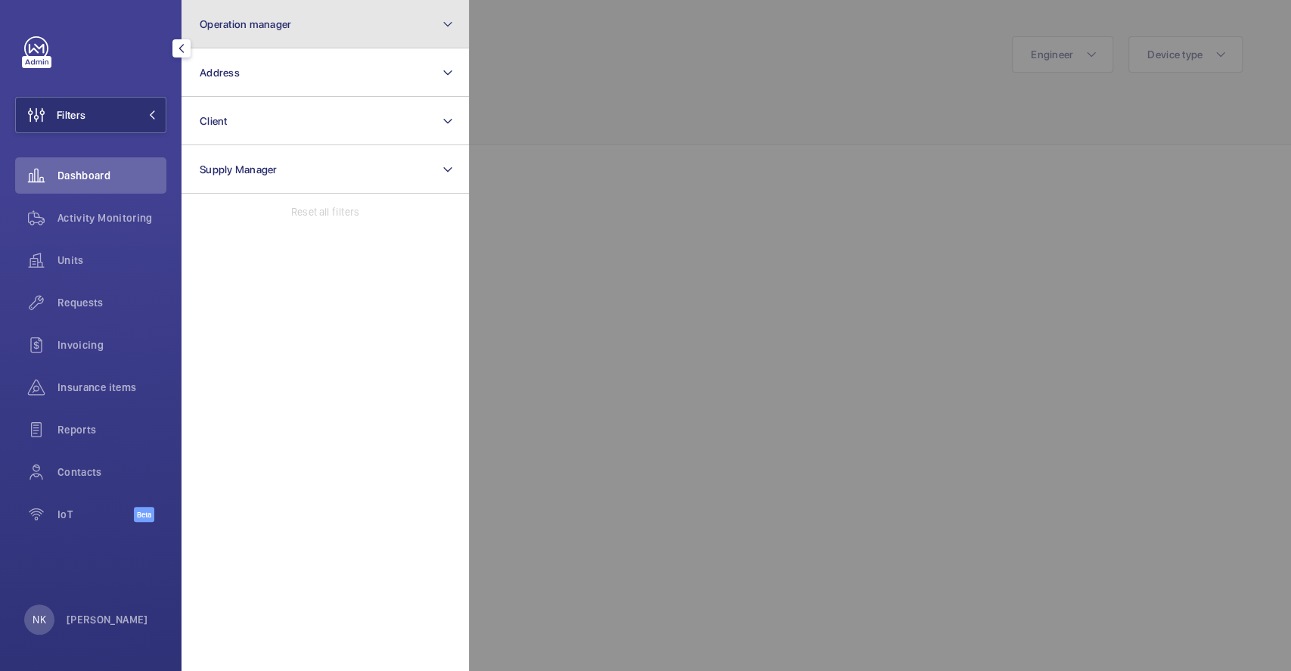
click at [253, 15] on button "Operation manager" at bounding box center [325, 24] width 287 height 48
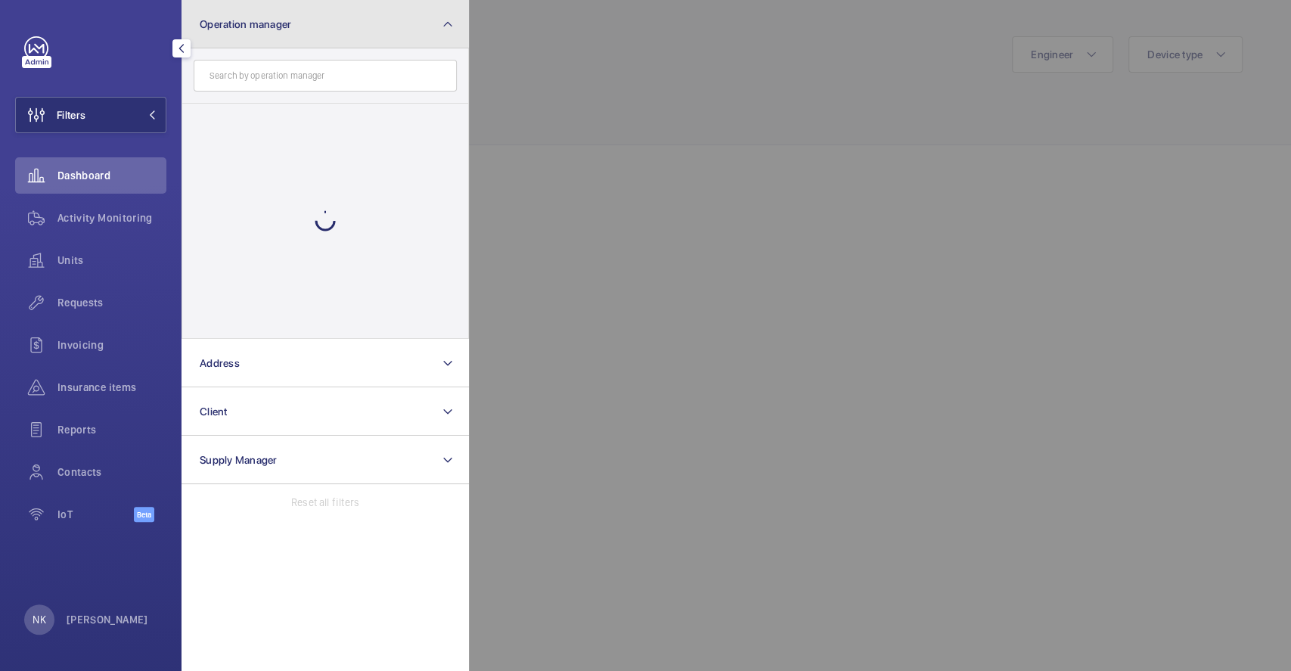
click at [243, 20] on span "Operation manager" at bounding box center [246, 24] width 92 height 12
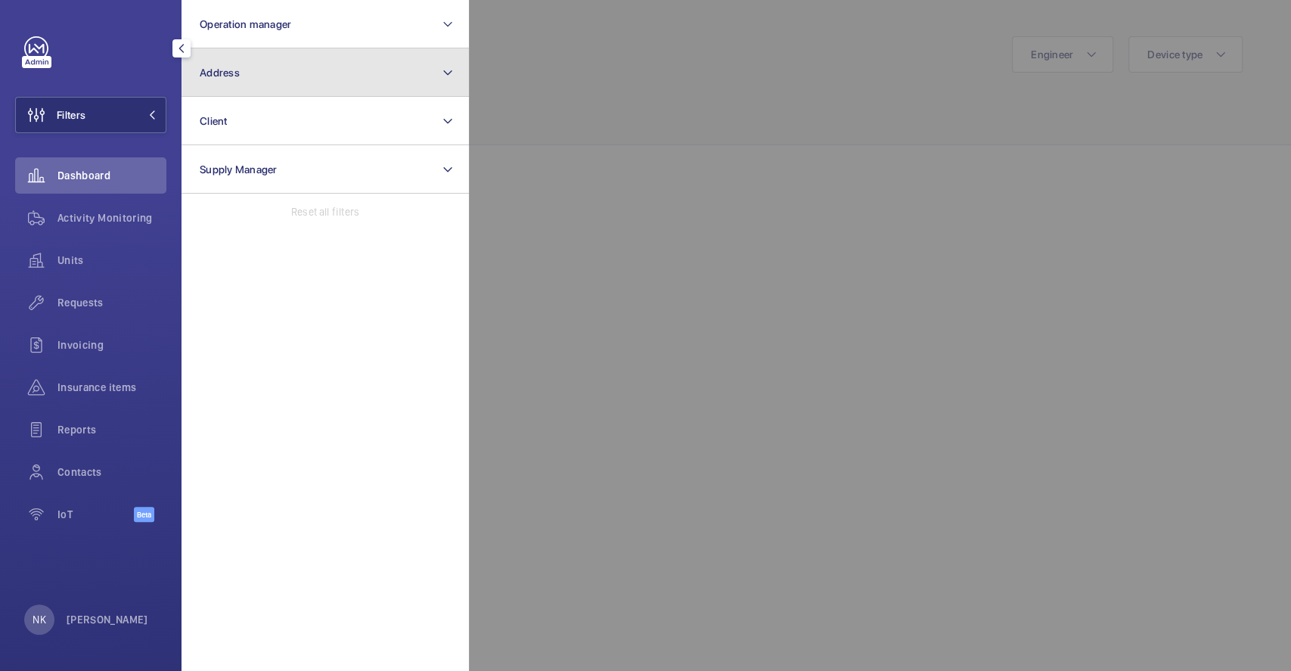
click at [229, 67] on span "Address" at bounding box center [220, 73] width 40 height 12
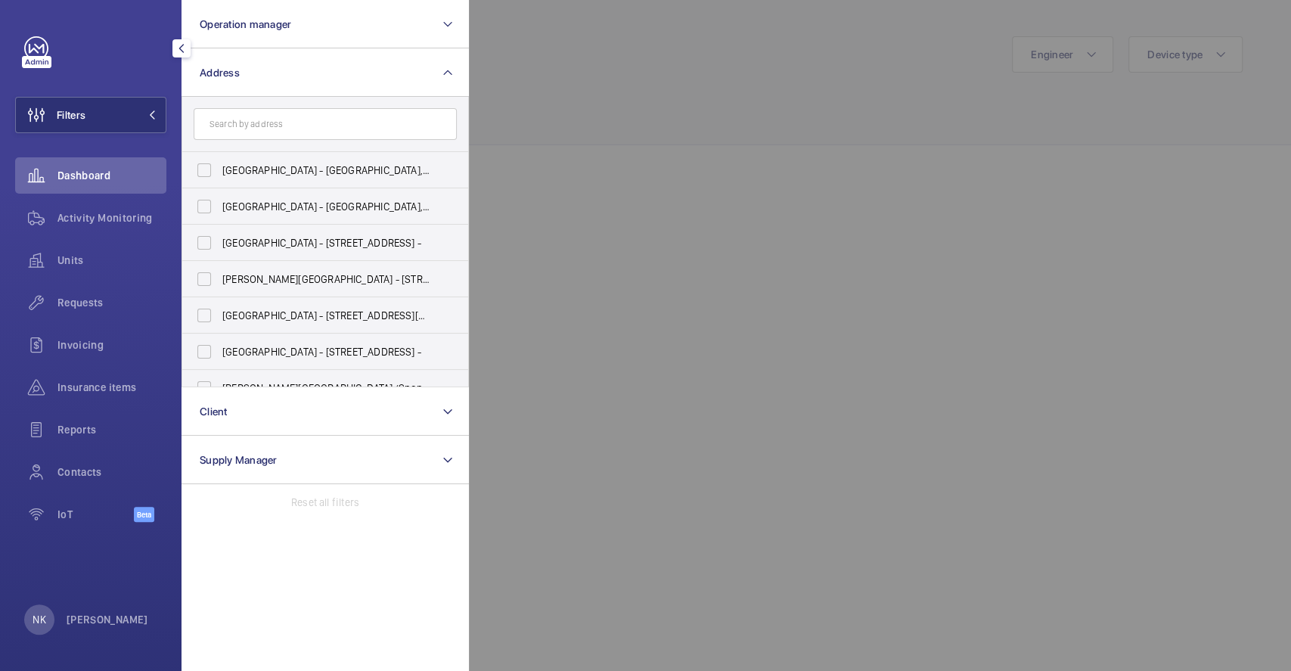
click at [255, 125] on input "text" at bounding box center [325, 124] width 263 height 32
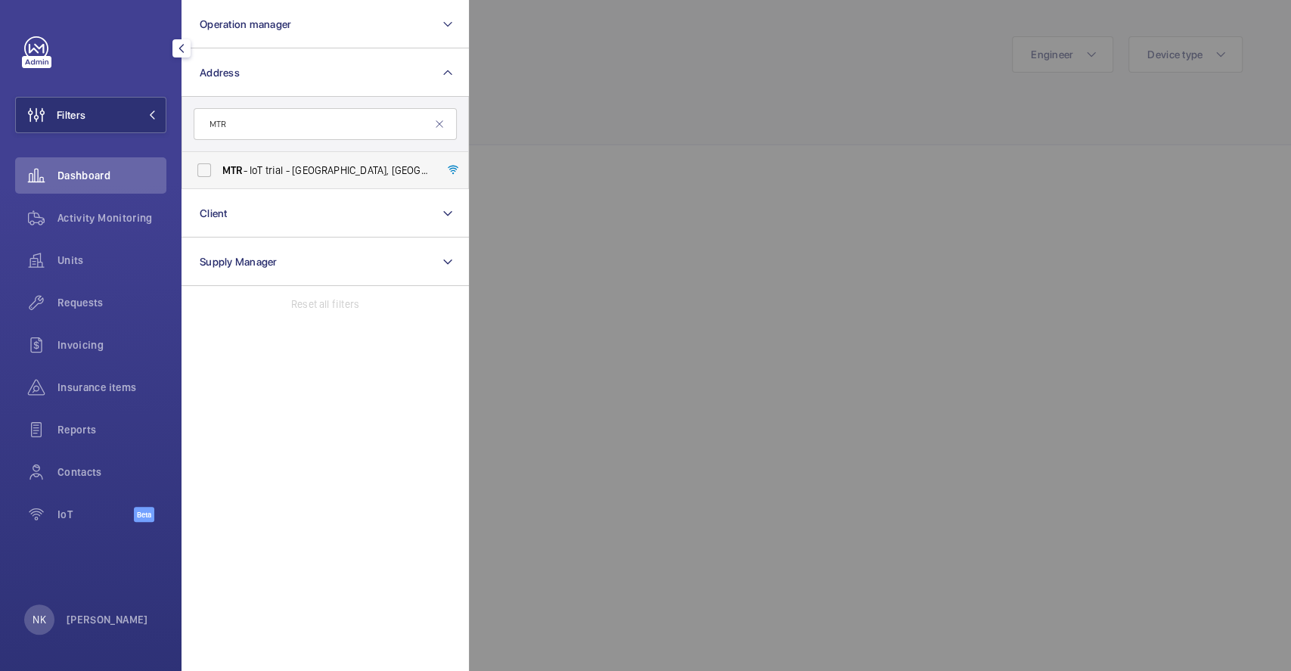
type input "MTR"
click at [303, 163] on span "MTR - IoT trial - Exhibition Centre, HONG KONG -" at bounding box center [326, 170] width 208 height 15
click at [219, 162] on input "MTR - IoT trial - Exhibition Centre, HONG KONG -" at bounding box center [204, 170] width 30 height 30
click at [290, 165] on span "MTR - IoT trial - Exhibition Centre, HONG KONG -" at bounding box center [326, 170] width 208 height 15
click at [201, 172] on label "MTR - IoT trial - Exhibition Centre, HONG KONG -" at bounding box center [313, 170] width 263 height 36
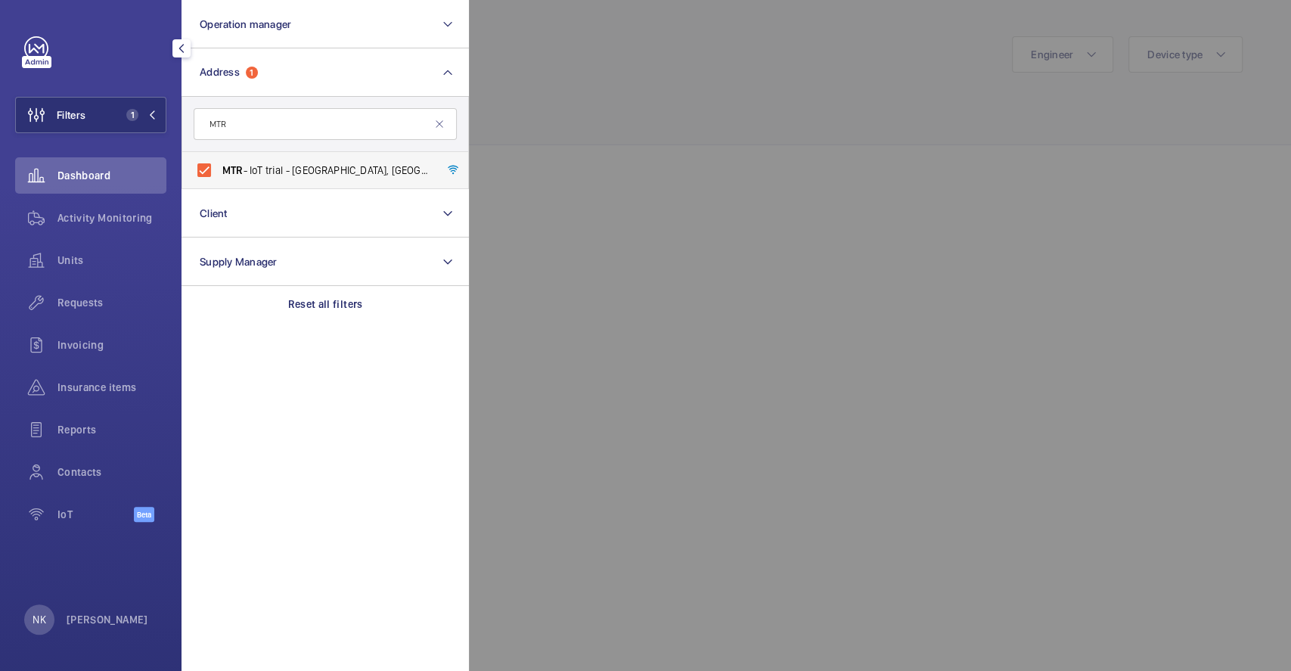
click at [201, 172] on input "MTR - IoT trial - Exhibition Centre, HONG KONG -" at bounding box center [204, 170] width 30 height 30
checkbox input "false"
click at [259, 117] on input "MTR" at bounding box center [325, 124] width 263 height 32
type input "M"
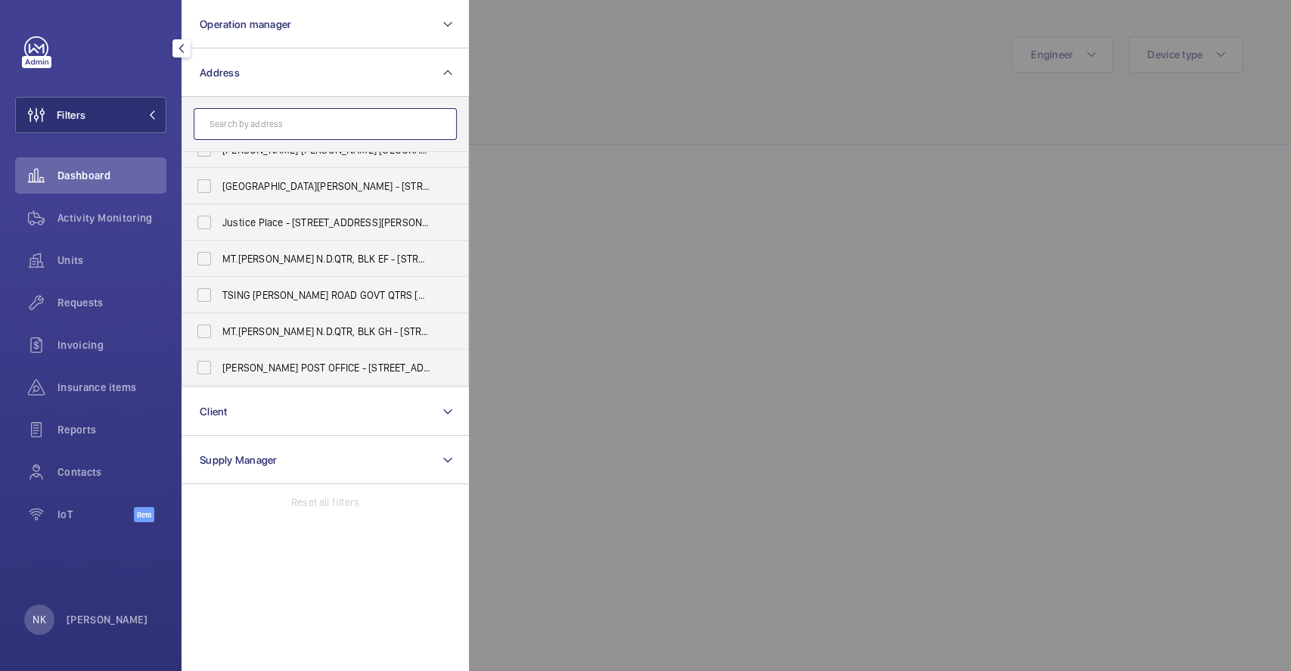
scroll to position [2354, 0]
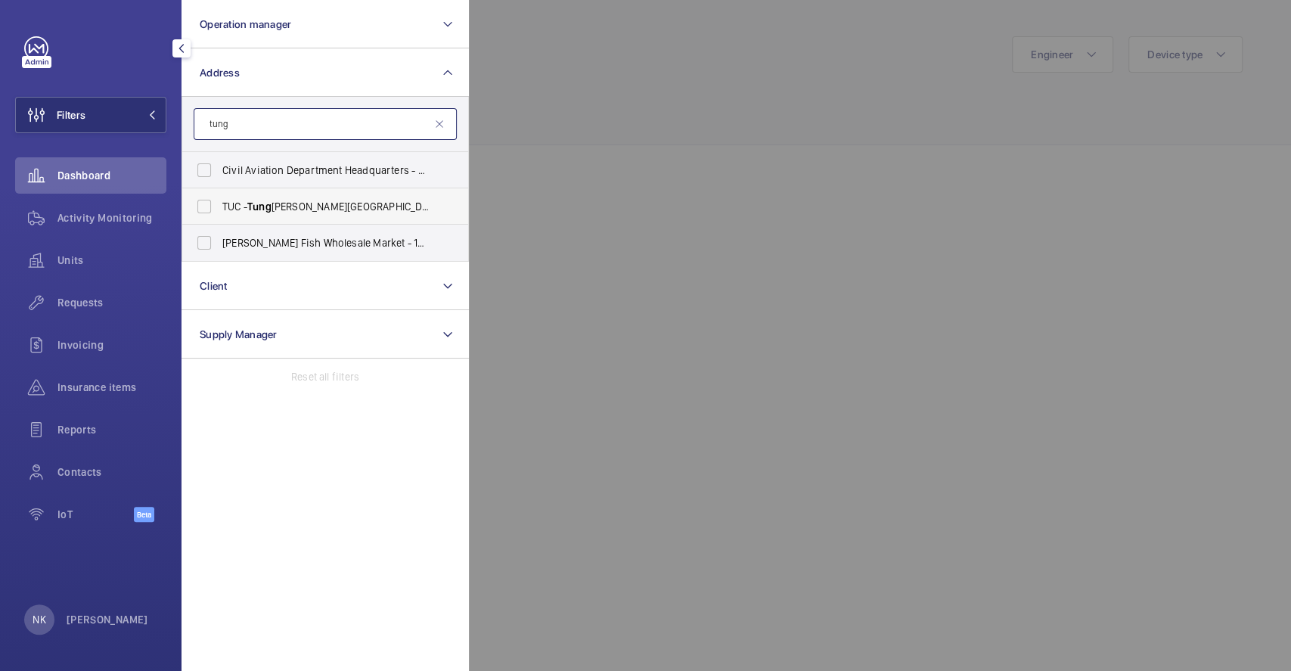
type input "tung"
click at [322, 207] on span "TUC - Tung Chung Station - 東涌站 Tung Chung Station, HONG KONG -" at bounding box center [326, 206] width 208 height 15
click at [219, 207] on input "TUC - Tung Chung Station - 東涌站 Tung Chung Station, HONG KONG -" at bounding box center [204, 206] width 30 height 30
checkbox input "true"
click at [600, 203] on div at bounding box center [1114, 335] width 1291 height 671
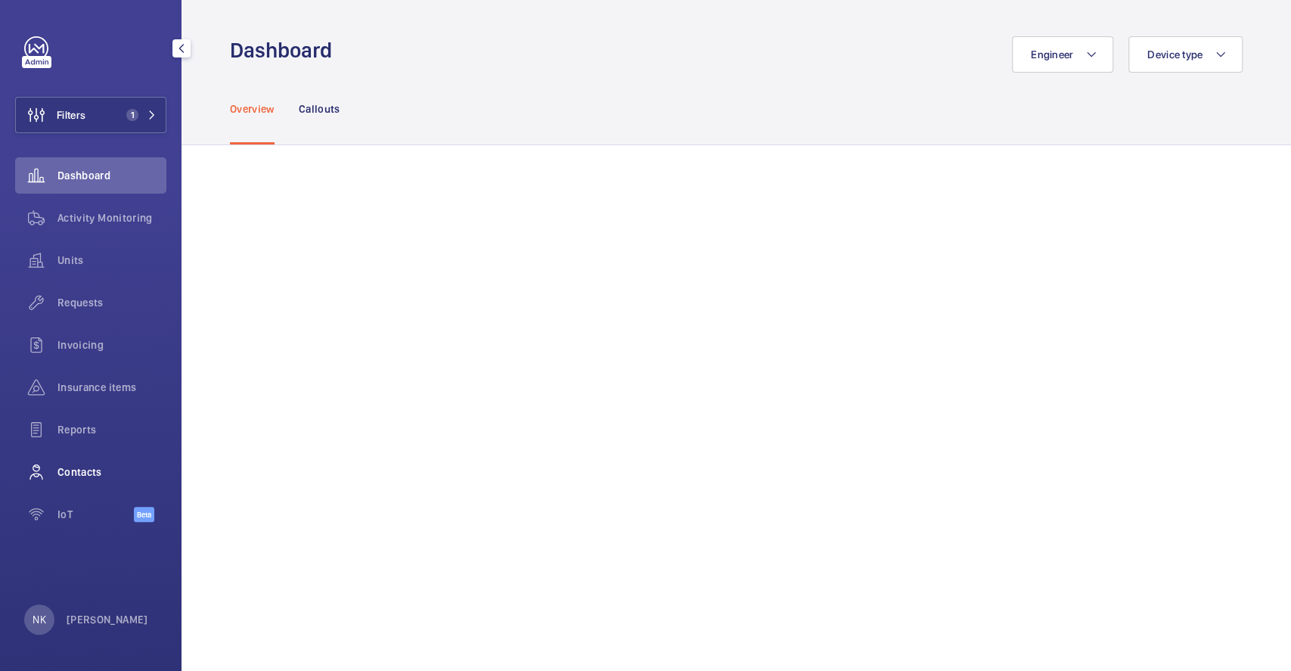
click at [101, 482] on div "Contacts" at bounding box center [90, 472] width 151 height 36
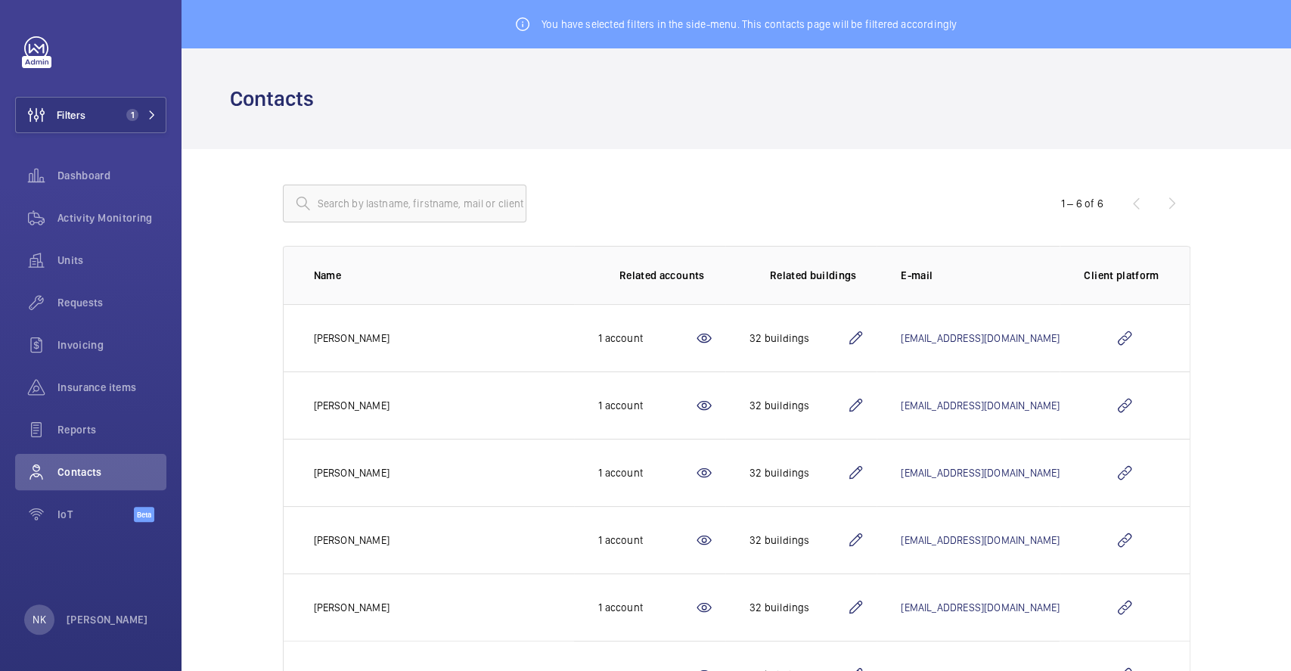
scroll to position [73, 0]
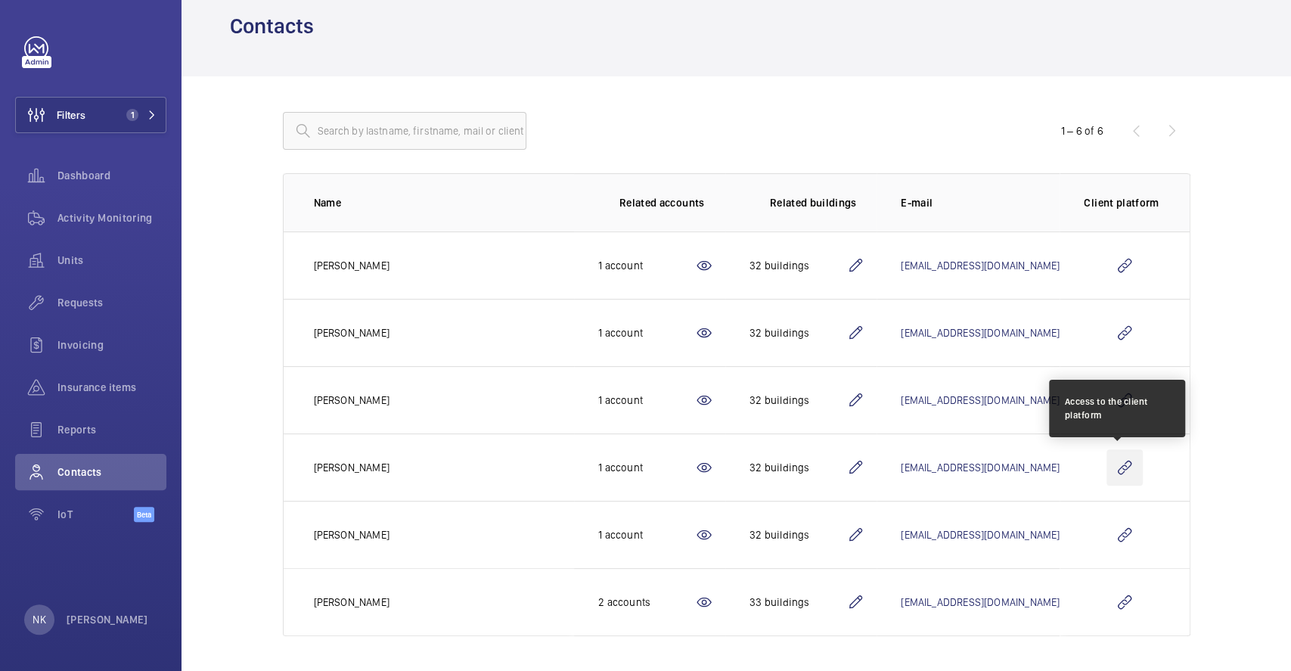
click at [1121, 458] on wm-front-icon-button at bounding box center [1125, 467] width 36 height 36
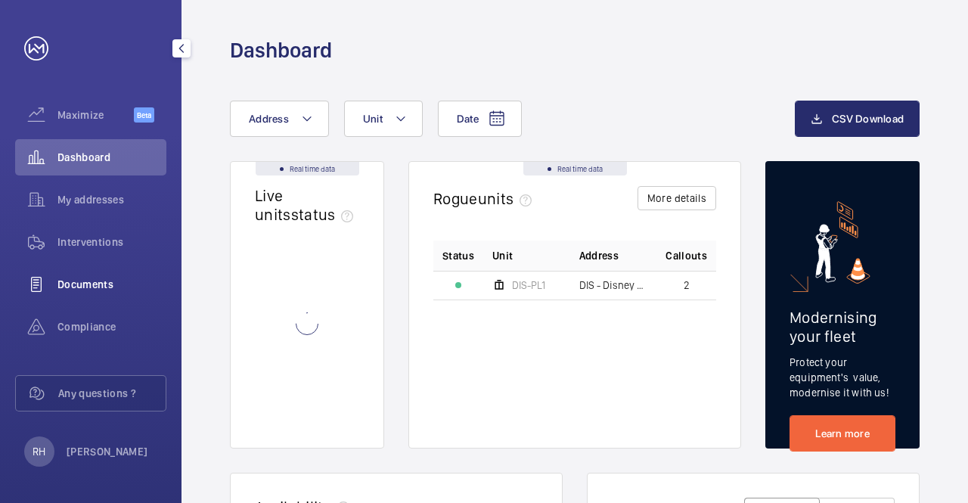
click at [102, 270] on div "Documents" at bounding box center [90, 284] width 151 height 36
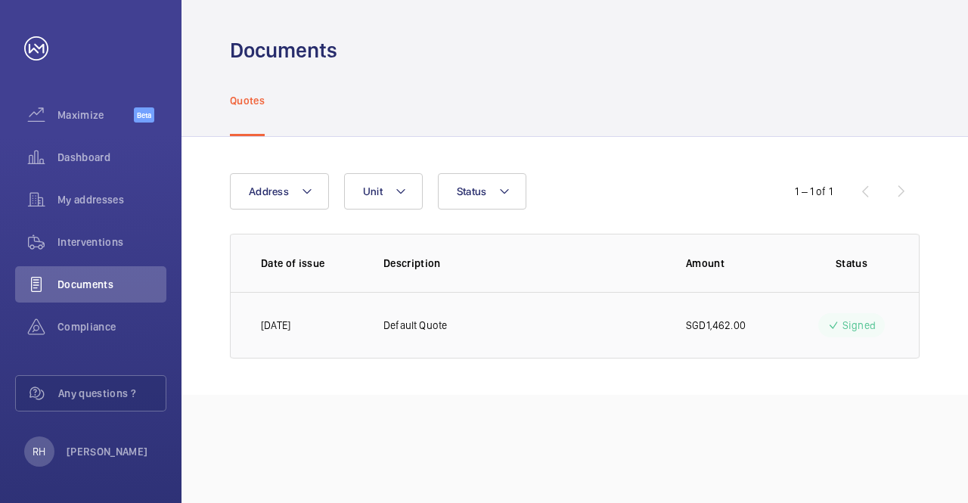
click at [584, 324] on td "Default Quote" at bounding box center [510, 325] width 303 height 67
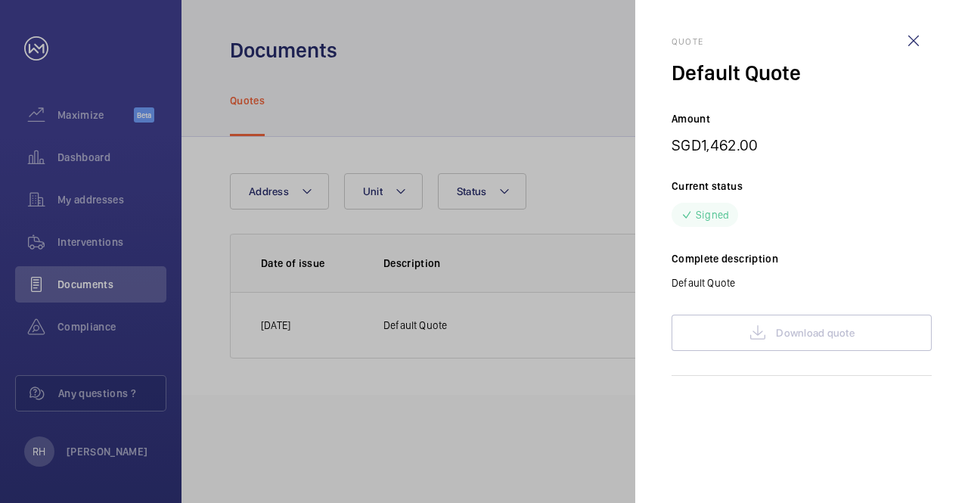
click at [499, 270] on div at bounding box center [484, 251] width 968 height 503
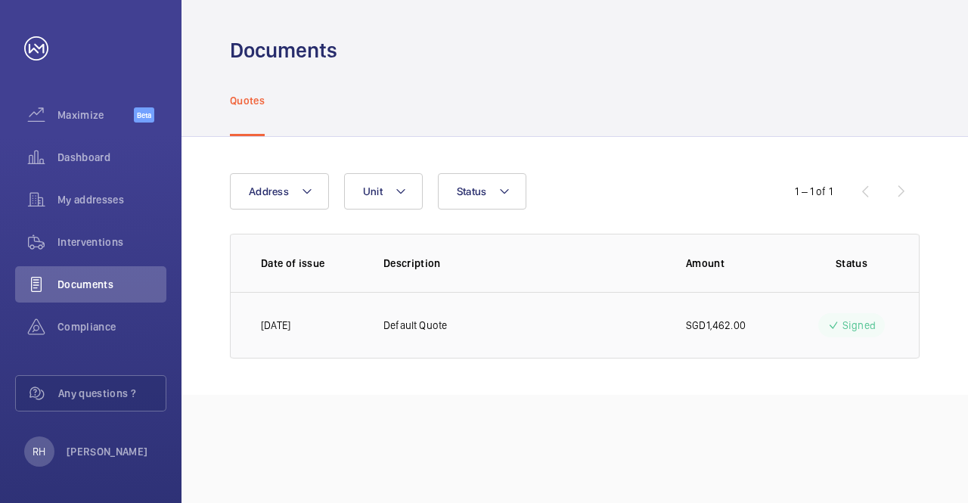
click at [402, 320] on p "Default Quote" at bounding box center [415, 325] width 64 height 15
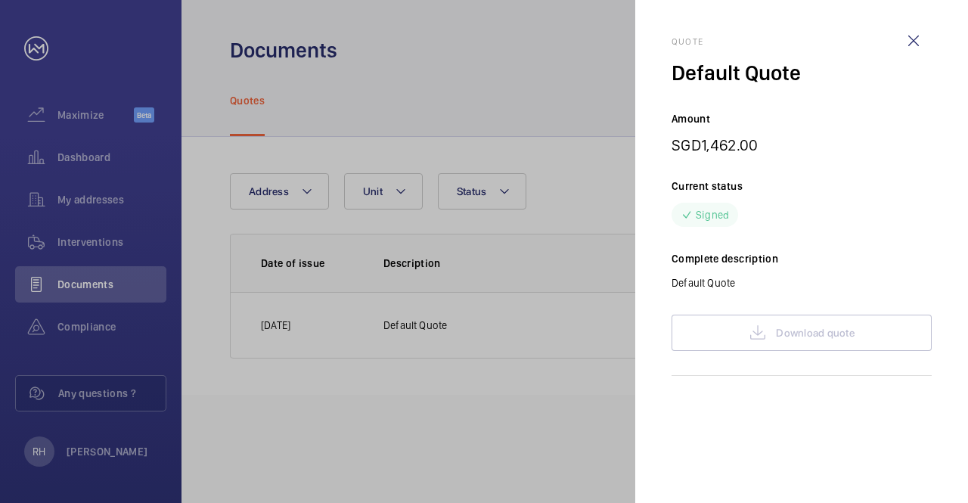
click at [802, 329] on div "Download quote" at bounding box center [802, 333] width 260 height 36
click at [909, 33] on wm-front-icon-button at bounding box center [914, 41] width 36 height 36
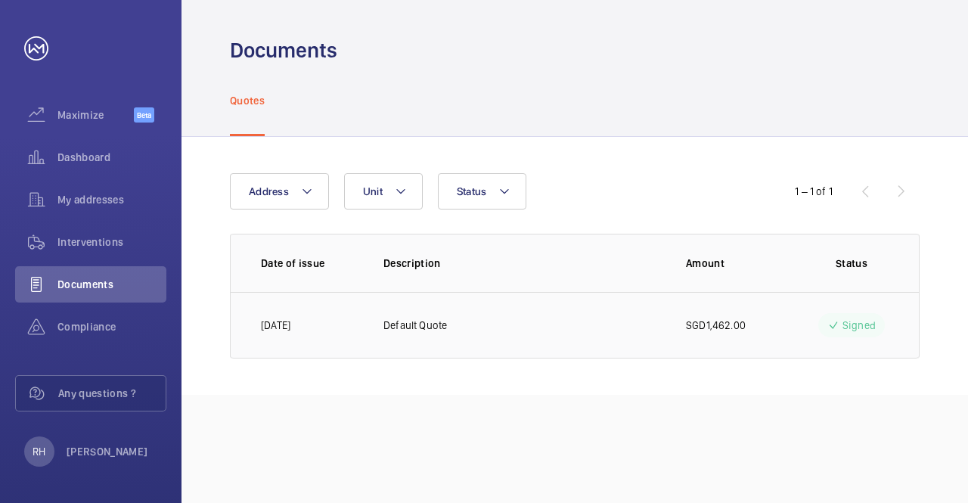
click at [552, 323] on td "Default Quote" at bounding box center [510, 325] width 303 height 67
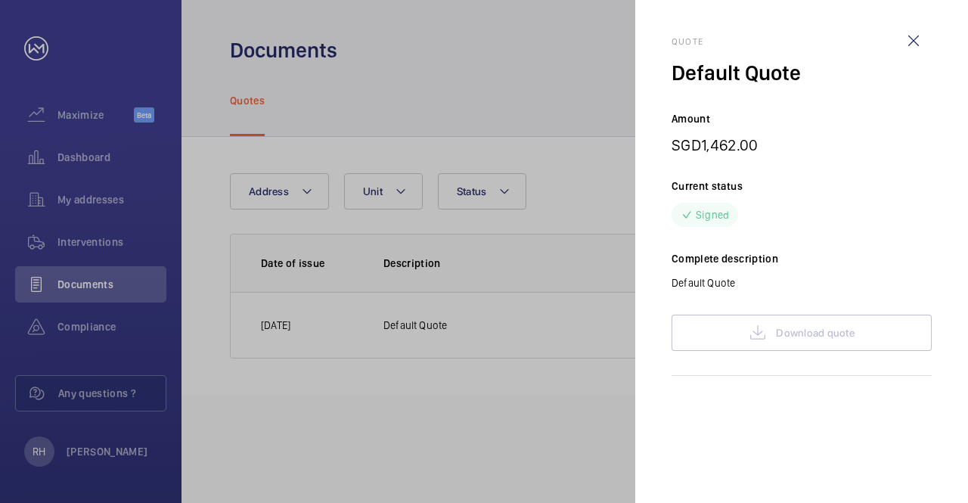
drag, startPoint x: 693, startPoint y: 265, endPoint x: 747, endPoint y: 275, distance: 55.3
click at [747, 275] on div "Complete description Default Quote" at bounding box center [802, 270] width 260 height 39
click at [749, 275] on p "Default Quote" at bounding box center [802, 282] width 260 height 15
click at [771, 290] on p "Default Quote" at bounding box center [802, 282] width 260 height 15
click at [799, 347] on div "Download quote" at bounding box center [802, 333] width 260 height 36
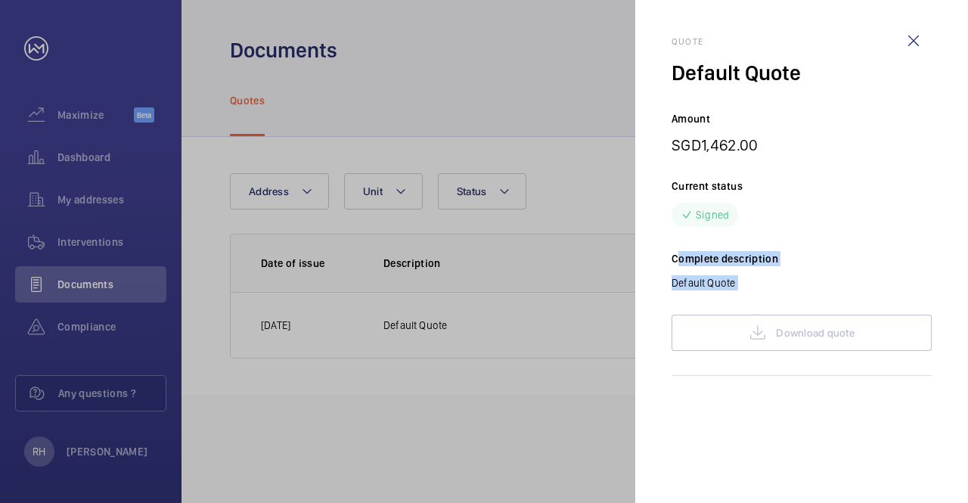
drag, startPoint x: 715, startPoint y: 284, endPoint x: 826, endPoint y: 321, distance: 116.7
click at [826, 321] on div "Quote Default Quote Amount SGD1,462.00 Current status Signed Complete descripti…" at bounding box center [802, 206] width 260 height 340
click at [817, 310] on div "Quote Default Quote Amount SGD1,462.00 Current status Signed Complete descripti…" at bounding box center [802, 206] width 260 height 340
click at [916, 34] on wm-front-icon-button at bounding box center [914, 41] width 36 height 36
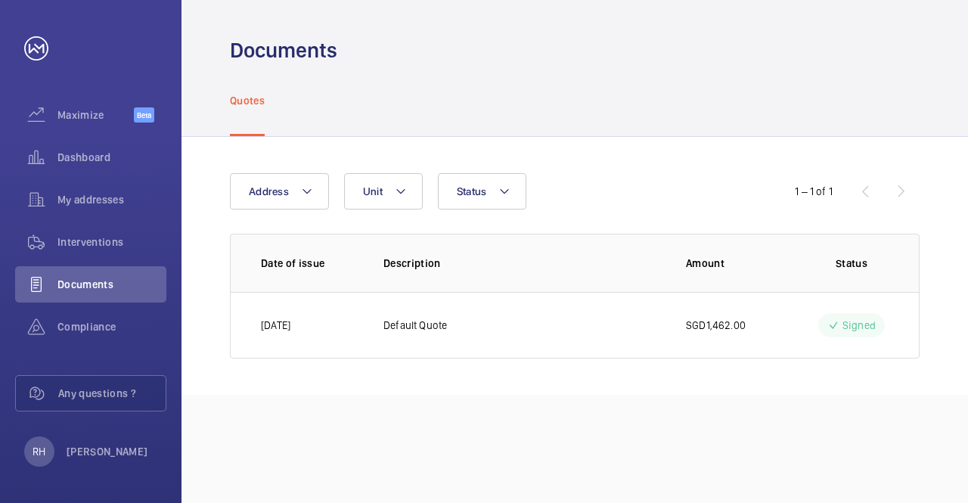
click at [570, 228] on wm-front-table "Address Unit Status 1 – 1 of 1 Date of issue Description Amount Status 02/11/20…" at bounding box center [575, 265] width 690 height 185
drag, startPoint x: 91, startPoint y: 151, endPoint x: 101, endPoint y: 167, distance: 19.7
click at [88, 151] on span "Dashboard" at bounding box center [111, 157] width 109 height 15
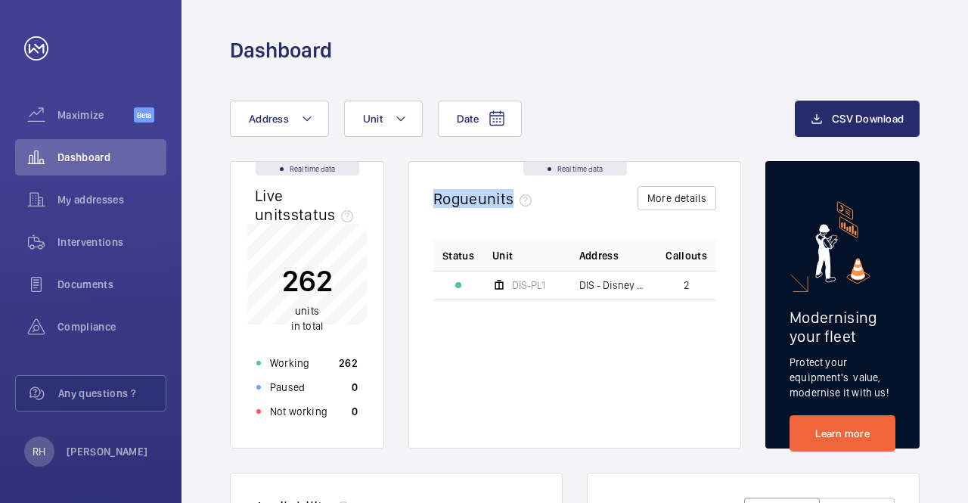
drag, startPoint x: 443, startPoint y: 194, endPoint x: 615, endPoint y: 222, distance: 173.8
click at [613, 222] on wm-front-card-header "Real time data Rogue units More details" at bounding box center [574, 201] width 331 height 79
click at [615, 222] on div "Rogue units More details" at bounding box center [574, 205] width 283 height 39
drag, startPoint x: 588, startPoint y: 284, endPoint x: 591, endPoint y: 267, distance: 17.5
click at [588, 284] on span "DIS - Disney Station - 迪士尼站 Disney Station" at bounding box center [613, 285] width 69 height 11
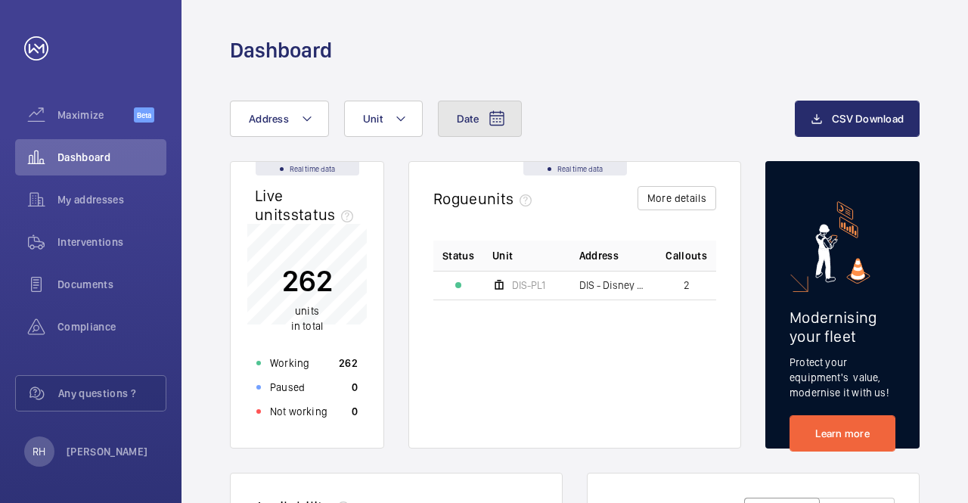
click at [488, 125] on mat-icon at bounding box center [497, 119] width 18 height 18
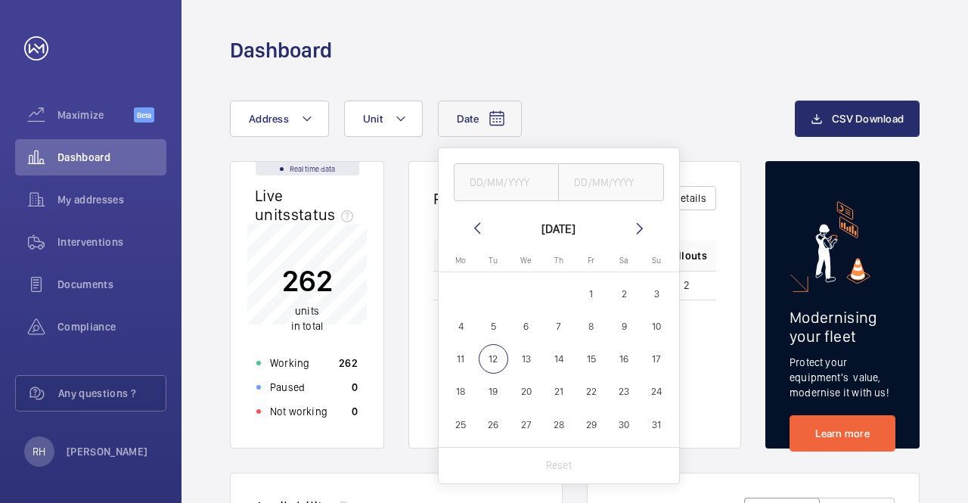
click at [593, 117] on div "Date August 2025 Monday Mo Tuesday Tu Wednesday We Thursday Th Friday Fr Saturd…" at bounding box center [512, 119] width 565 height 36
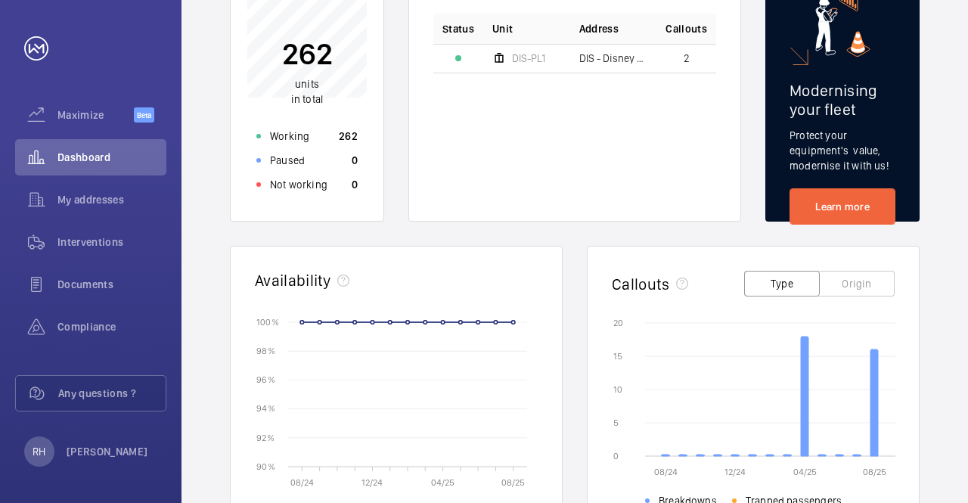
scroll to position [605, 0]
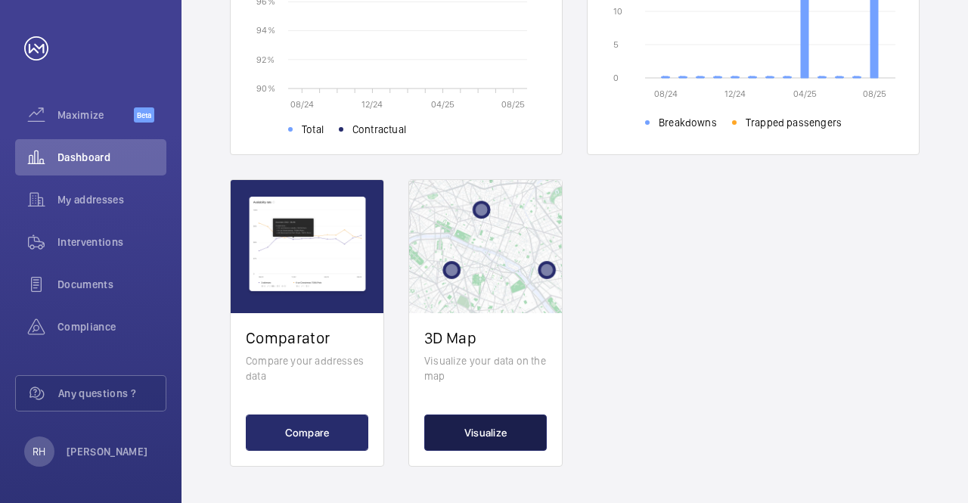
click at [501, 423] on button "Visualize" at bounding box center [485, 432] width 123 height 36
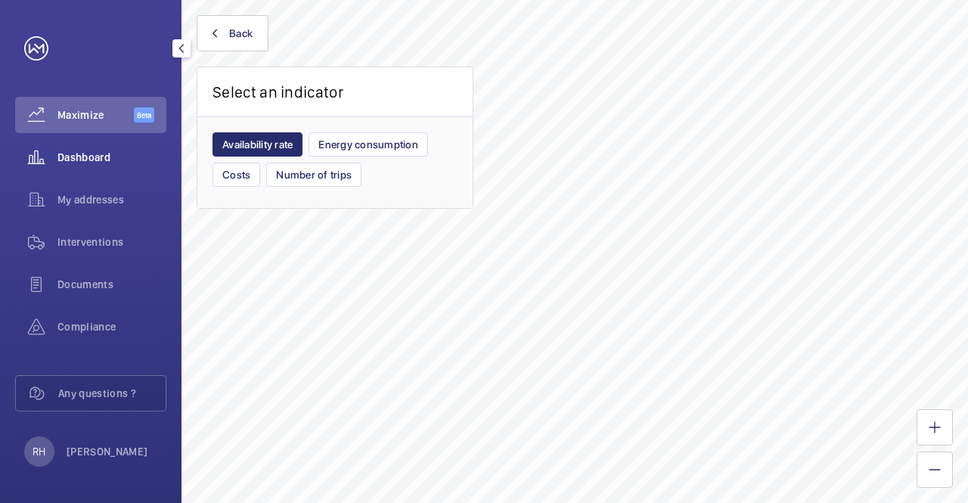
click at [104, 164] on span "Dashboard" at bounding box center [111, 157] width 109 height 15
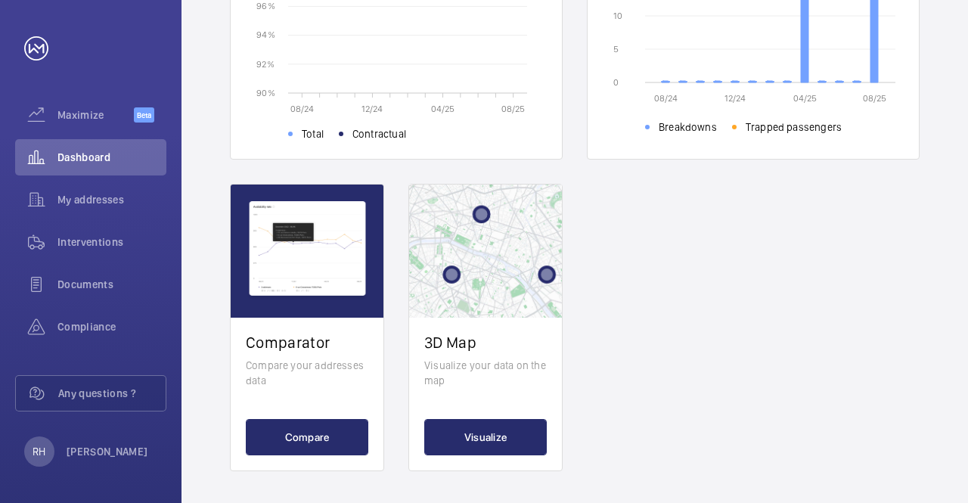
scroll to position [605, 0]
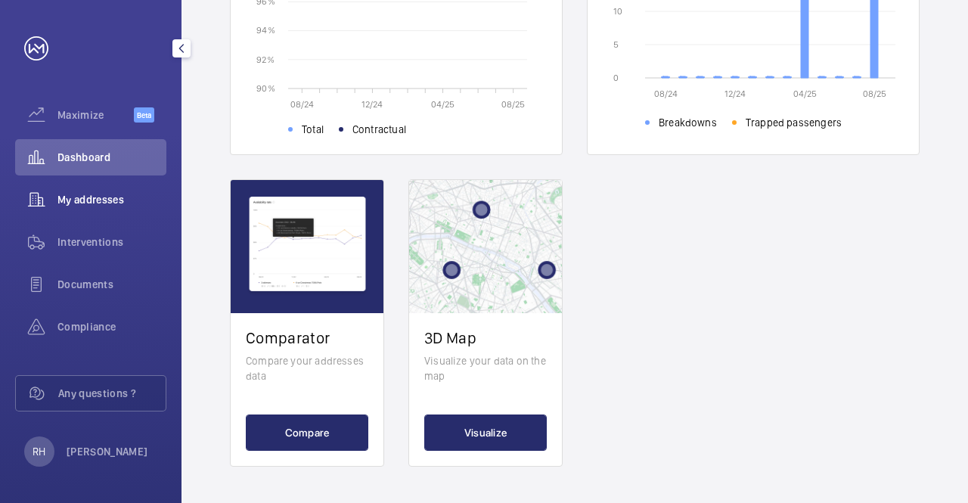
click at [99, 207] on div "My addresses" at bounding box center [90, 200] width 151 height 36
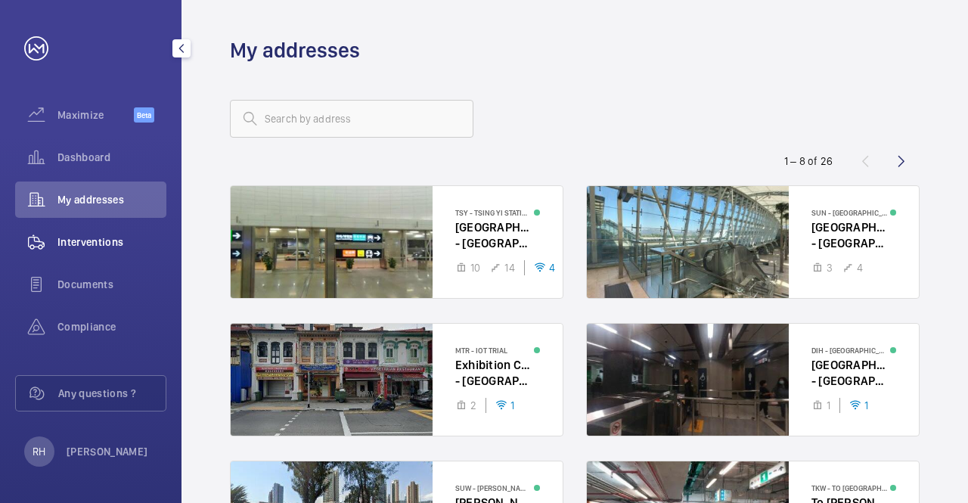
click at [100, 244] on span "Interventions" at bounding box center [111, 241] width 109 height 15
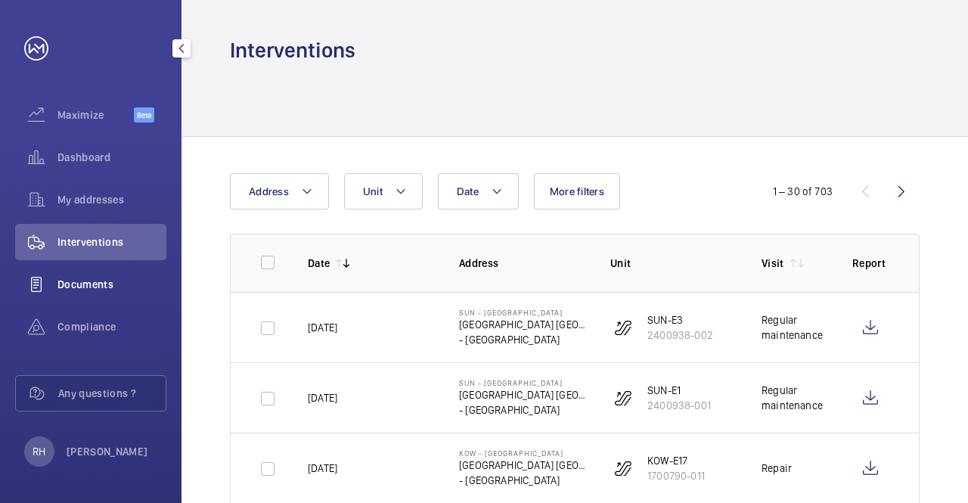
click at [113, 272] on div "Documents" at bounding box center [90, 284] width 151 height 36
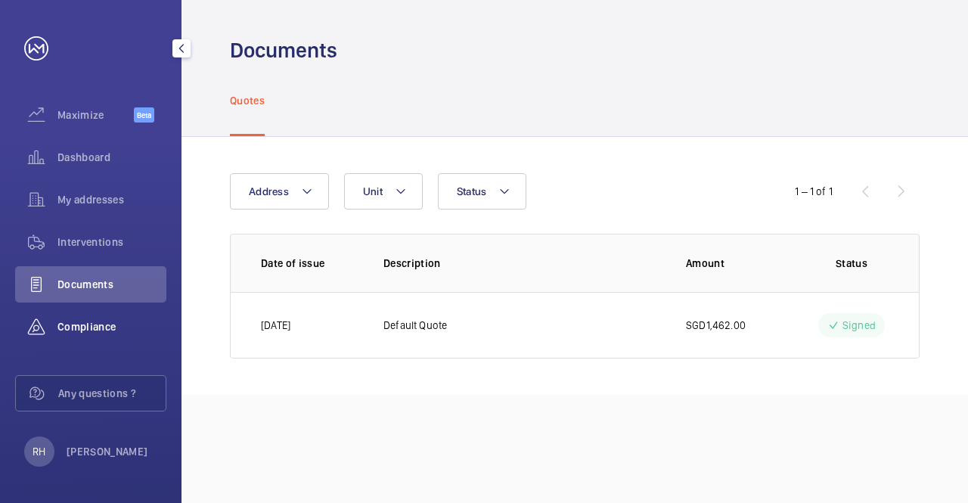
click at [113, 325] on span "Compliance" at bounding box center [111, 326] width 109 height 15
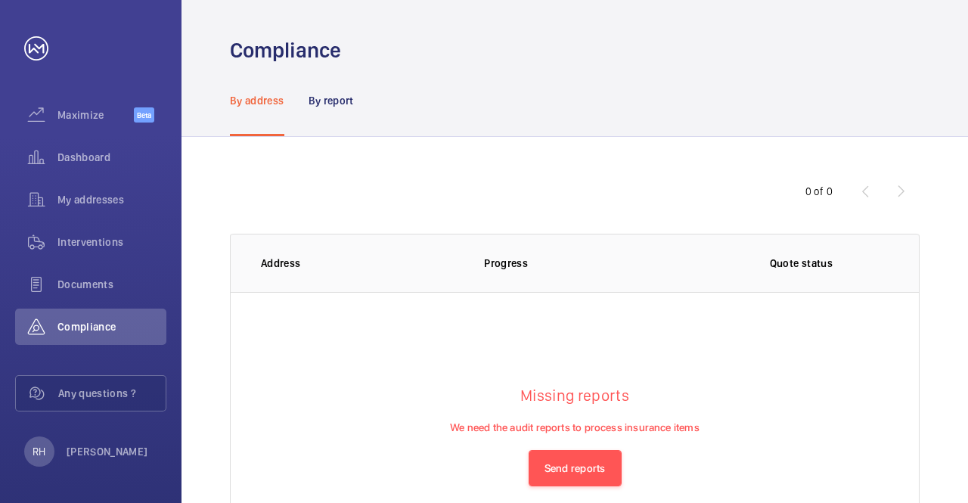
drag, startPoint x: 610, startPoint y: 48, endPoint x: 623, endPoint y: 76, distance: 31.5
click at [619, 79] on div "Compliance By address By report 0 of 0 Address Progress Quote status Missing re…" at bounding box center [575, 251] width 787 height 503
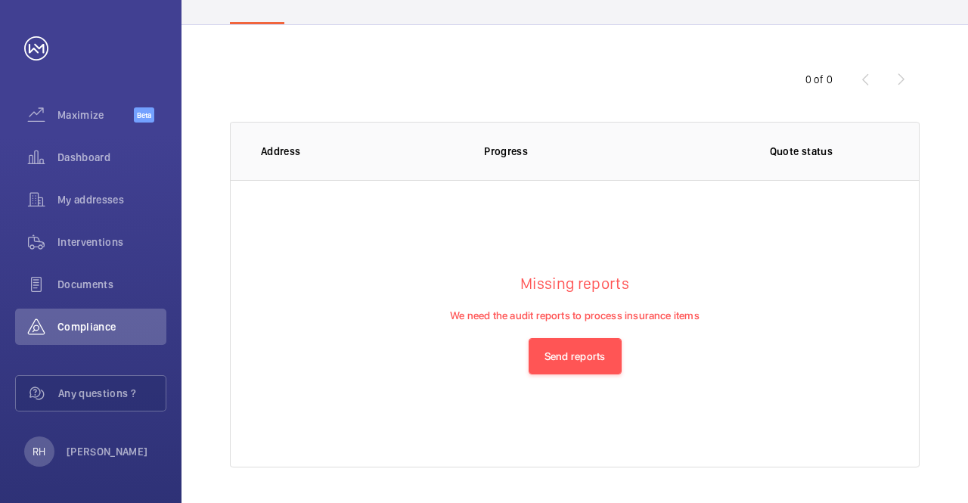
click at [496, 128] on th "Progress" at bounding box center [574, 151] width 229 height 58
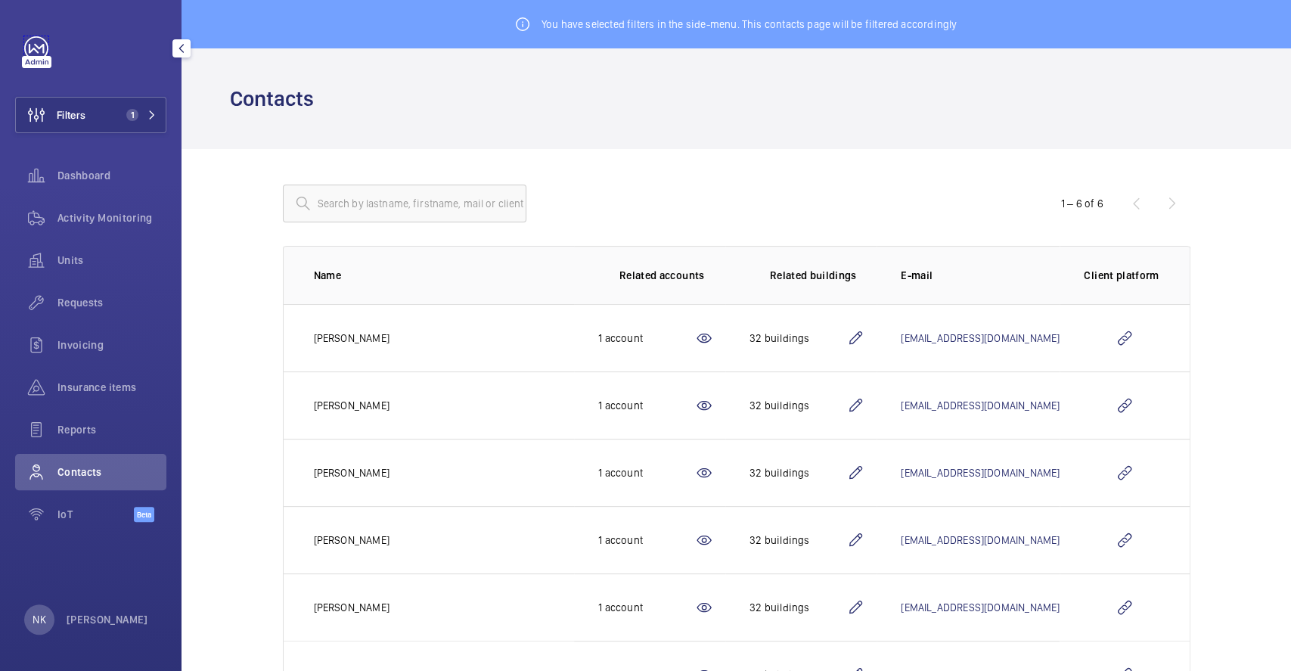
drag, startPoint x: 32, startPoint y: 41, endPoint x: 64, endPoint y: 43, distance: 32.6
click at [32, 43] on link at bounding box center [36, 48] width 24 height 24
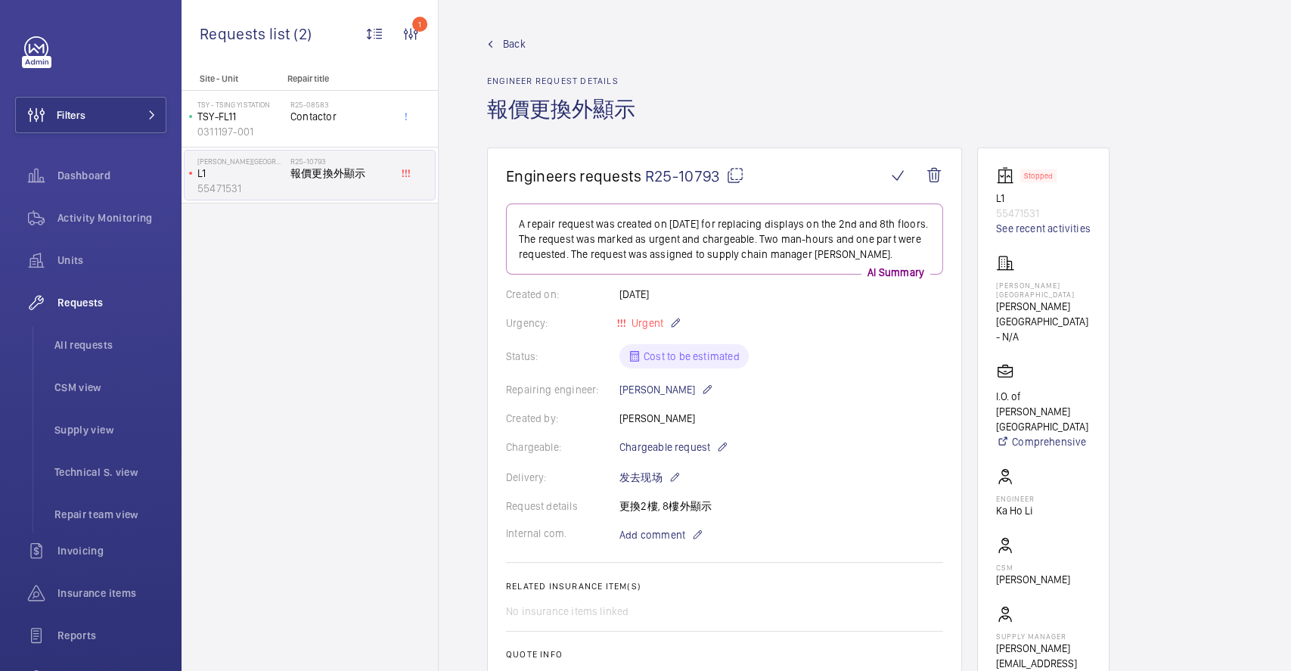
click at [707, 94] on div "Back Engineer request details 報價更換外顯示" at bounding box center [865, 91] width 756 height 111
